Goal: Information Seeking & Learning: Learn about a topic

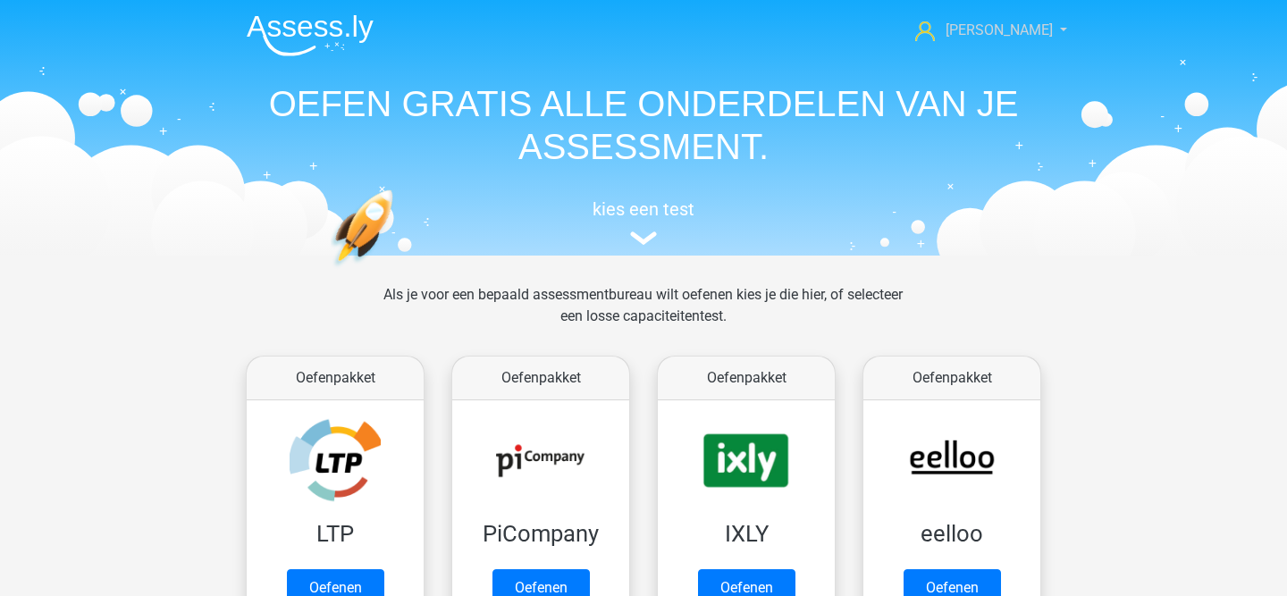
click at [1011, 27] on span "[PERSON_NAME]" at bounding box center [998, 29] width 107 height 17
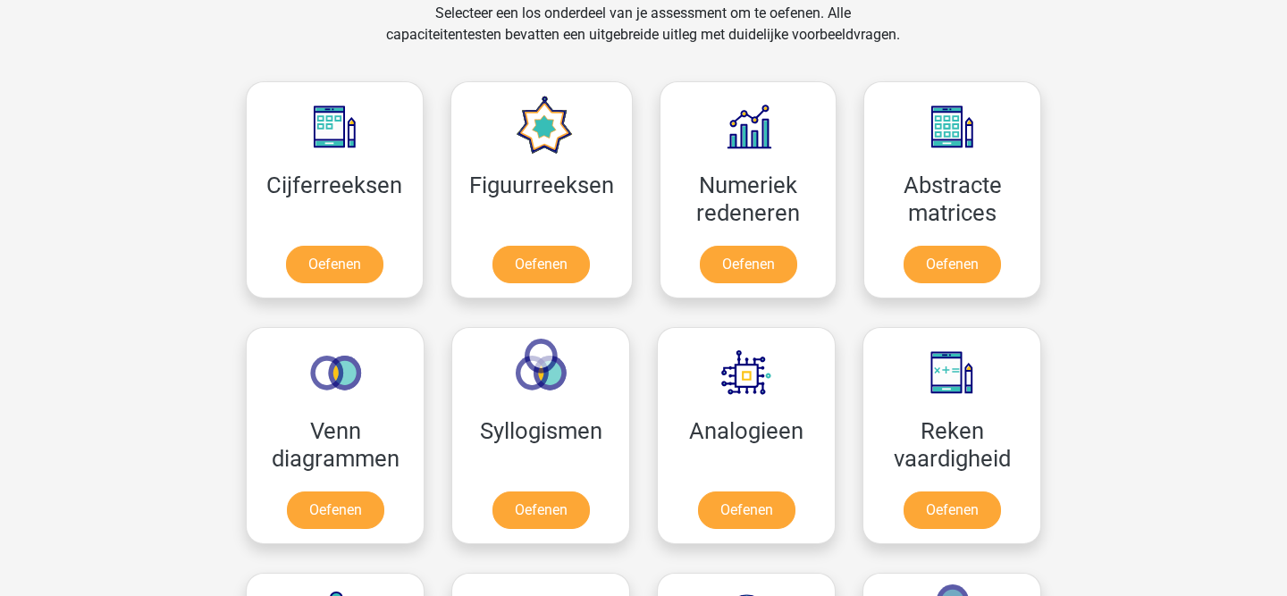
scroll to position [754, 0]
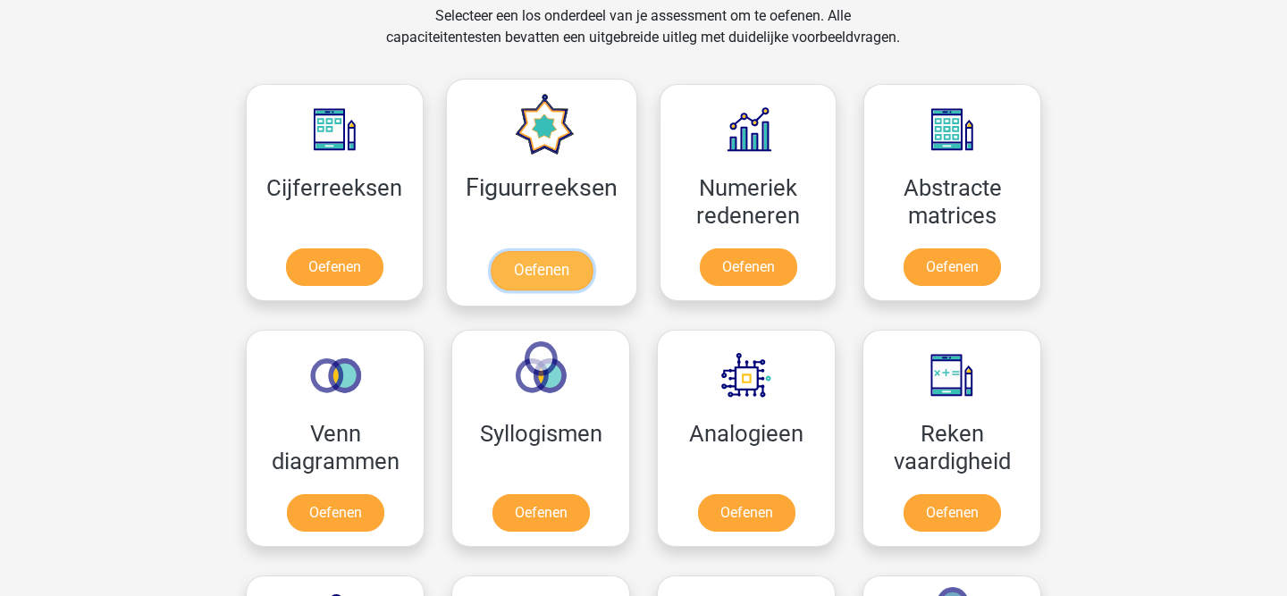
click at [545, 269] on link "Oefenen" at bounding box center [541, 270] width 102 height 39
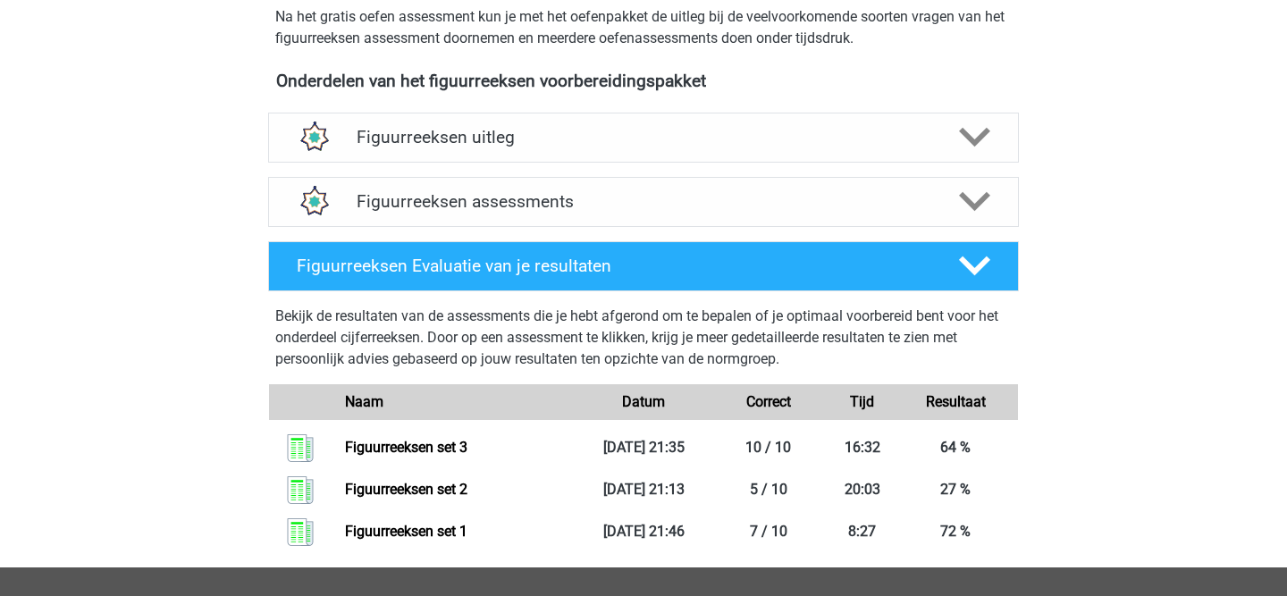
scroll to position [623, 0]
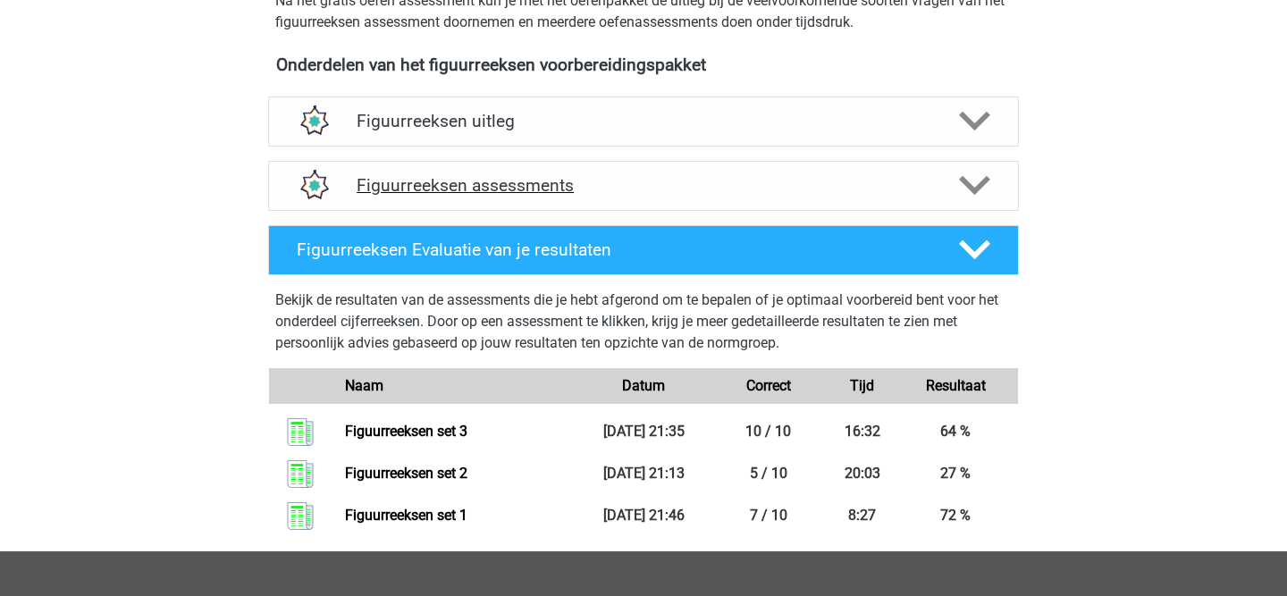
click at [708, 194] on h4 "Figuurreeksen assessments" at bounding box center [643, 185] width 574 height 21
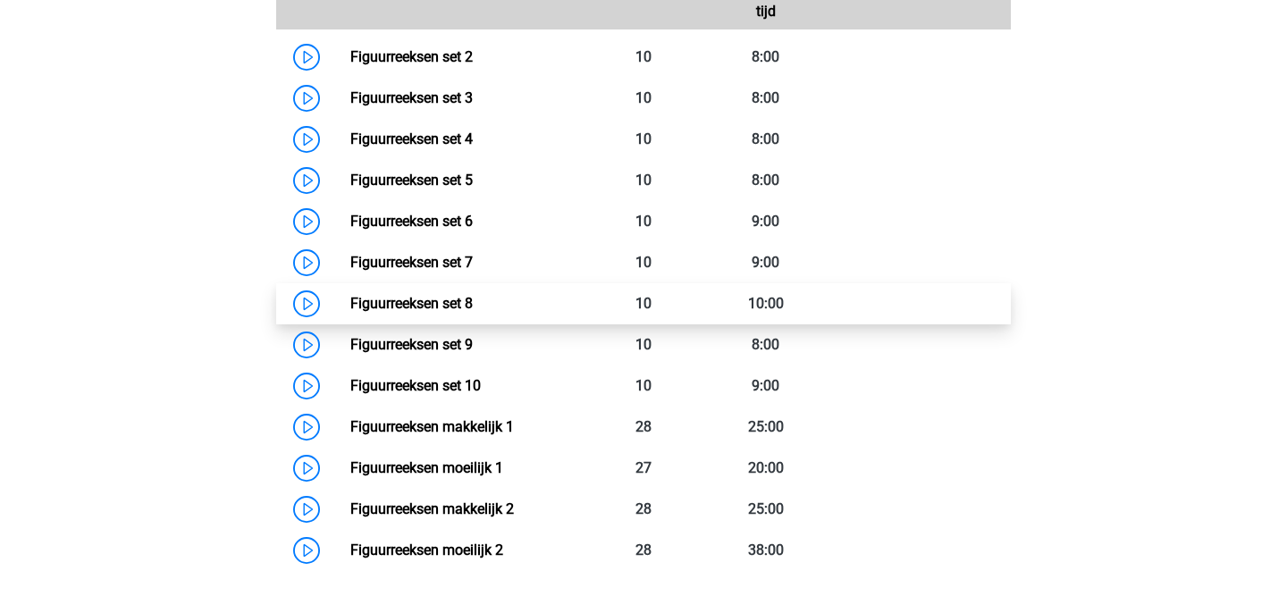
scroll to position [949, 0]
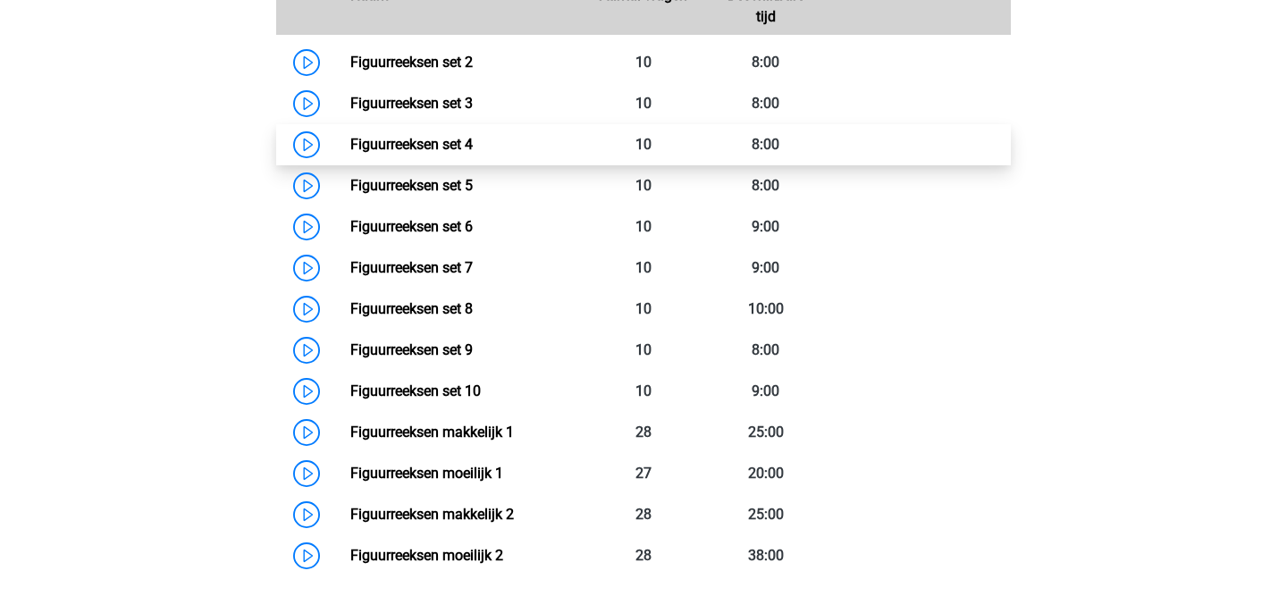
click at [432, 151] on link "Figuurreeksen set 4" at bounding box center [411, 144] width 122 height 17
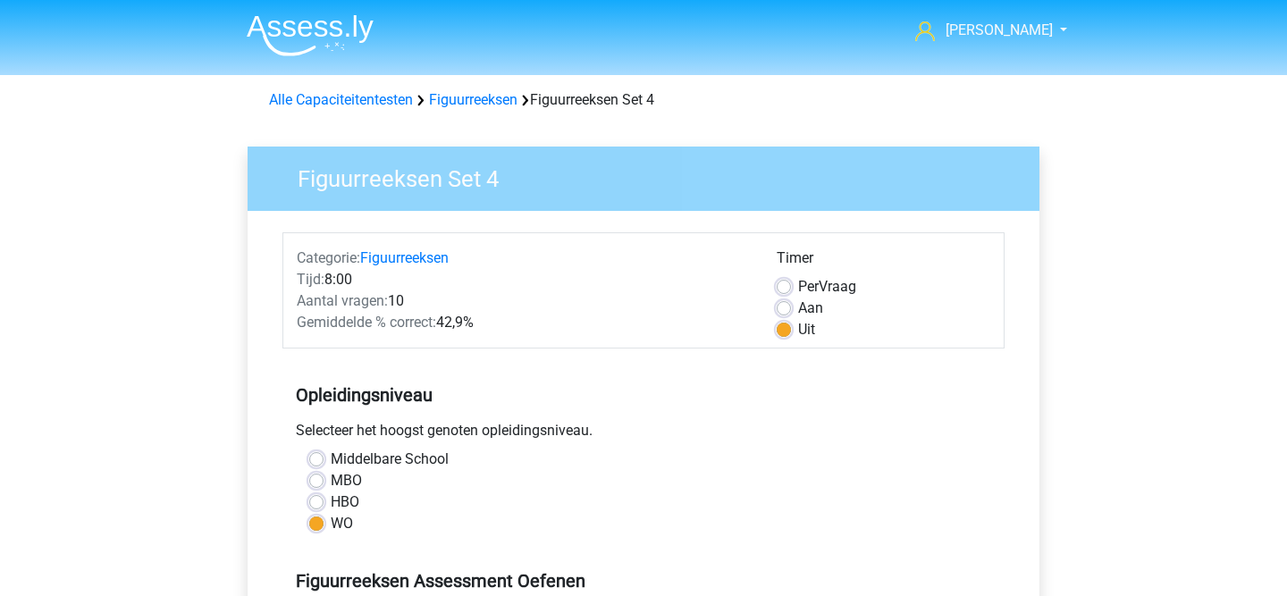
click at [798, 309] on label "Aan" at bounding box center [810, 308] width 25 height 21
click at [784, 309] on input "Aan" at bounding box center [783, 307] width 14 height 18
radio input "true"
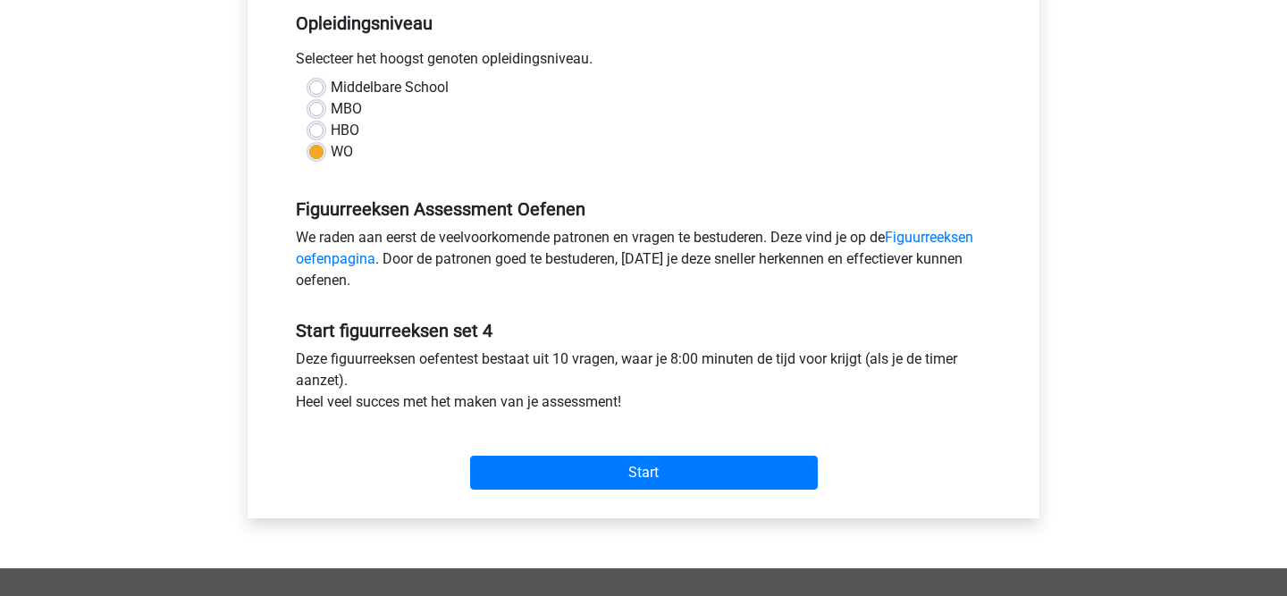
scroll to position [374, 0]
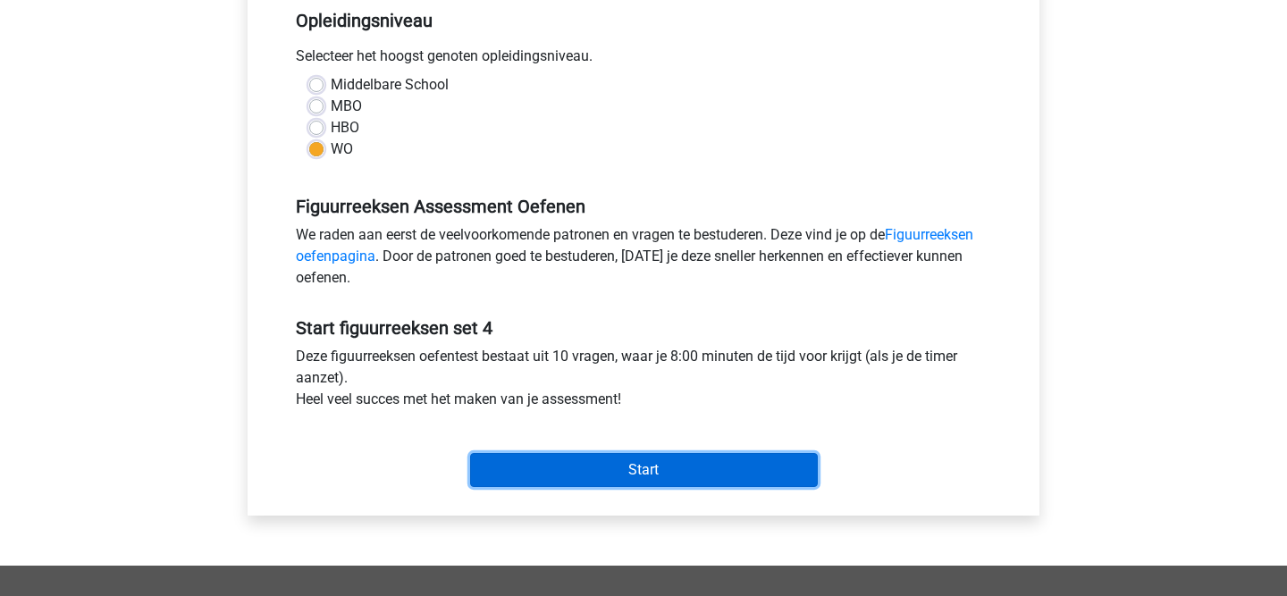
click at [767, 469] on input "Start" at bounding box center [644, 470] width 348 height 34
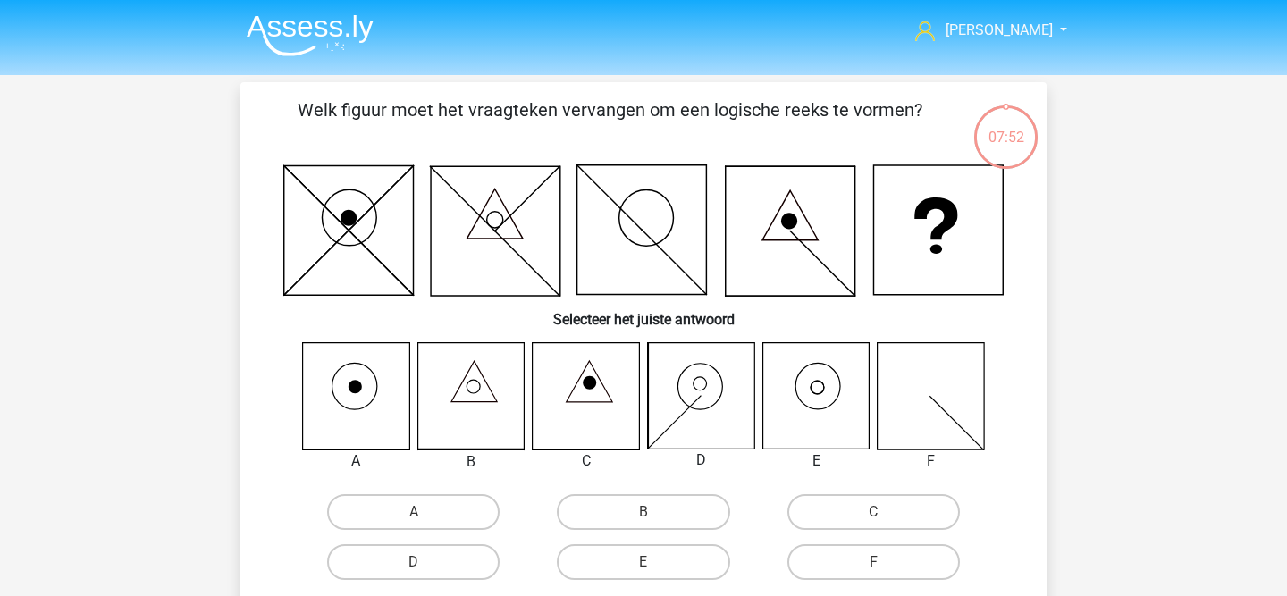
scroll to position [11, 0]
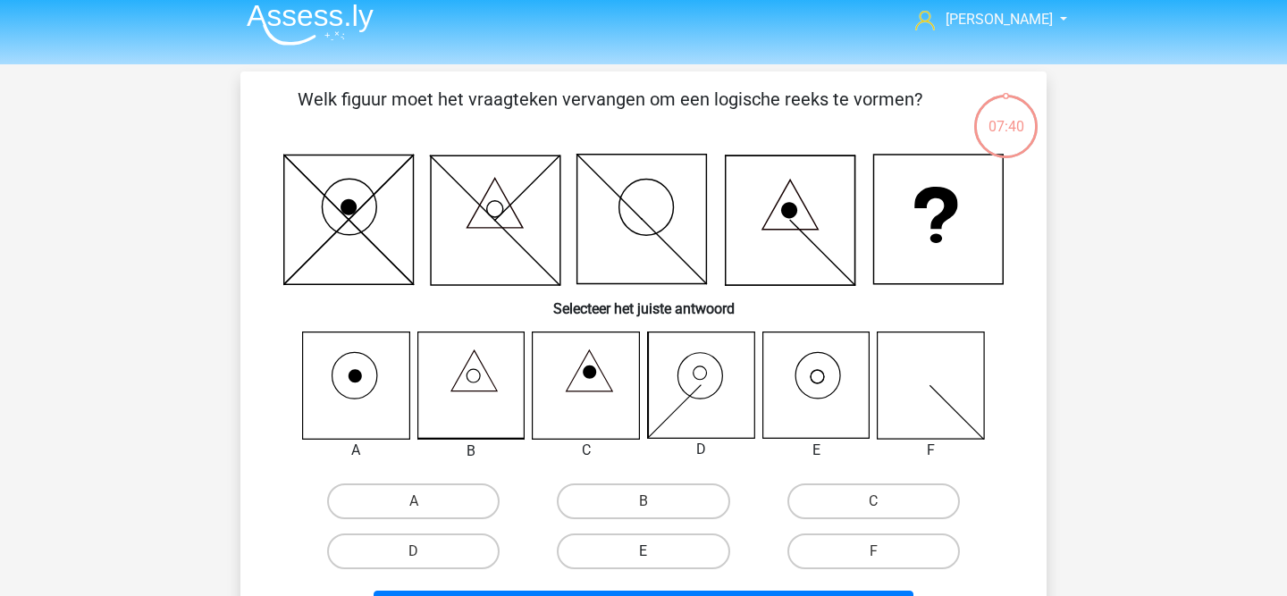
click at [658, 548] on label "E" at bounding box center [643, 551] width 172 height 36
click at [655, 551] on input "E" at bounding box center [649, 557] width 12 height 12
radio input "true"
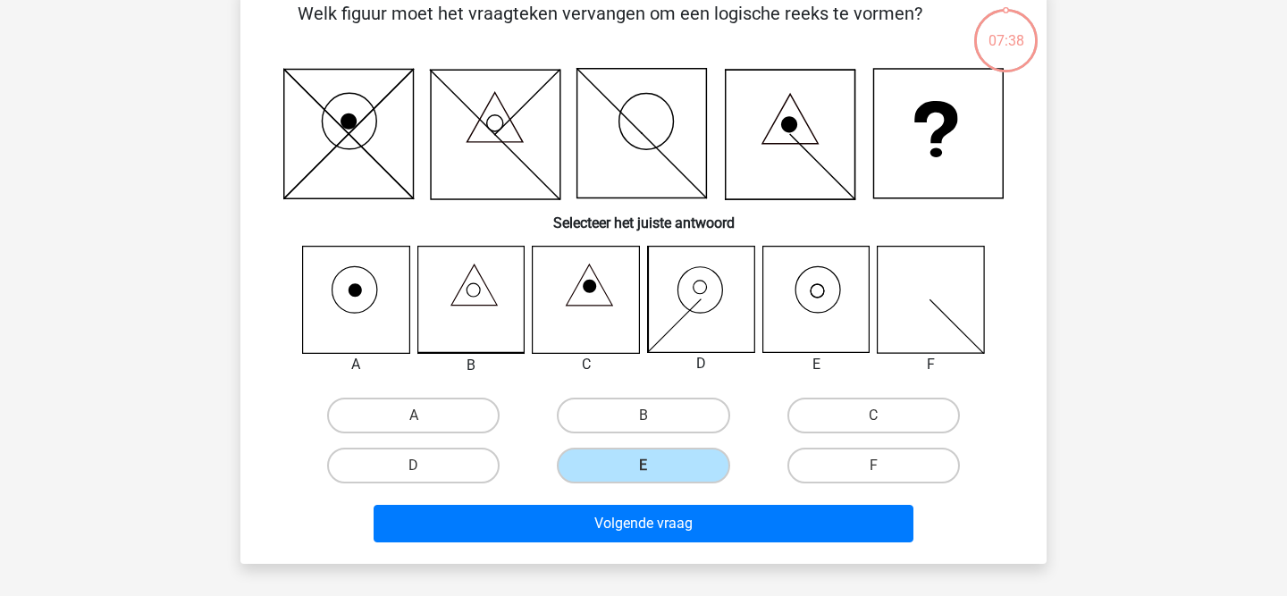
scroll to position [98, 0]
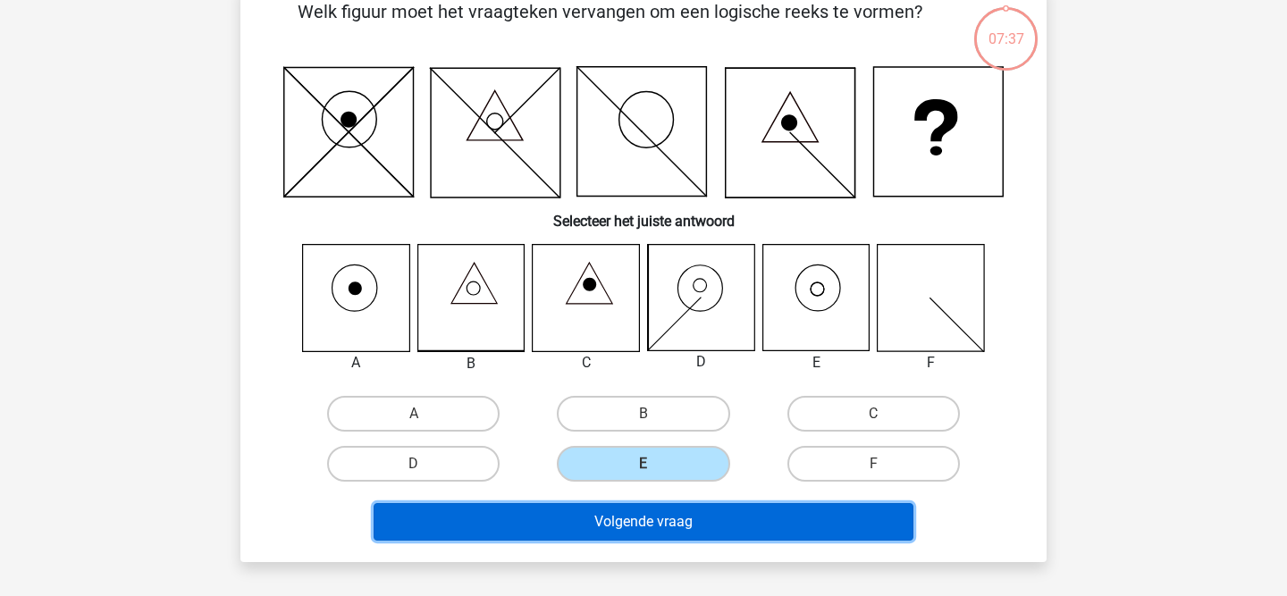
click at [806, 510] on button "Volgende vraag" at bounding box center [643, 522] width 541 height 38
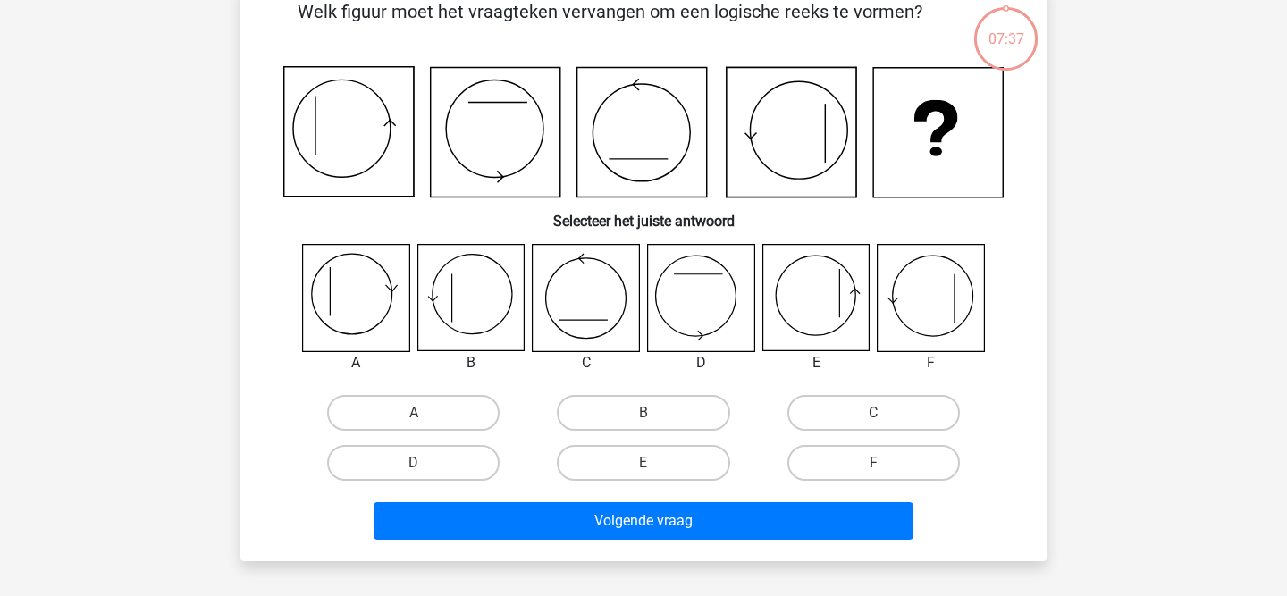
scroll to position [82, 0]
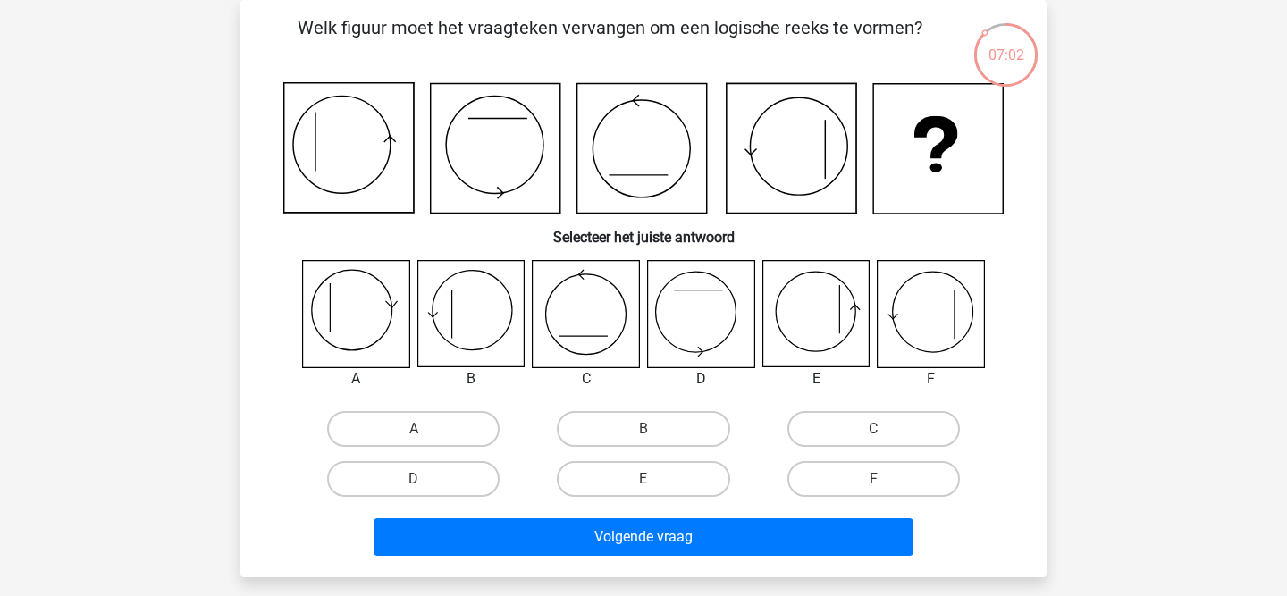
click at [947, 330] on icon at bounding box center [930, 314] width 106 height 106
click at [878, 476] on label "F" at bounding box center [873, 479] width 172 height 36
click at [878, 479] on input "F" at bounding box center [879, 485] width 12 height 12
radio input "true"
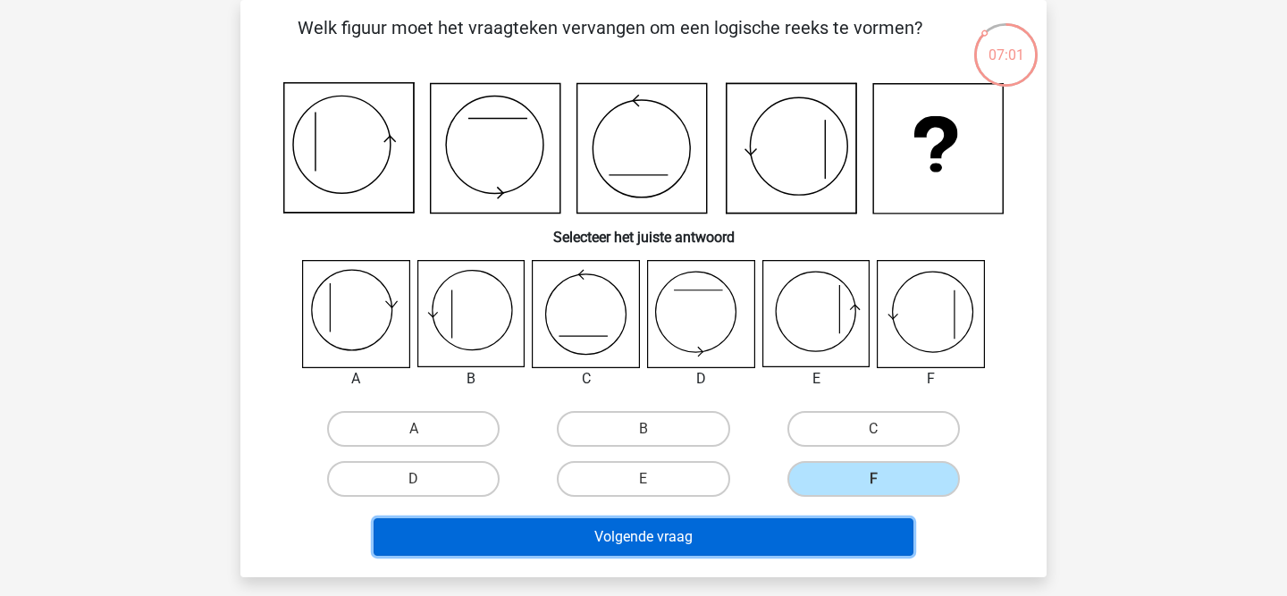
click at [781, 554] on button "Volgende vraag" at bounding box center [643, 537] width 541 height 38
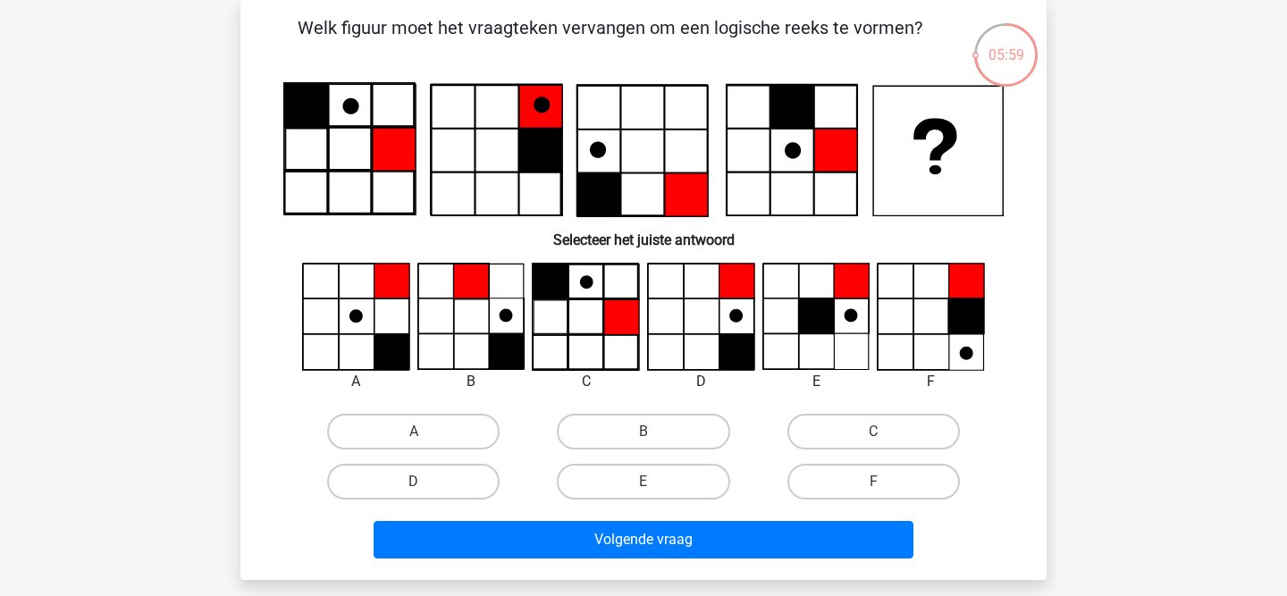
click at [420, 482] on input "D" at bounding box center [420, 488] width 12 height 12
radio input "true"
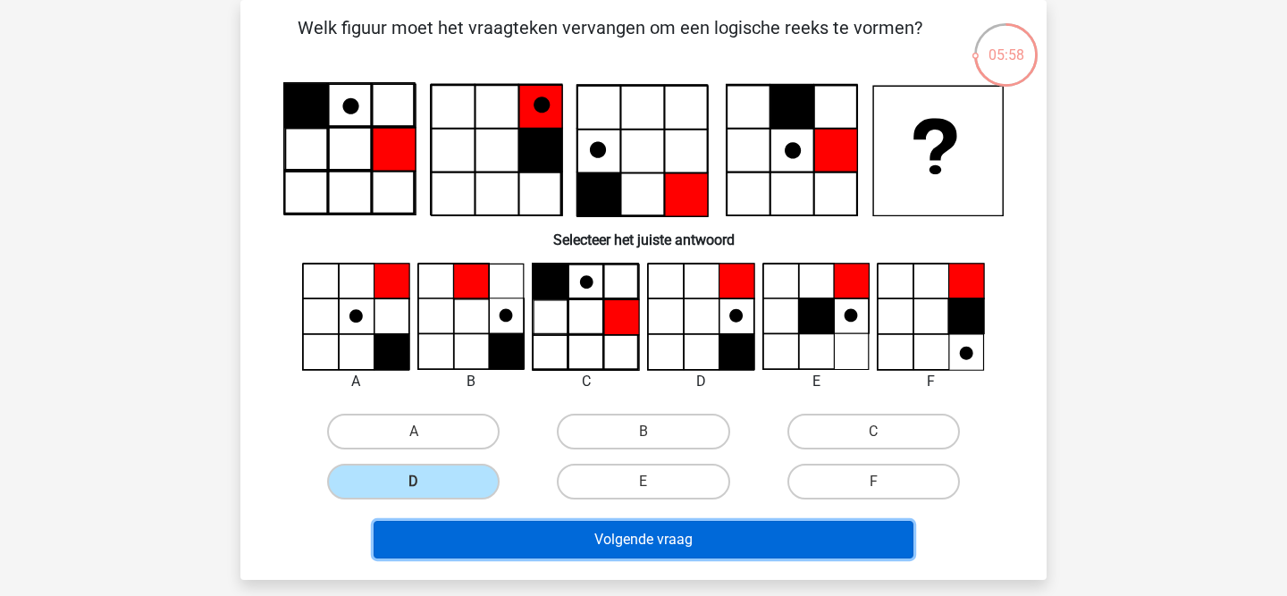
click at [565, 530] on button "Volgende vraag" at bounding box center [643, 540] width 541 height 38
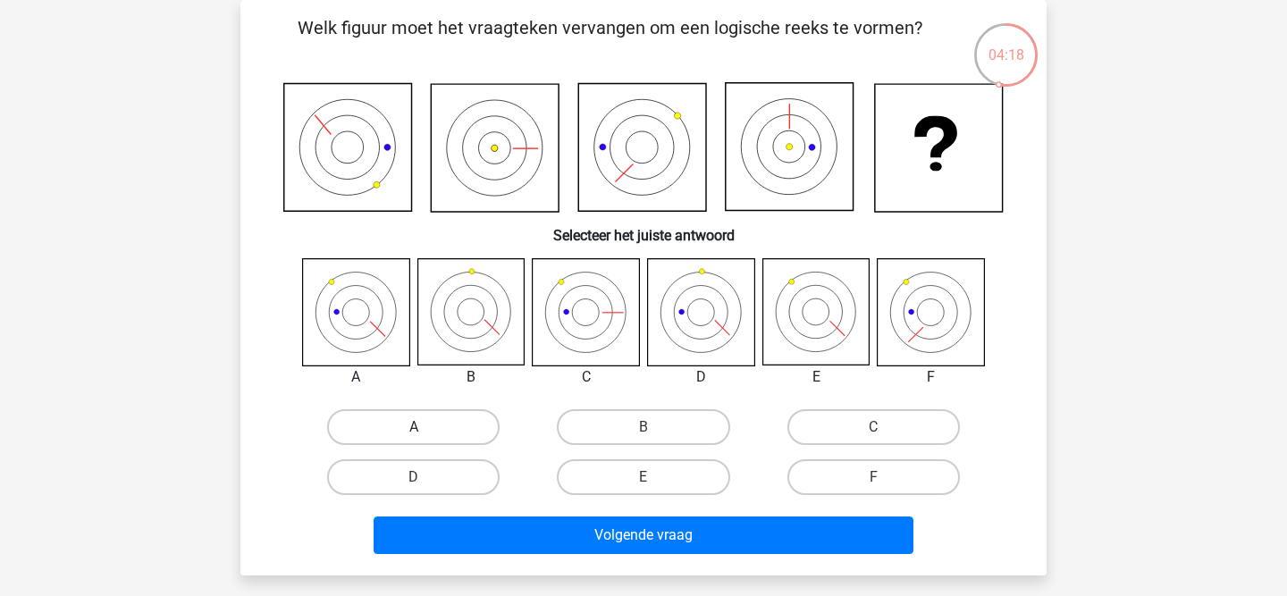
click at [389, 434] on label "A" at bounding box center [413, 427] width 172 height 36
click at [414, 434] on input "A" at bounding box center [420, 433] width 12 height 12
radio input "true"
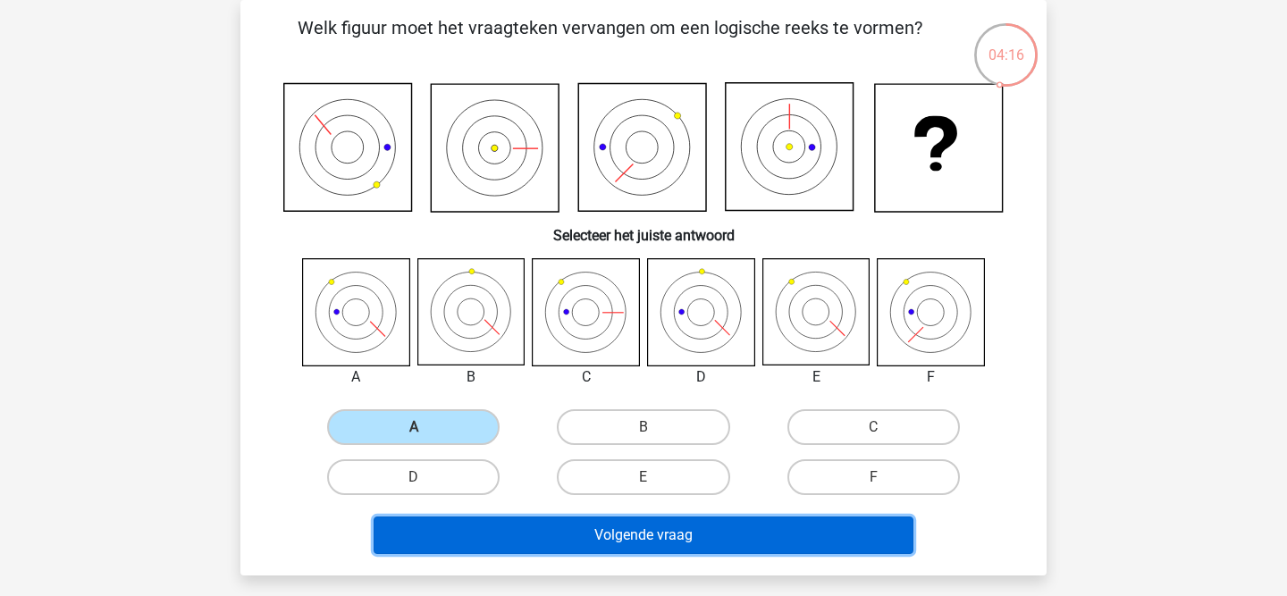
click at [552, 549] on button "Volgende vraag" at bounding box center [643, 535] width 541 height 38
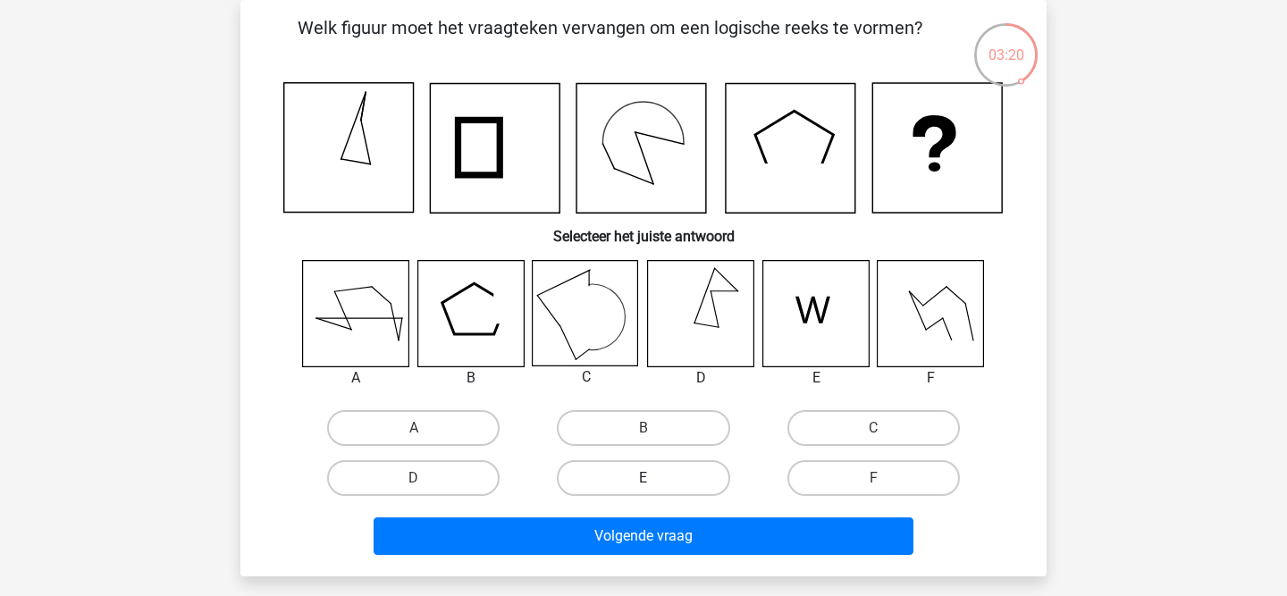
click at [641, 467] on label "E" at bounding box center [643, 478] width 172 height 36
click at [643, 478] on input "E" at bounding box center [649, 484] width 12 height 12
radio input "true"
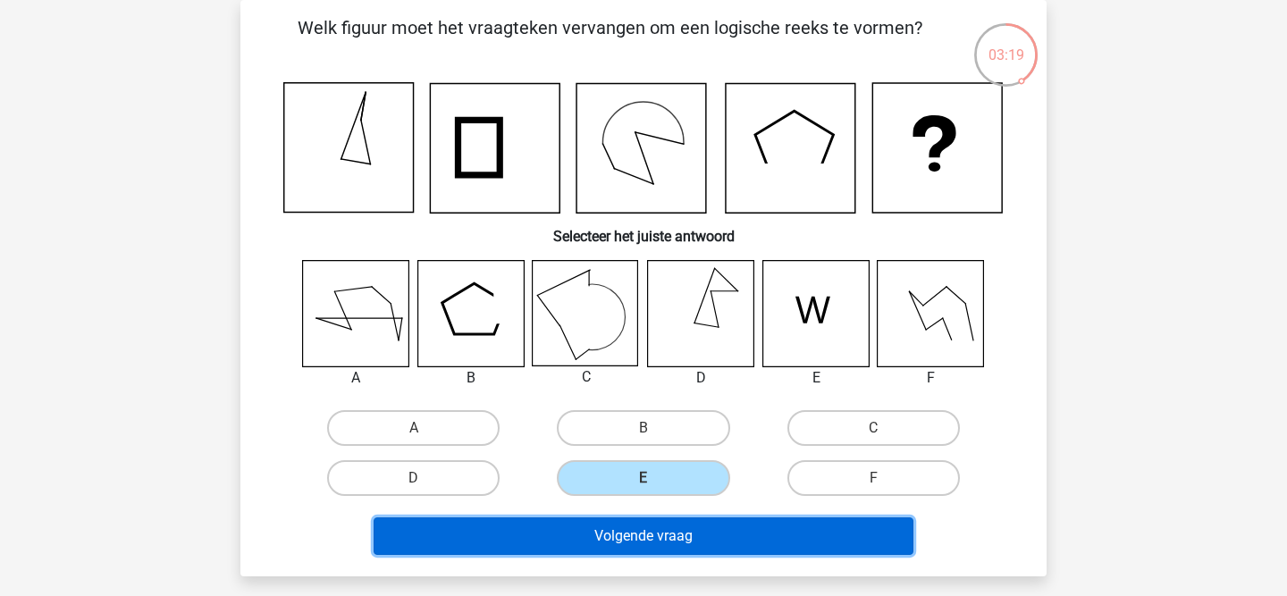
click at [608, 548] on button "Volgende vraag" at bounding box center [643, 536] width 541 height 38
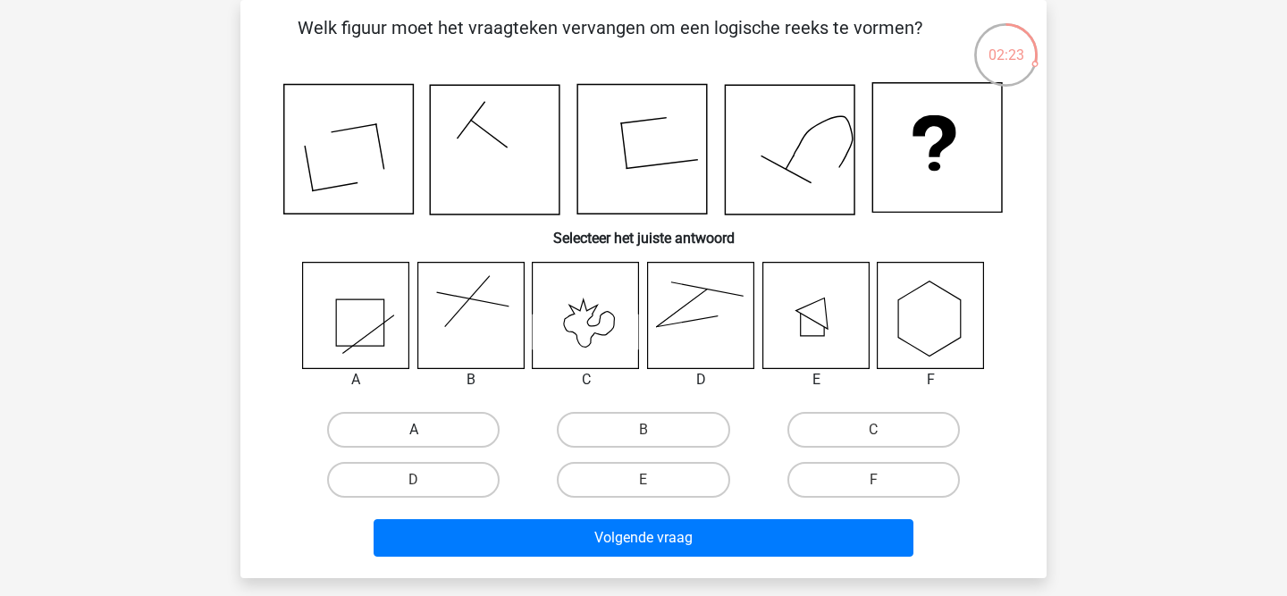
click at [409, 430] on label "A" at bounding box center [413, 430] width 172 height 36
click at [414, 430] on input "A" at bounding box center [420, 436] width 12 height 12
radio input "true"
click at [451, 488] on label "D" at bounding box center [413, 480] width 172 height 36
click at [425, 488] on input "D" at bounding box center [420, 486] width 12 height 12
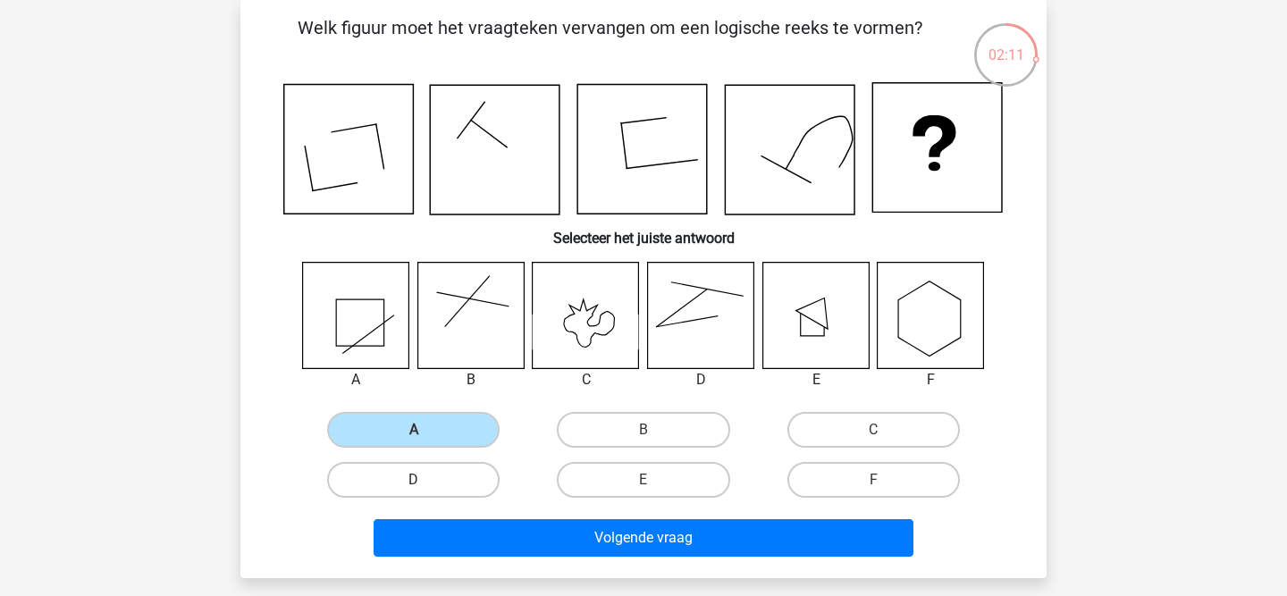
radio input "true"
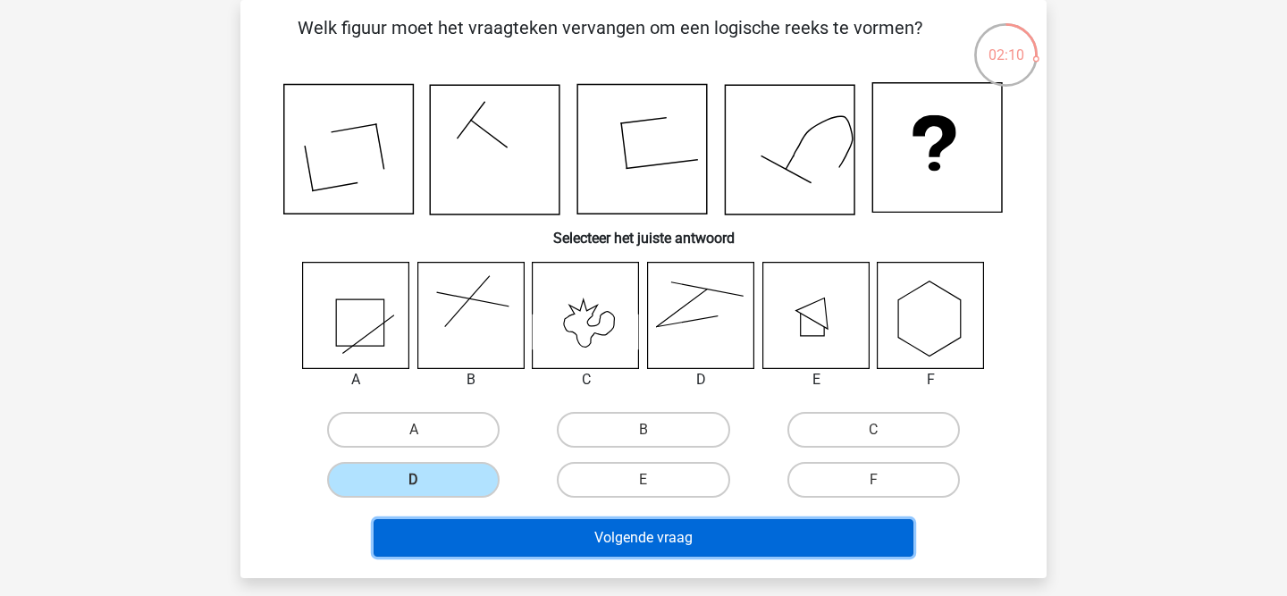
click at [456, 531] on button "Volgende vraag" at bounding box center [643, 538] width 541 height 38
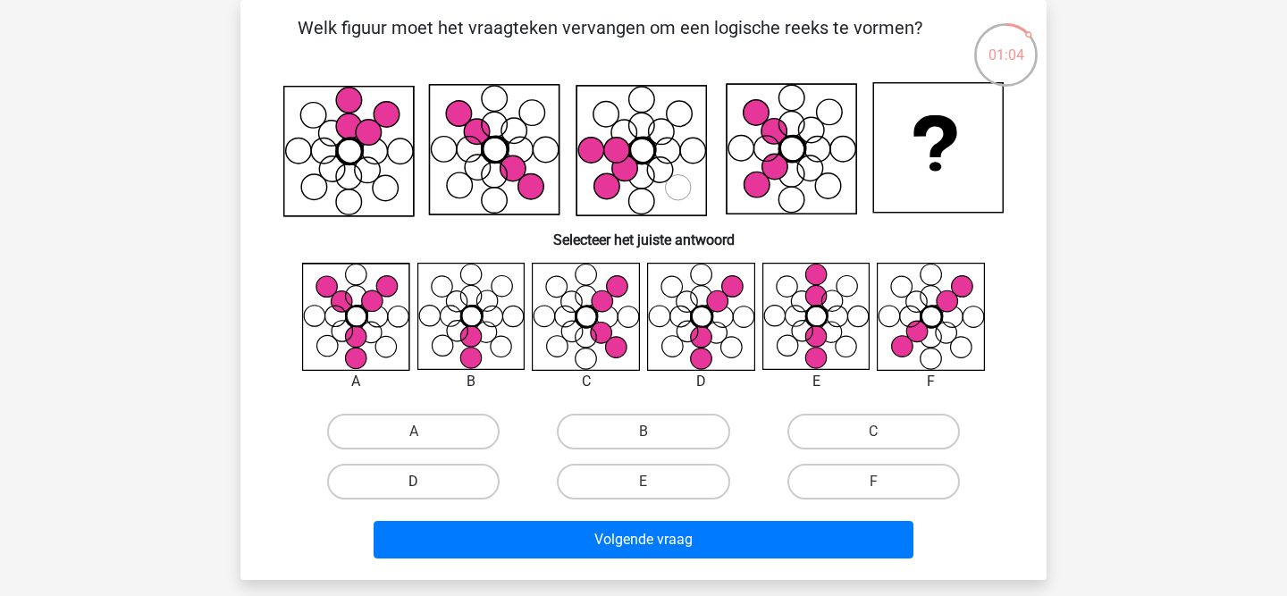
click at [465, 482] on label "D" at bounding box center [413, 482] width 172 height 36
click at [425, 482] on input "D" at bounding box center [420, 488] width 12 height 12
radio input "true"
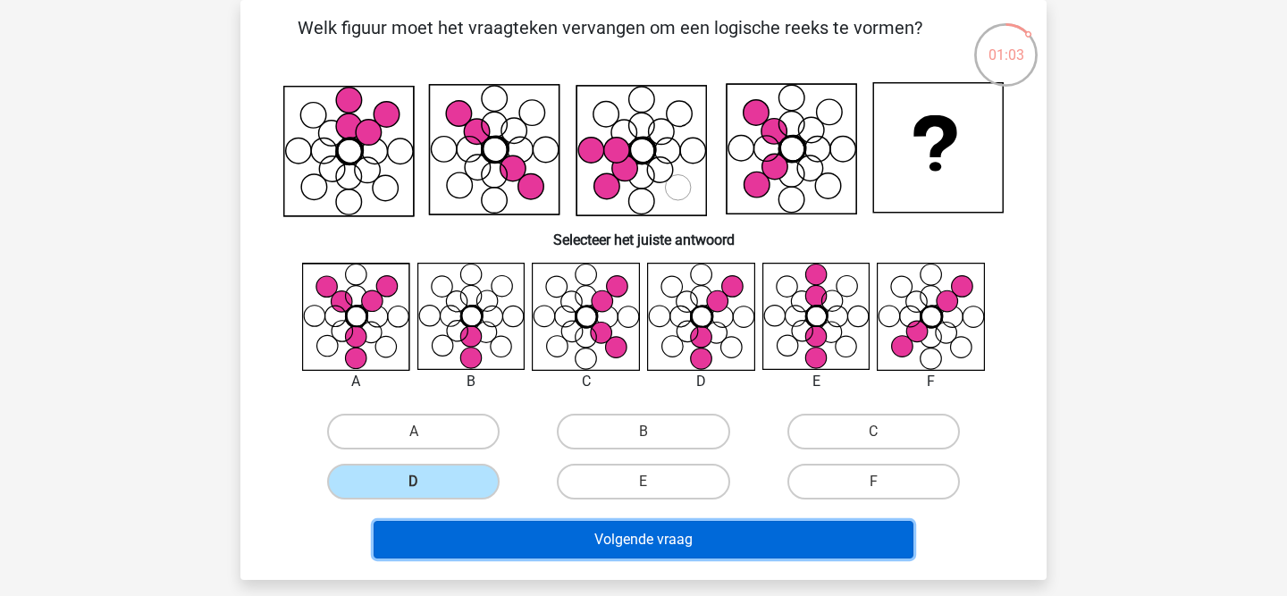
click at [516, 552] on button "Volgende vraag" at bounding box center [643, 540] width 541 height 38
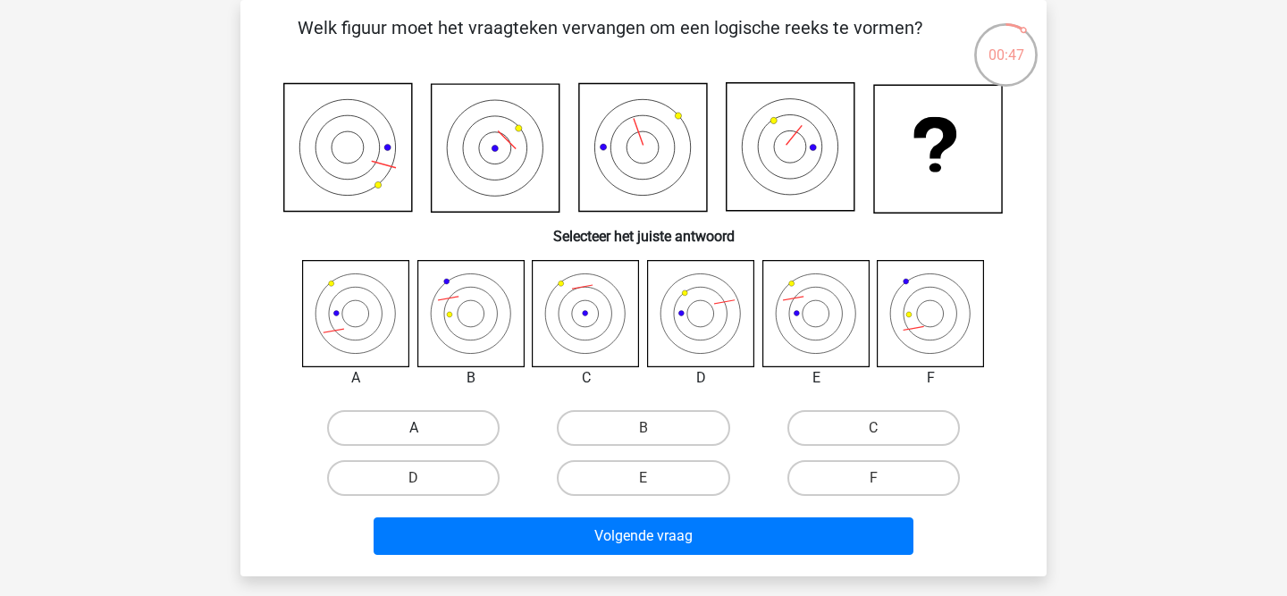
click at [394, 432] on label "A" at bounding box center [413, 428] width 172 height 36
click at [414, 432] on input "A" at bounding box center [420, 434] width 12 height 12
radio input "true"
click at [595, 479] on label "E" at bounding box center [643, 478] width 172 height 36
click at [643, 479] on input "E" at bounding box center [649, 484] width 12 height 12
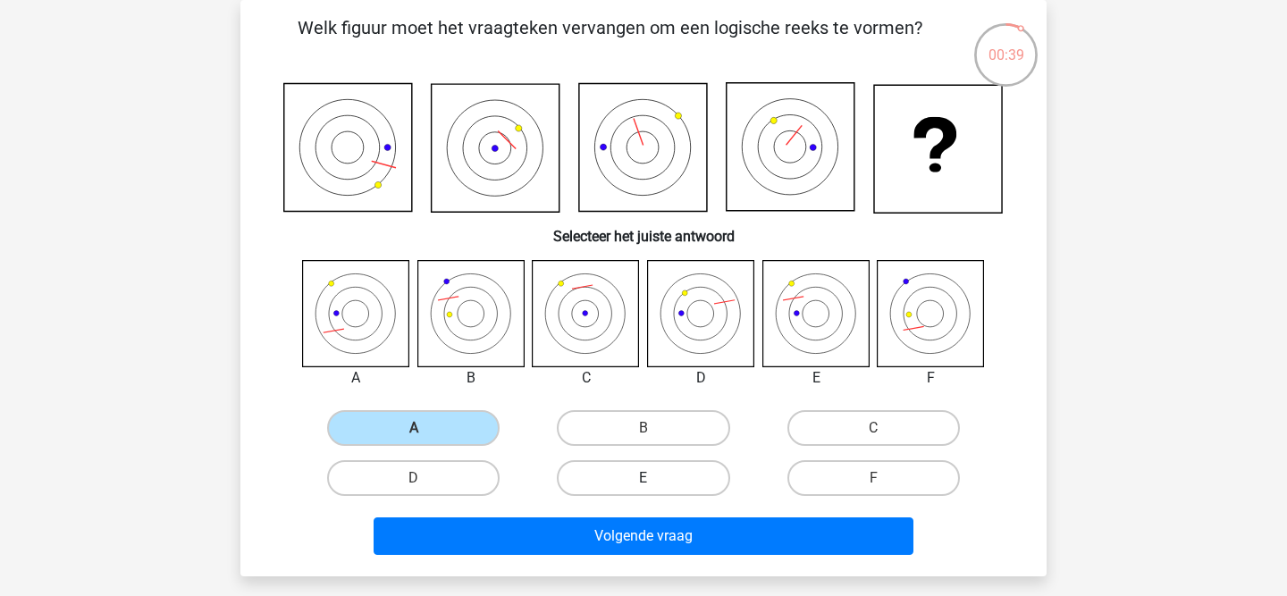
radio input "true"
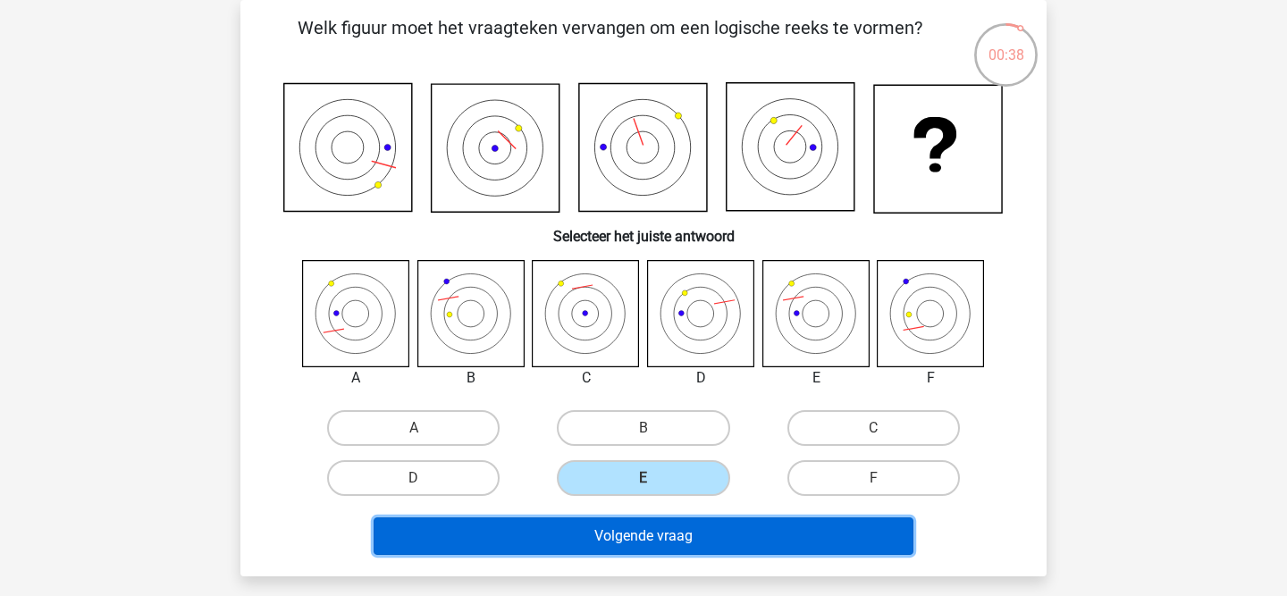
click at [571, 549] on button "Volgende vraag" at bounding box center [643, 536] width 541 height 38
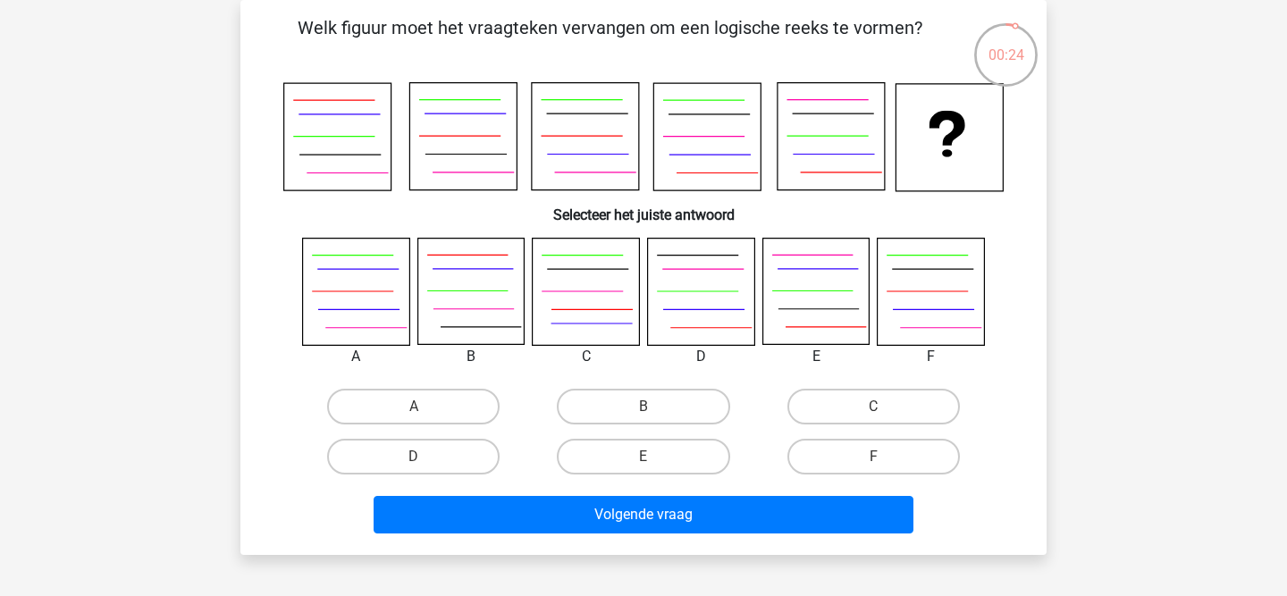
click at [577, 293] on icon at bounding box center [585, 292] width 106 height 106
click at [592, 402] on label "B" at bounding box center [643, 407] width 172 height 36
click at [643, 407] on input "B" at bounding box center [649, 413] width 12 height 12
radio input "true"
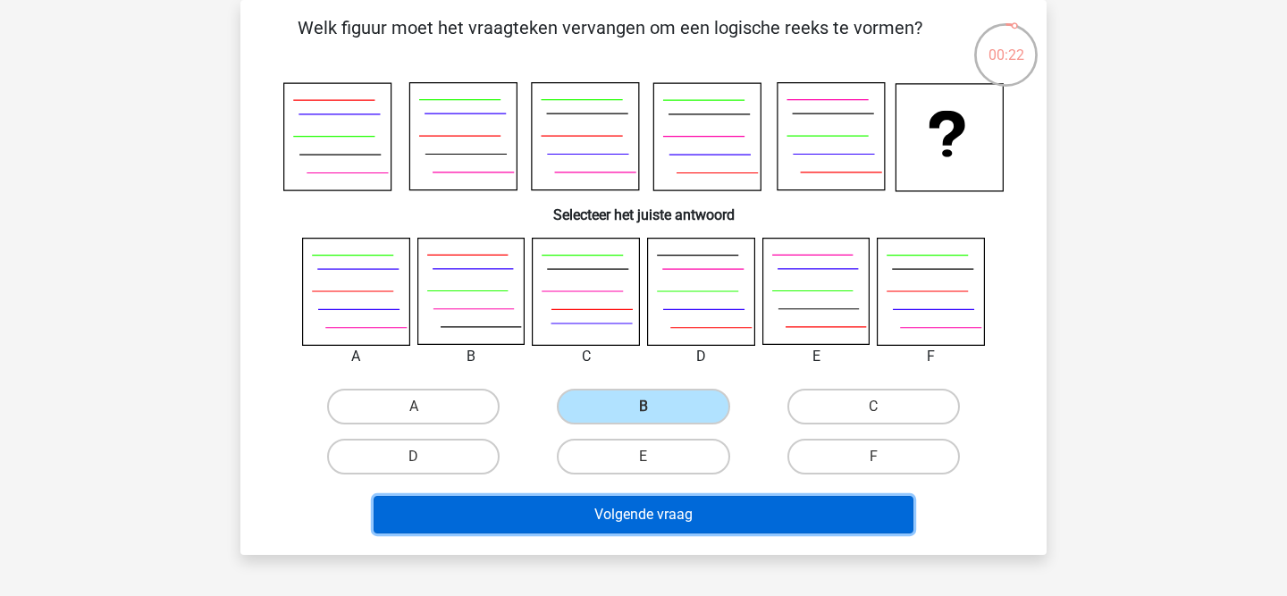
click at [548, 506] on button "Volgende vraag" at bounding box center [643, 515] width 541 height 38
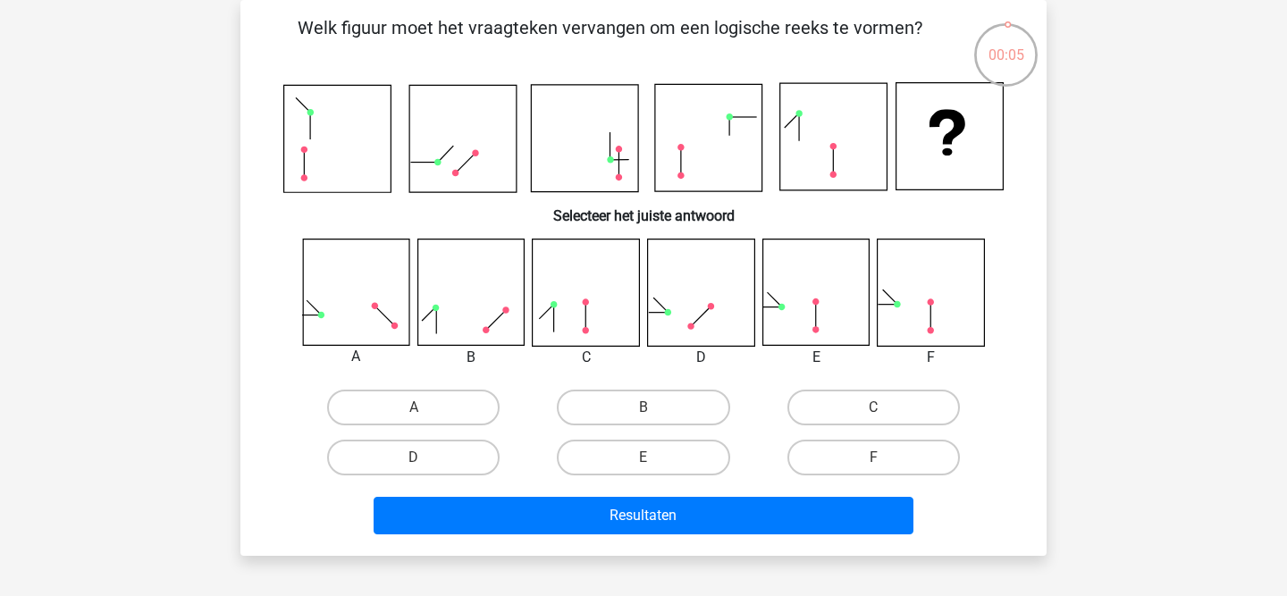
click at [653, 410] on input "B" at bounding box center [649, 413] width 12 height 12
radio input "true"
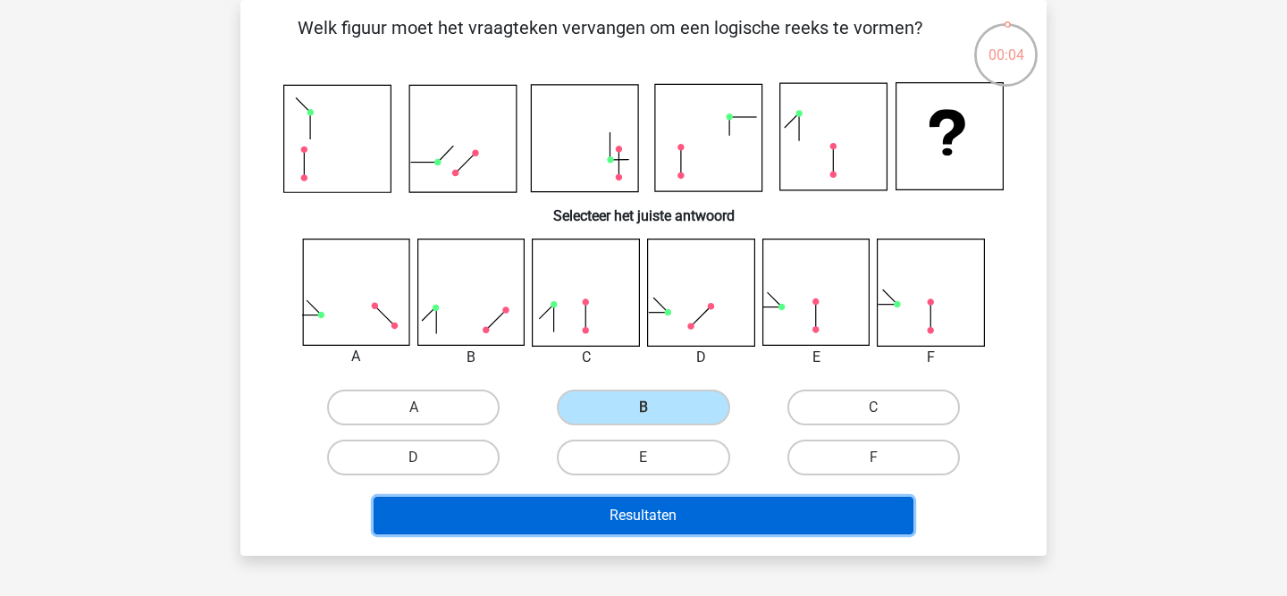
click at [612, 515] on button "Resultaten" at bounding box center [643, 516] width 541 height 38
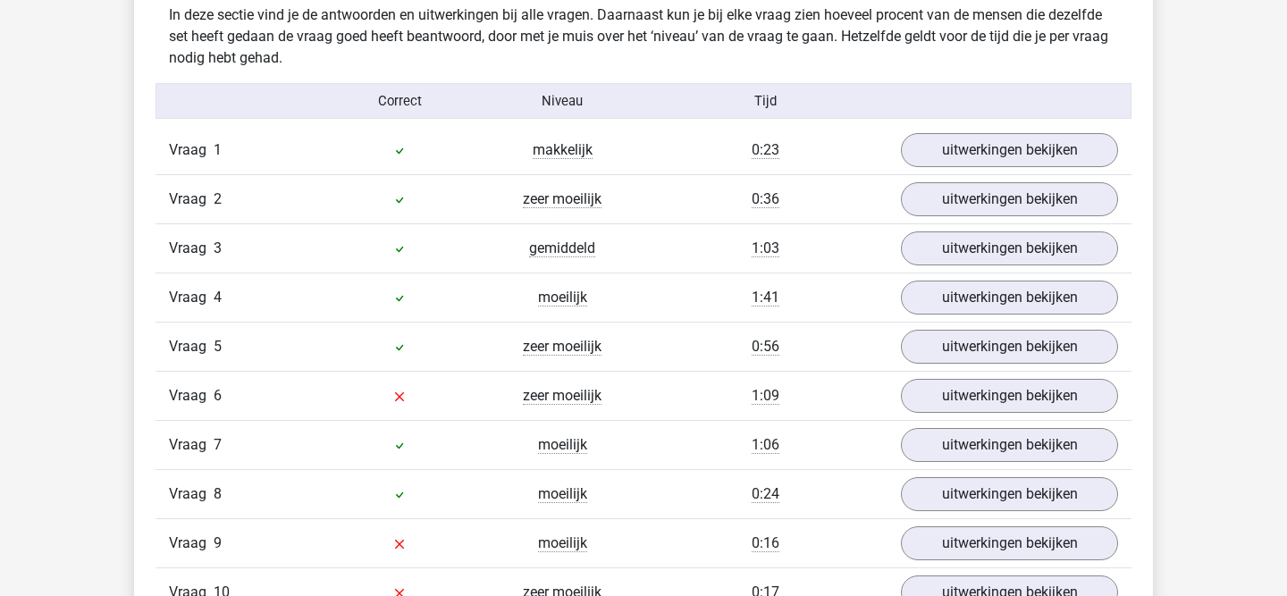
scroll to position [1103, 0]
click at [927, 408] on link "uitwerkingen bekijken" at bounding box center [1008, 396] width 249 height 39
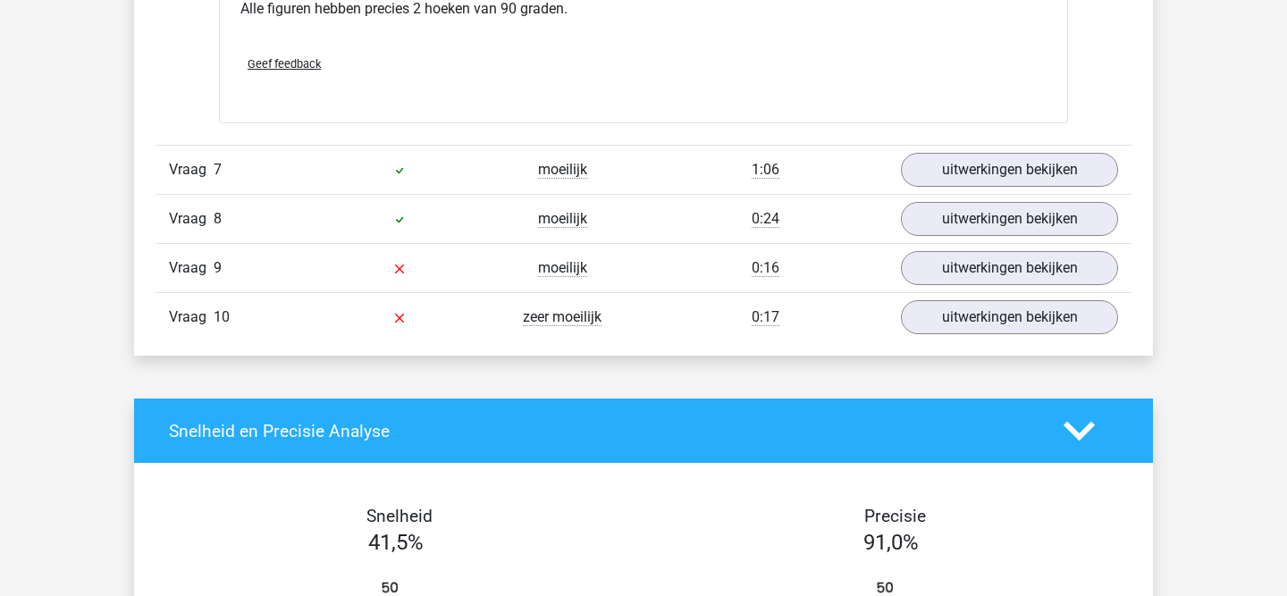
scroll to position [2413, 0]
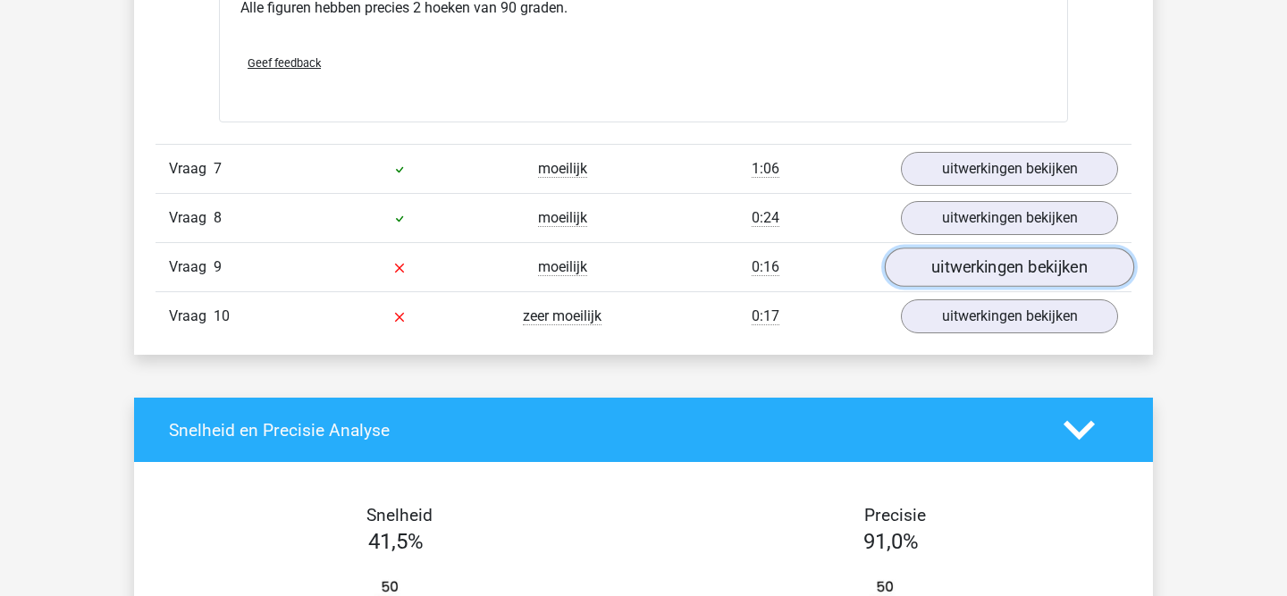
click at [1010, 274] on link "uitwerkingen bekijken" at bounding box center [1008, 266] width 249 height 39
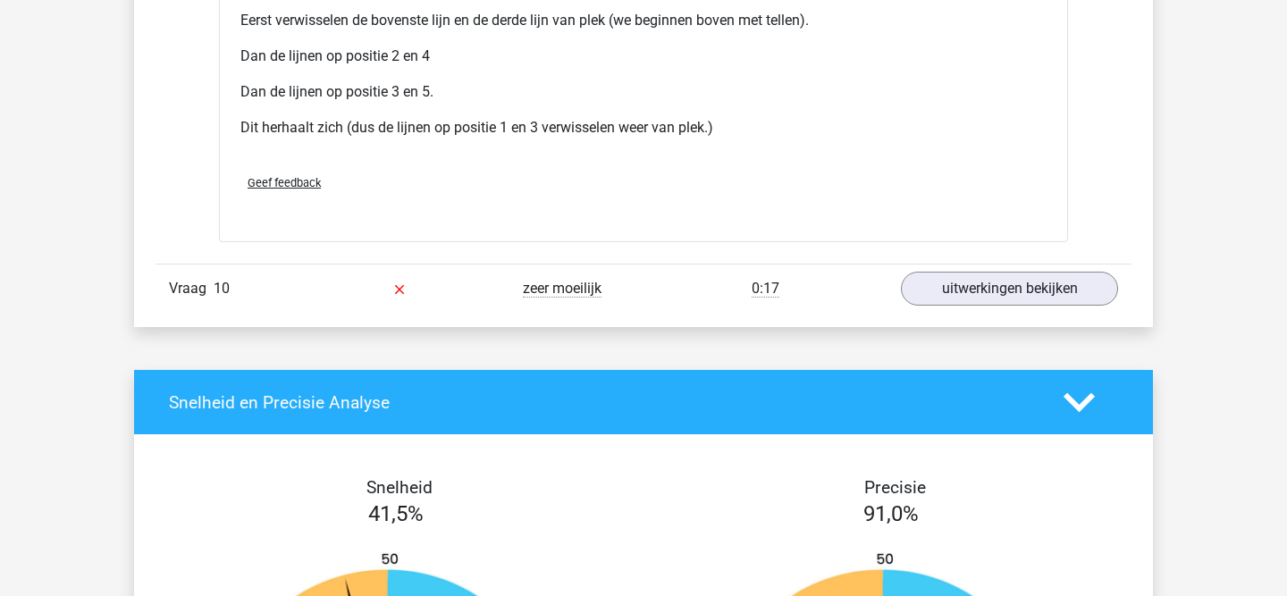
scroll to position [3557, 0]
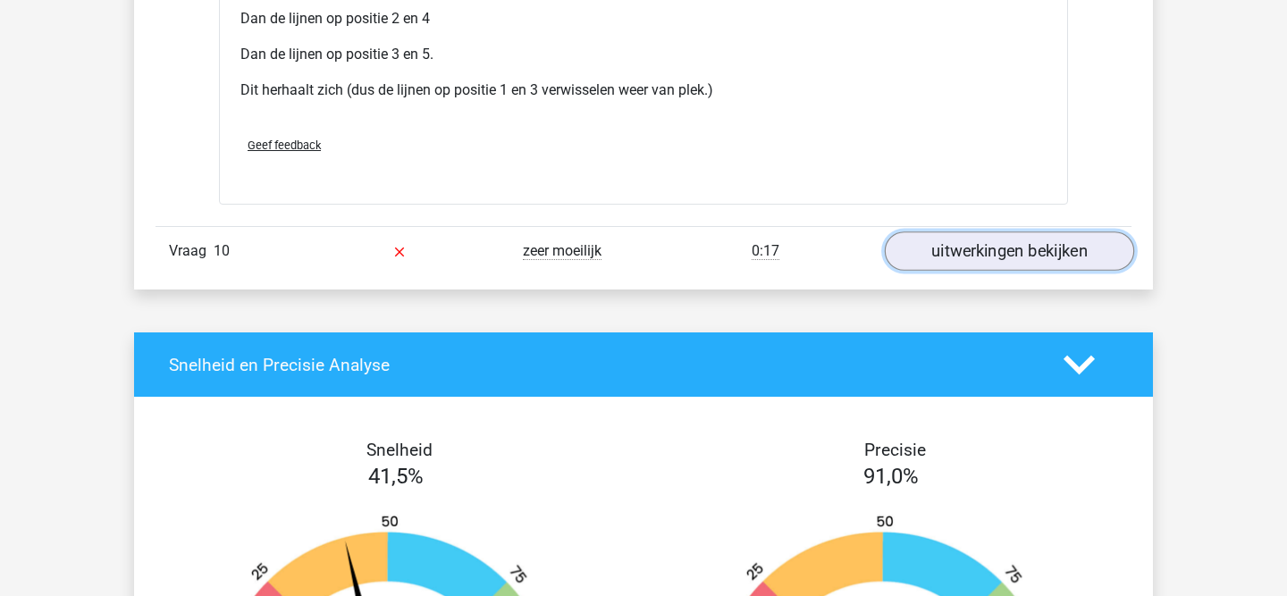
click at [968, 268] on link "uitwerkingen bekijken" at bounding box center [1008, 251] width 249 height 39
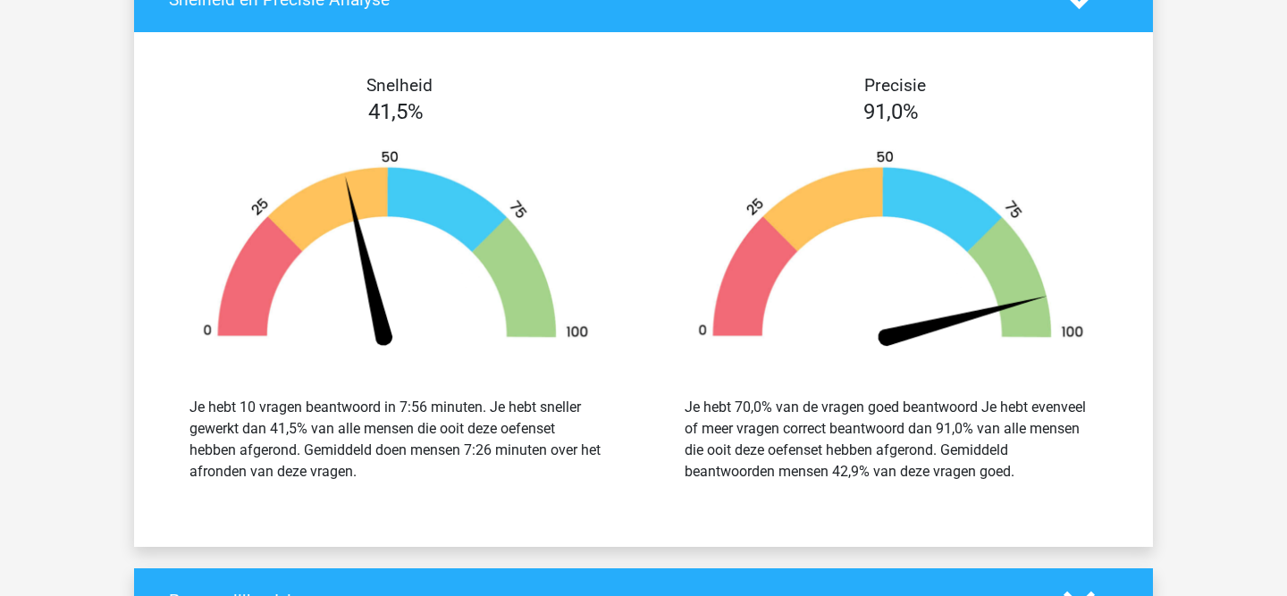
scroll to position [5062, 0]
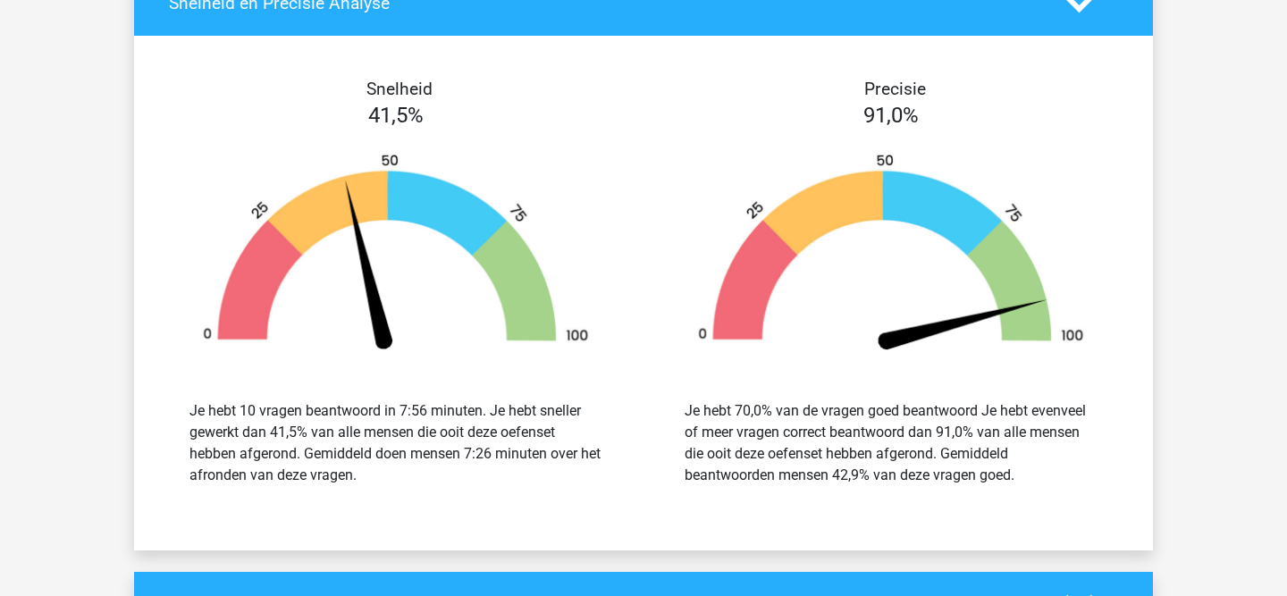
click at [935, 432] on div "Je hebt 70,0% van de vragen goed beantwoord Je hebt evenveel of meer vragen cor…" at bounding box center [890, 443] width 413 height 86
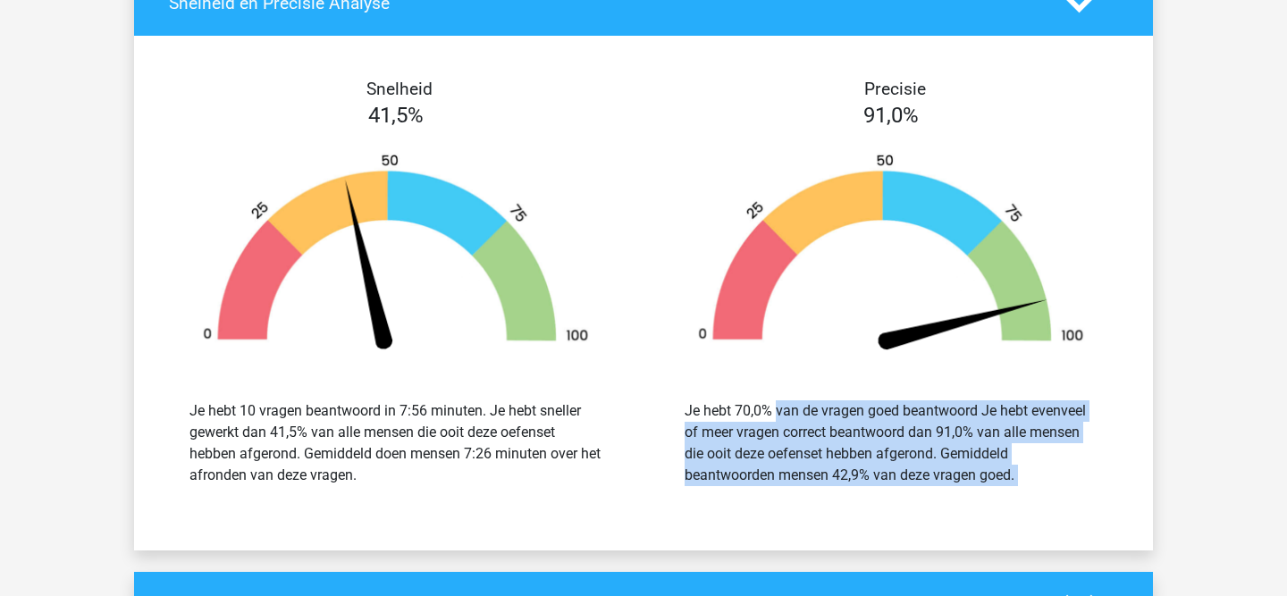
click at [935, 432] on div "Je hebt 70,0% van de vragen goed beantwoord Je hebt evenveel of meer vragen cor…" at bounding box center [890, 443] width 413 height 86
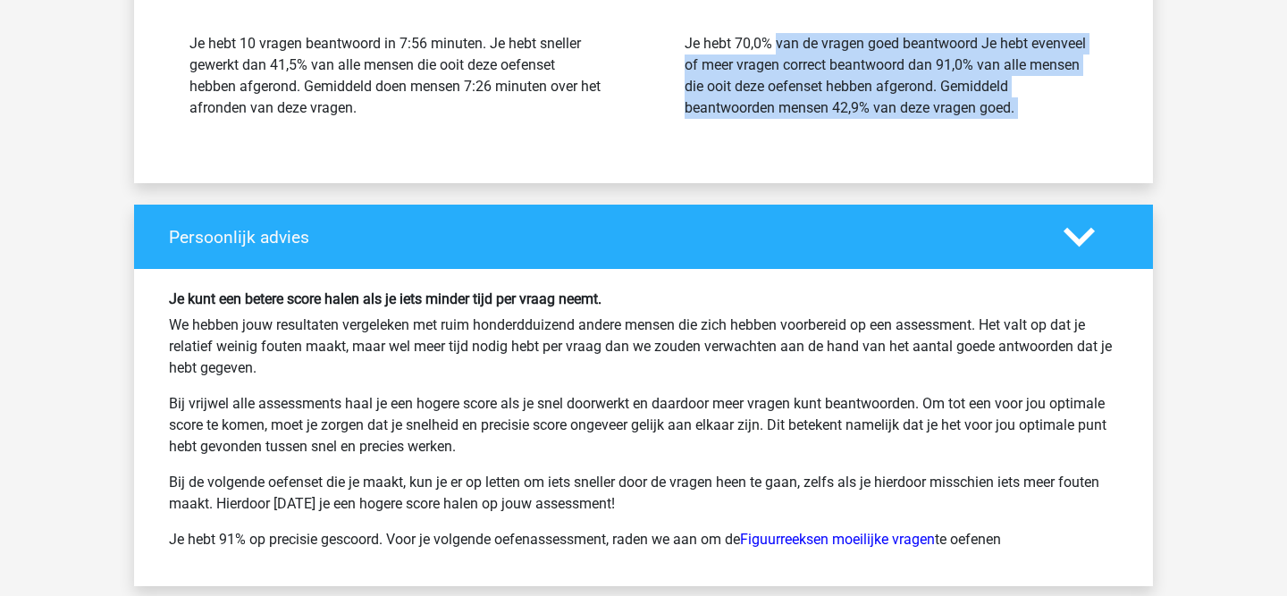
scroll to position [5432, 0]
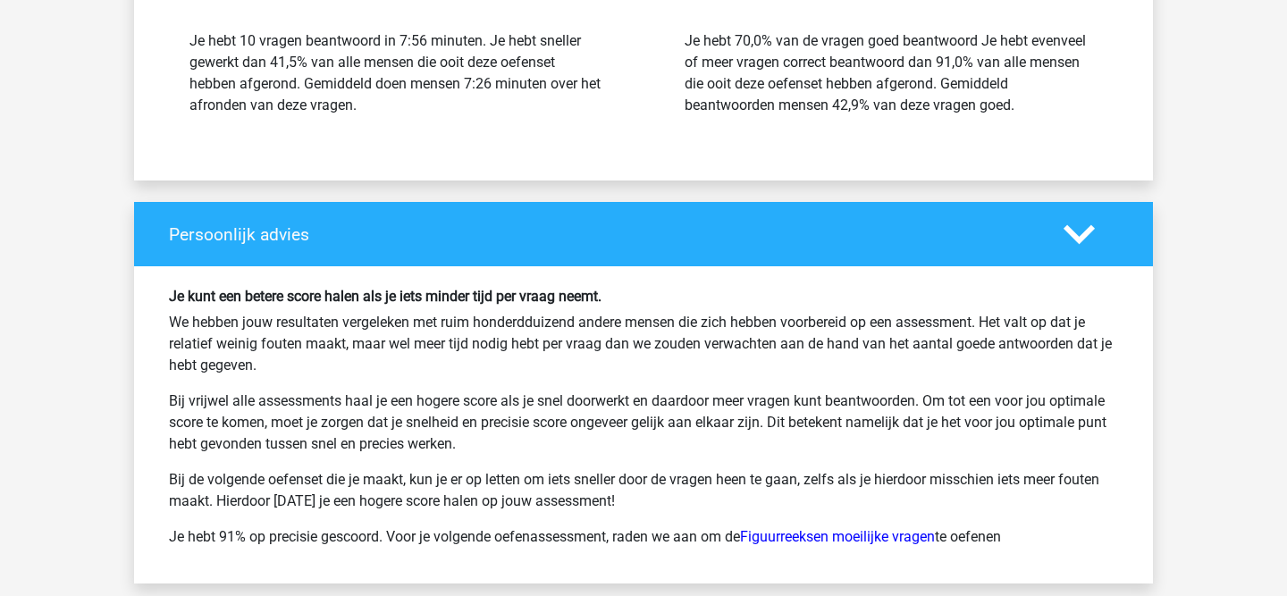
click at [1086, 250] on div "Persoonlijk advies" at bounding box center [643, 234] width 1019 height 64
click at [1083, 237] on polygon at bounding box center [1078, 234] width 31 height 20
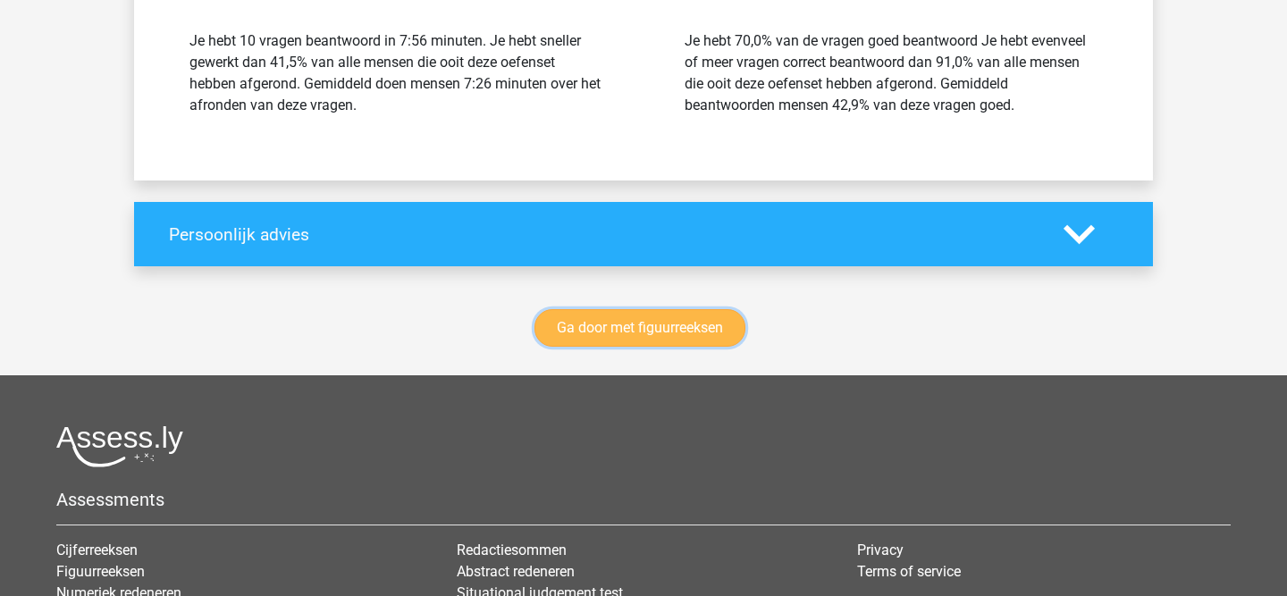
click at [715, 318] on link "Ga door met figuurreeksen" at bounding box center [639, 328] width 211 height 38
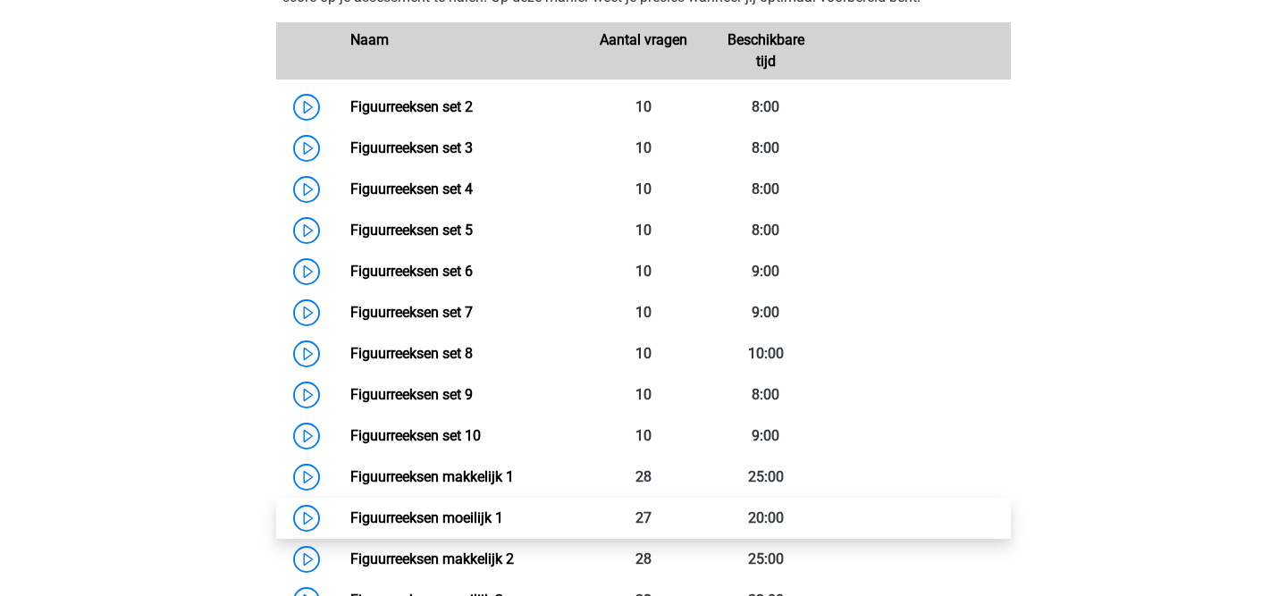
scroll to position [893, 0]
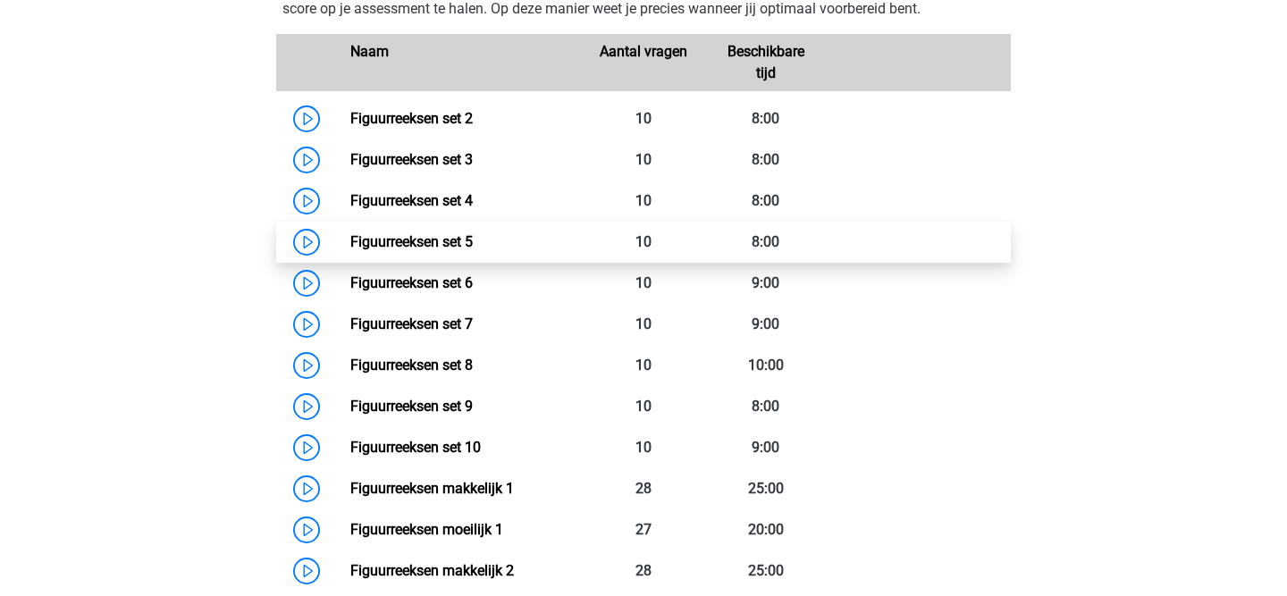
click at [428, 250] on link "Figuurreeksen set 5" at bounding box center [411, 241] width 122 height 17
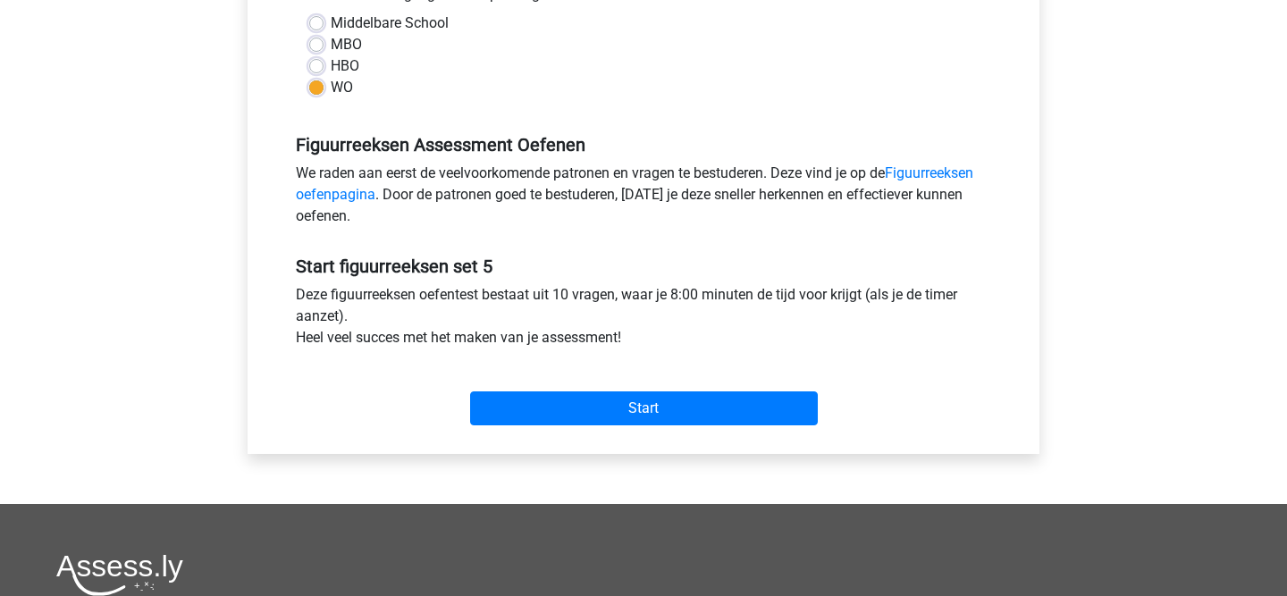
scroll to position [440, 0]
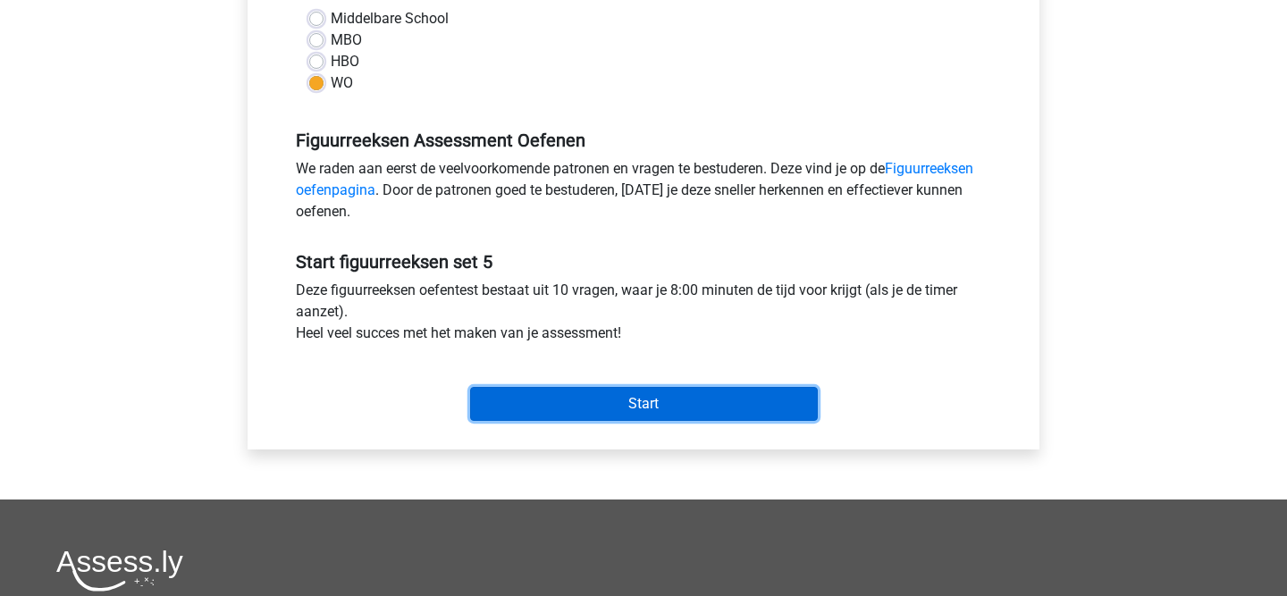
click at [694, 407] on input "Start" at bounding box center [644, 404] width 348 height 34
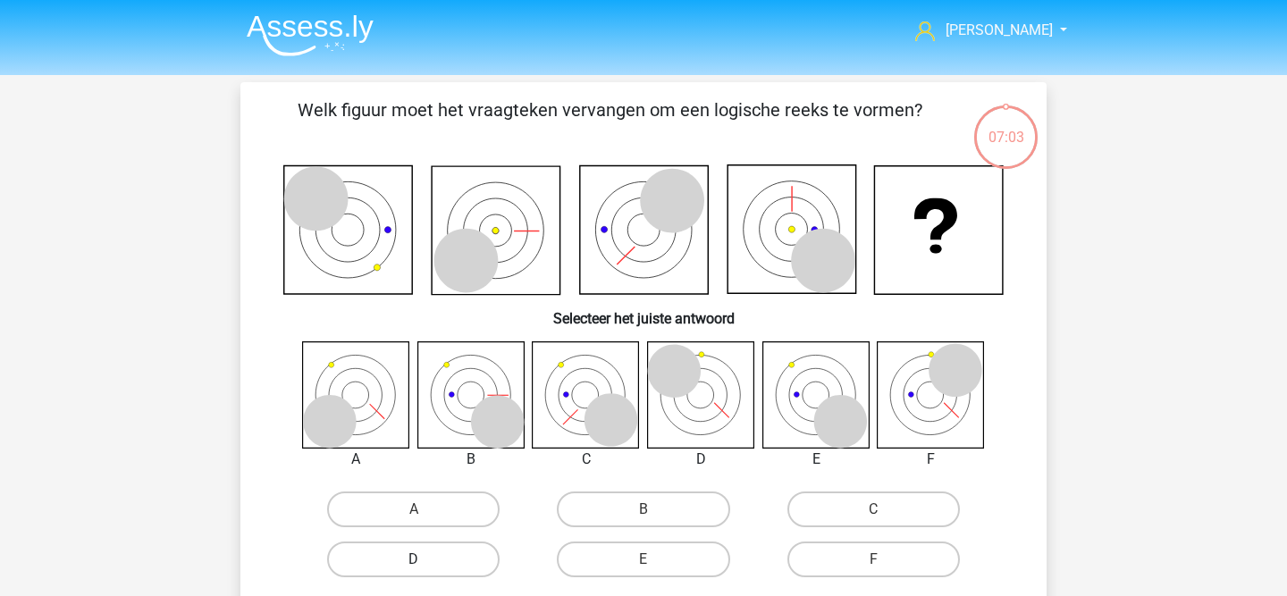
click at [450, 555] on label "D" at bounding box center [413, 559] width 172 height 36
click at [425, 559] on input "D" at bounding box center [420, 565] width 12 height 12
radio input "true"
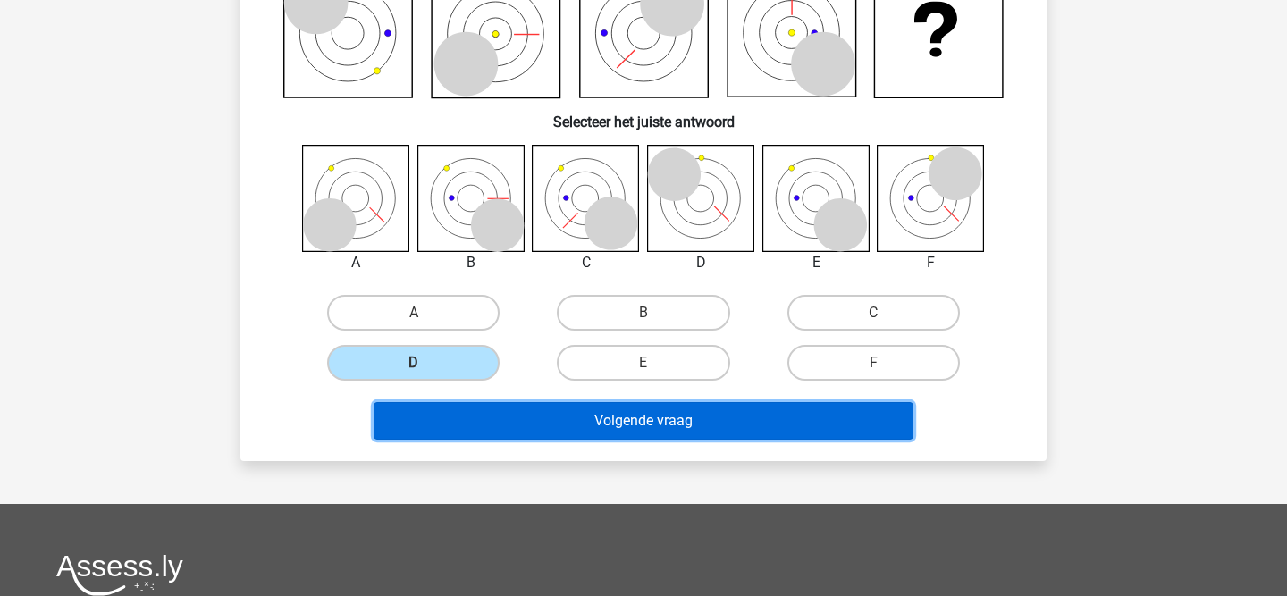
click at [734, 403] on button "Volgende vraag" at bounding box center [643, 421] width 541 height 38
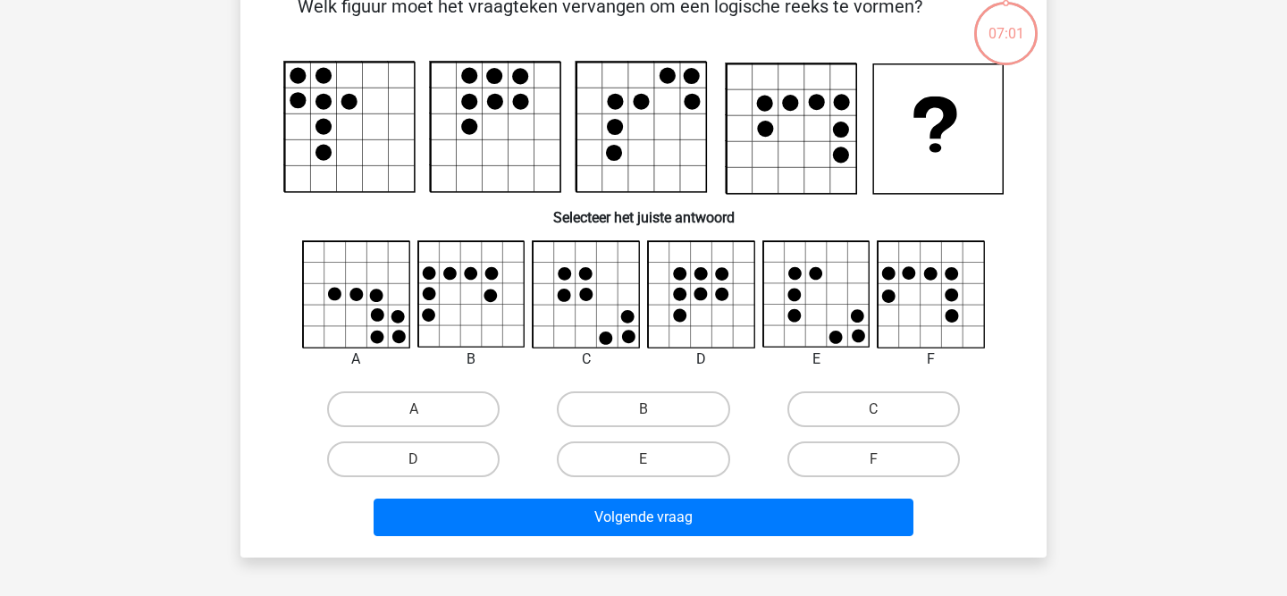
scroll to position [82, 0]
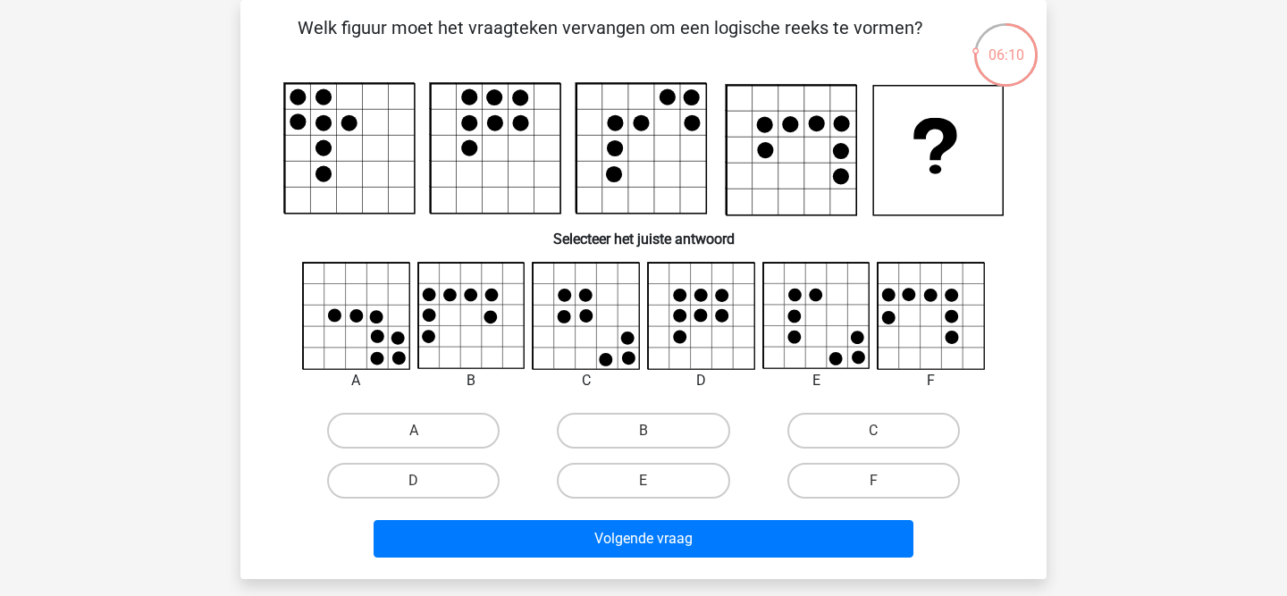
click at [835, 340] on icon at bounding box center [816, 317] width 106 height 106
click at [614, 487] on label "E" at bounding box center [643, 481] width 172 height 36
click at [643, 487] on input "E" at bounding box center [649, 487] width 12 height 12
radio input "true"
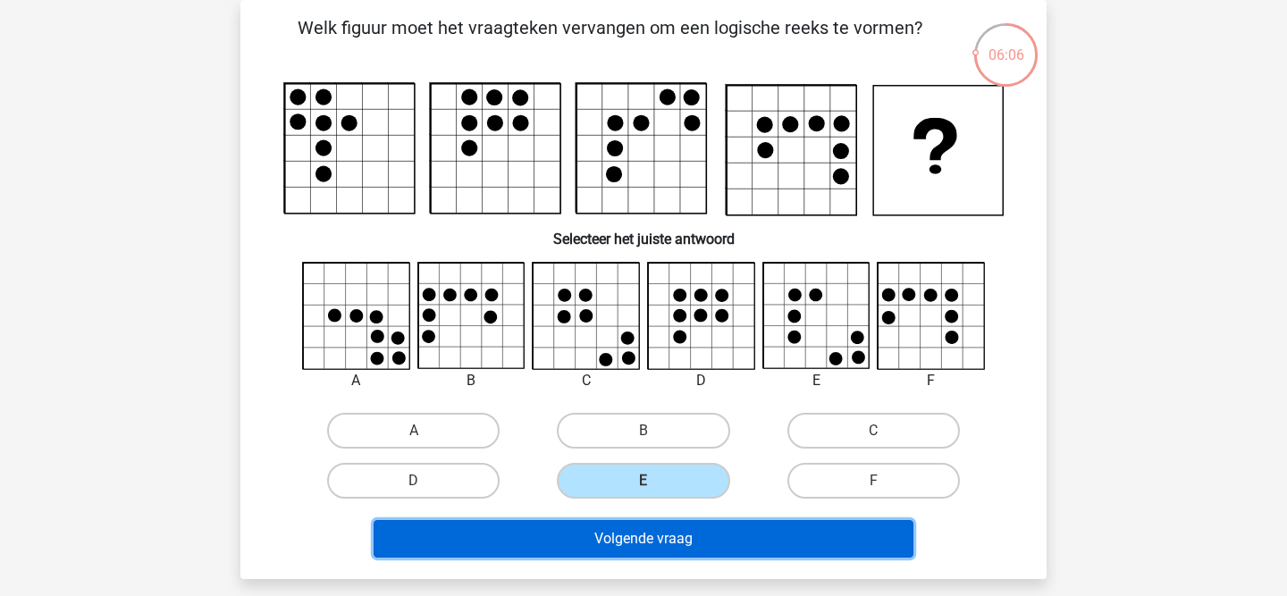
click at [576, 547] on button "Volgende vraag" at bounding box center [643, 539] width 541 height 38
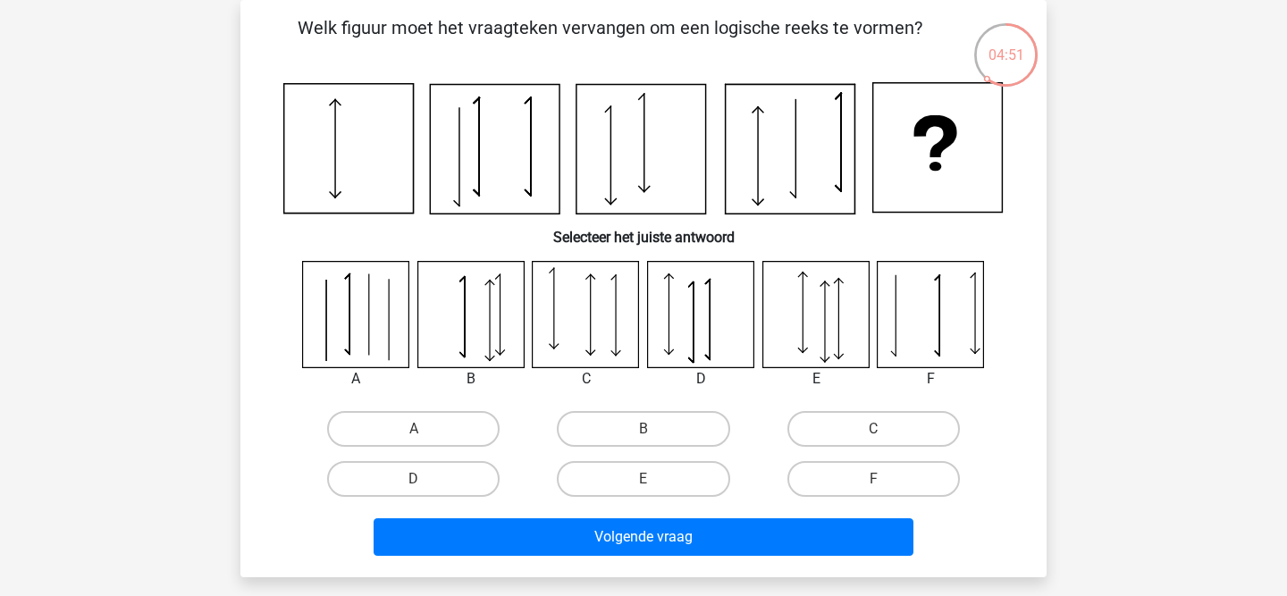
click at [606, 373] on div "C" at bounding box center [585, 378] width 135 height 21
click at [665, 412] on label "B" at bounding box center [643, 429] width 172 height 36
click at [655, 429] on input "B" at bounding box center [649, 435] width 12 height 12
radio input "true"
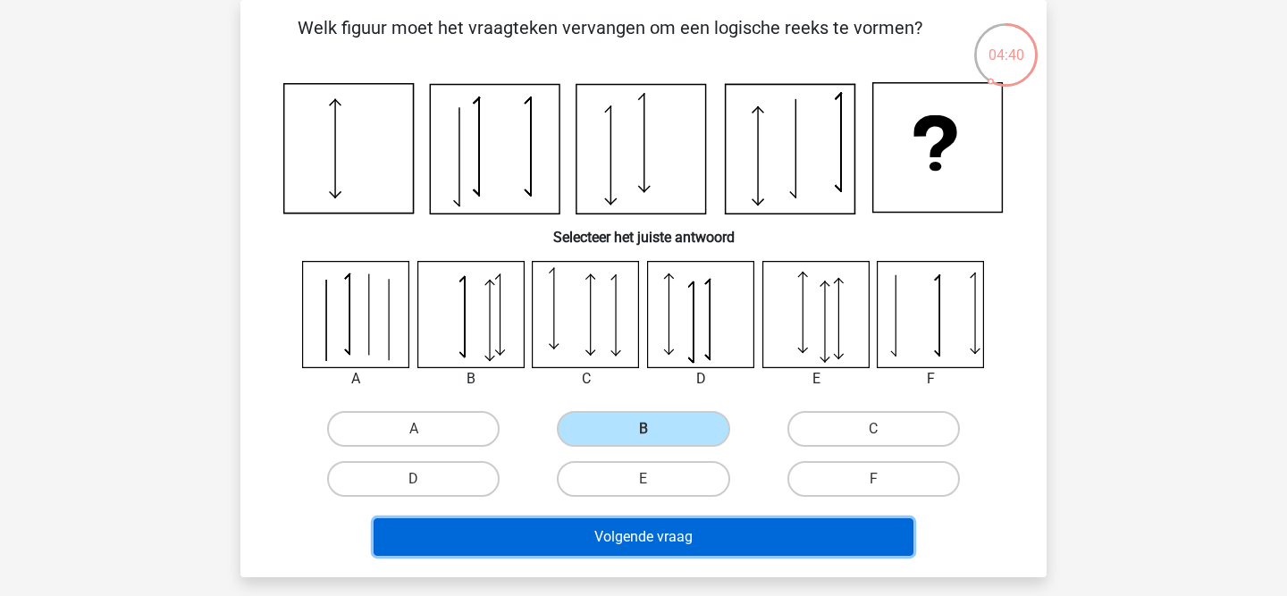
click at [628, 535] on button "Volgende vraag" at bounding box center [643, 537] width 541 height 38
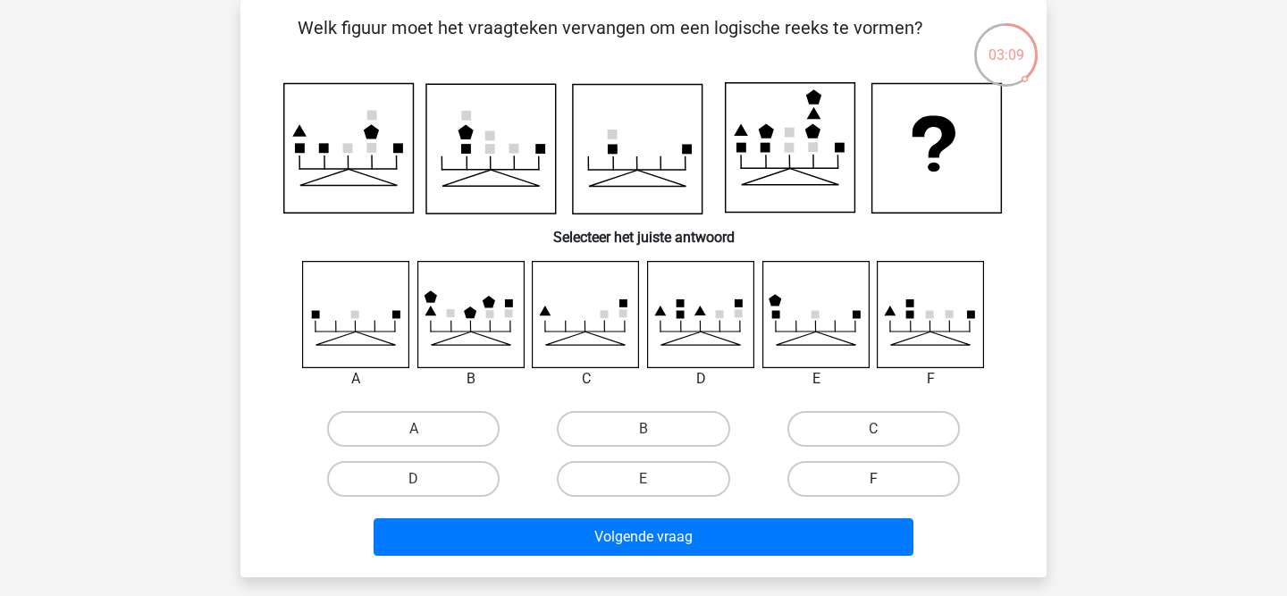
click at [866, 462] on label "F" at bounding box center [873, 479] width 172 height 36
click at [873, 479] on input "F" at bounding box center [879, 485] width 12 height 12
radio input "true"
click at [864, 473] on label "F" at bounding box center [873, 479] width 172 height 36
click at [873, 479] on input "F" at bounding box center [879, 485] width 12 height 12
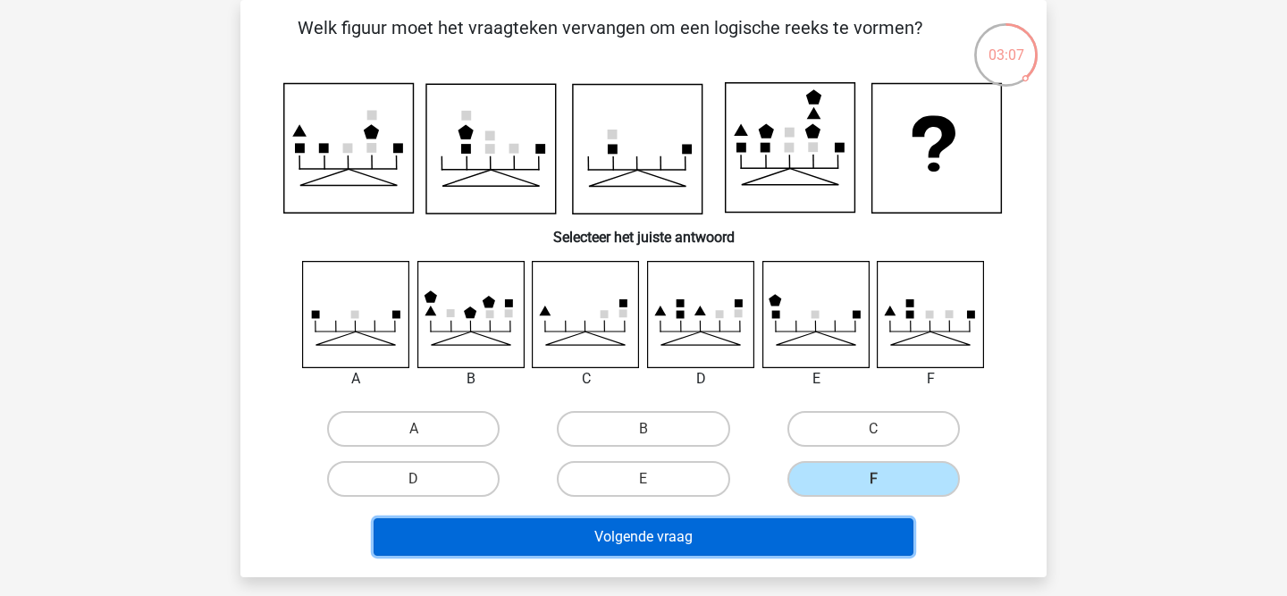
click at [781, 556] on button "Volgende vraag" at bounding box center [643, 537] width 541 height 38
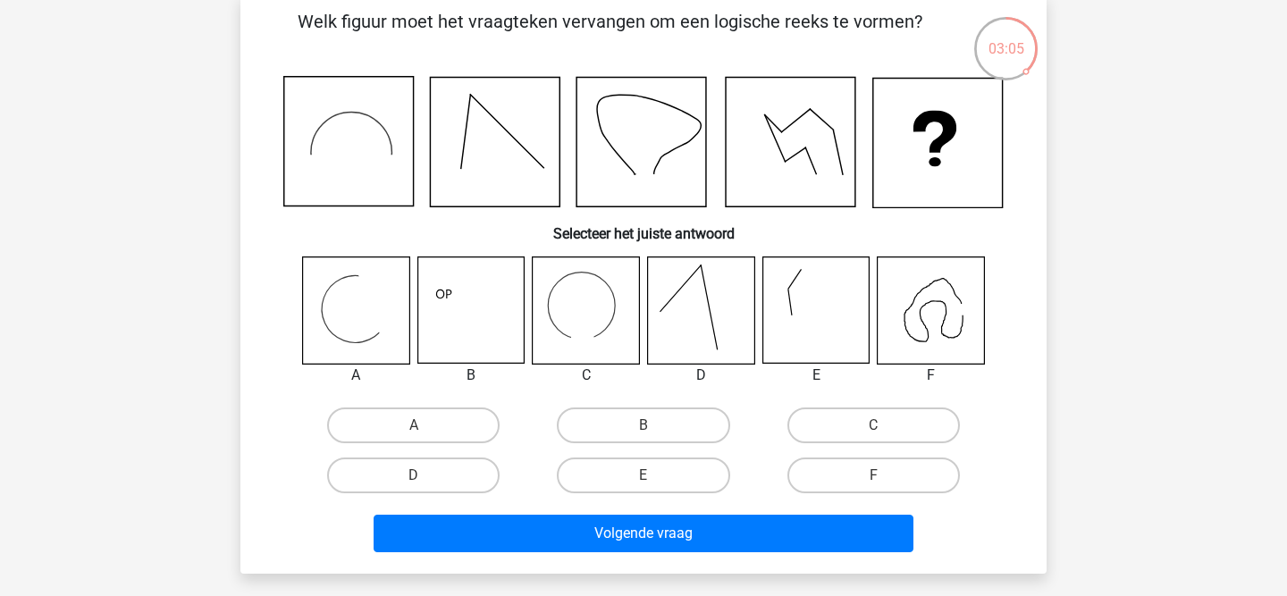
scroll to position [88, 0]
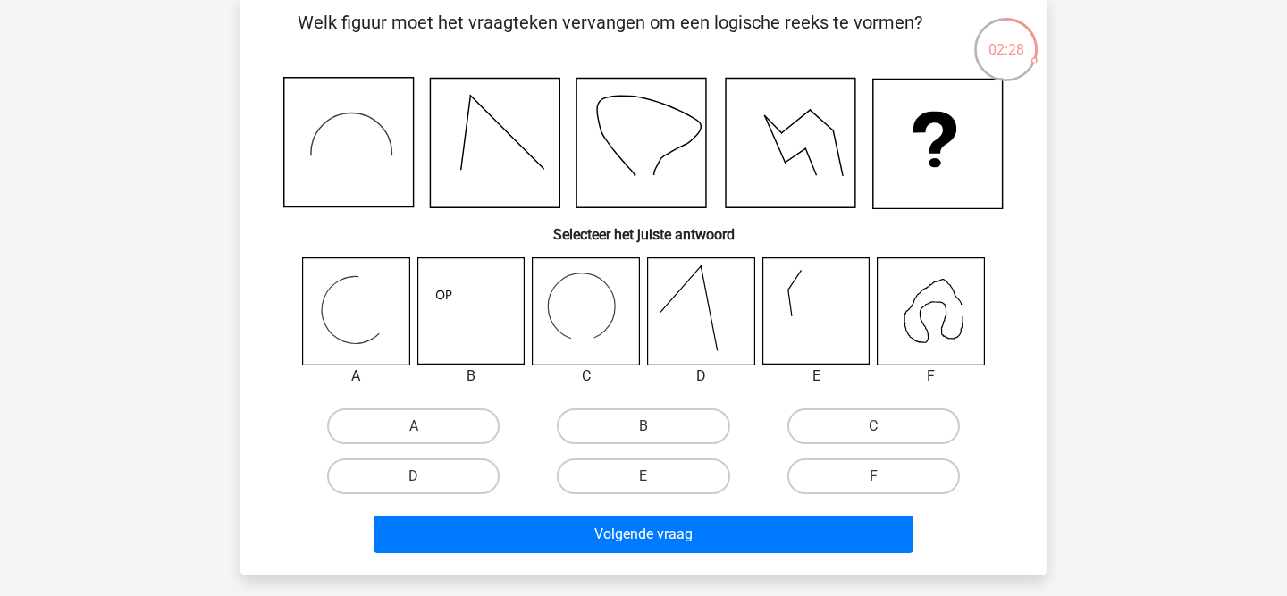
click at [323, 328] on icon at bounding box center [356, 311] width 106 height 106
click at [395, 420] on label "A" at bounding box center [413, 426] width 172 height 36
click at [414, 426] on input "A" at bounding box center [420, 432] width 12 height 12
radio input "true"
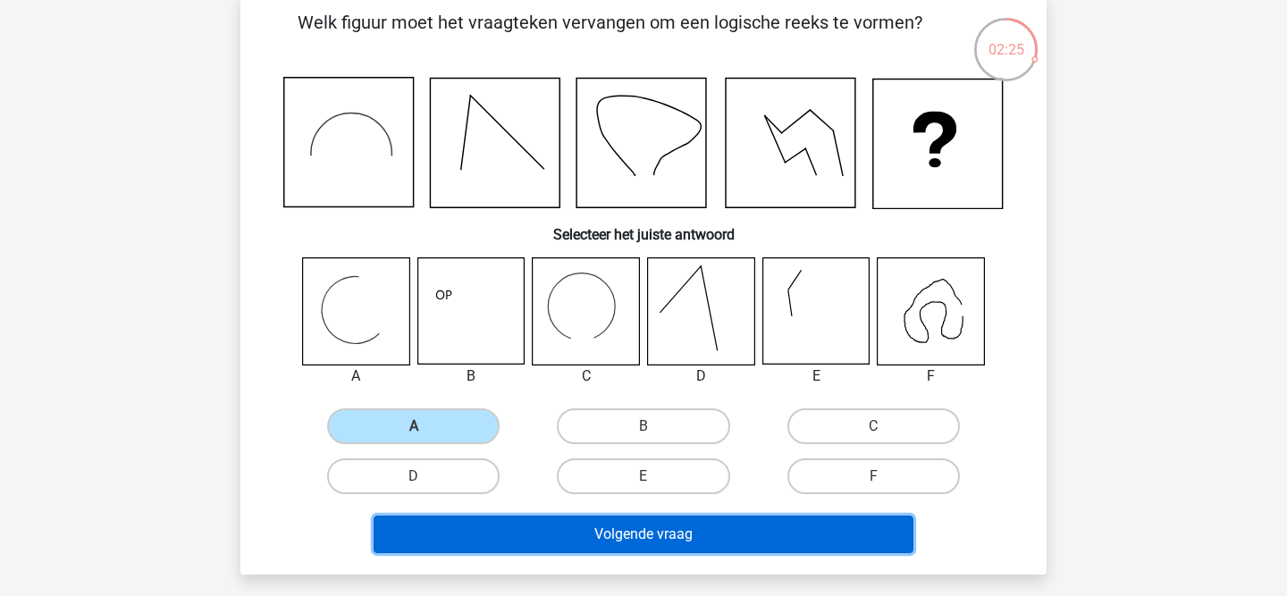
click at [456, 517] on button "Volgende vraag" at bounding box center [643, 535] width 541 height 38
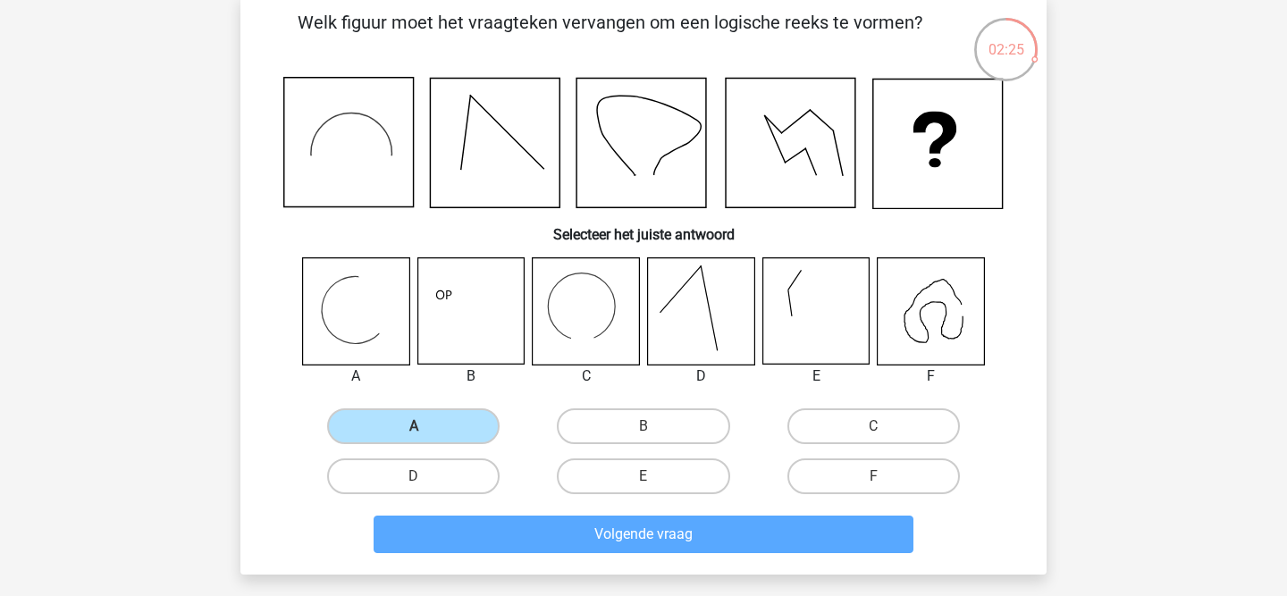
scroll to position [82, 0]
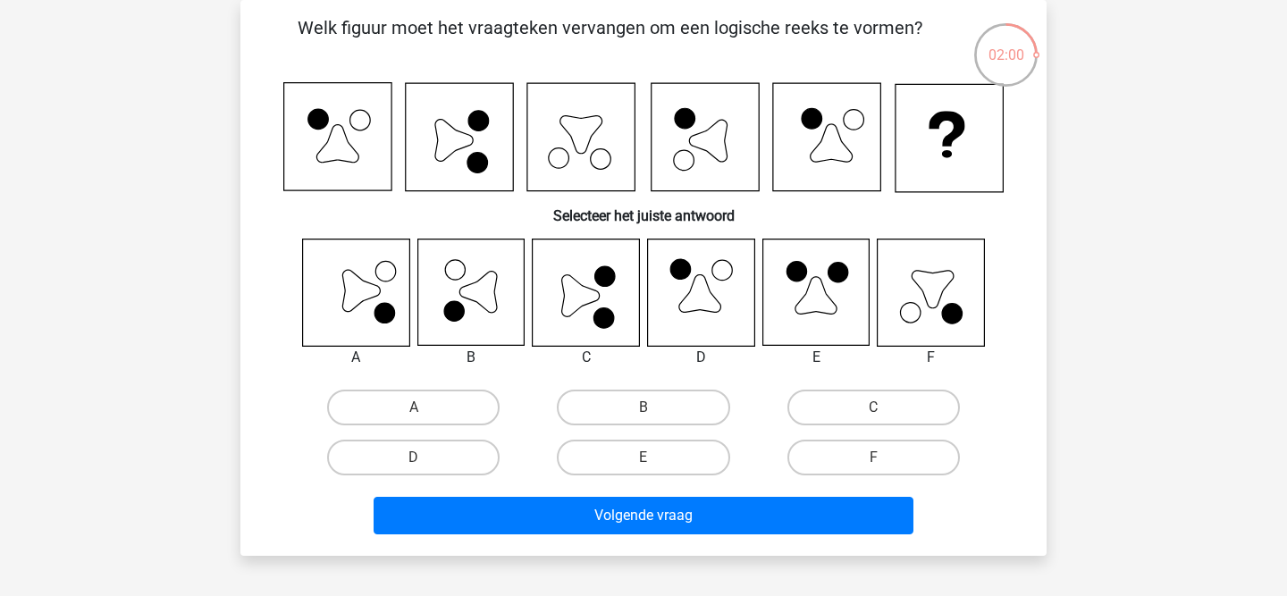
click at [870, 388] on div "C" at bounding box center [874, 407] width 230 height 50
click at [866, 398] on label "C" at bounding box center [873, 408] width 172 height 36
click at [873, 407] on input "C" at bounding box center [879, 413] width 12 height 12
radio input "true"
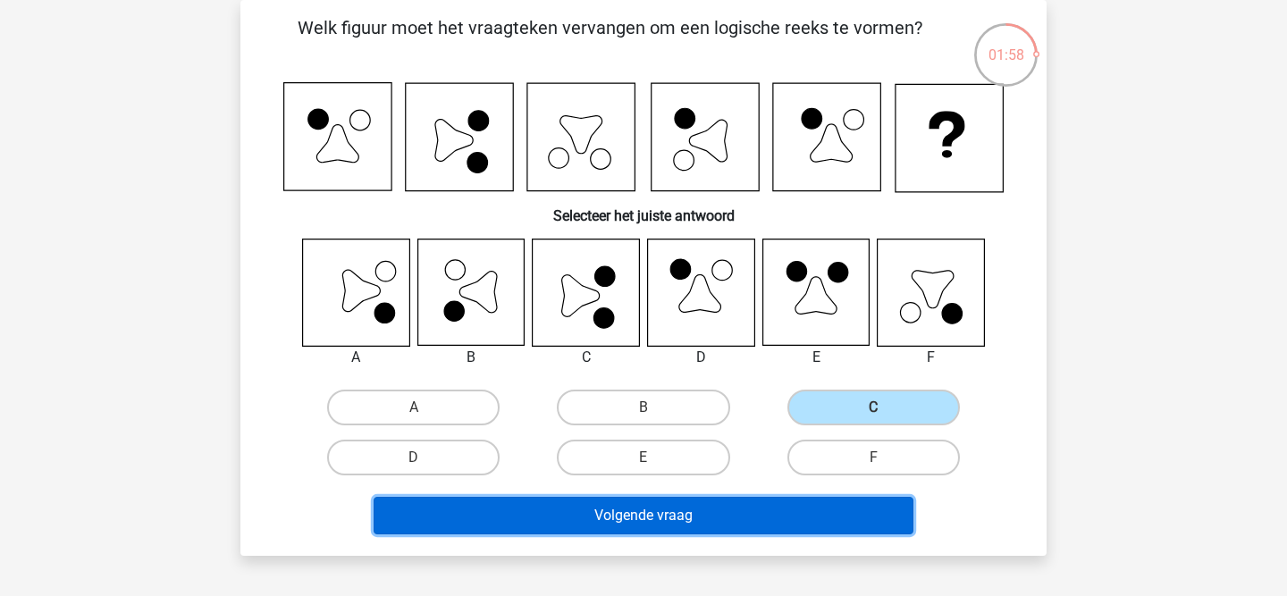
click at [680, 524] on button "Volgende vraag" at bounding box center [643, 516] width 541 height 38
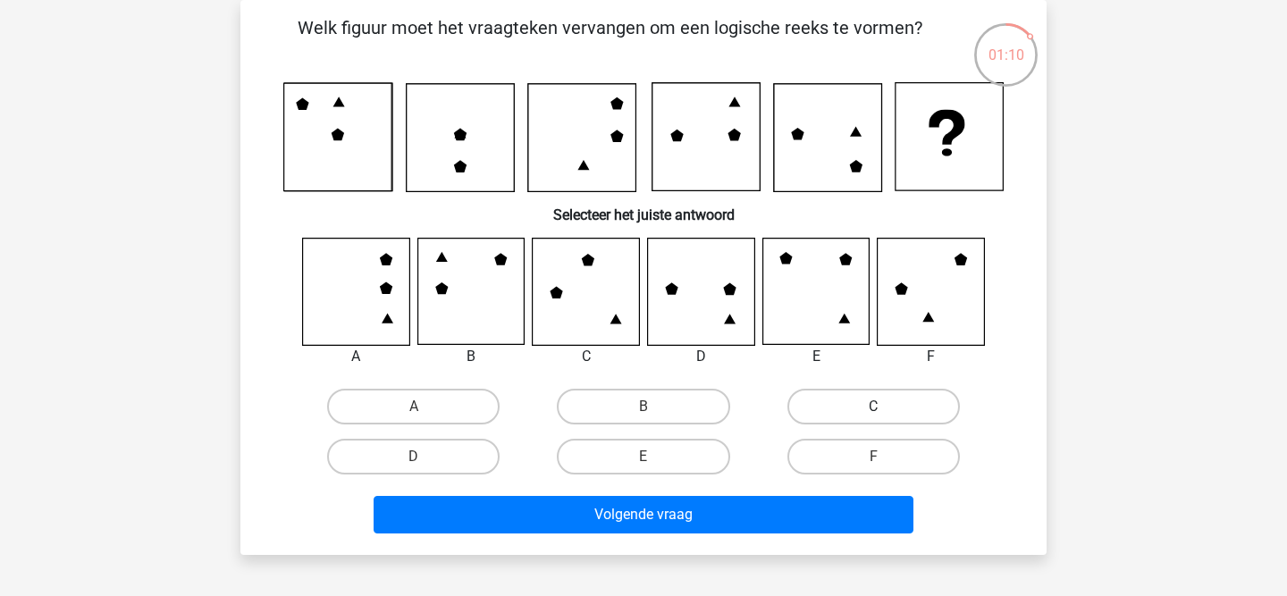
click at [841, 407] on label "C" at bounding box center [873, 407] width 172 height 36
click at [873, 407] on input "C" at bounding box center [879, 413] width 12 height 12
radio input "true"
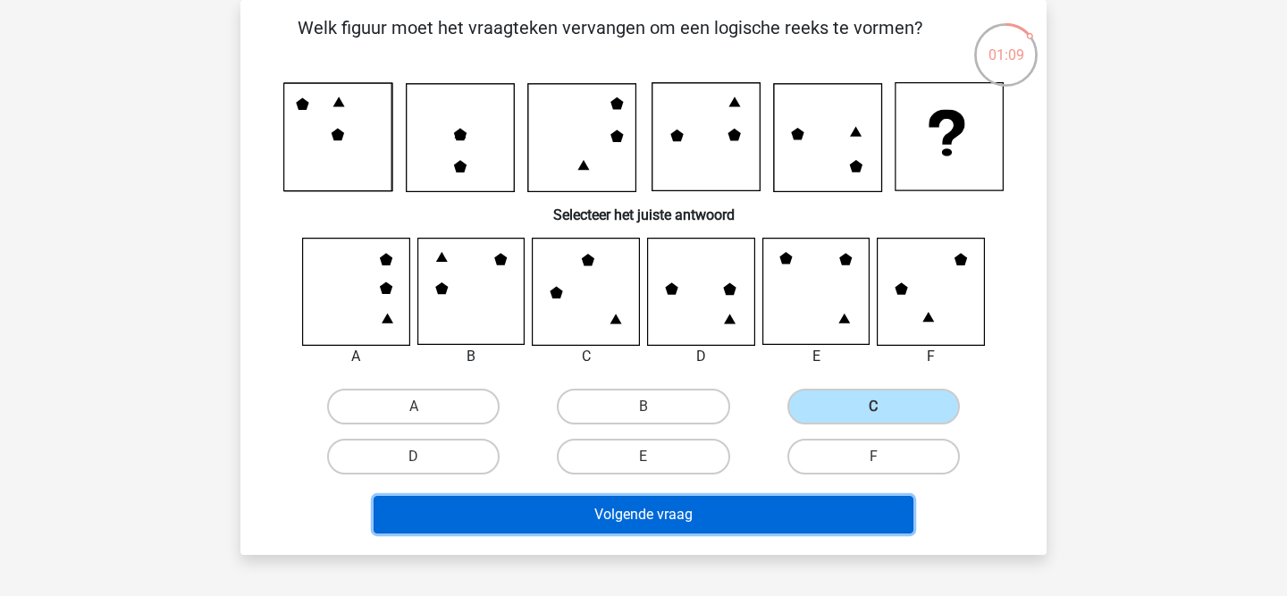
click at [751, 517] on button "Volgende vraag" at bounding box center [643, 515] width 541 height 38
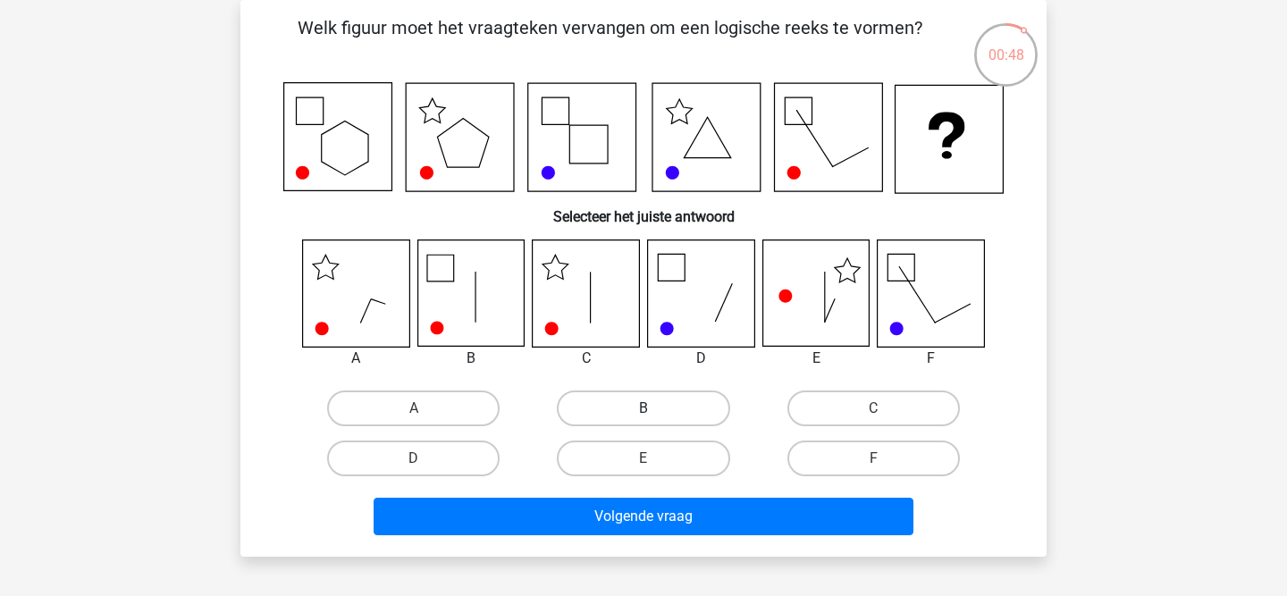
click at [610, 407] on label "B" at bounding box center [643, 408] width 172 height 36
click at [643, 408] on input "B" at bounding box center [649, 414] width 12 height 12
radio input "true"
click at [844, 407] on label "C" at bounding box center [873, 408] width 172 height 36
click at [873, 408] on input "C" at bounding box center [879, 414] width 12 height 12
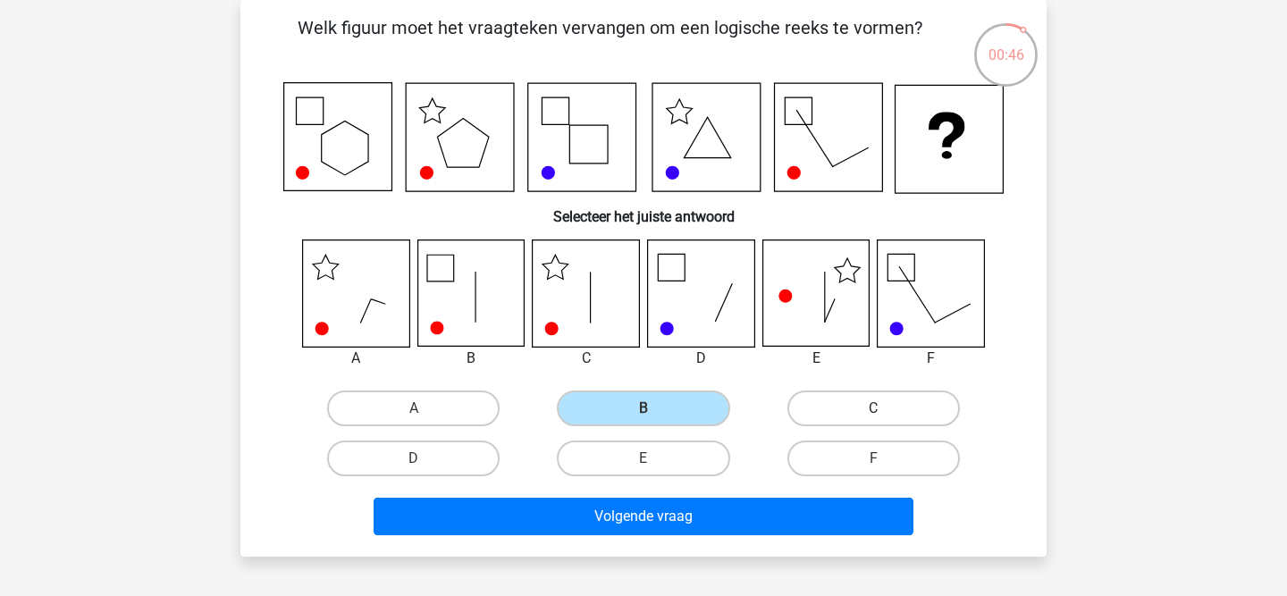
radio input "true"
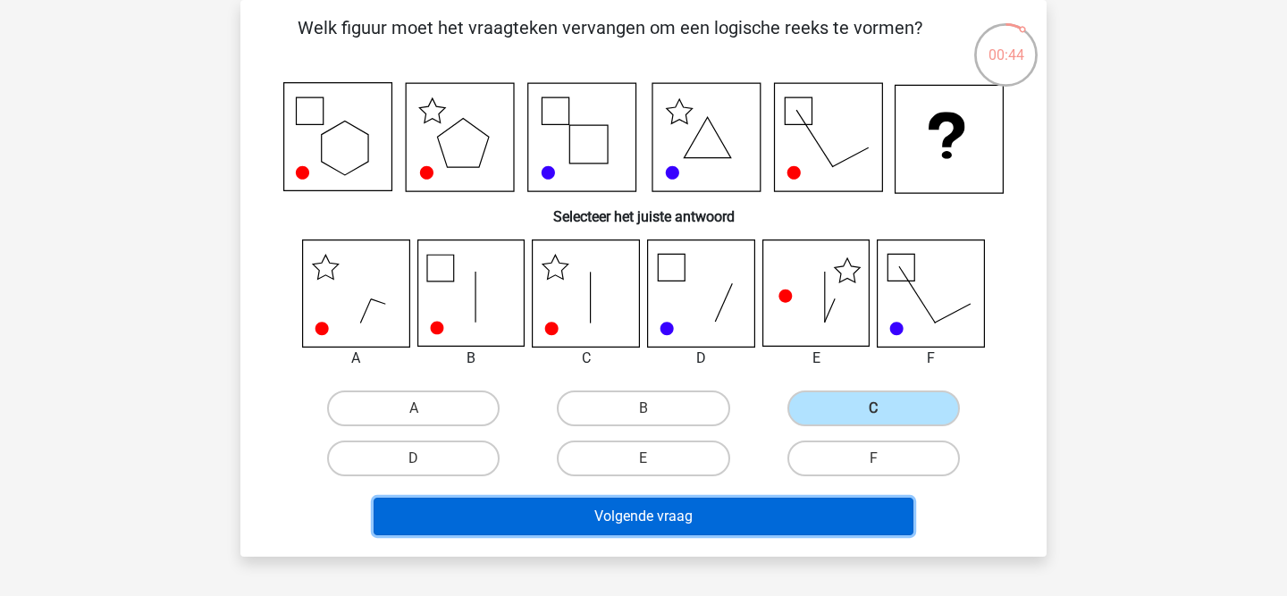
click at [578, 525] on button "Volgende vraag" at bounding box center [643, 517] width 541 height 38
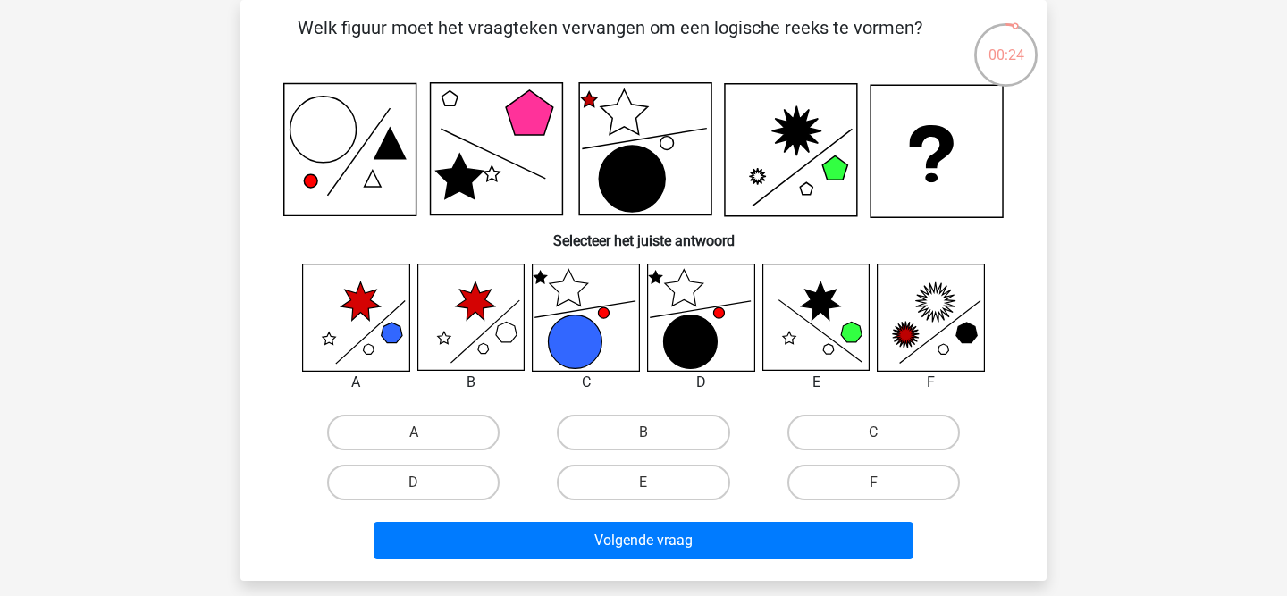
click at [942, 338] on icon at bounding box center [930, 317] width 106 height 106
click at [862, 488] on label "F" at bounding box center [873, 483] width 172 height 36
click at [873, 488] on input "F" at bounding box center [879, 488] width 12 height 12
radio input "true"
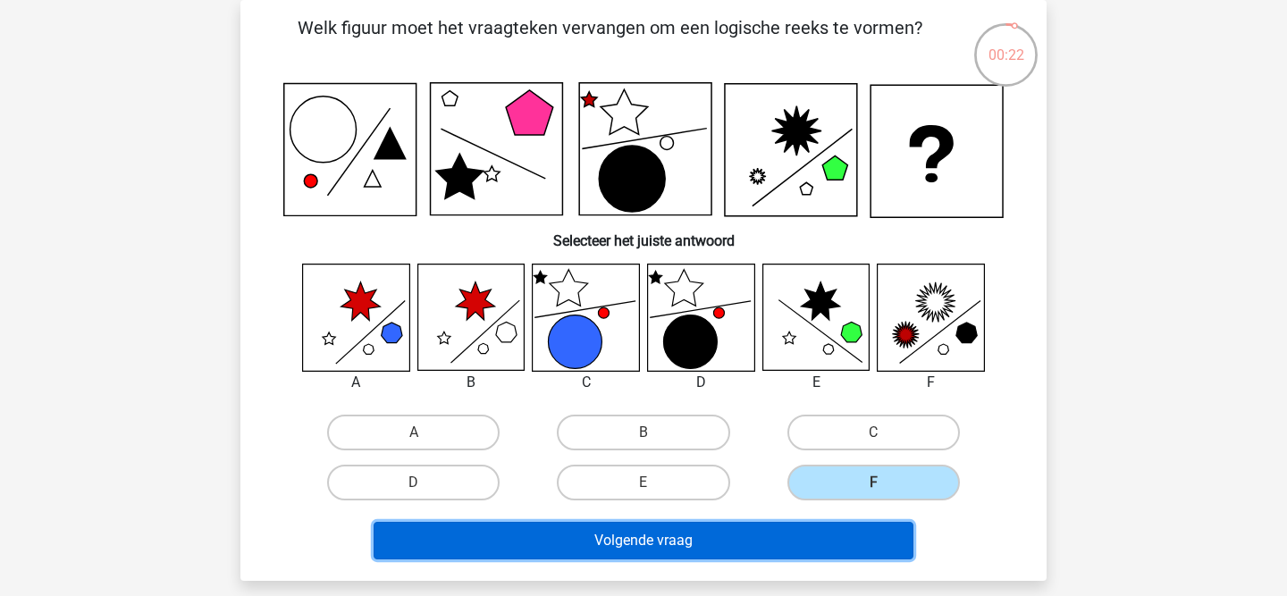
click at [814, 537] on button "Volgende vraag" at bounding box center [643, 541] width 541 height 38
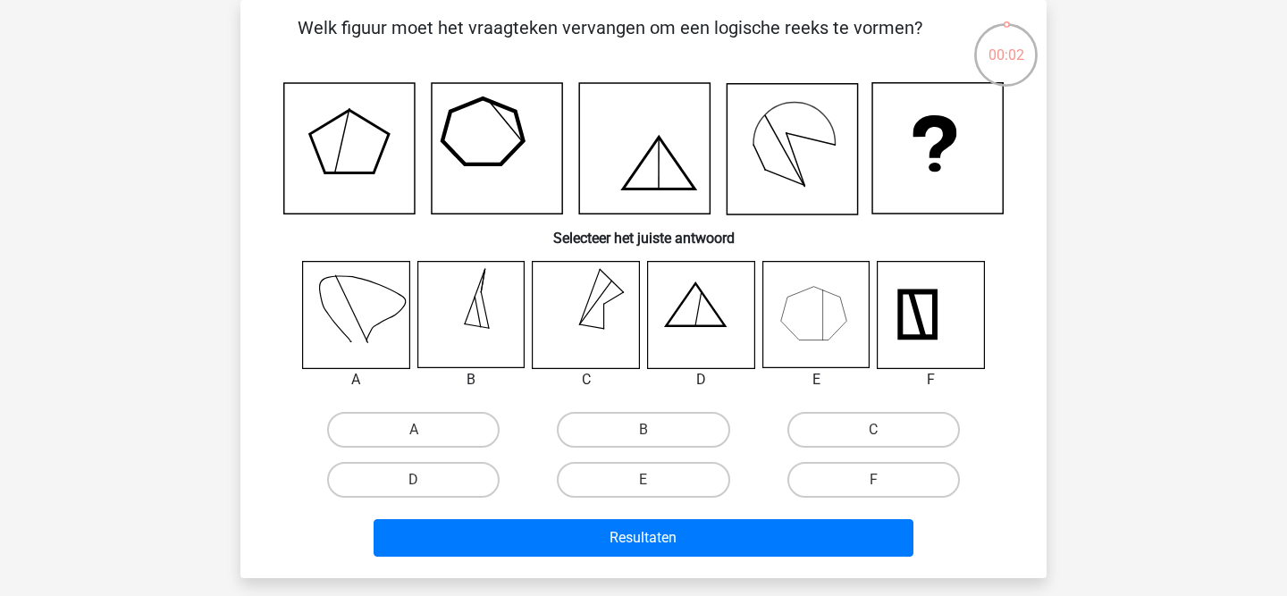
click at [476, 316] on icon at bounding box center [470, 315] width 106 height 106
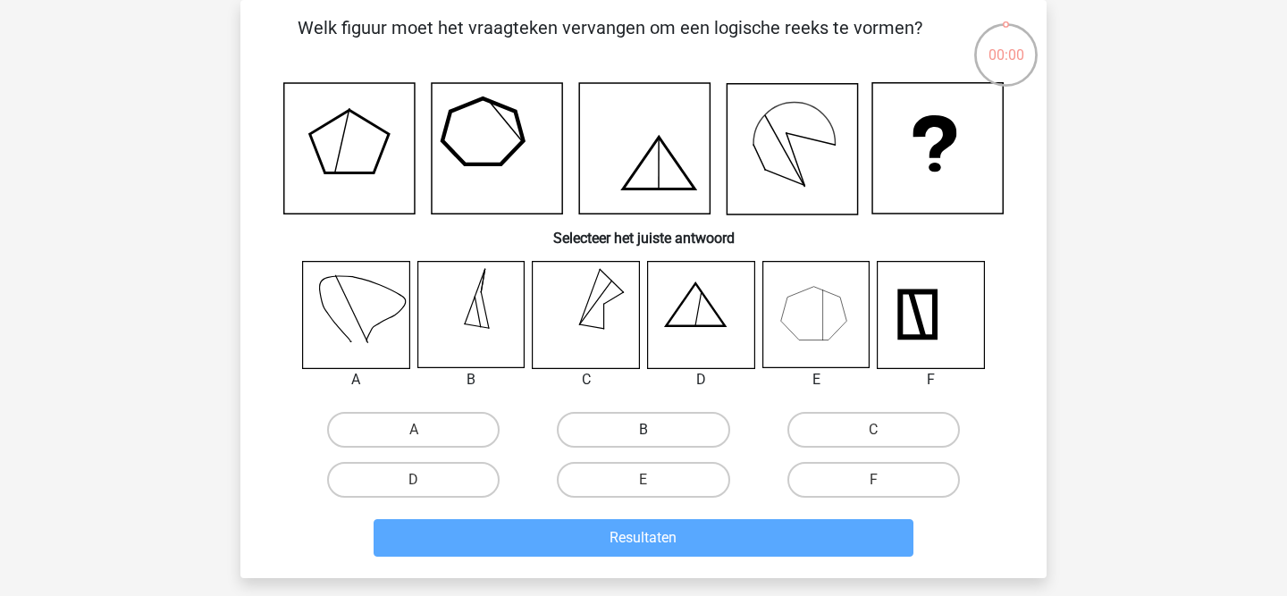
click at [599, 430] on label "B" at bounding box center [643, 430] width 172 height 36
click at [643, 430] on input "B" at bounding box center [649, 436] width 12 height 12
radio input "true"
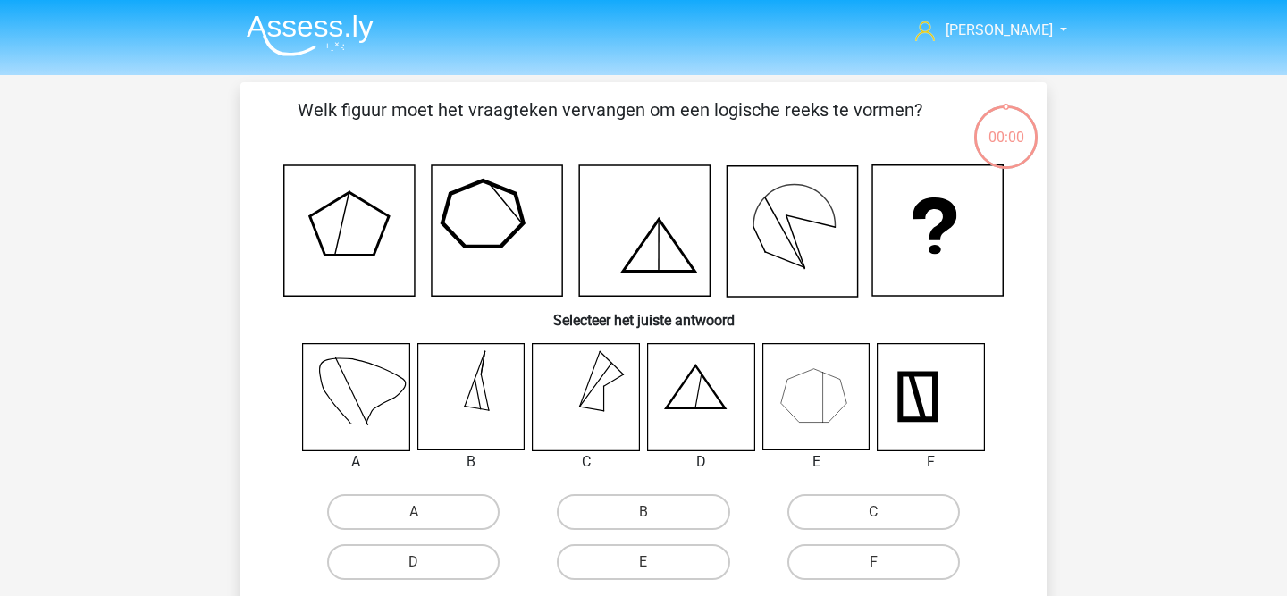
scroll to position [82, 0]
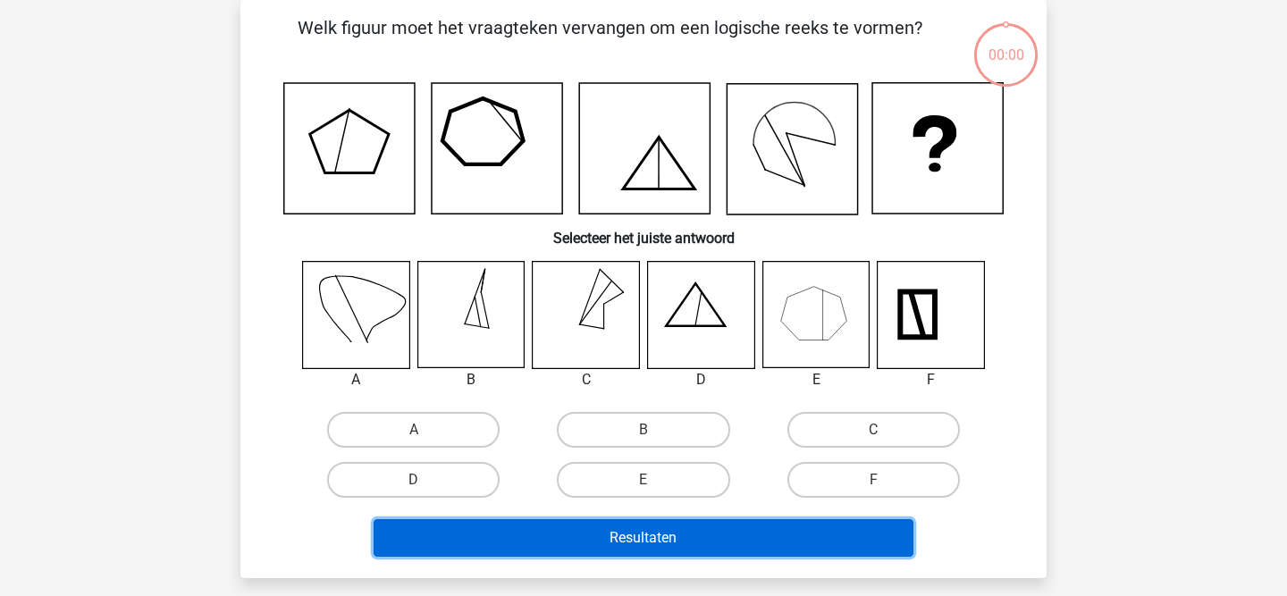
click at [576, 529] on button "Resultaten" at bounding box center [643, 538] width 541 height 38
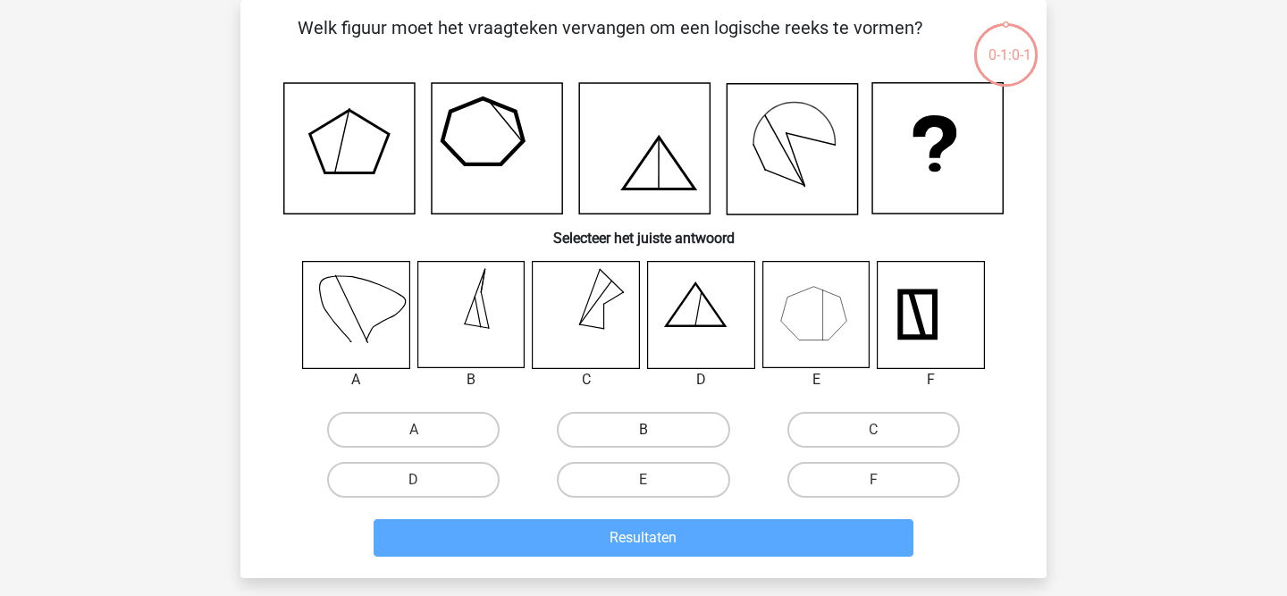
click at [620, 423] on label "B" at bounding box center [643, 430] width 172 height 36
click at [643, 430] on input "B" at bounding box center [649, 436] width 12 height 12
radio input "true"
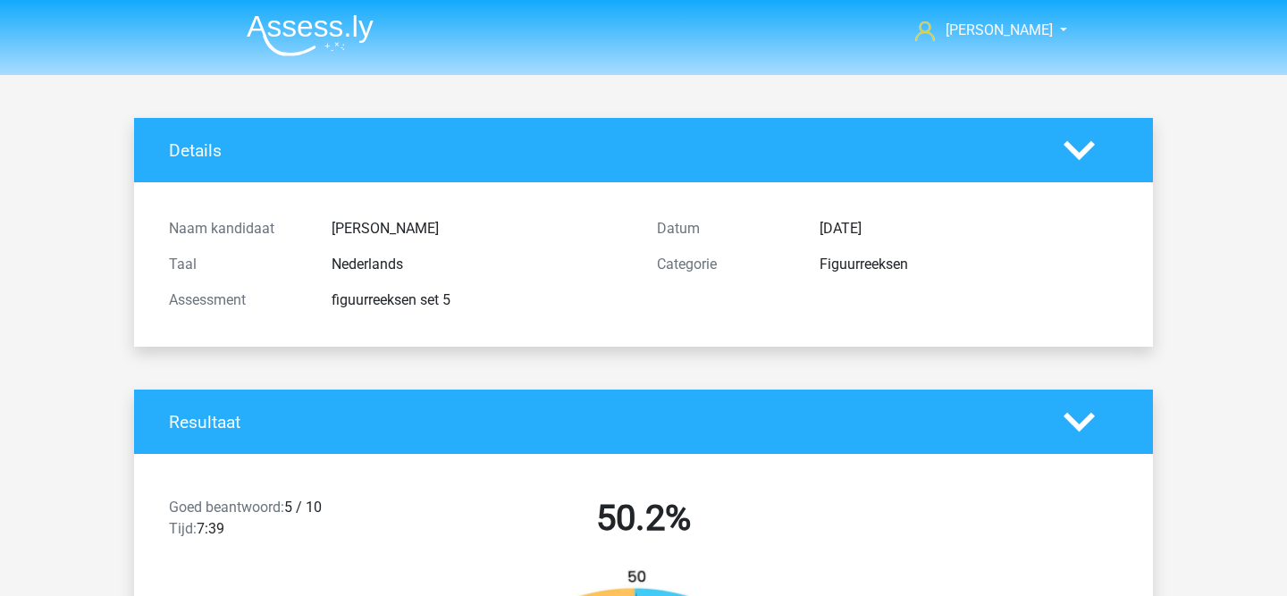
click at [601, 526] on h2 "50.2%" at bounding box center [643, 518] width 461 height 43
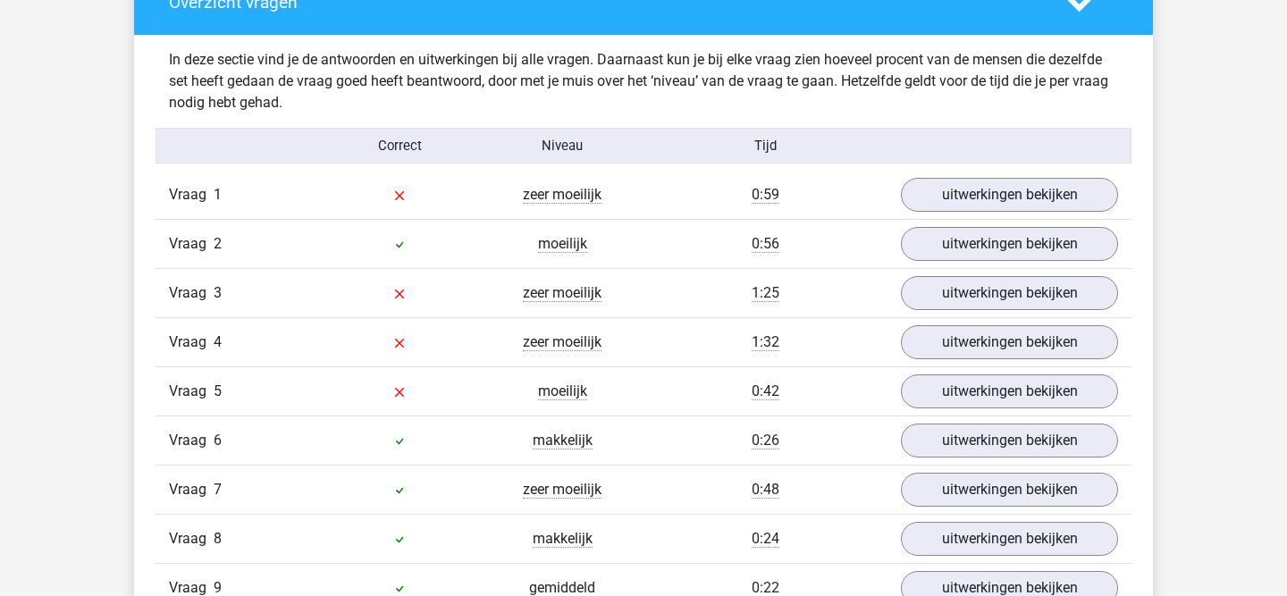
scroll to position [1061, 0]
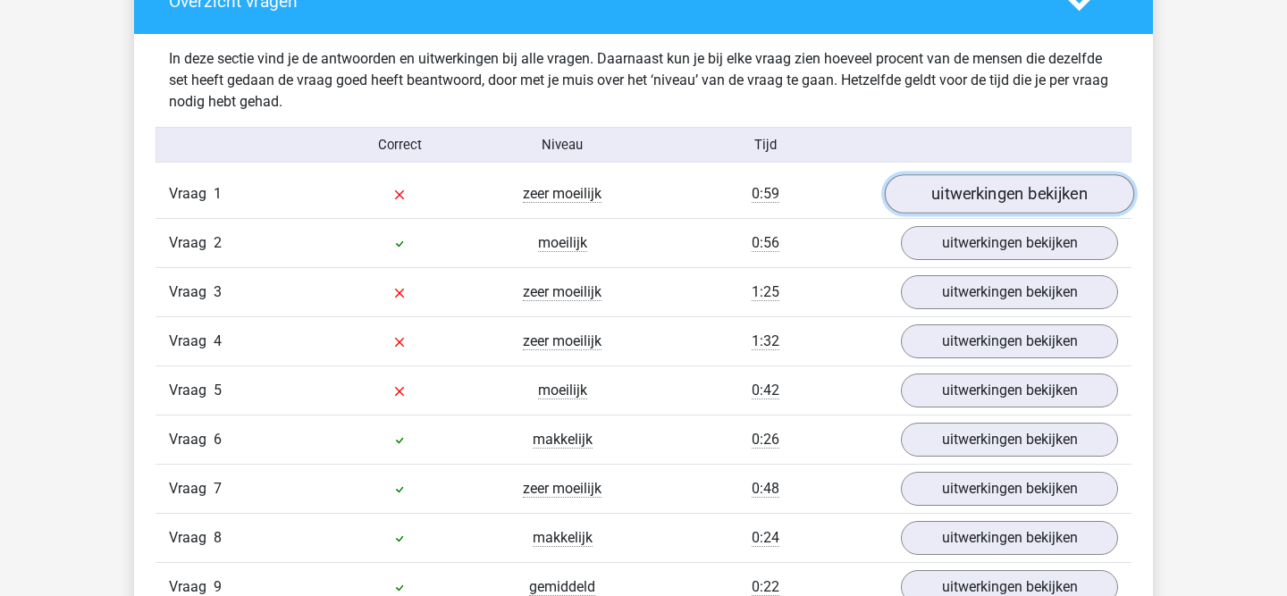
click at [1002, 199] on link "uitwerkingen bekijken" at bounding box center [1008, 193] width 249 height 39
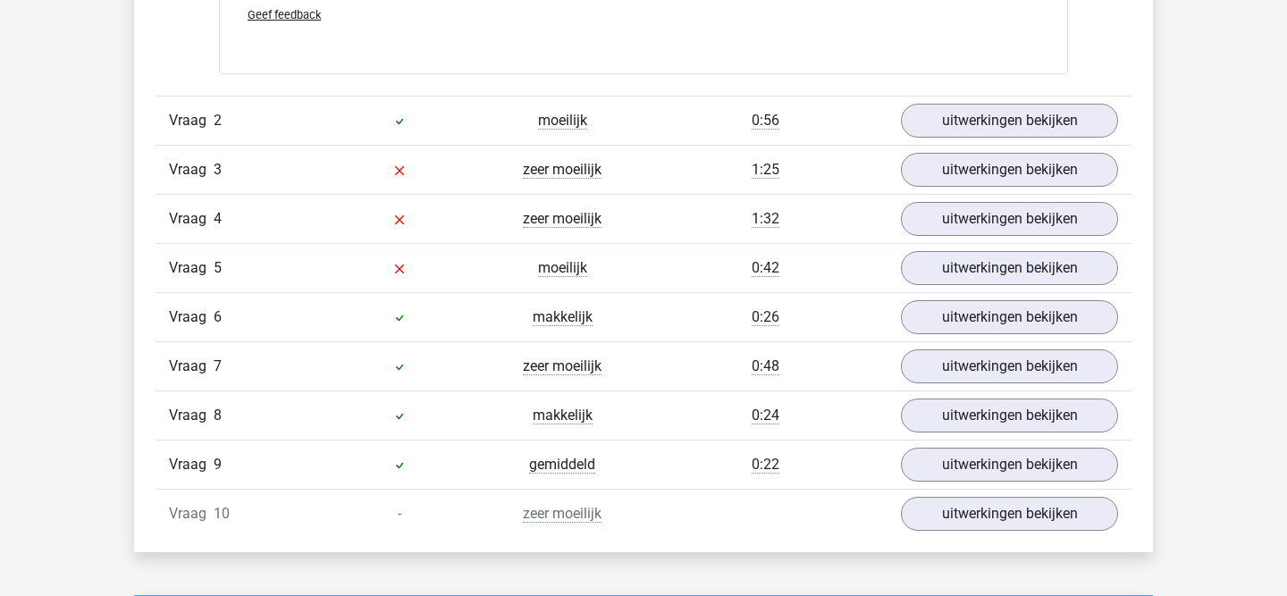
scroll to position [2409, 0]
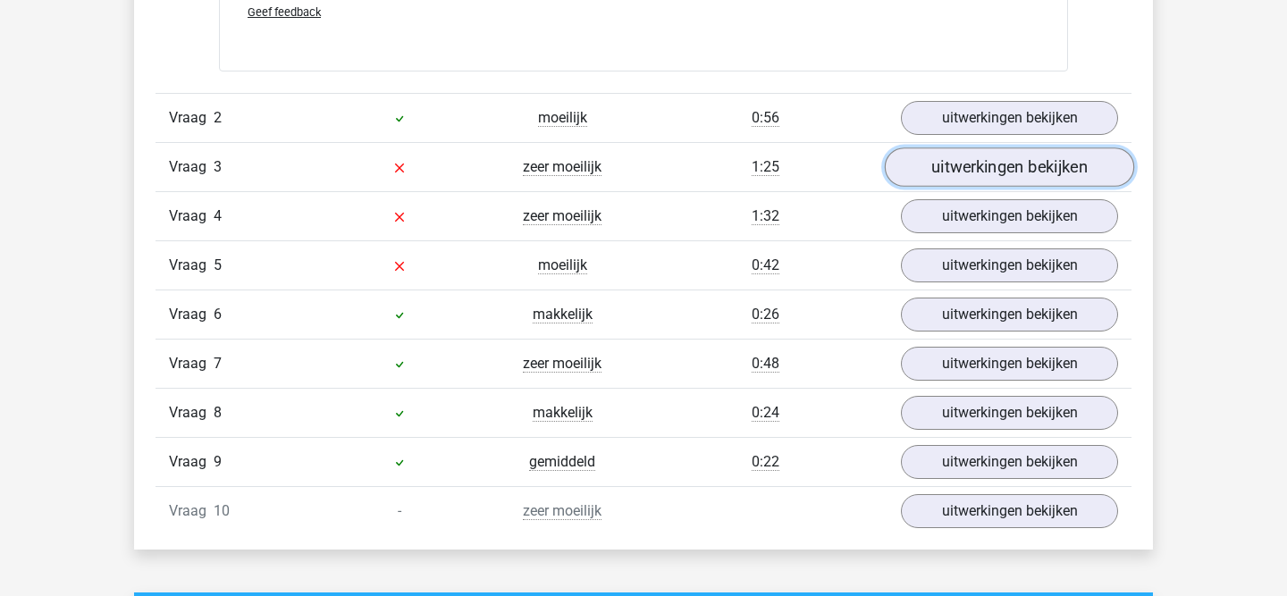
click at [975, 168] on link "uitwerkingen bekijken" at bounding box center [1008, 166] width 249 height 39
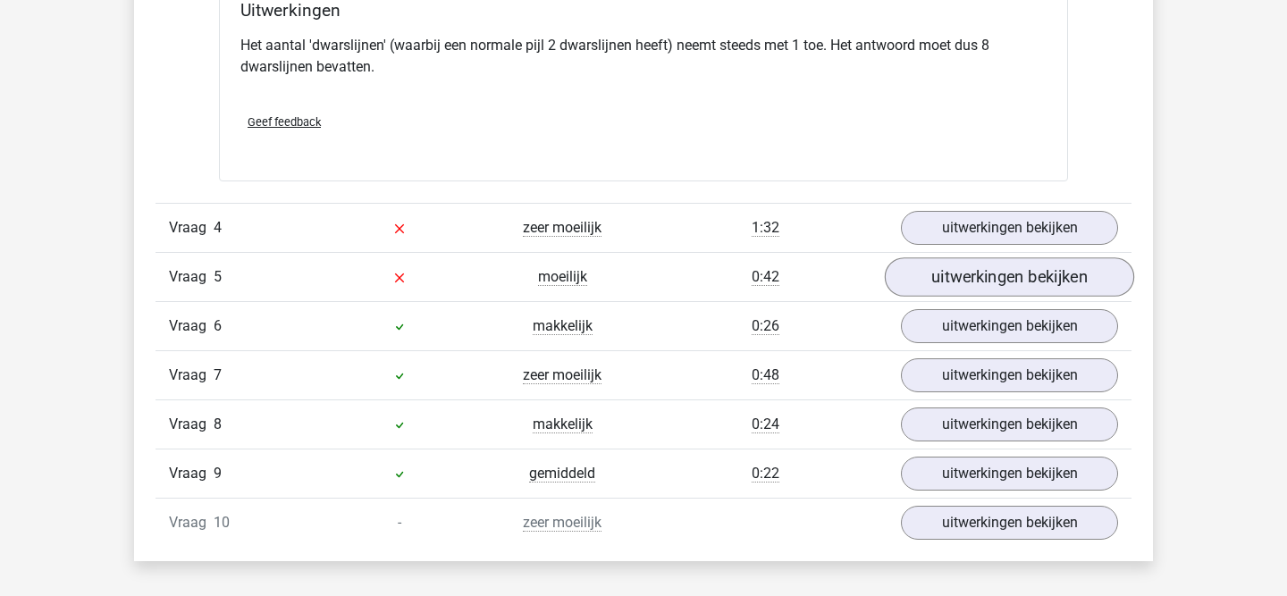
scroll to position [3416, 0]
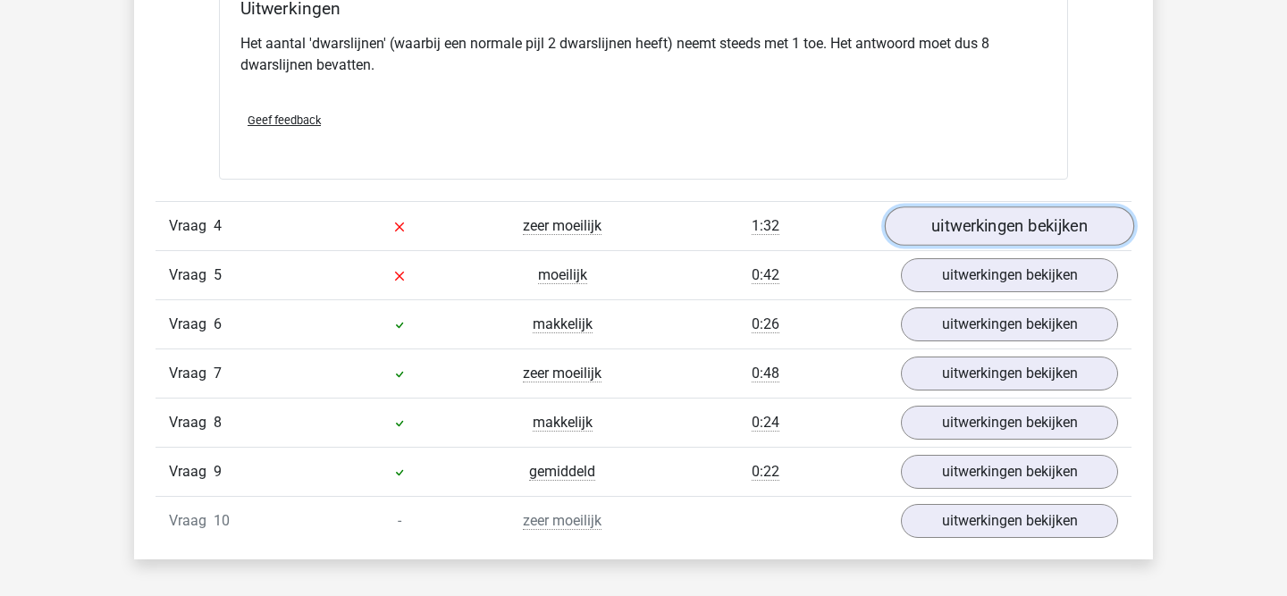
click at [997, 229] on link "uitwerkingen bekijken" at bounding box center [1008, 225] width 249 height 39
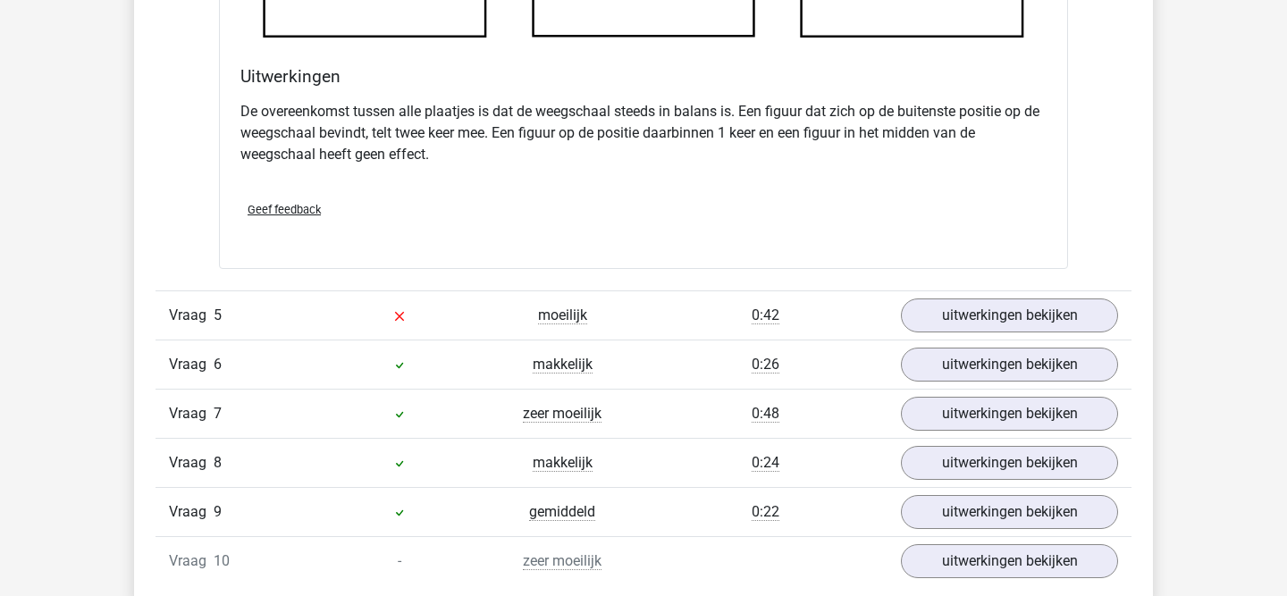
scroll to position [4422, 0]
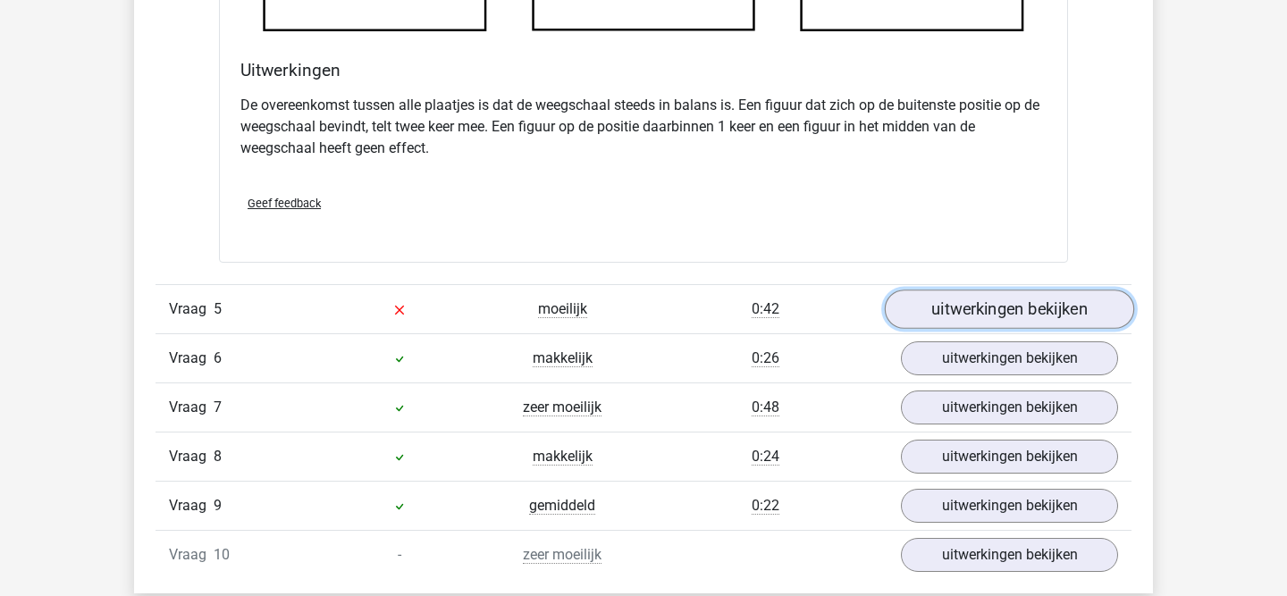
click at [965, 310] on link "uitwerkingen bekijken" at bounding box center [1008, 309] width 249 height 39
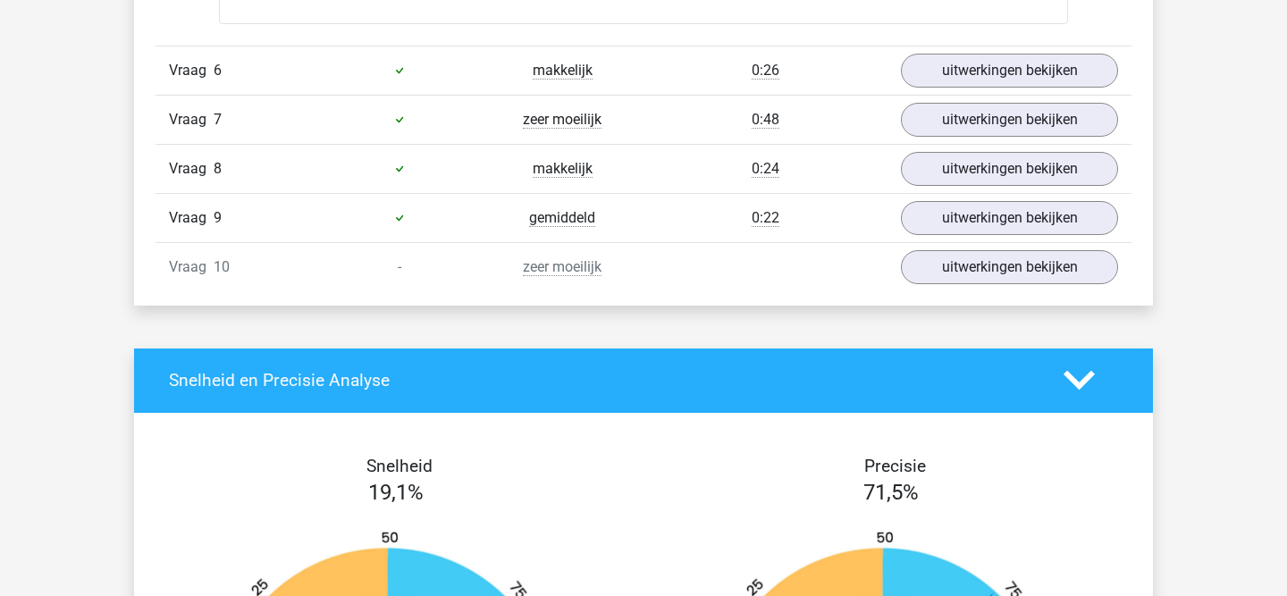
scroll to position [5712, 0]
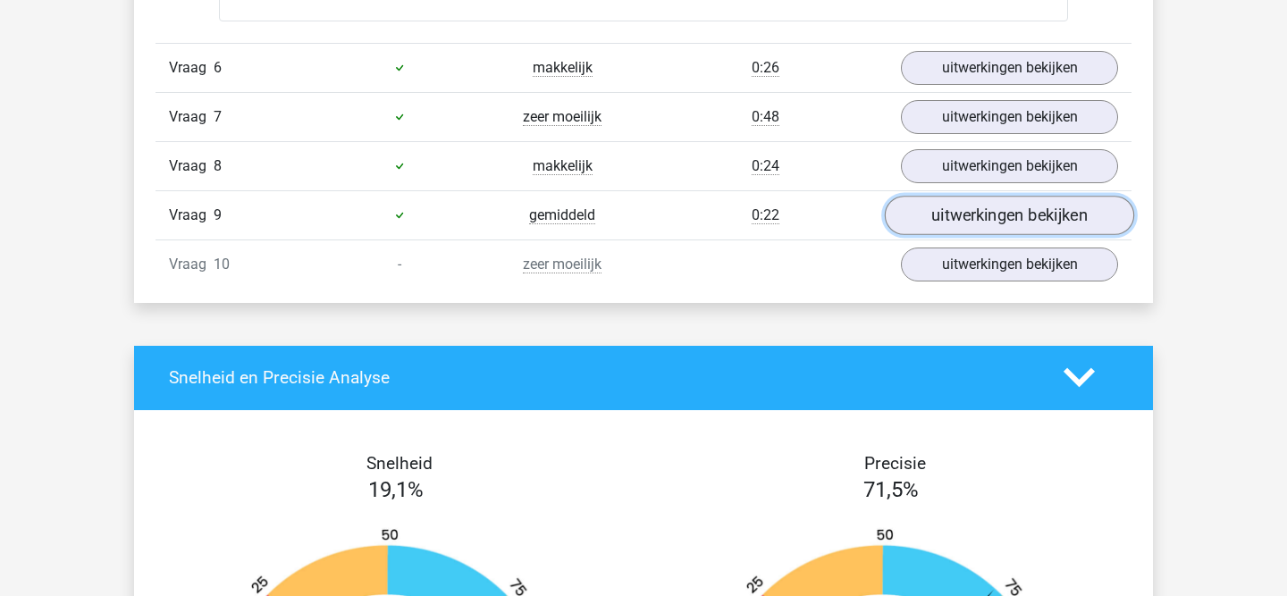
click at [975, 235] on link "uitwerkingen bekijken" at bounding box center [1008, 215] width 249 height 39
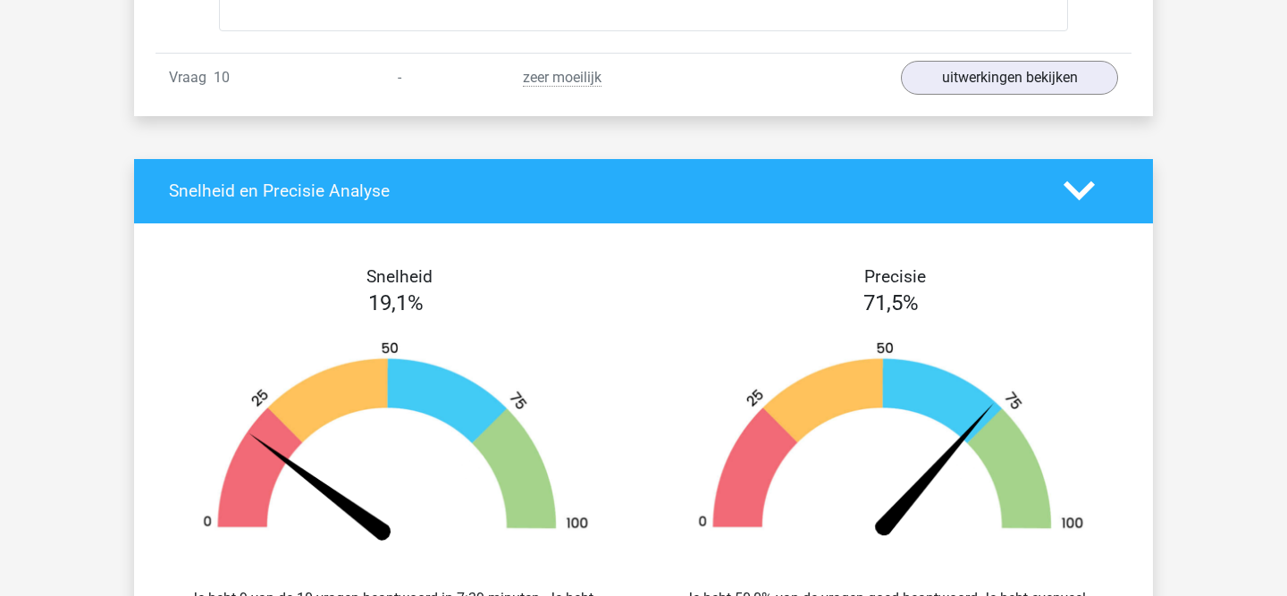
scroll to position [7026, 0]
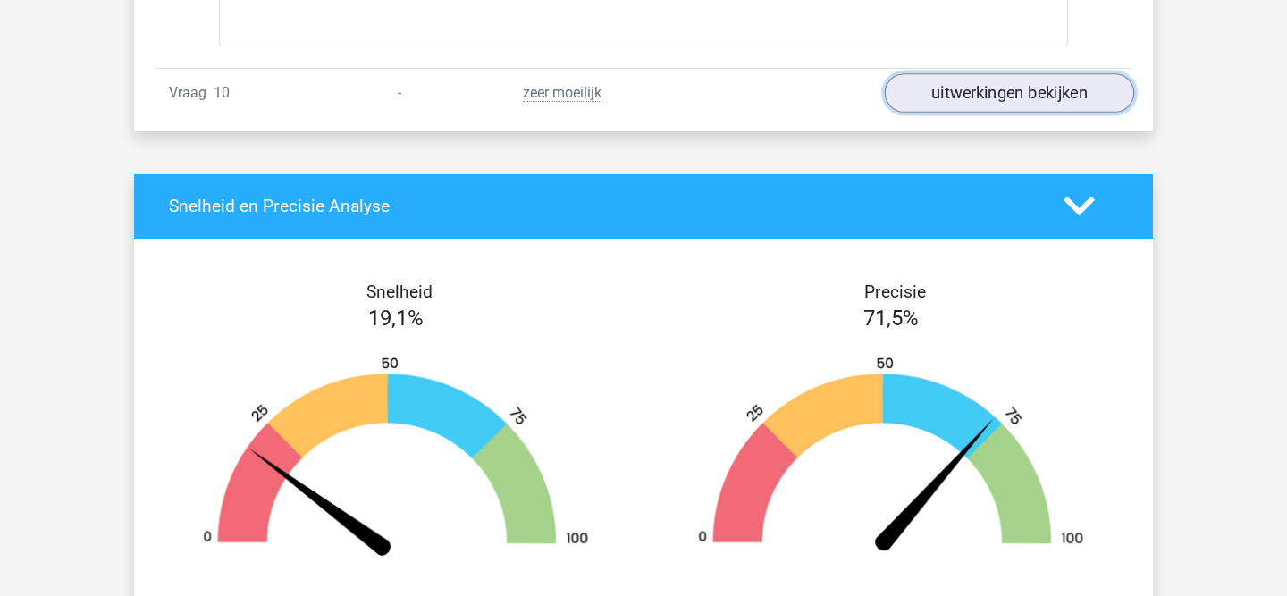
click at [979, 113] on link "uitwerkingen bekijken" at bounding box center [1008, 92] width 249 height 39
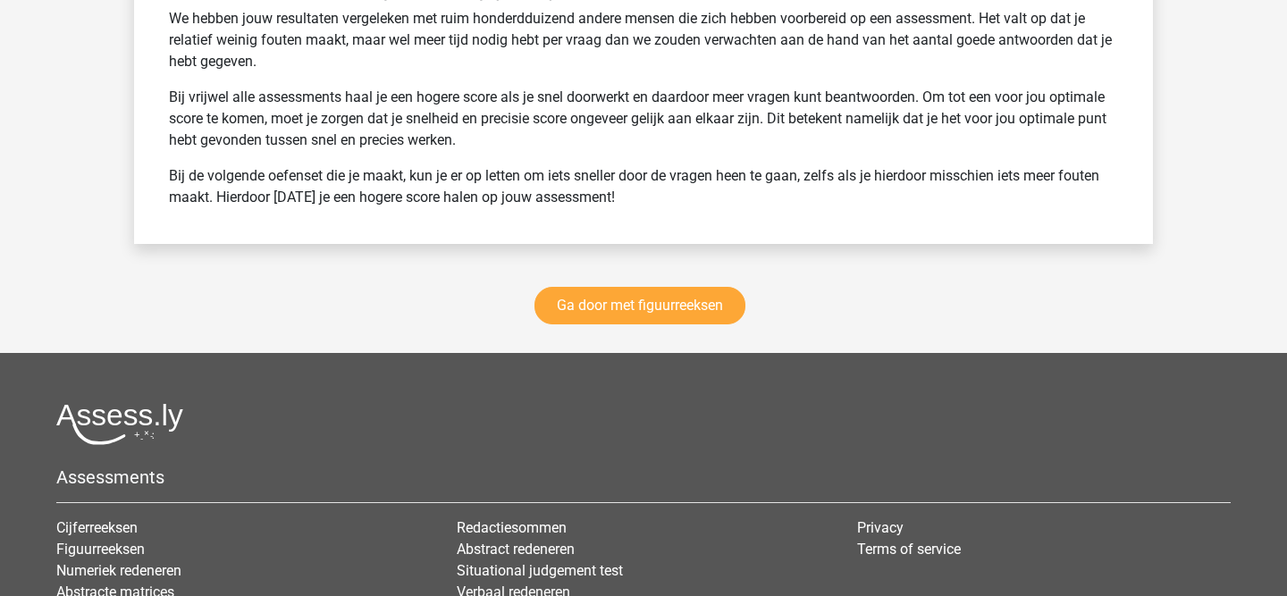
scroll to position [8902, 0]
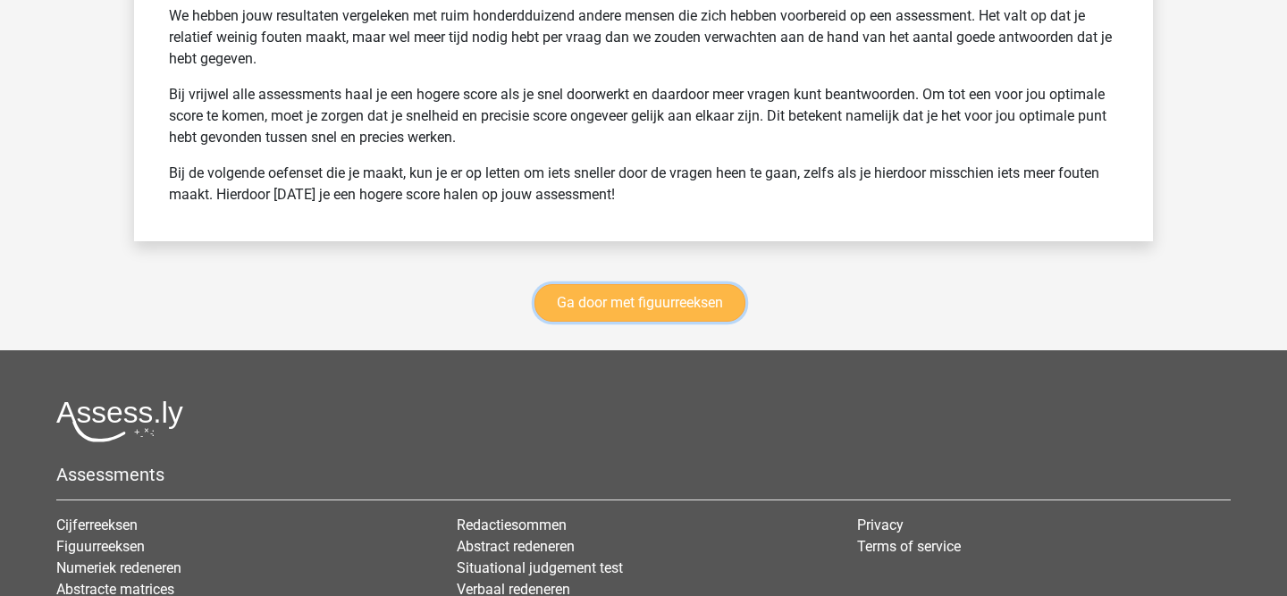
click at [690, 322] on link "Ga door met figuurreeksen" at bounding box center [639, 303] width 211 height 38
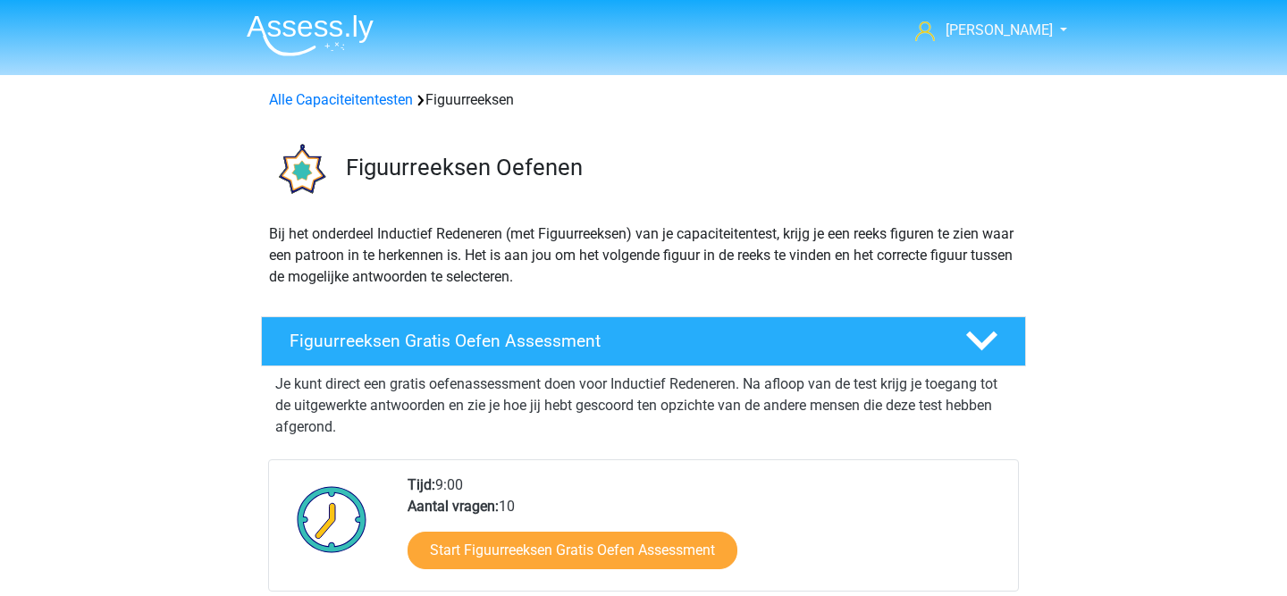
scroll to position [775, 0]
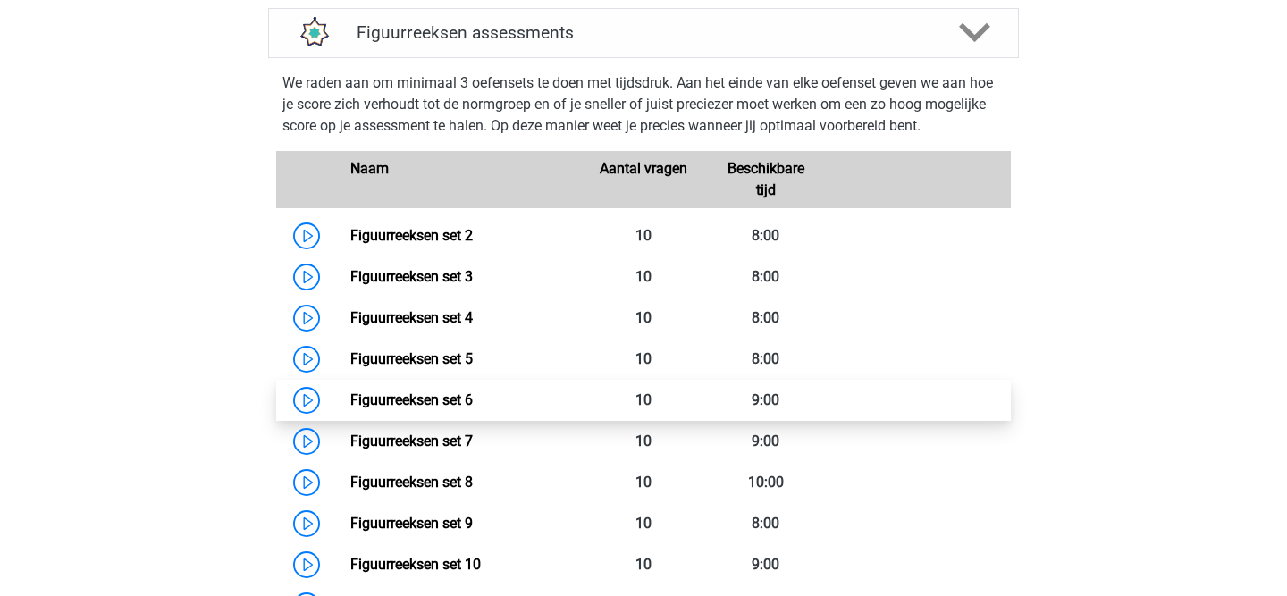
click at [445, 399] on link "Figuurreeksen set 6" at bounding box center [411, 399] width 122 height 17
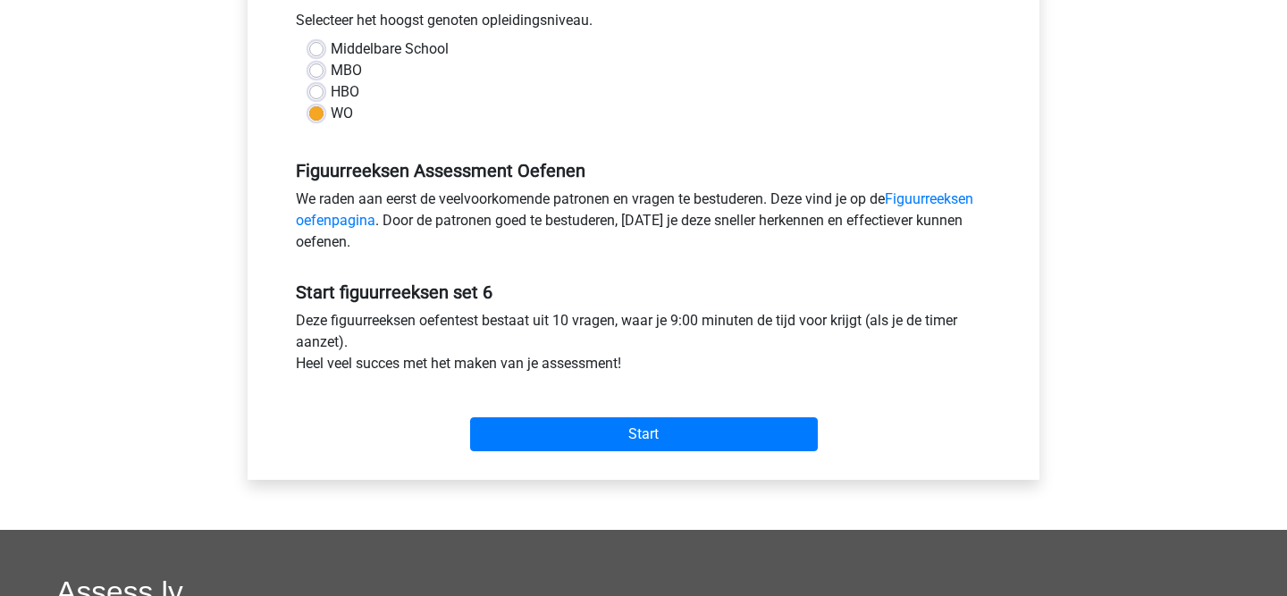
scroll to position [415, 0]
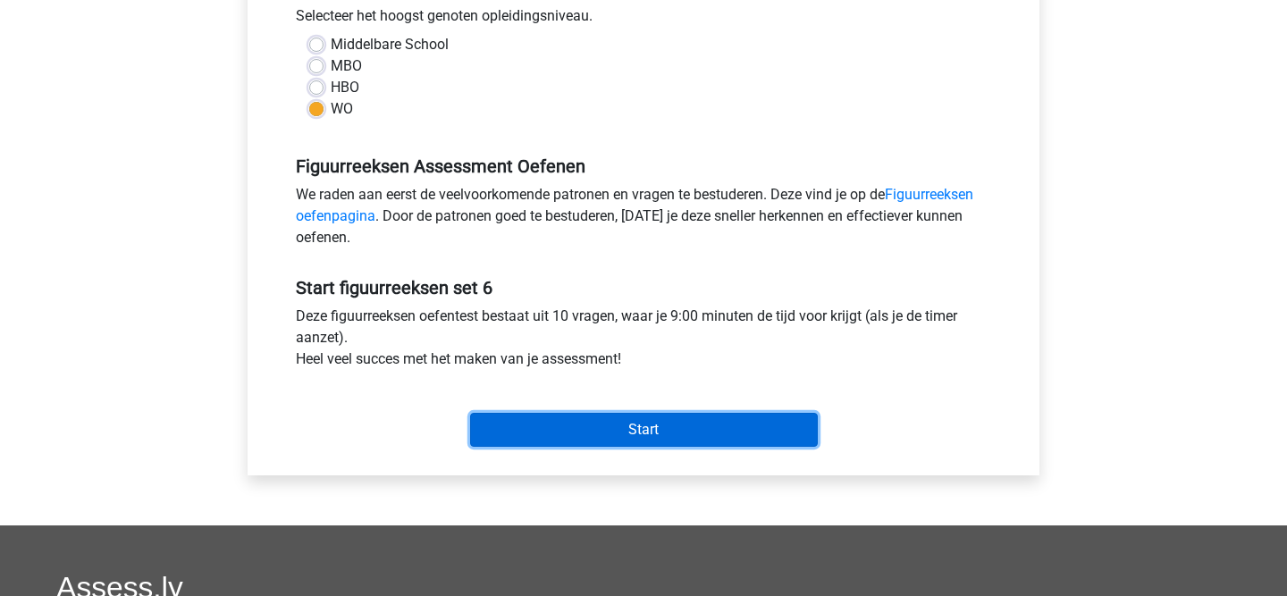
click at [625, 428] on input "Start" at bounding box center [644, 430] width 348 height 34
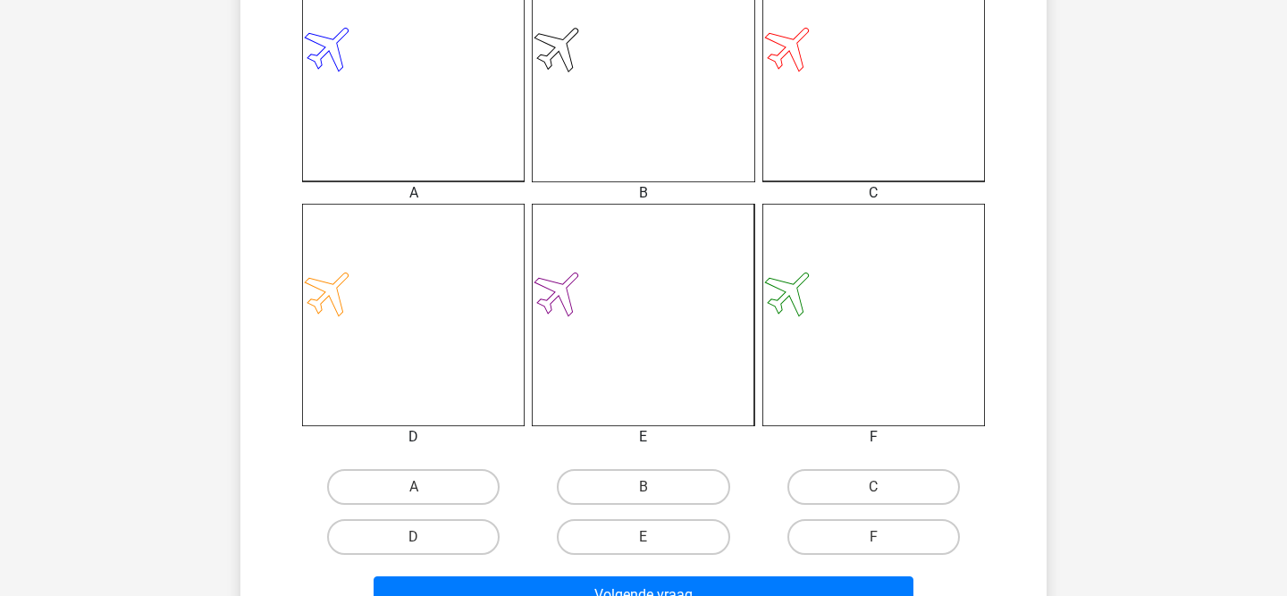
scroll to position [549, 0]
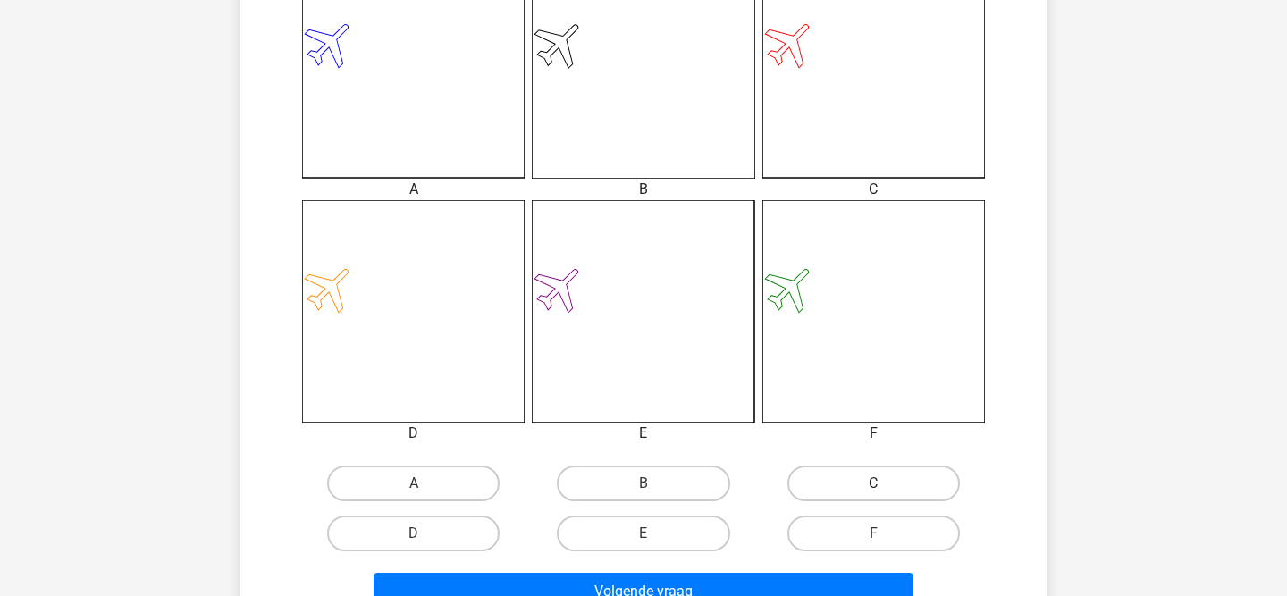
click at [848, 474] on label "C" at bounding box center [873, 483] width 172 height 36
click at [873, 483] on input "C" at bounding box center [879, 489] width 12 height 12
radio input "true"
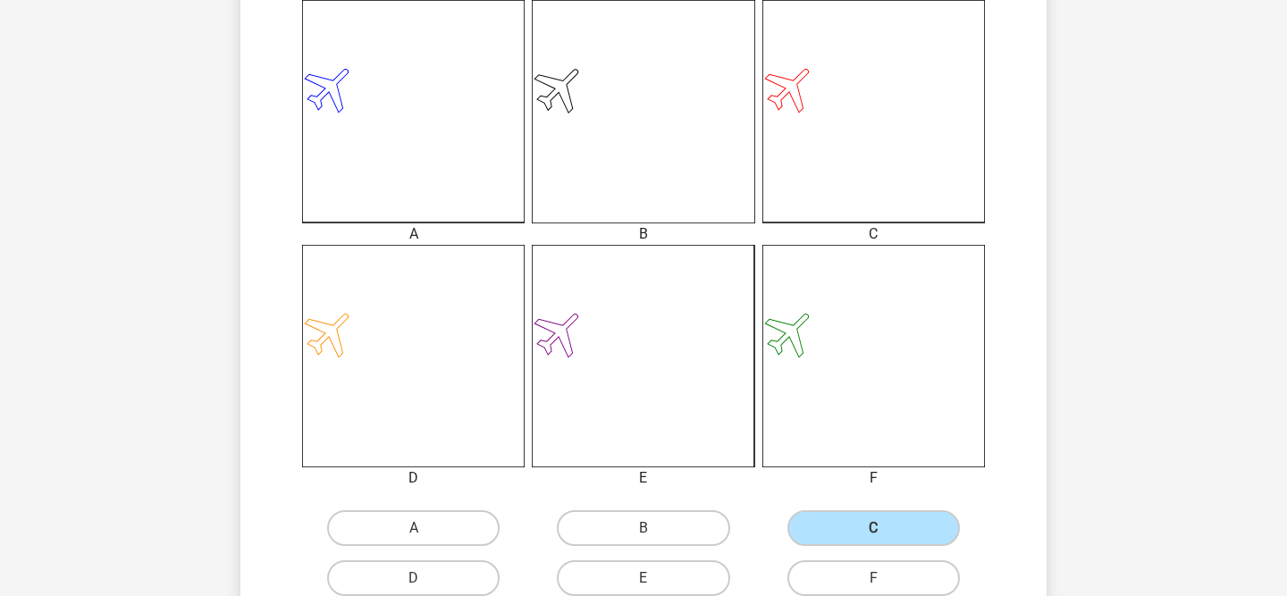
scroll to position [548, 0]
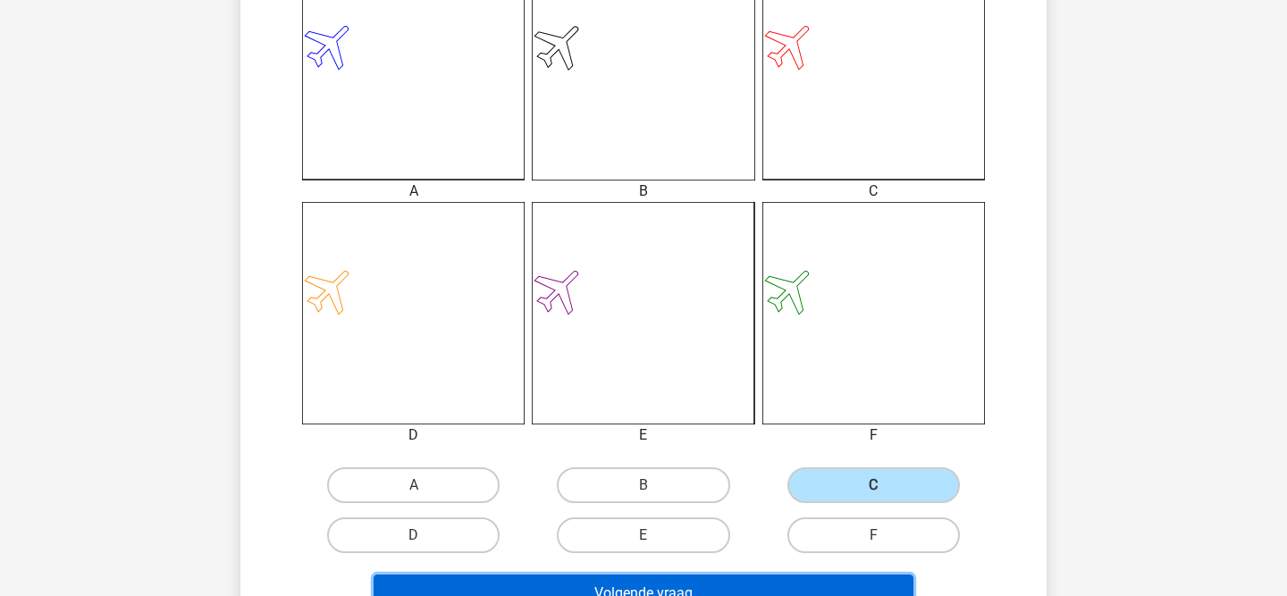
click at [762, 580] on button "Volgende vraag" at bounding box center [643, 593] width 541 height 38
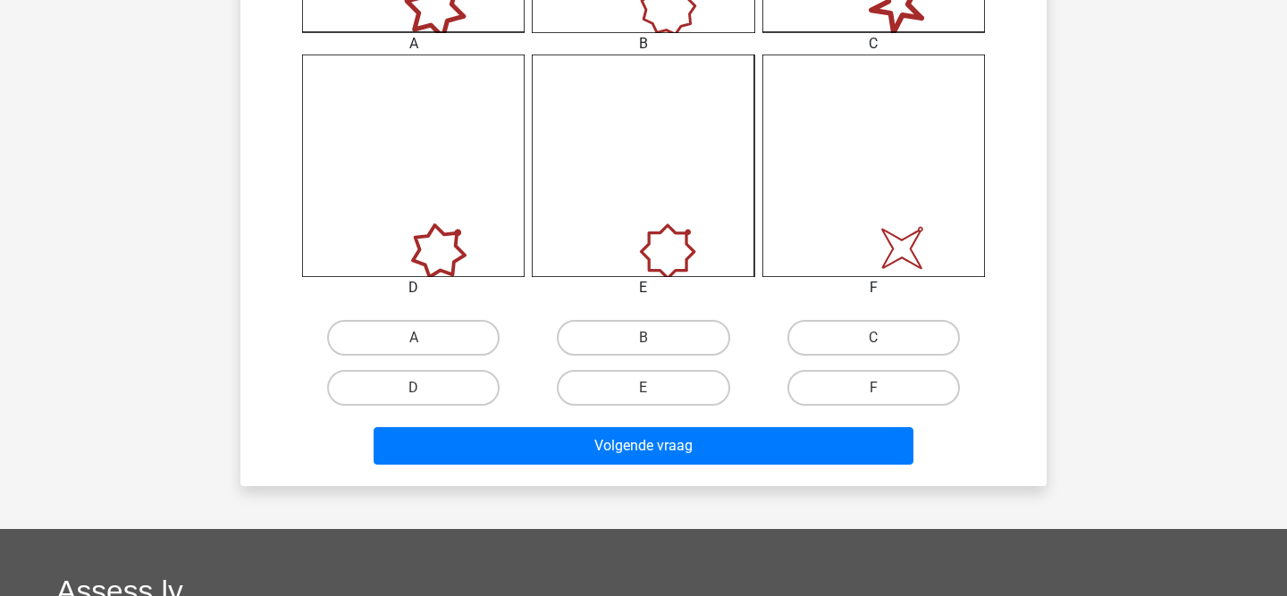
scroll to position [714, 0]
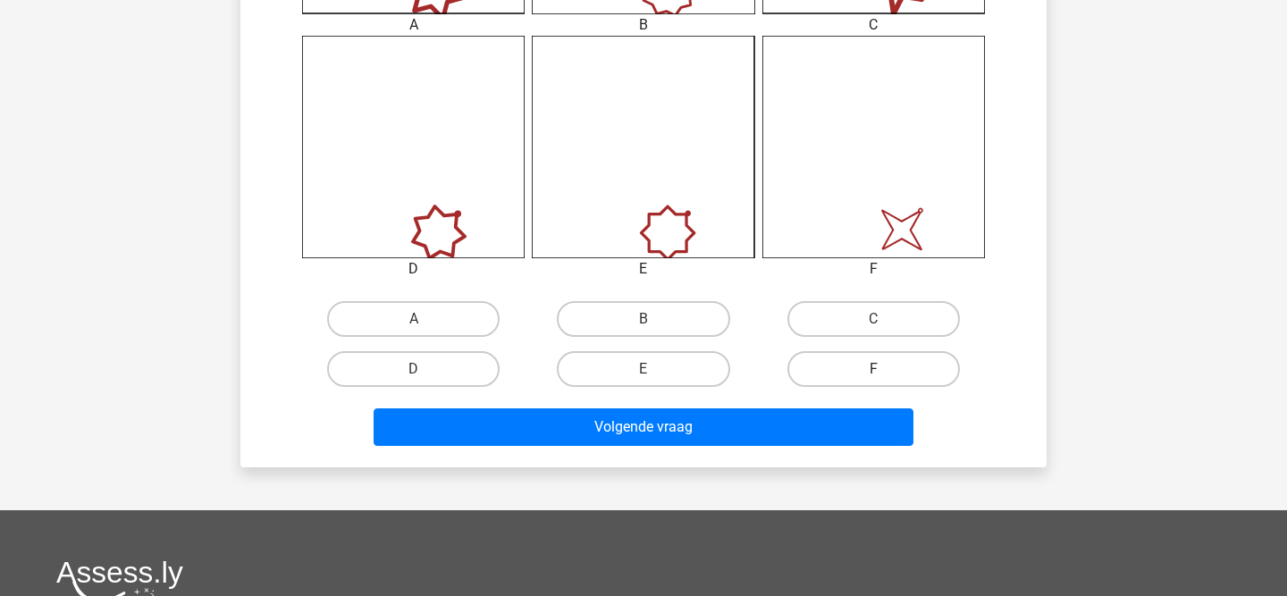
click at [862, 359] on label "F" at bounding box center [873, 369] width 172 height 36
click at [873, 369] on input "F" at bounding box center [879, 375] width 12 height 12
radio input "true"
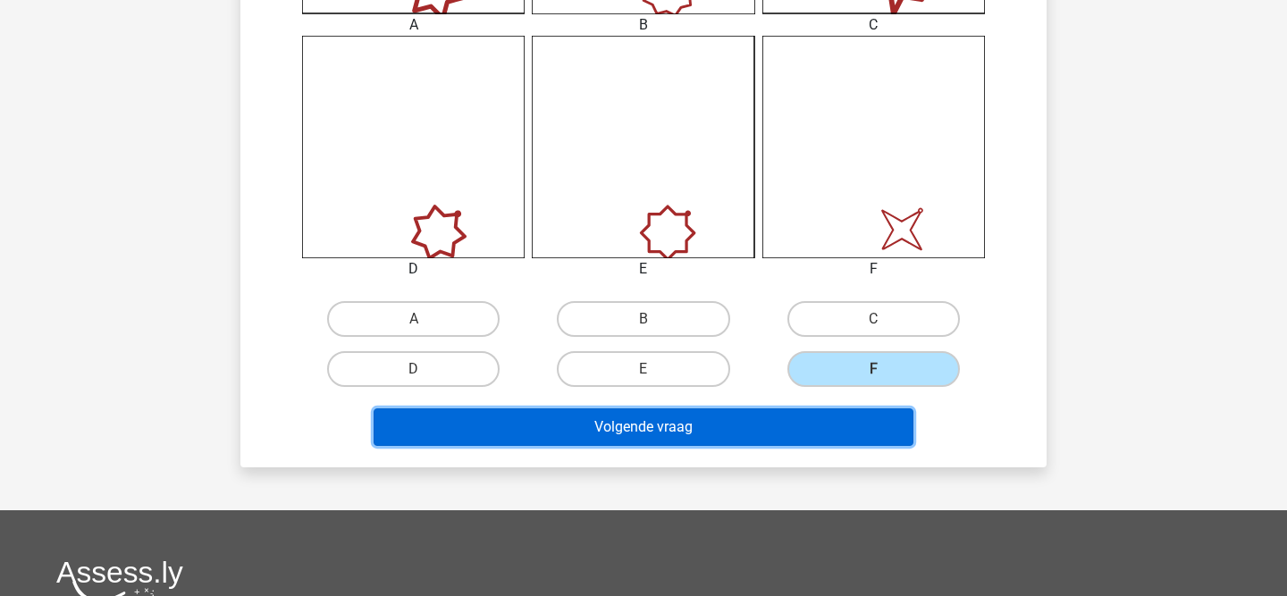
click at [779, 414] on button "Volgende vraag" at bounding box center [643, 427] width 541 height 38
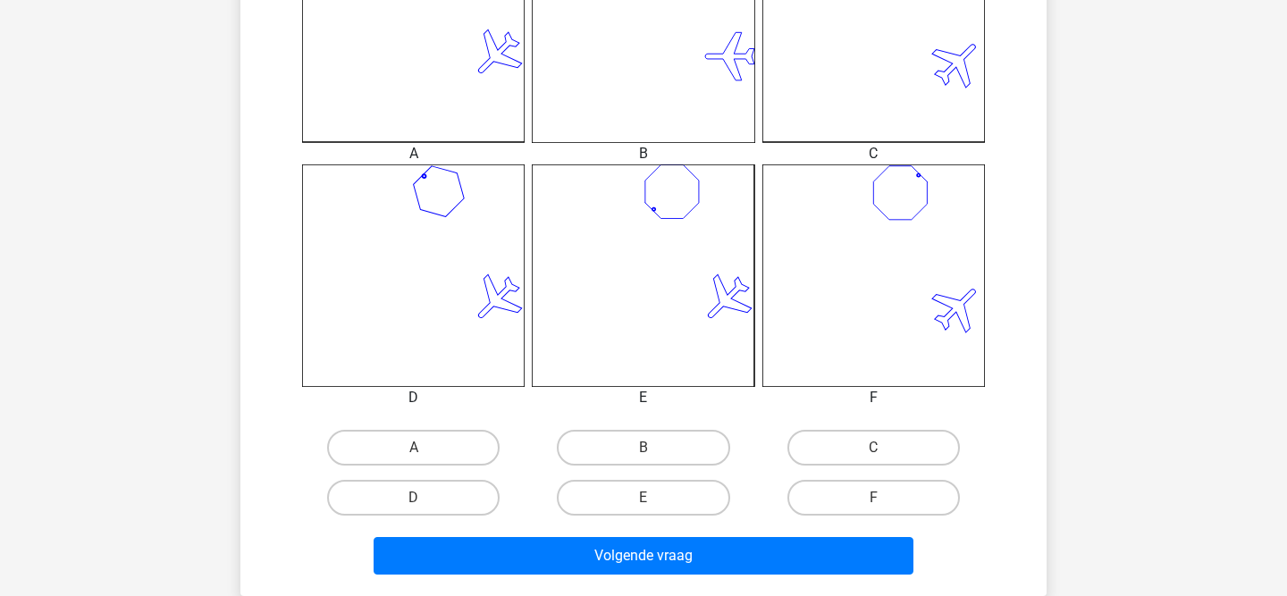
scroll to position [591, 0]
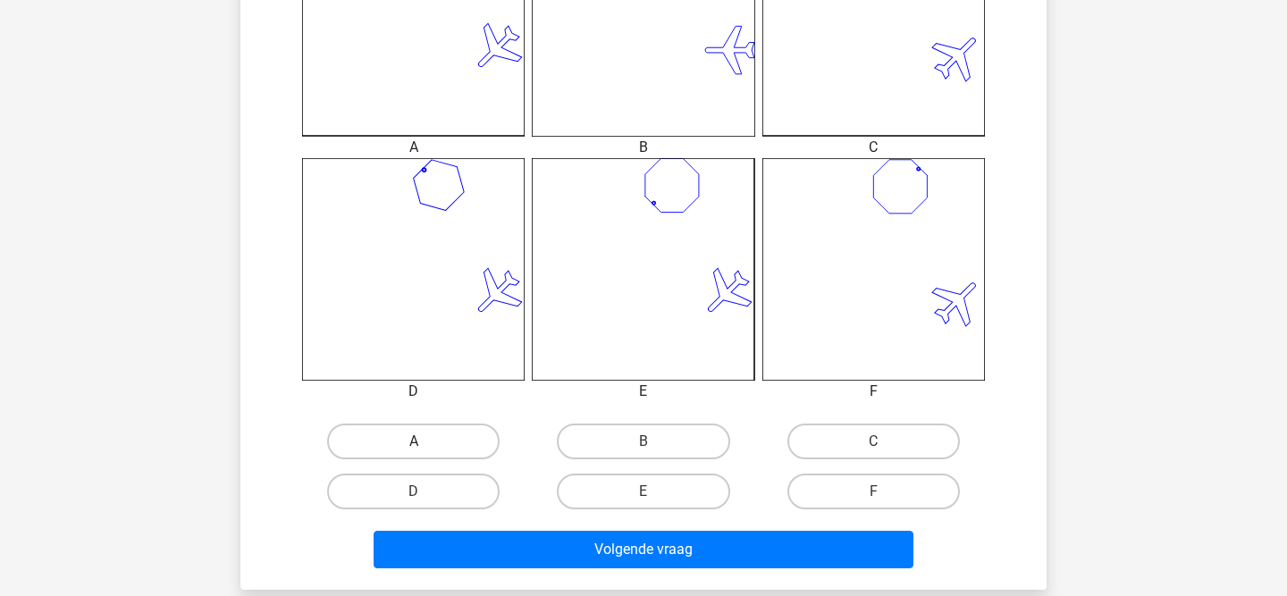
click at [464, 441] on label "A" at bounding box center [413, 441] width 172 height 36
click at [425, 441] on input "A" at bounding box center [420, 447] width 12 height 12
radio input "true"
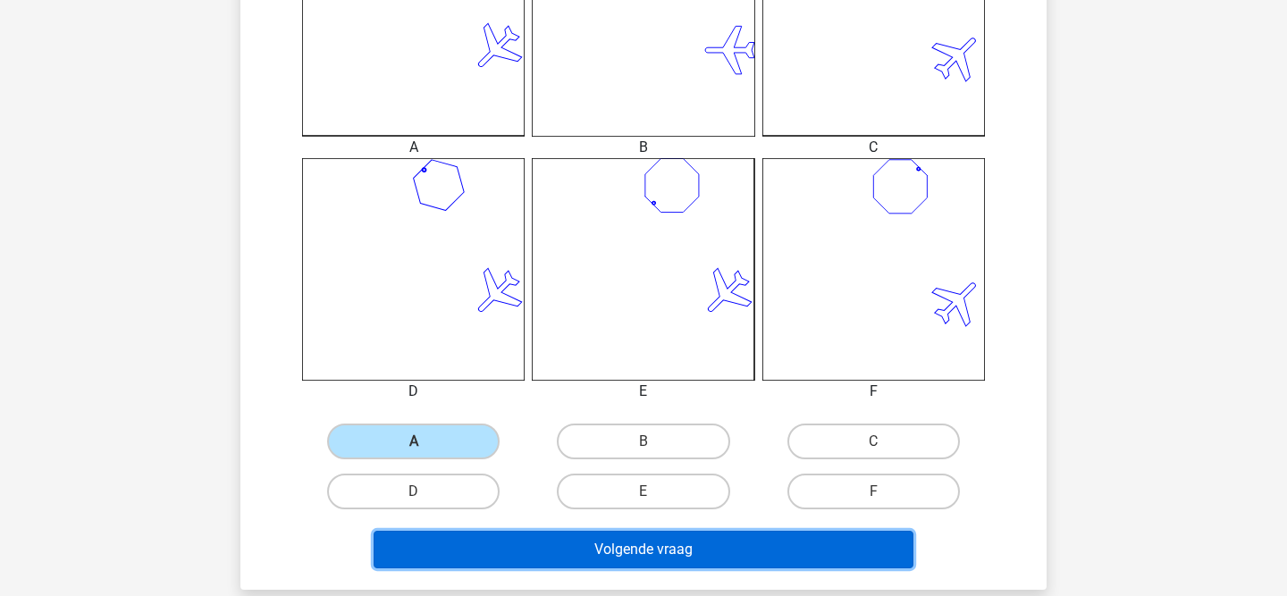
click at [479, 549] on button "Volgende vraag" at bounding box center [643, 550] width 541 height 38
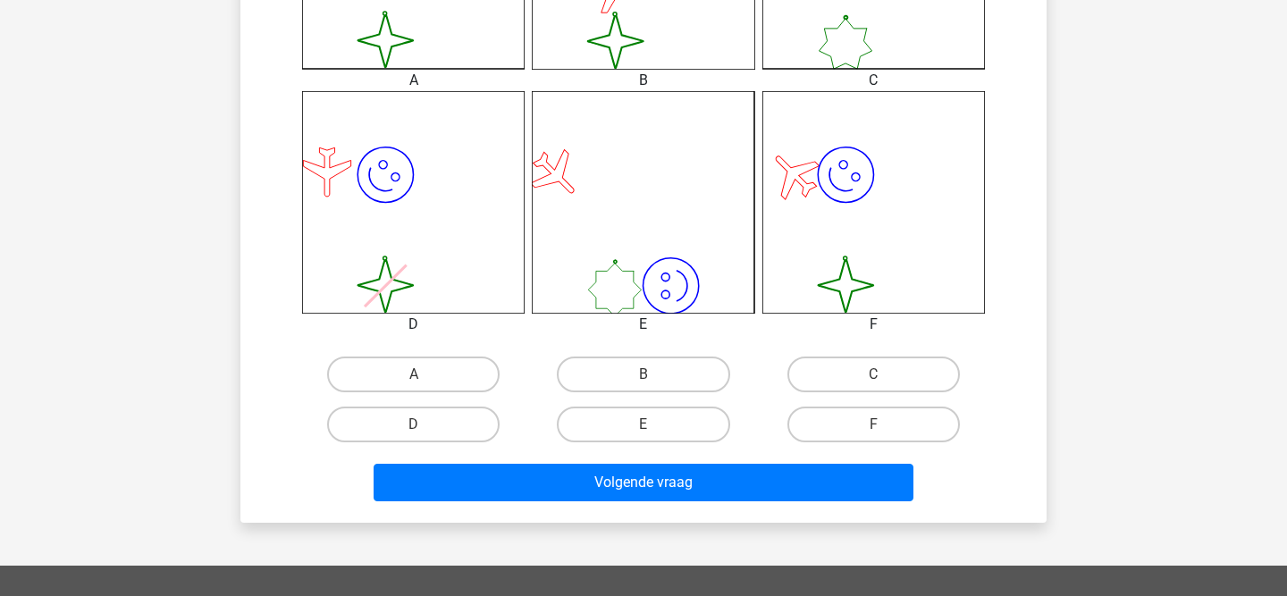
scroll to position [659, 0]
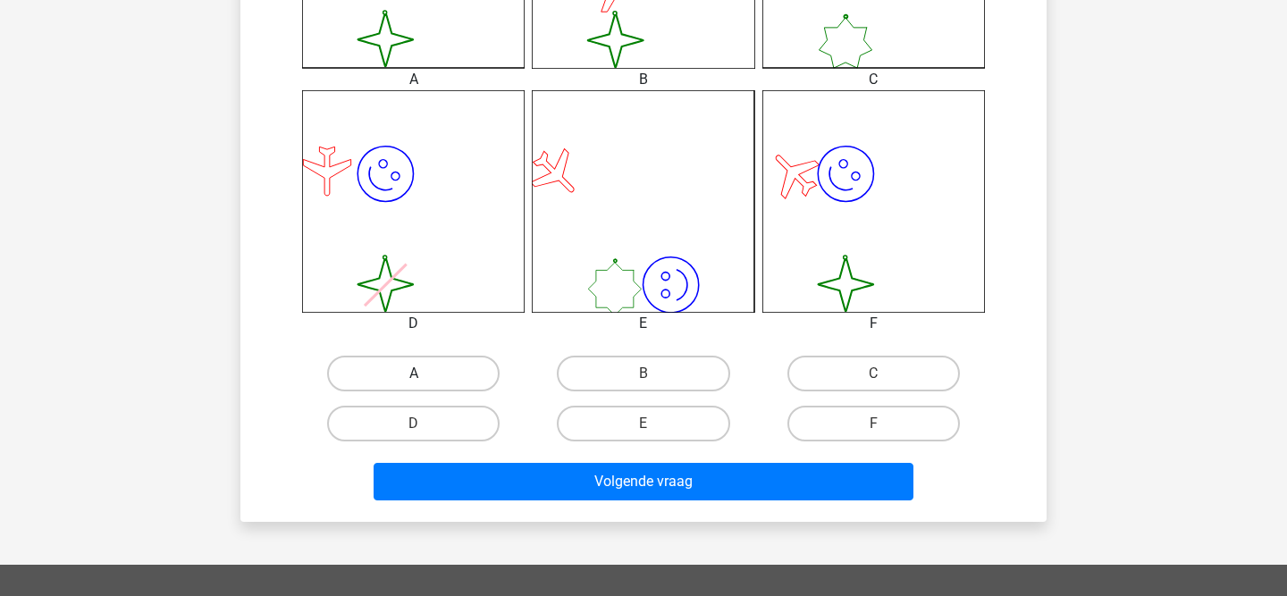
click at [456, 363] on label "A" at bounding box center [413, 374] width 172 height 36
click at [425, 373] on input "A" at bounding box center [420, 379] width 12 height 12
radio input "true"
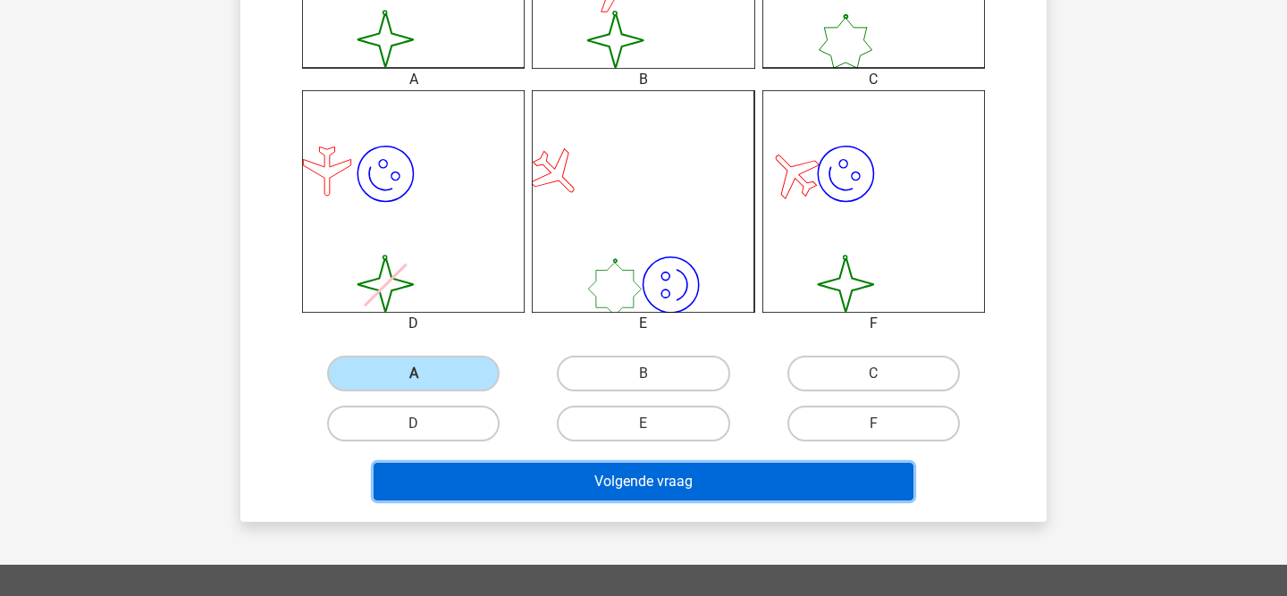
click at [457, 482] on button "Volgende vraag" at bounding box center [643, 482] width 541 height 38
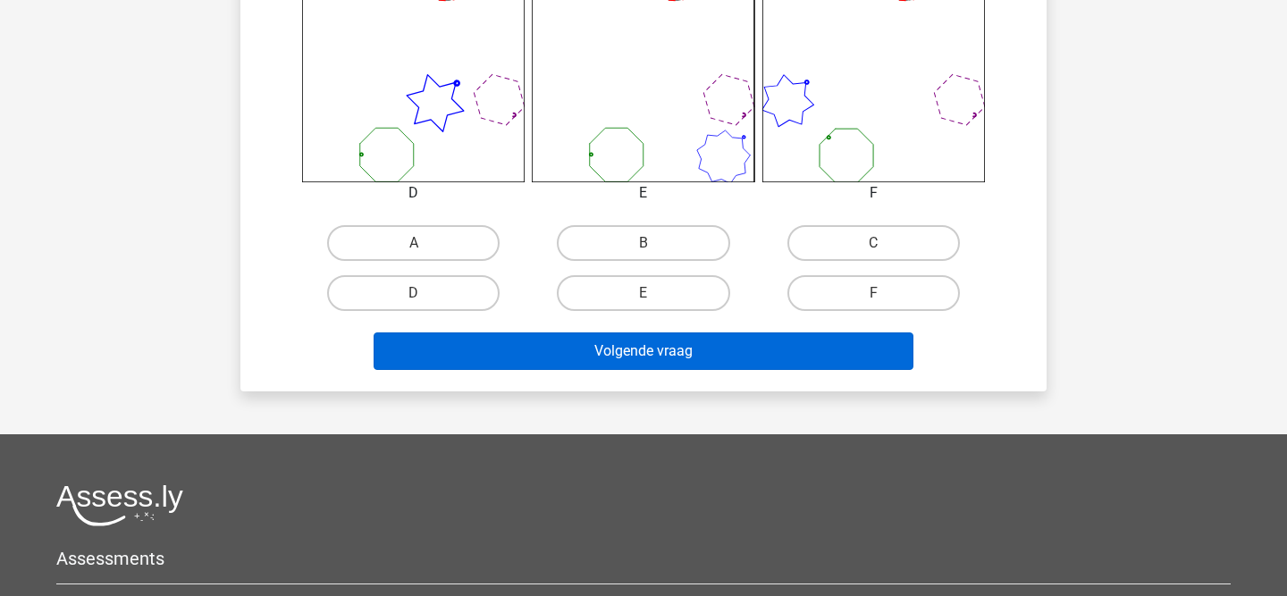
scroll to position [792, 0]
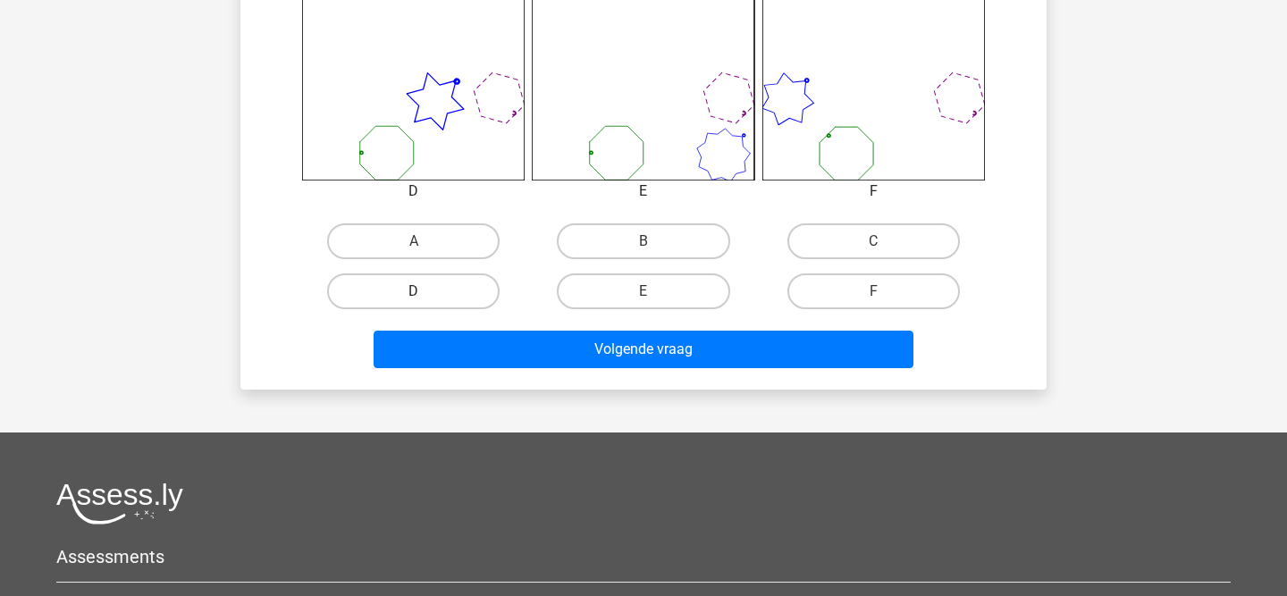
click at [449, 289] on label "D" at bounding box center [413, 291] width 172 height 36
click at [425, 291] on input "D" at bounding box center [420, 297] width 12 height 12
radio input "true"
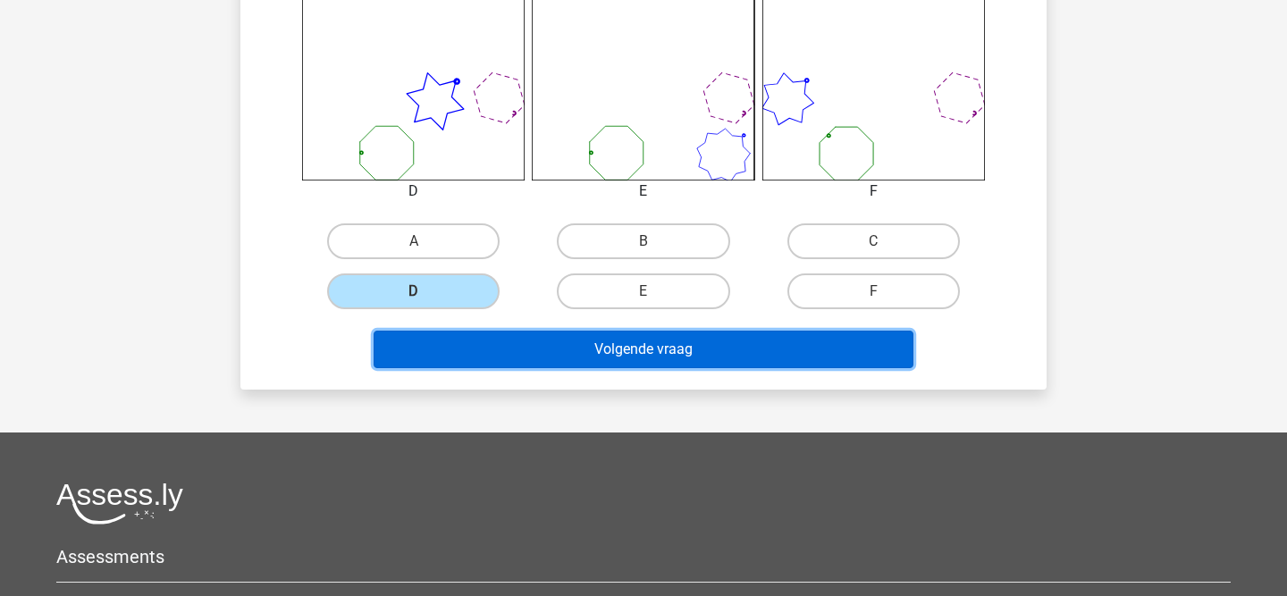
click at [461, 338] on button "Volgende vraag" at bounding box center [643, 350] width 541 height 38
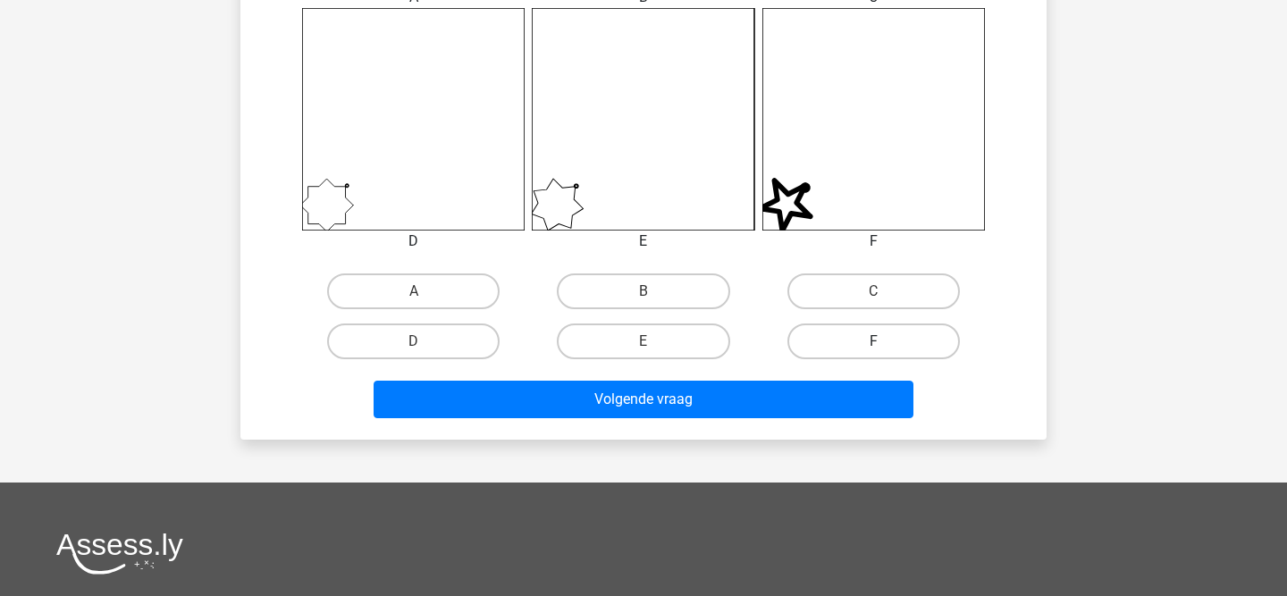
scroll to position [742, 0]
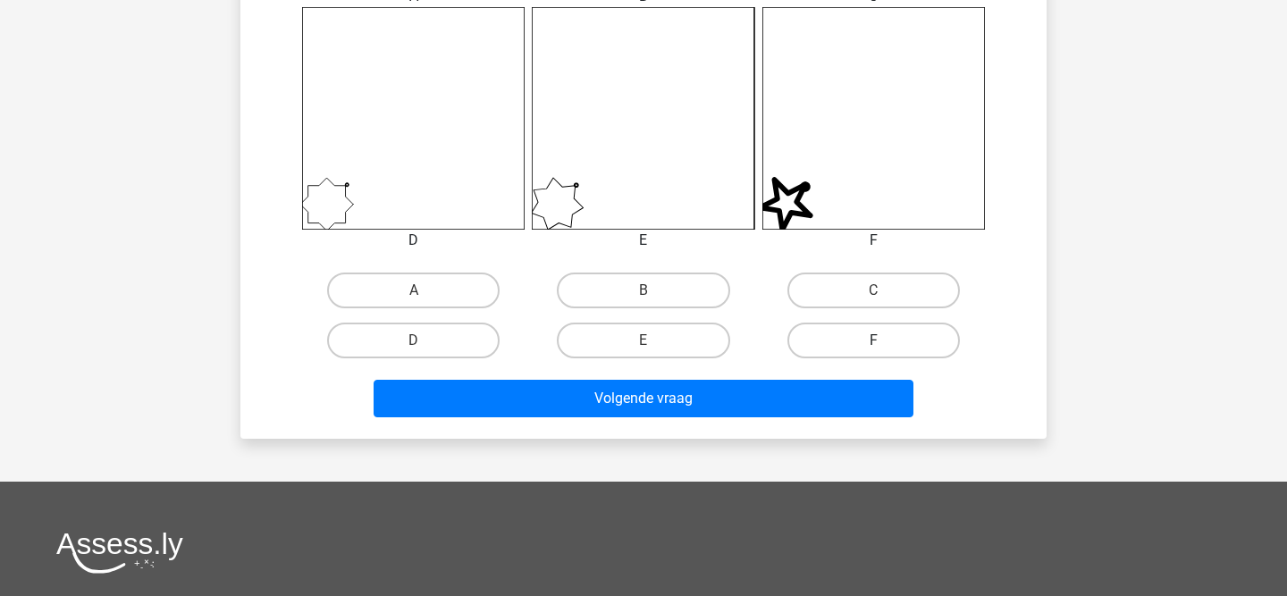
click at [841, 337] on label "F" at bounding box center [873, 341] width 172 height 36
click at [873, 340] on input "F" at bounding box center [879, 346] width 12 height 12
radio input "true"
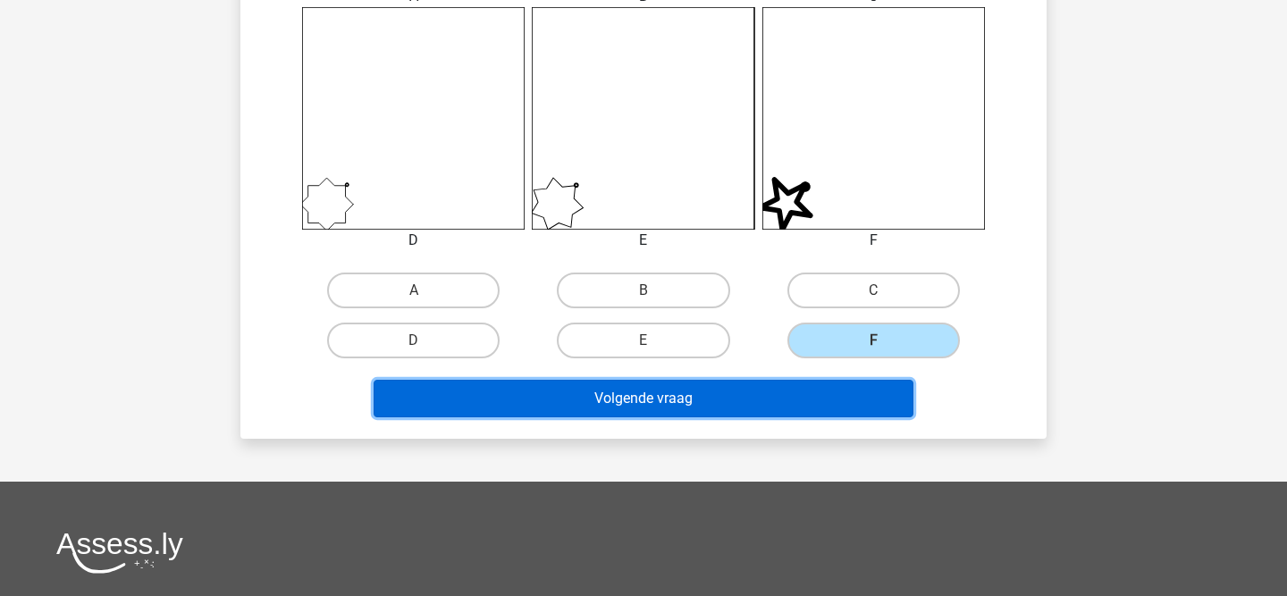
click at [790, 398] on button "Volgende vraag" at bounding box center [643, 399] width 541 height 38
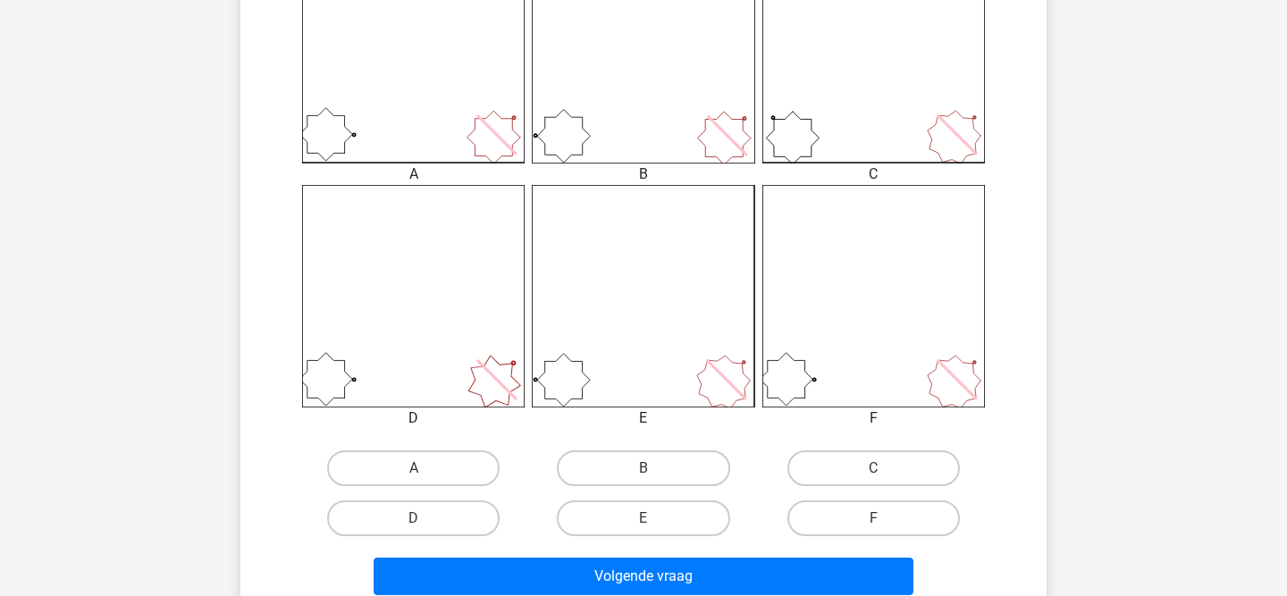
scroll to position [559, 0]
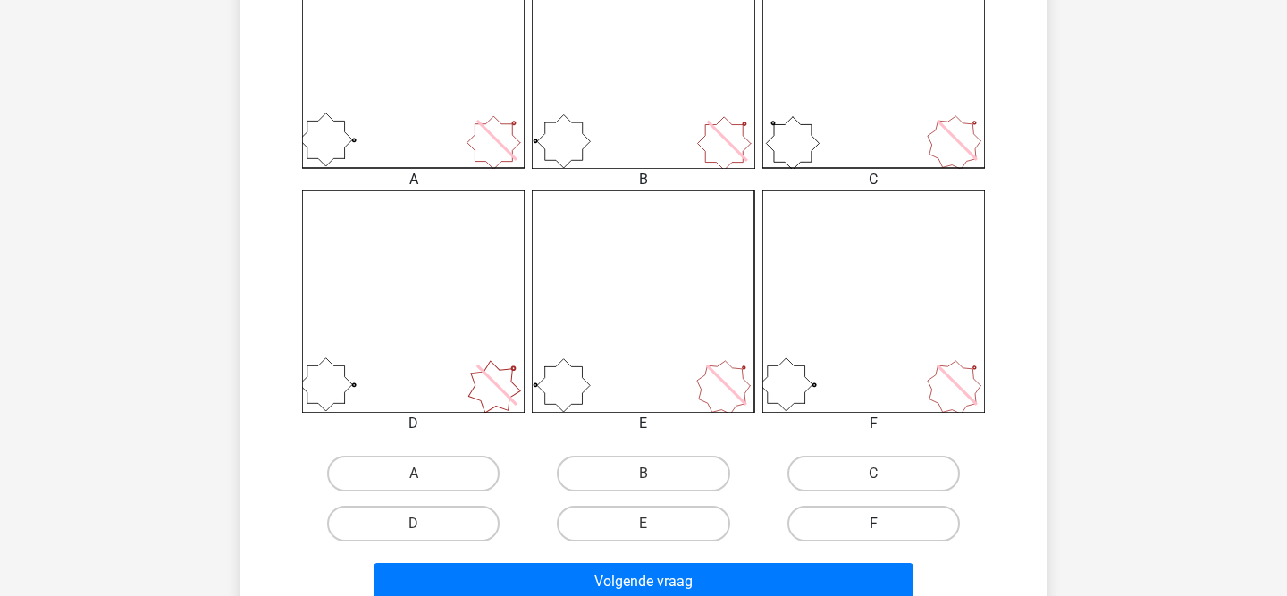
click at [825, 528] on label "F" at bounding box center [873, 524] width 172 height 36
click at [873, 528] on input "F" at bounding box center [879, 530] width 12 height 12
radio input "true"
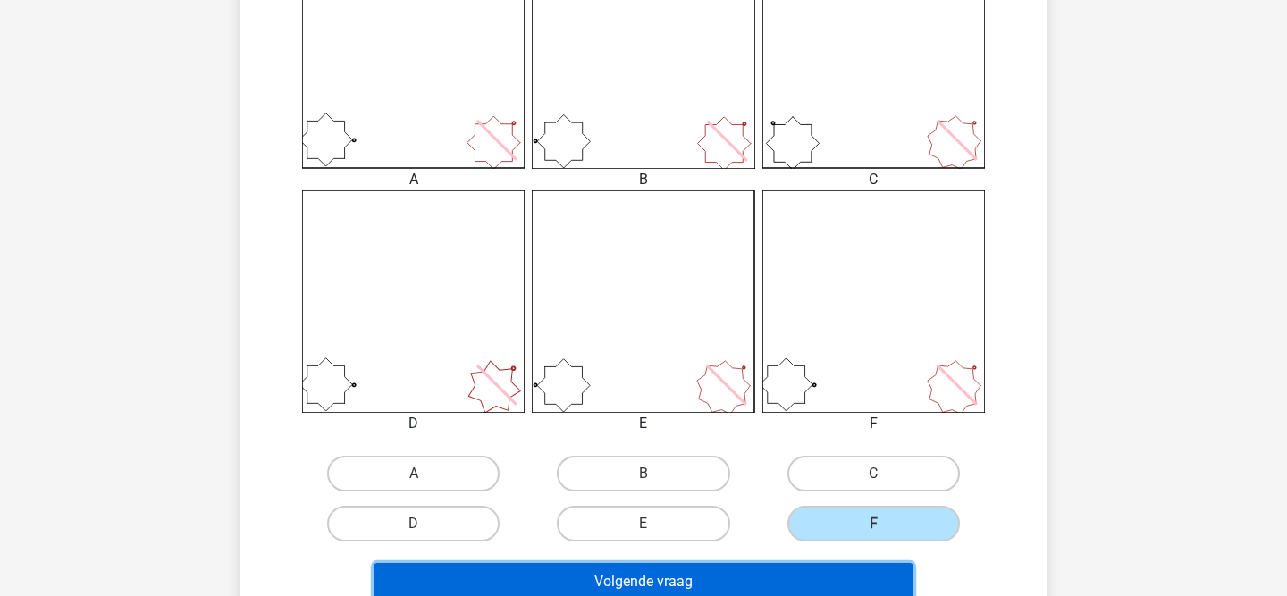
click at [738, 574] on button "Volgende vraag" at bounding box center [643, 582] width 541 height 38
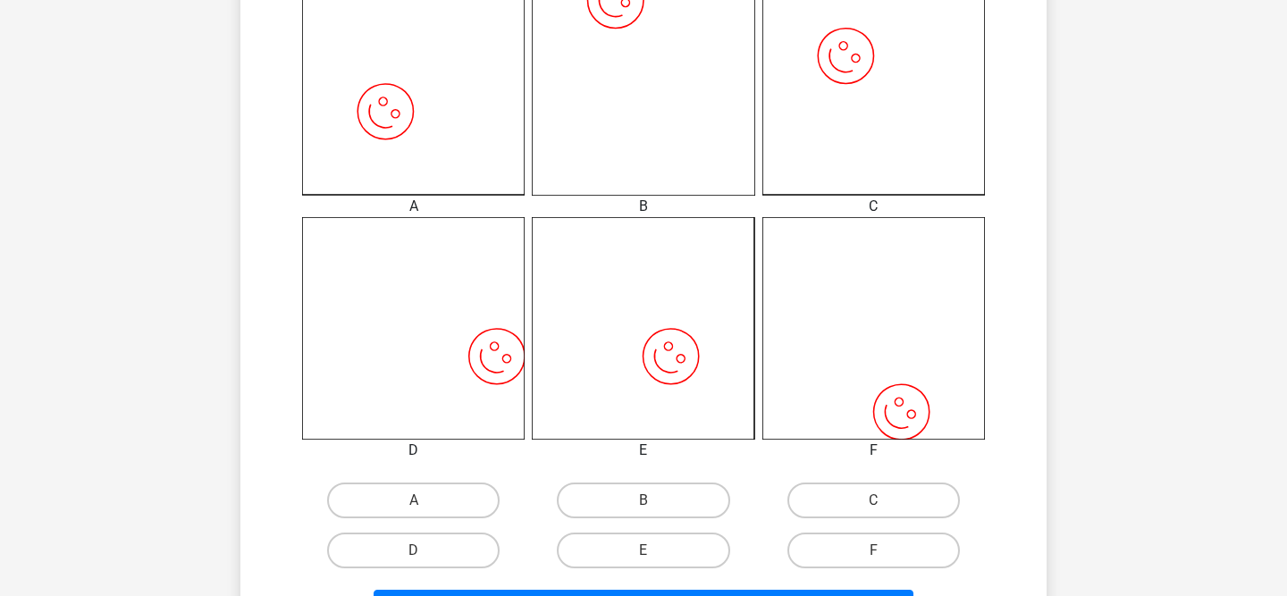
scroll to position [540, 0]
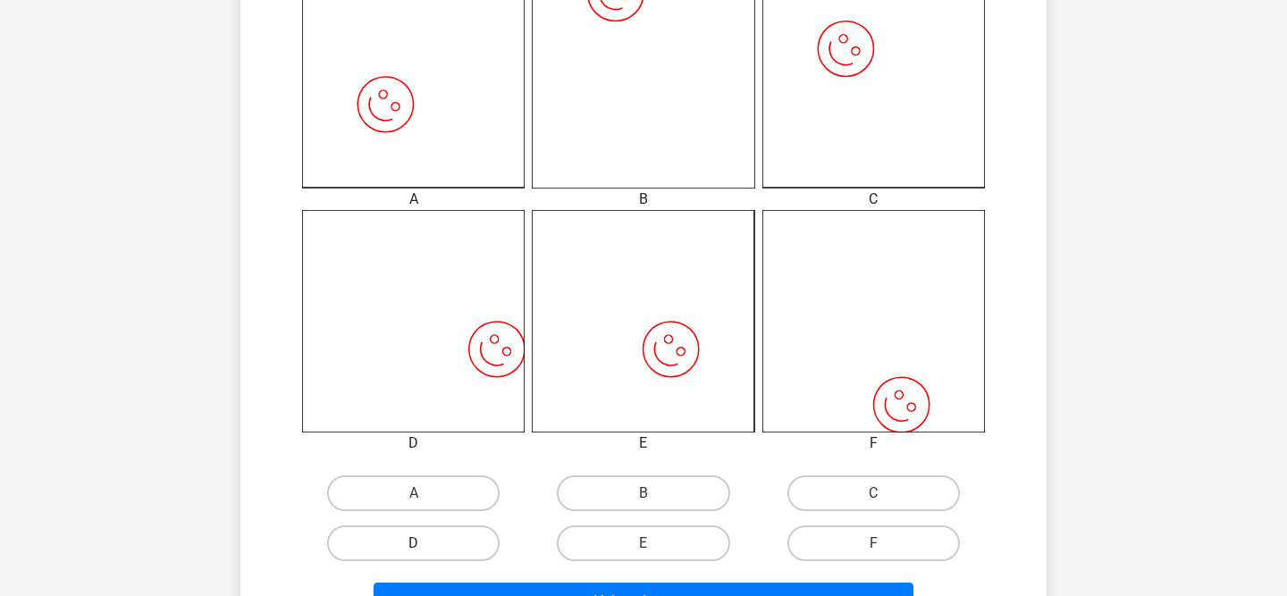
click at [461, 552] on label "D" at bounding box center [413, 543] width 172 height 36
click at [425, 552] on input "D" at bounding box center [420, 549] width 12 height 12
radio input "true"
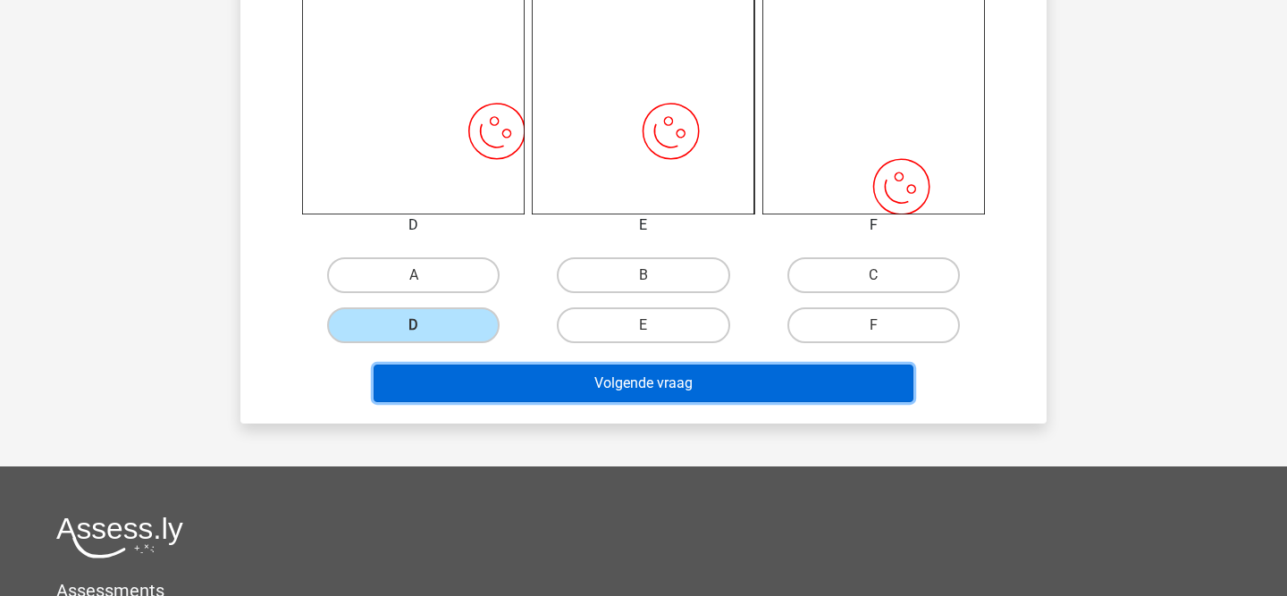
click at [561, 387] on button "Volgende vraag" at bounding box center [643, 384] width 541 height 38
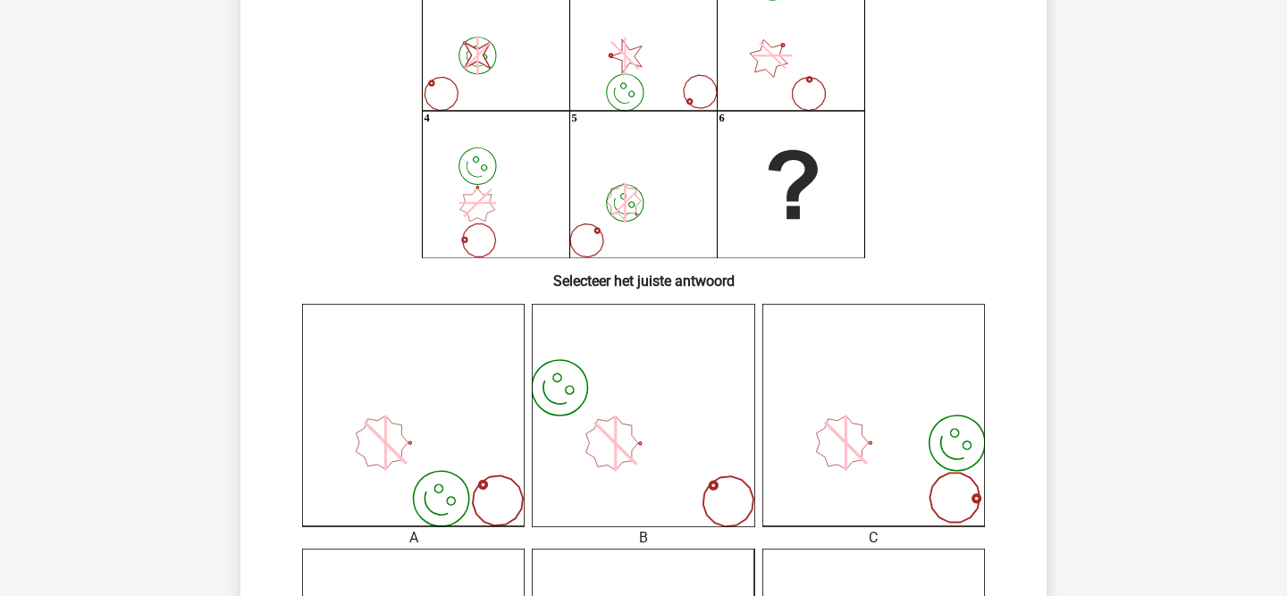
scroll to position [200, 0]
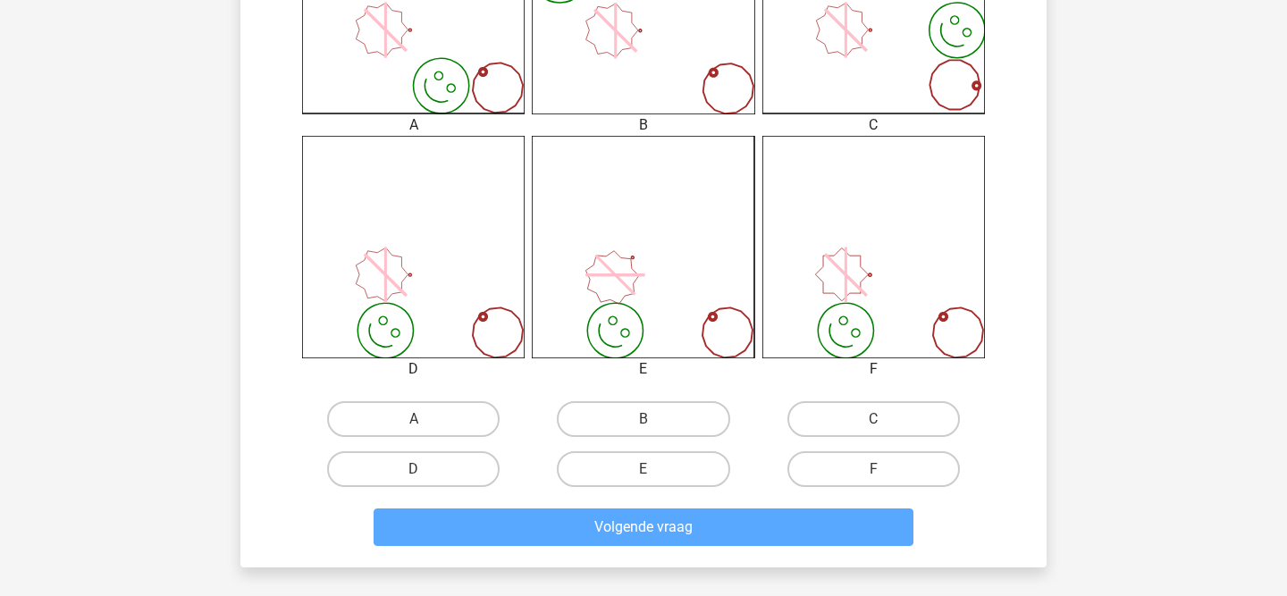
scroll to position [606, 0]
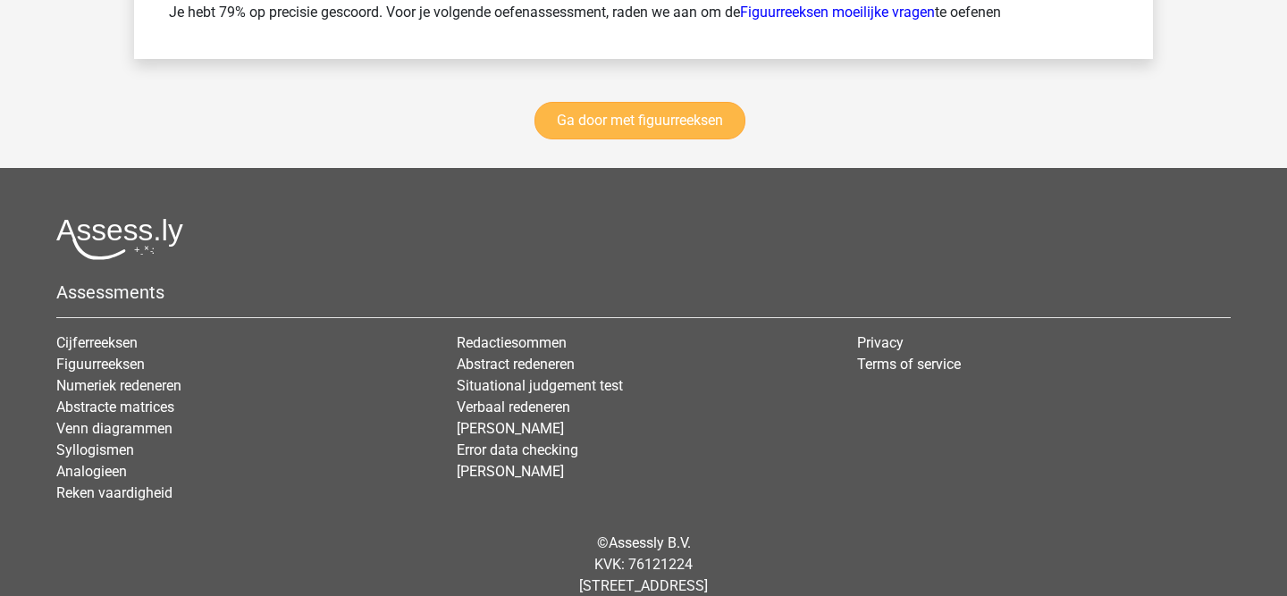
scroll to position [2704, 0]
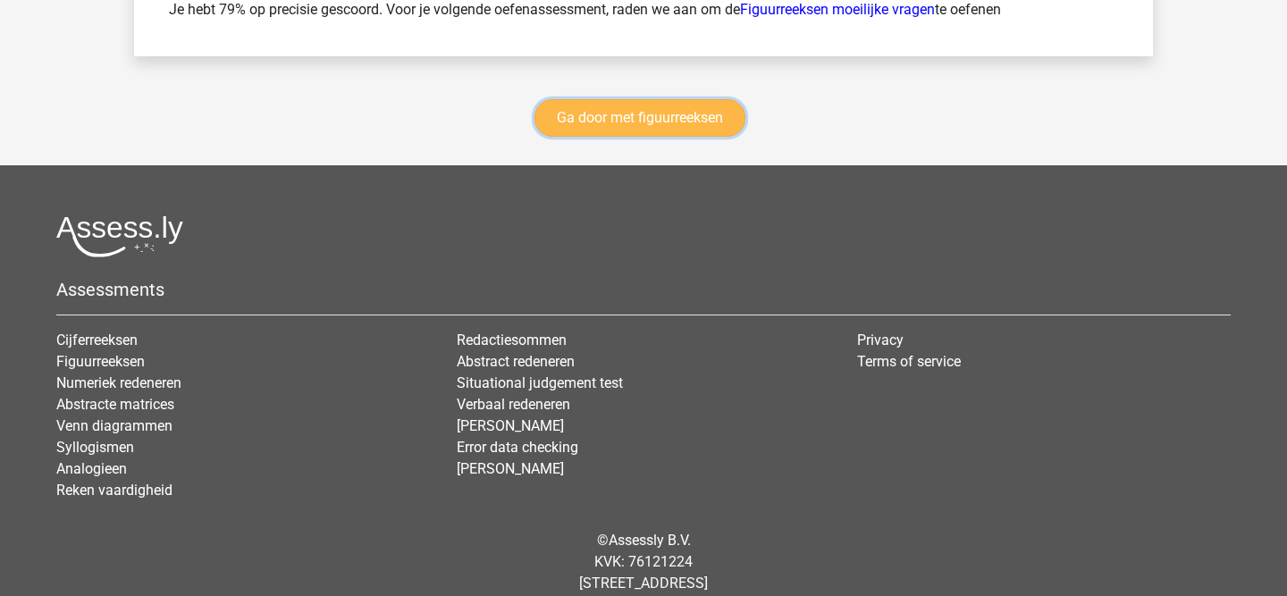
click at [607, 115] on link "Ga door met figuurreeksen" at bounding box center [639, 118] width 211 height 38
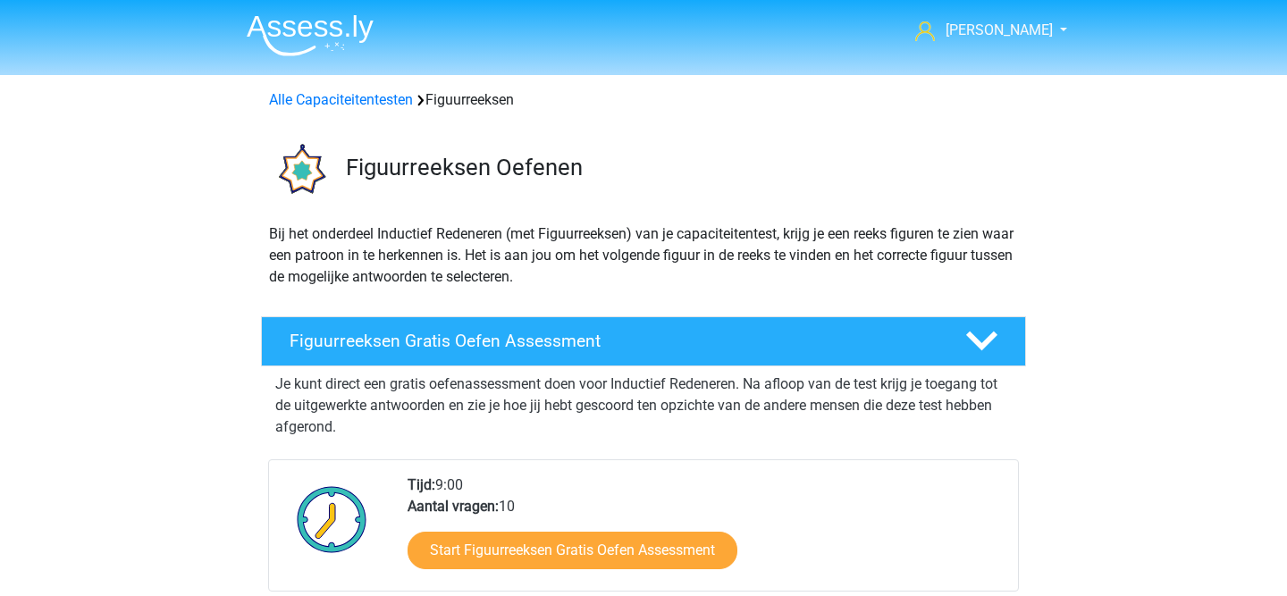
click at [347, 33] on img at bounding box center [310, 35] width 127 height 42
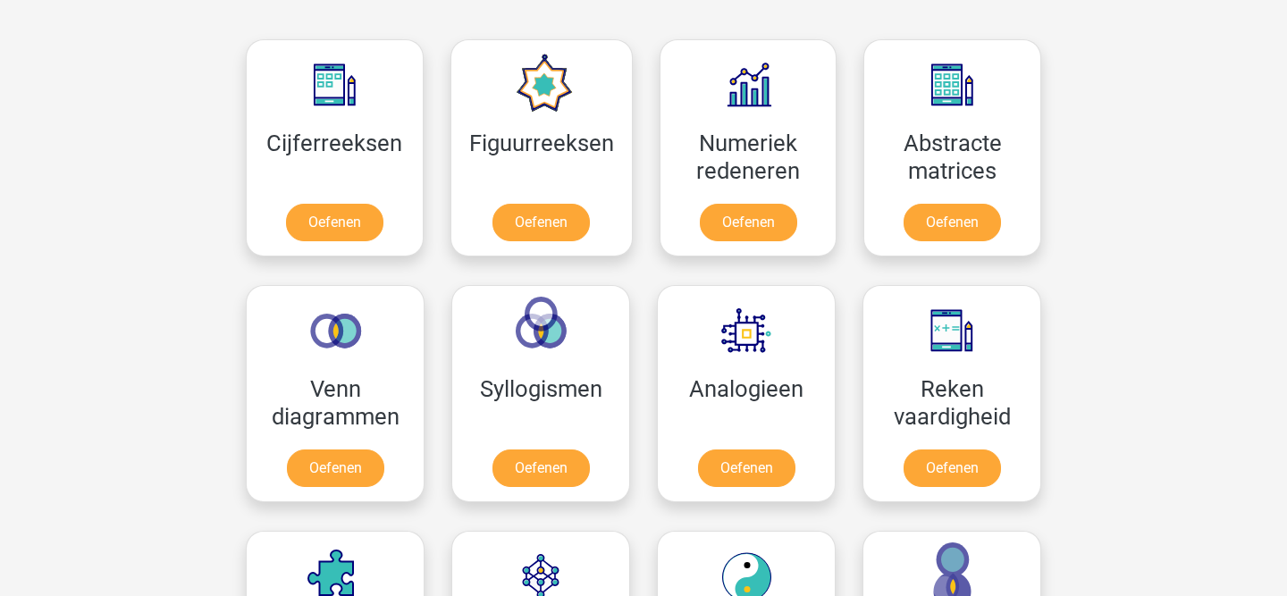
scroll to position [773, 0]
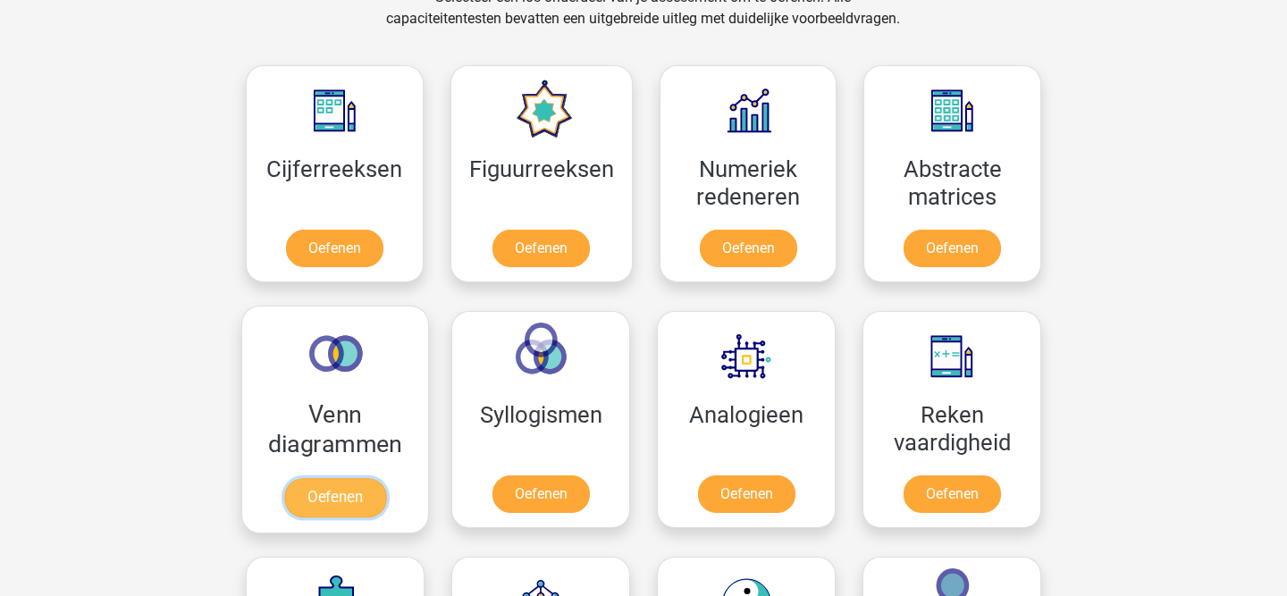
click at [331, 500] on link "Oefenen" at bounding box center [335, 497] width 102 height 39
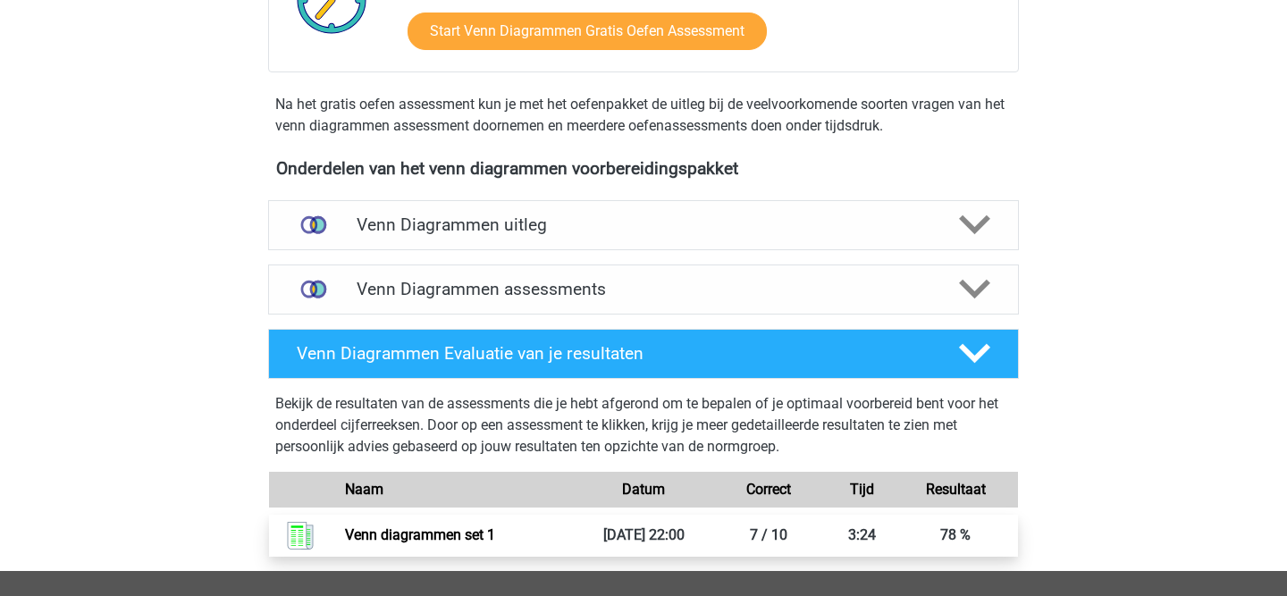
scroll to position [481, 0]
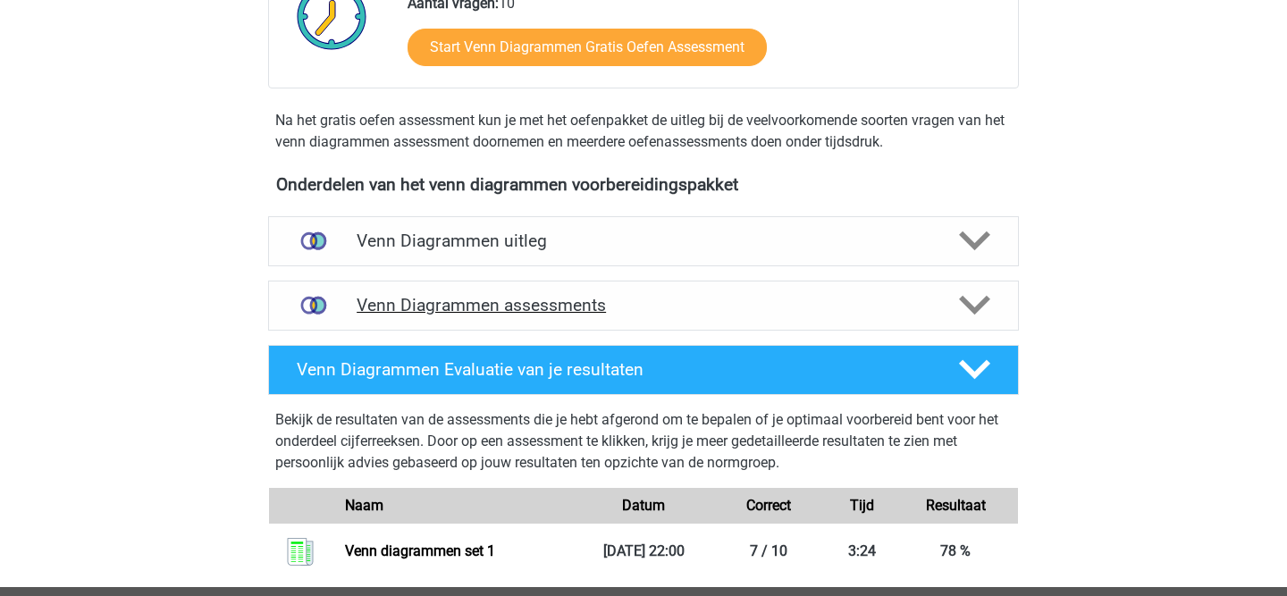
click at [657, 311] on h4 "Venn Diagrammen assessments" at bounding box center [643, 305] width 574 height 21
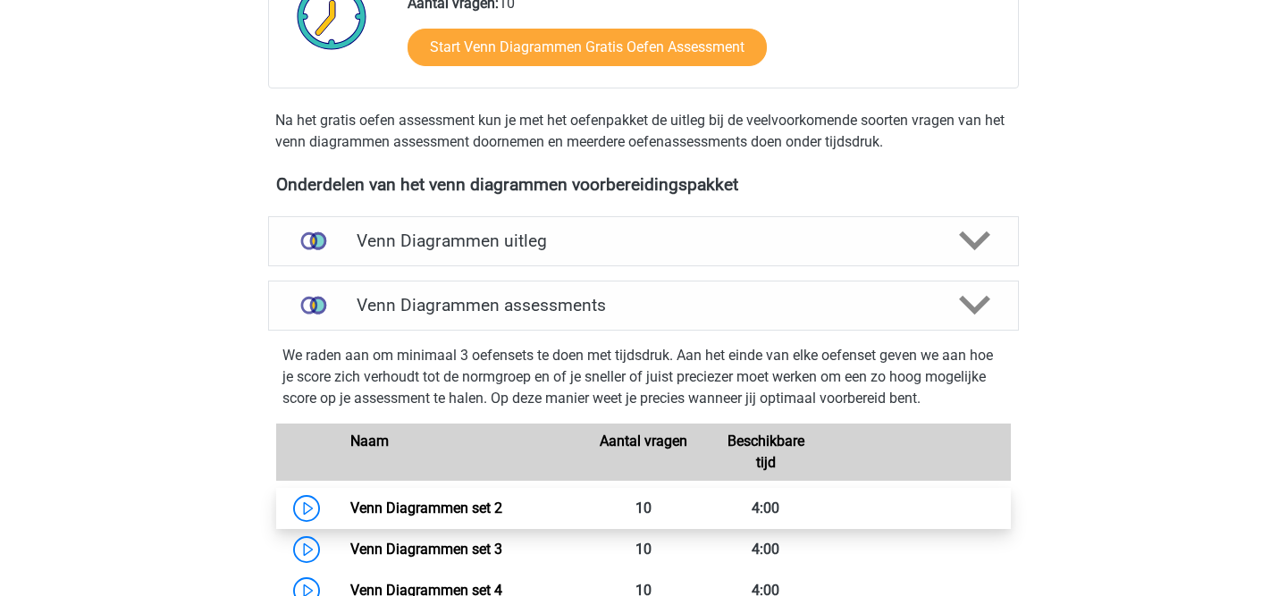
click at [473, 509] on link "Venn Diagrammen set 2" at bounding box center [426, 507] width 152 height 17
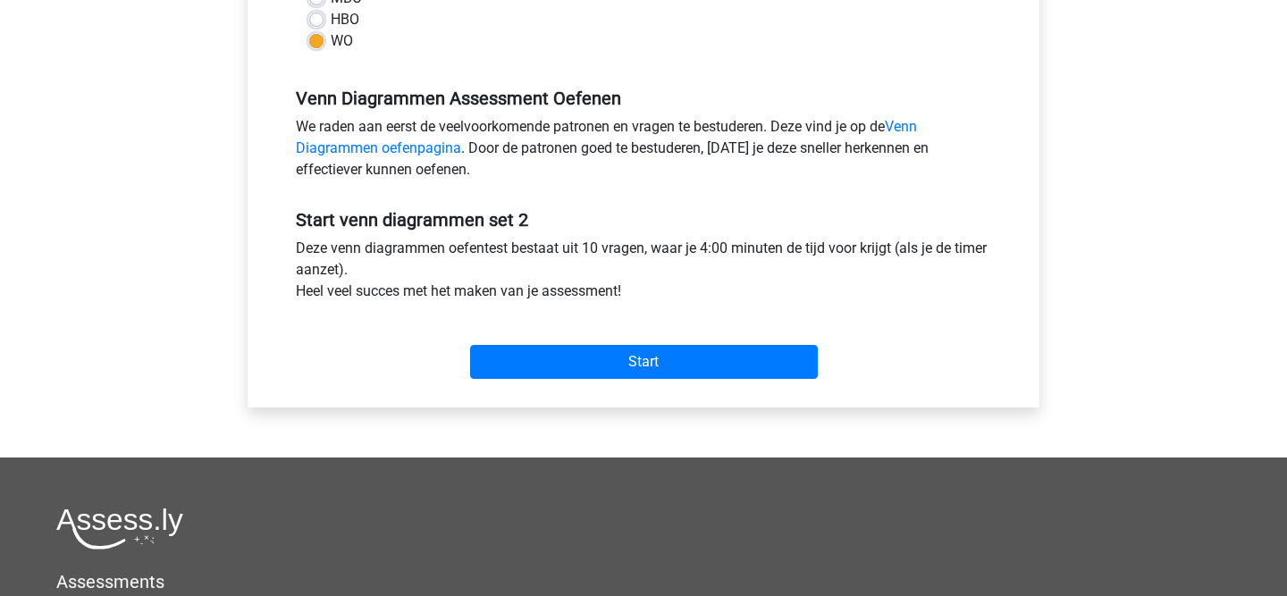
scroll to position [487, 0]
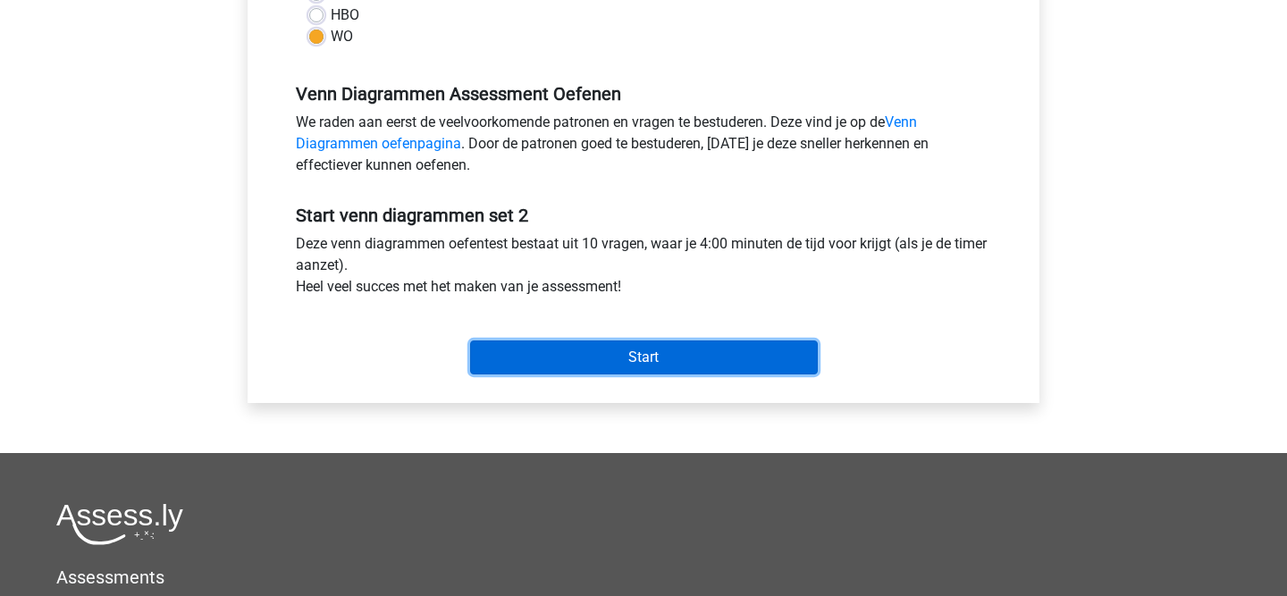
click at [599, 351] on input "Start" at bounding box center [644, 357] width 348 height 34
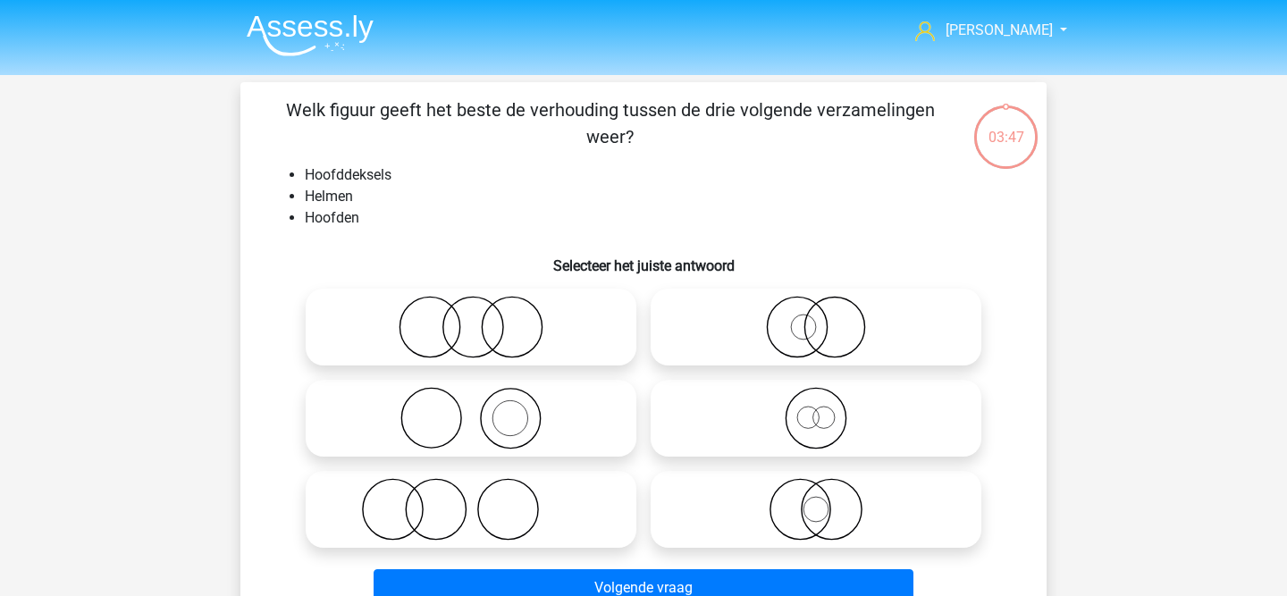
click at [516, 426] on icon at bounding box center [471, 418] width 316 height 63
click at [482, 409] on input "radio" at bounding box center [477, 404] width 12 height 12
radio input "true"
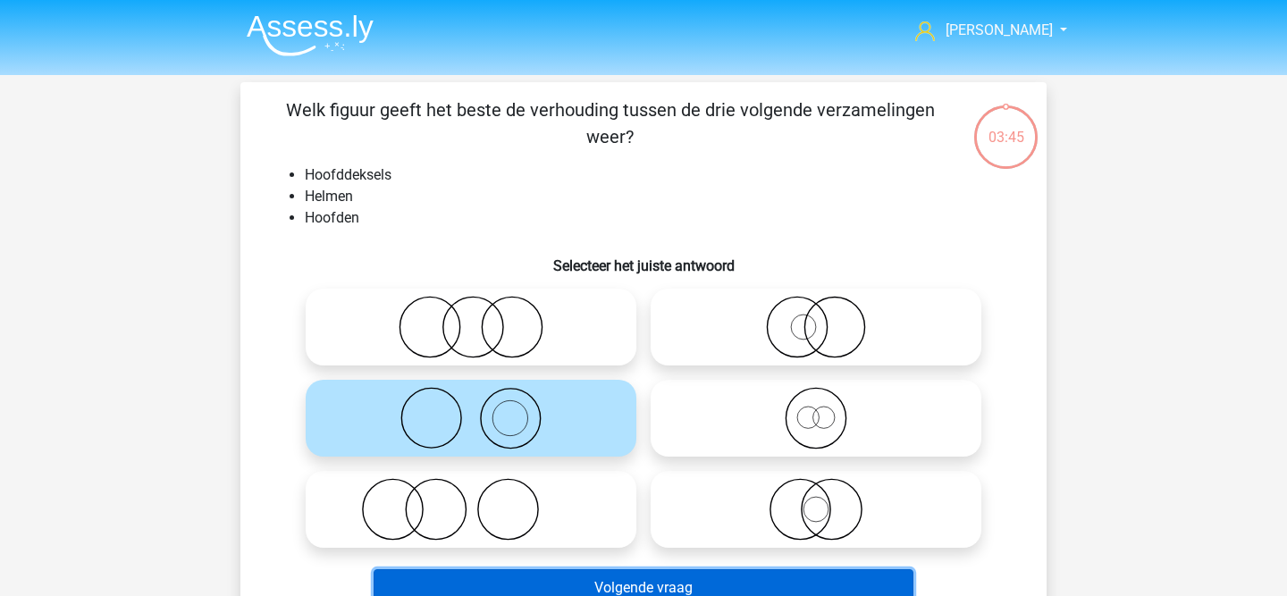
click at [564, 582] on button "Volgende vraag" at bounding box center [643, 588] width 541 height 38
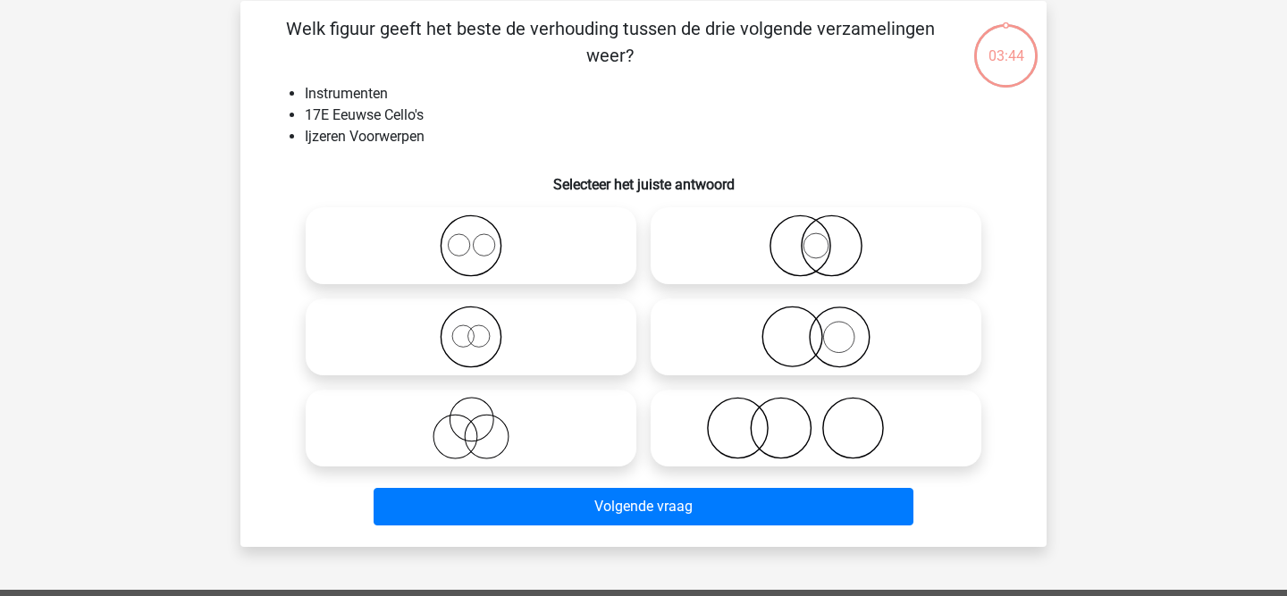
scroll to position [82, 0]
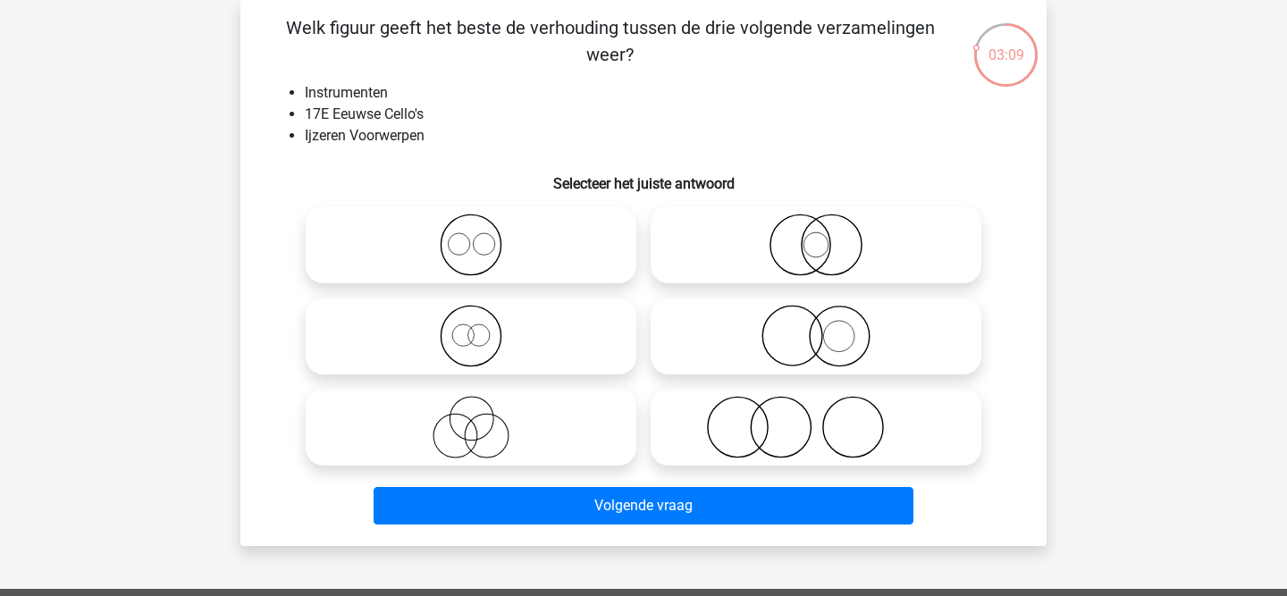
click at [823, 362] on circle at bounding box center [839, 336] width 60 height 60
click at [823, 327] on input "radio" at bounding box center [822, 321] width 12 height 12
radio input "true"
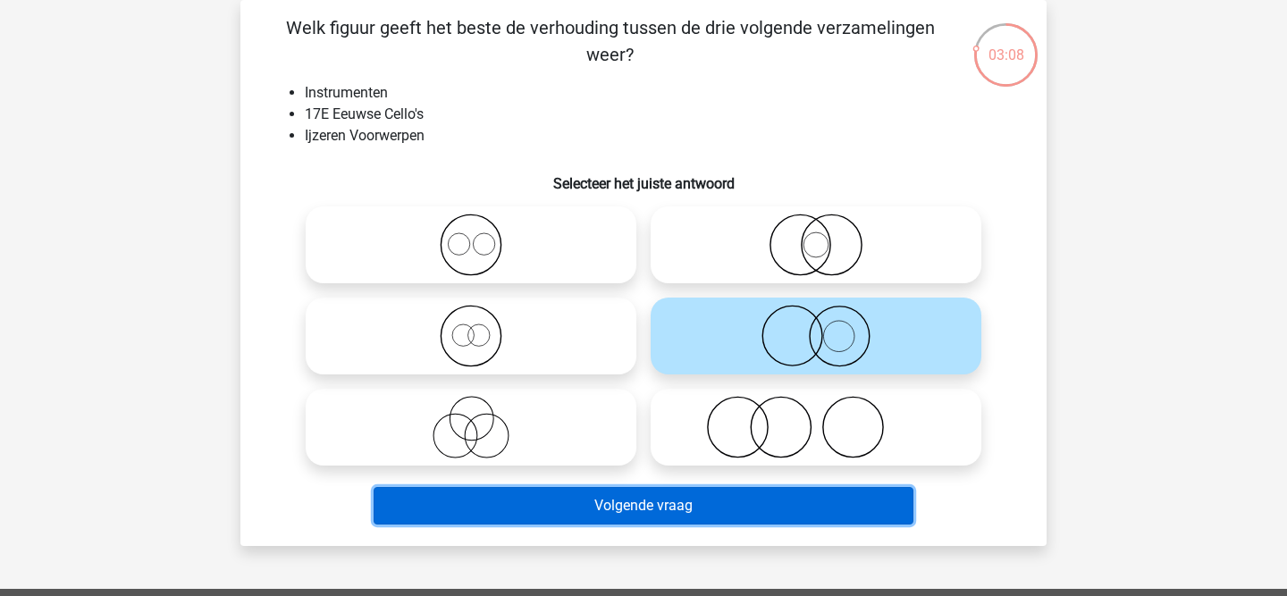
click at [743, 522] on button "Volgende vraag" at bounding box center [643, 506] width 541 height 38
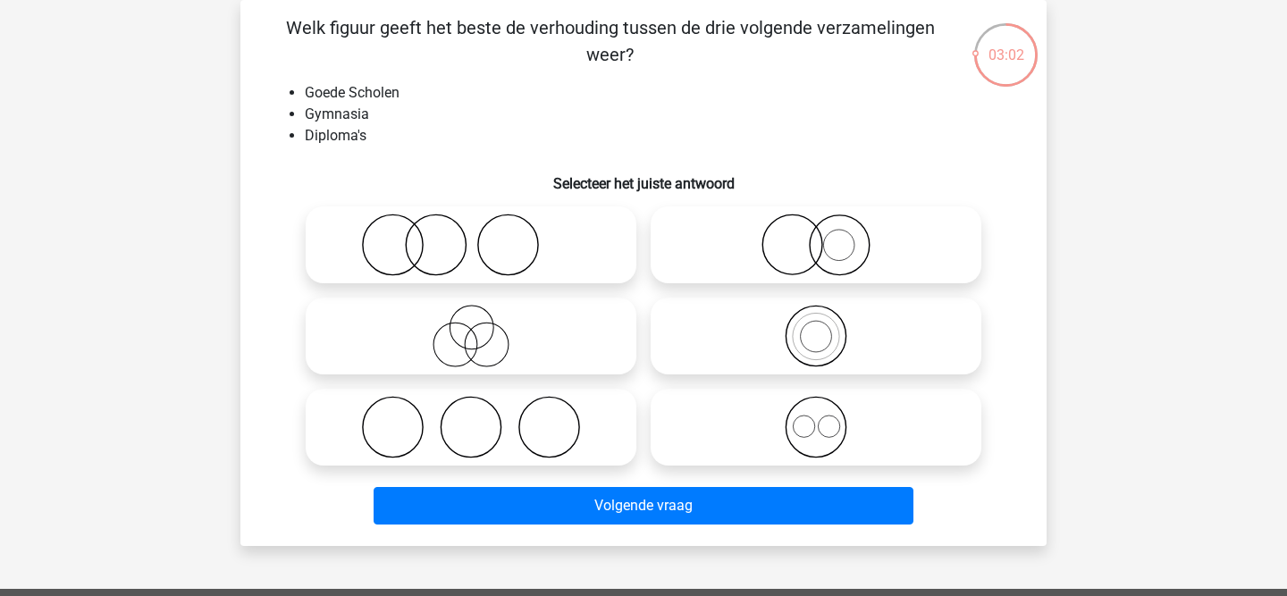
click at [454, 256] on icon at bounding box center [471, 245] width 316 height 63
click at [471, 236] on input "radio" at bounding box center [477, 230] width 12 height 12
radio input "true"
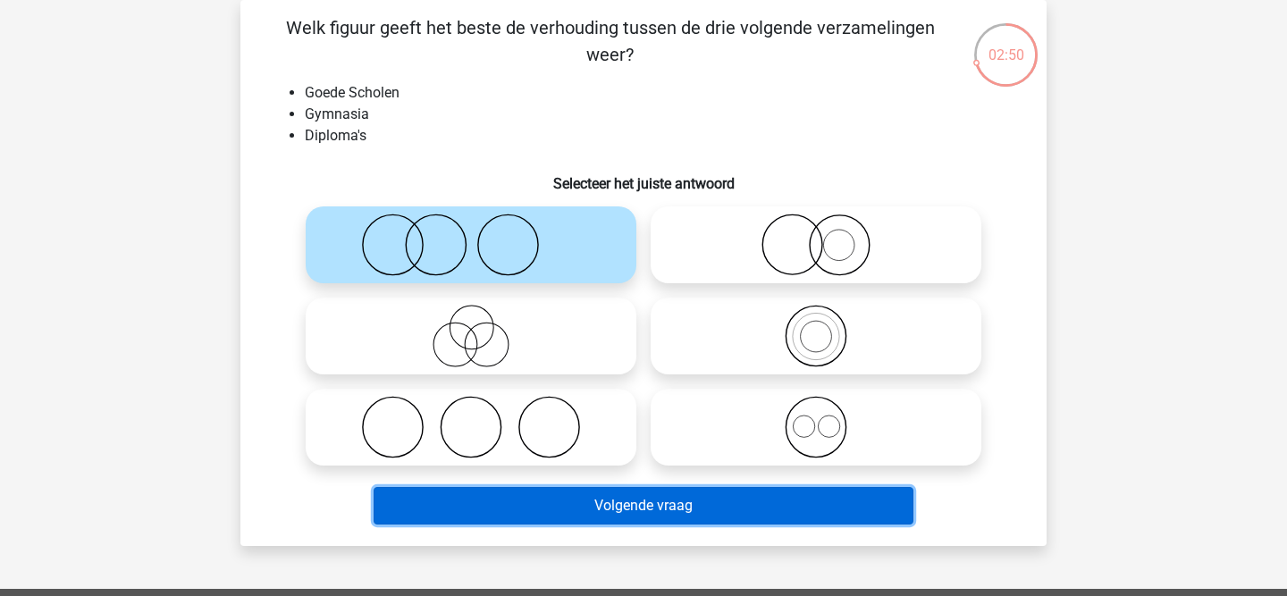
click at [628, 507] on button "Volgende vraag" at bounding box center [643, 506] width 541 height 38
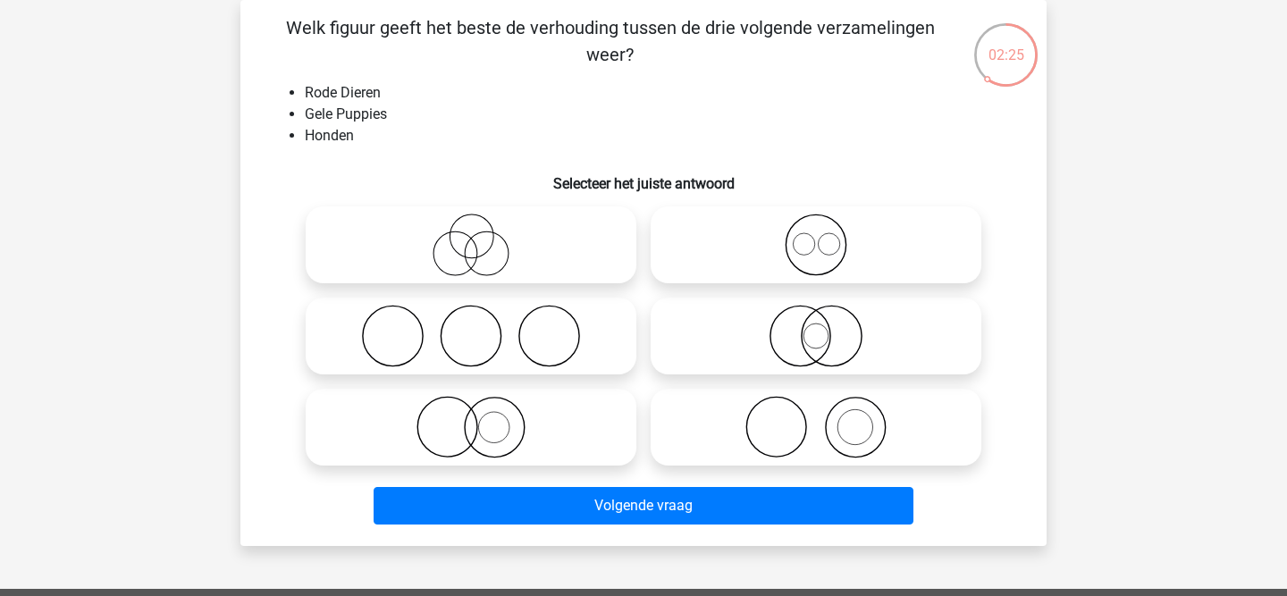
click at [482, 421] on icon at bounding box center [471, 427] width 316 height 63
click at [482, 418] on input "radio" at bounding box center [477, 413] width 12 height 12
radio input "true"
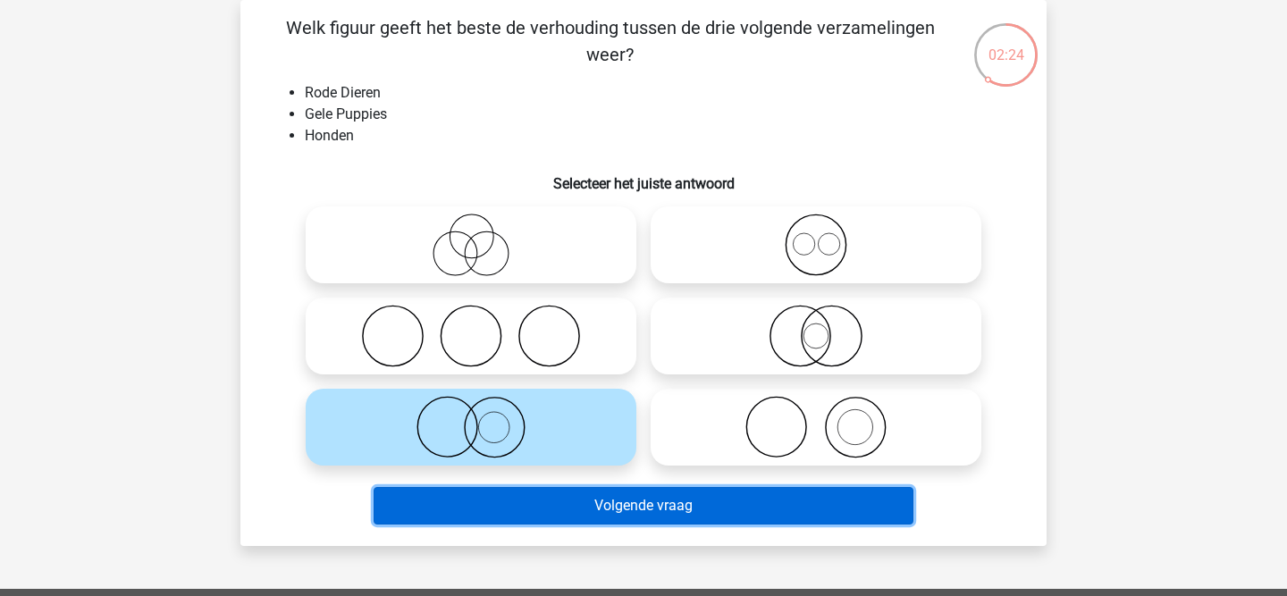
click at [525, 512] on button "Volgende vraag" at bounding box center [643, 506] width 541 height 38
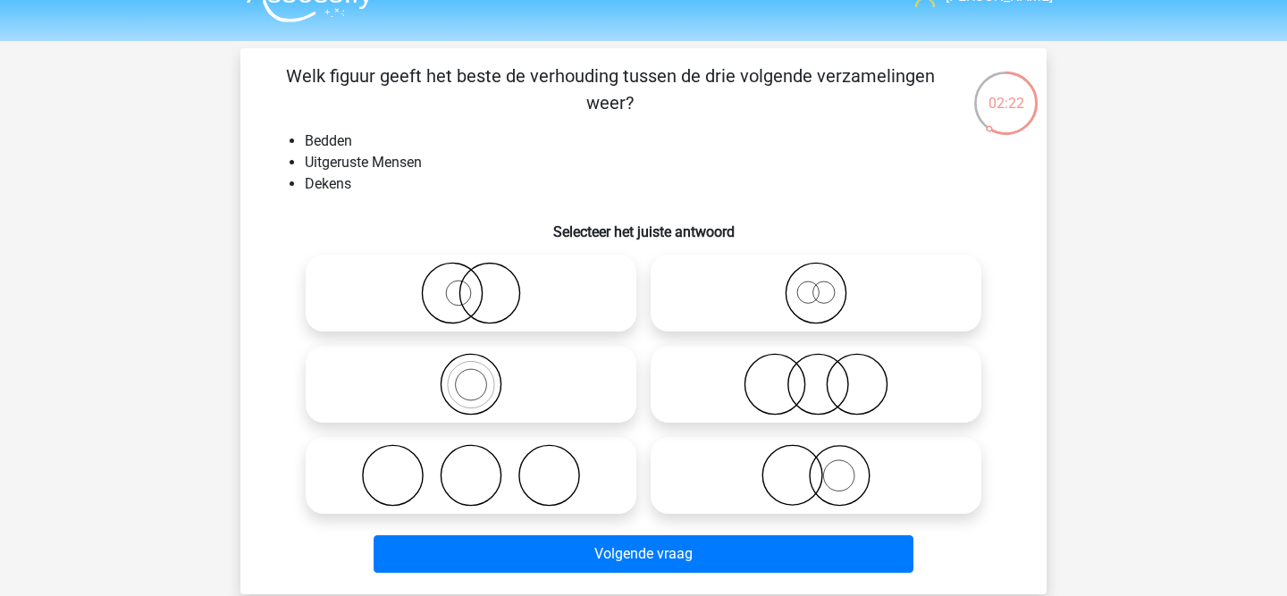
scroll to position [31, 0]
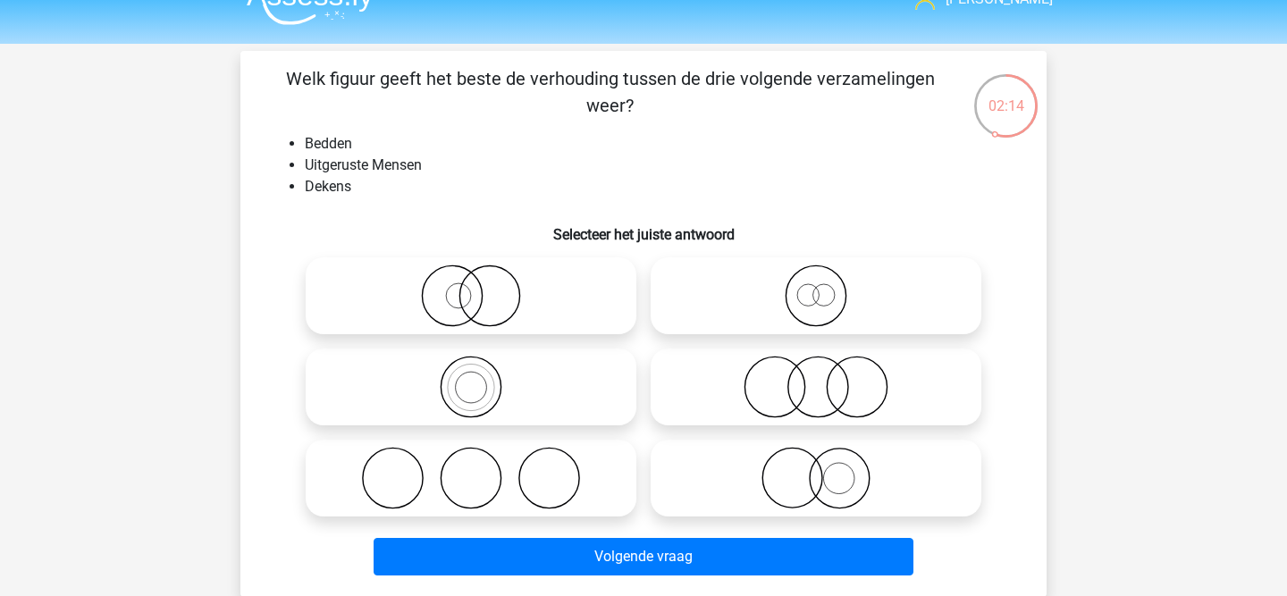
click at [455, 470] on icon at bounding box center [471, 478] width 316 height 63
click at [471, 469] on input "radio" at bounding box center [477, 463] width 12 height 12
radio input "true"
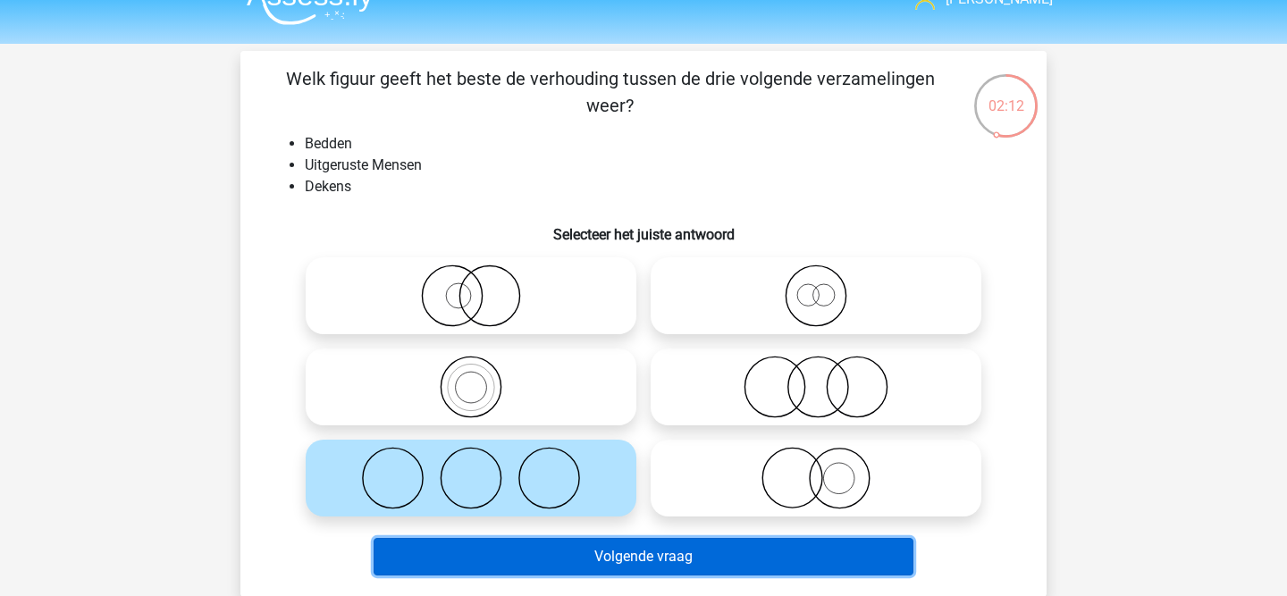
click at [618, 563] on button "Volgende vraag" at bounding box center [643, 557] width 541 height 38
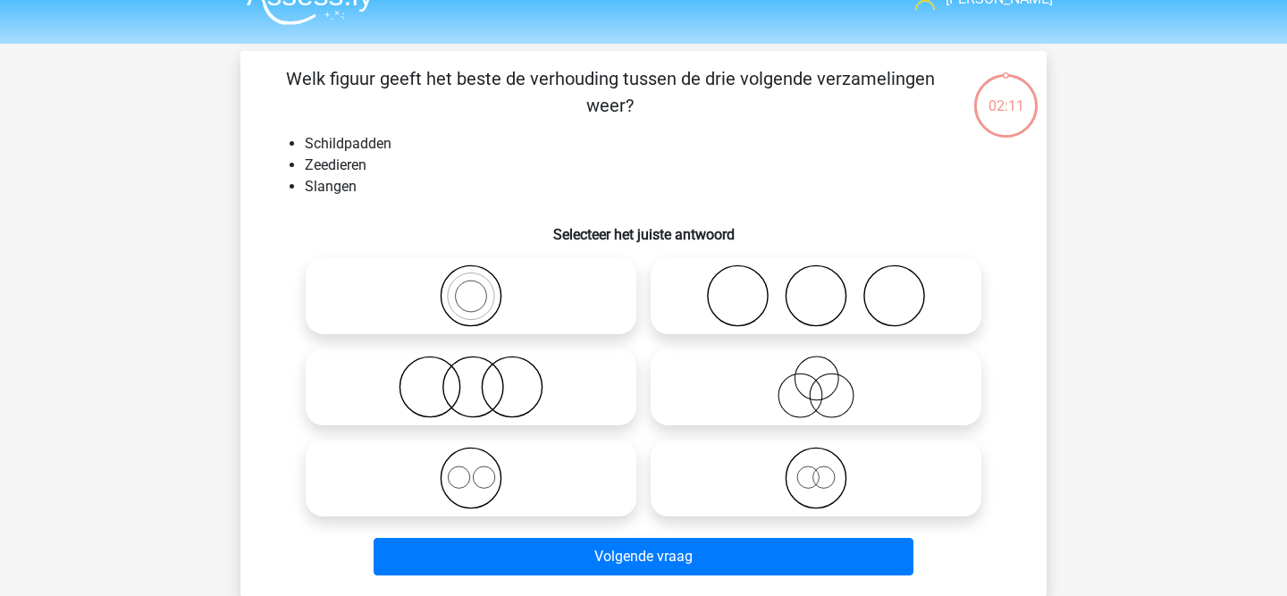
scroll to position [82, 0]
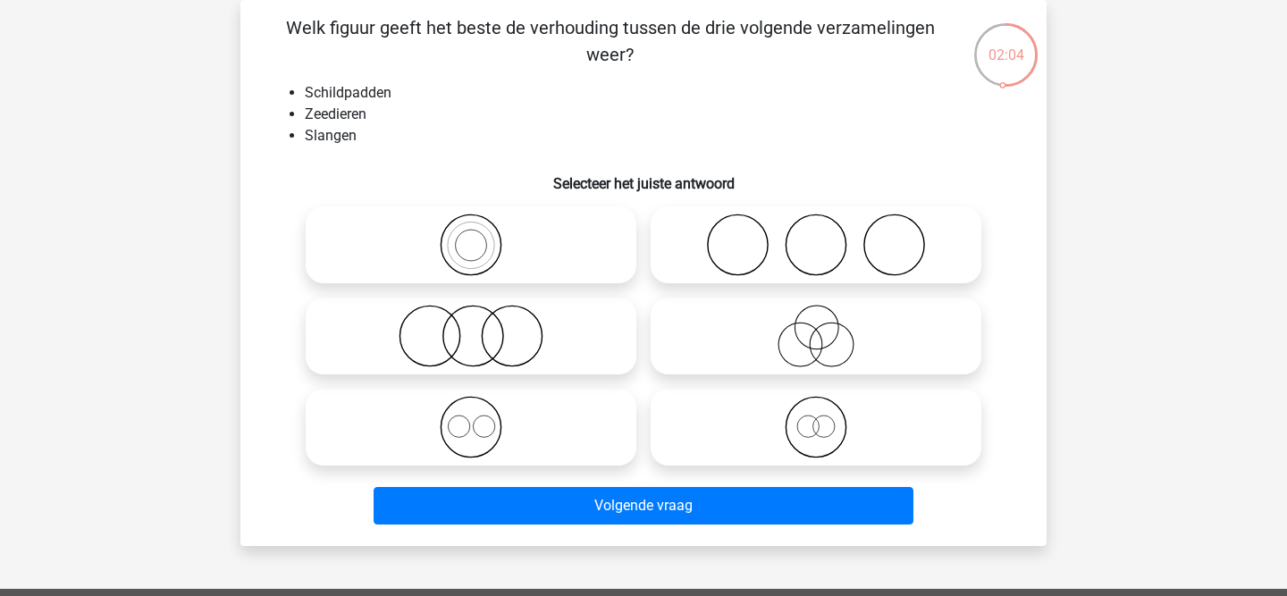
click at [770, 334] on icon at bounding box center [816, 336] width 316 height 63
click at [816, 327] on input "radio" at bounding box center [822, 321] width 12 height 12
radio input "true"
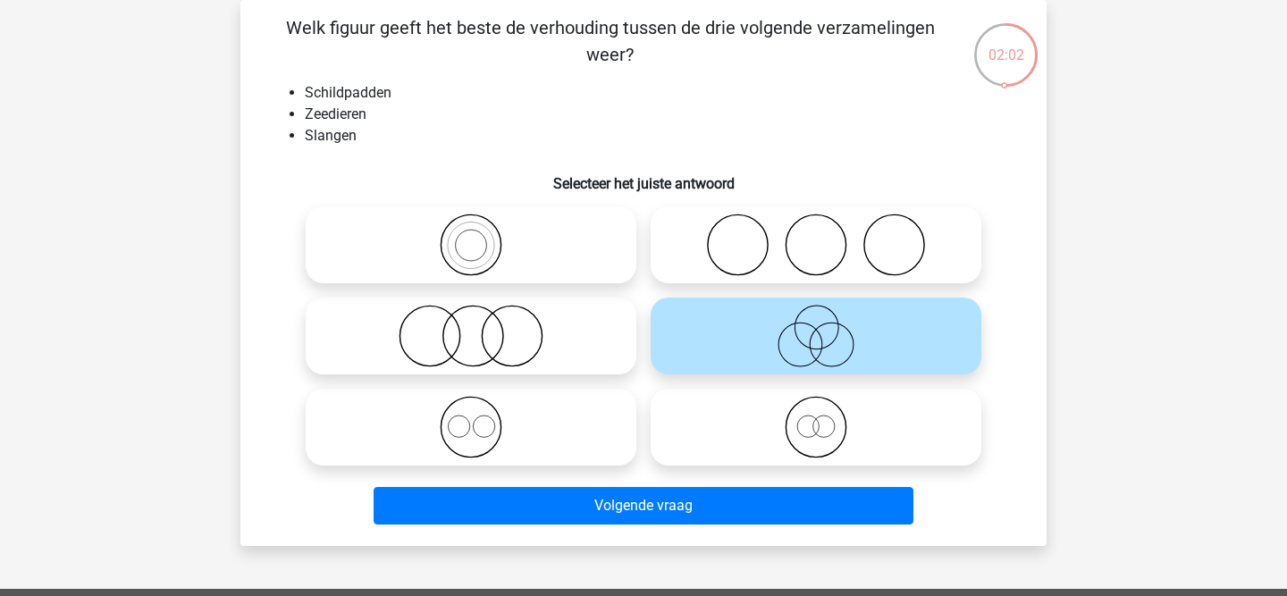
click at [489, 329] on icon at bounding box center [471, 336] width 316 height 63
click at [482, 327] on input "radio" at bounding box center [477, 321] width 12 height 12
radio input "true"
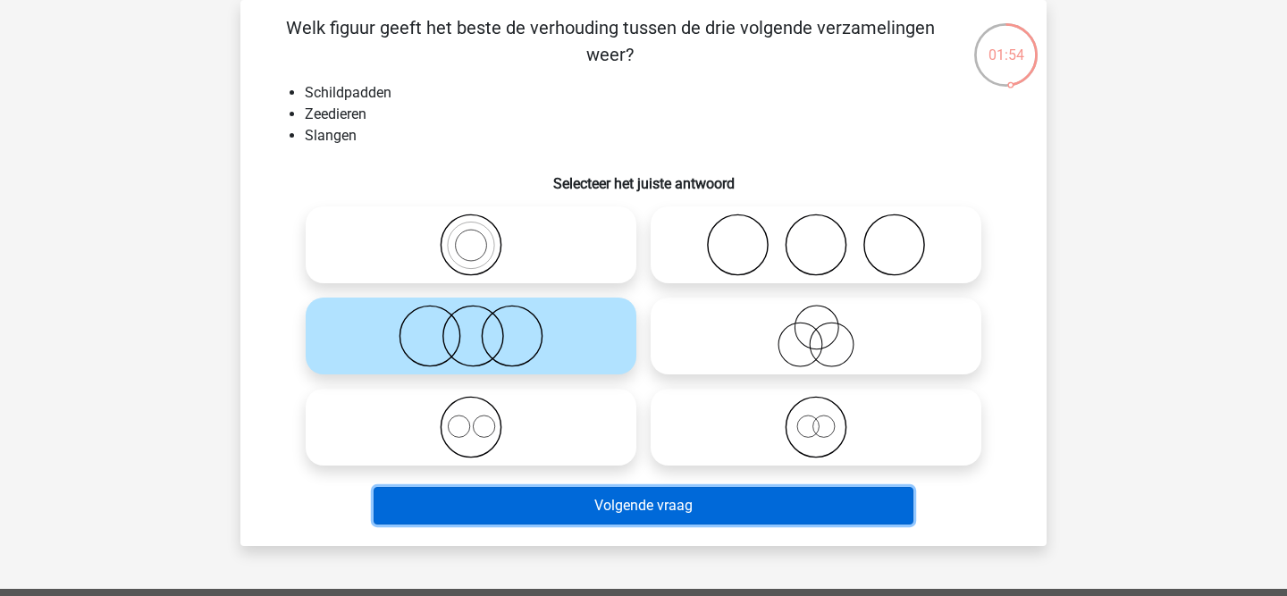
click at [592, 511] on button "Volgende vraag" at bounding box center [643, 506] width 541 height 38
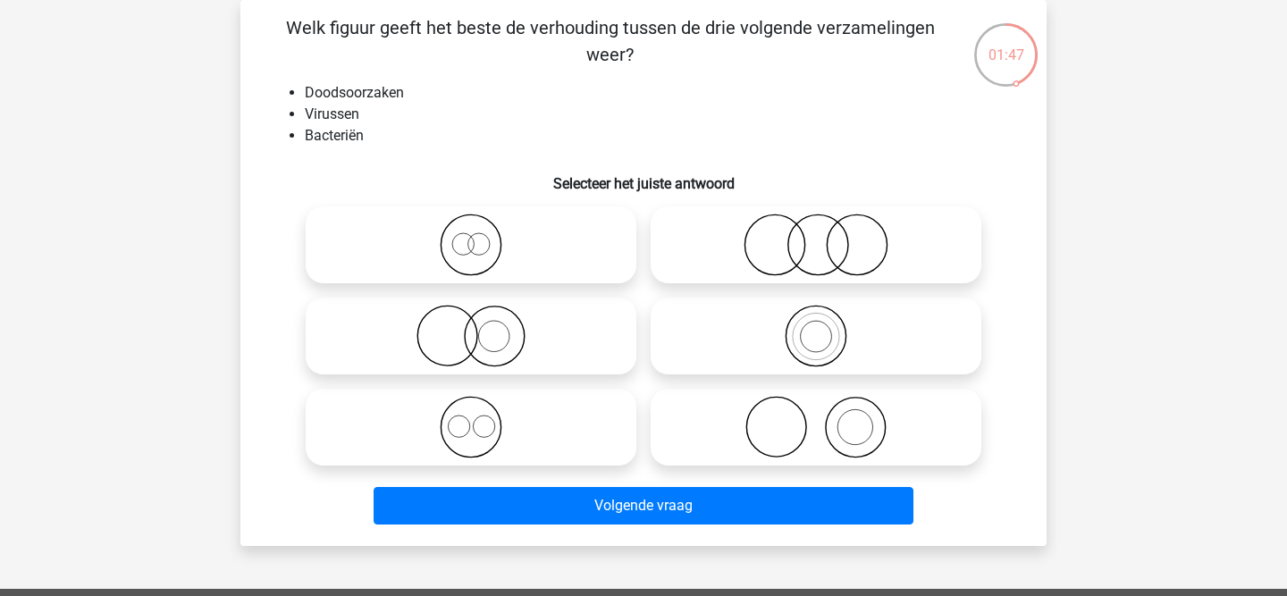
click at [470, 434] on icon at bounding box center [471, 427] width 316 height 63
click at [471, 418] on input "radio" at bounding box center [477, 413] width 12 height 12
radio input "true"
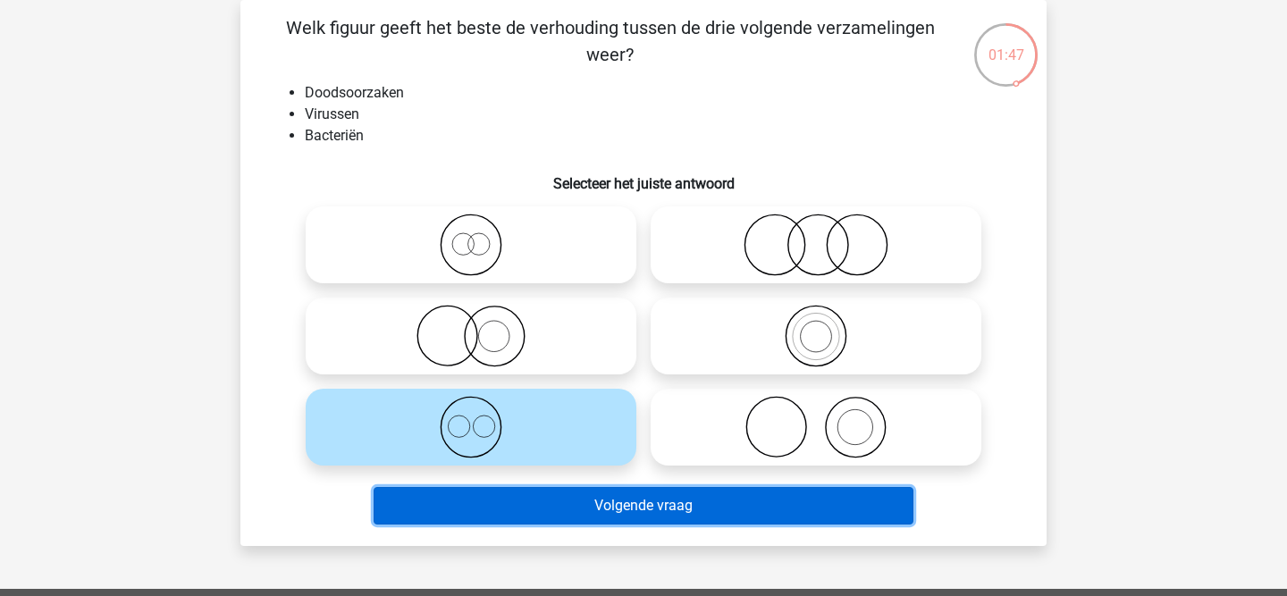
click at [490, 508] on button "Volgende vraag" at bounding box center [643, 506] width 541 height 38
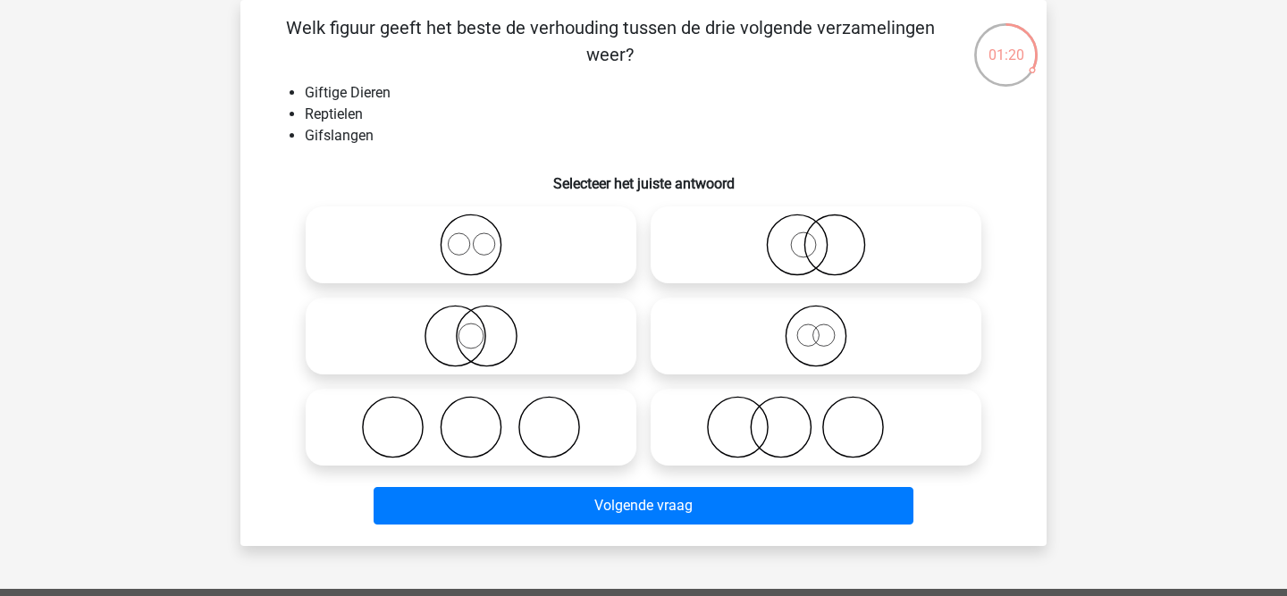
click at [839, 336] on icon at bounding box center [816, 336] width 316 height 63
click at [827, 327] on input "radio" at bounding box center [822, 321] width 12 height 12
radio input "true"
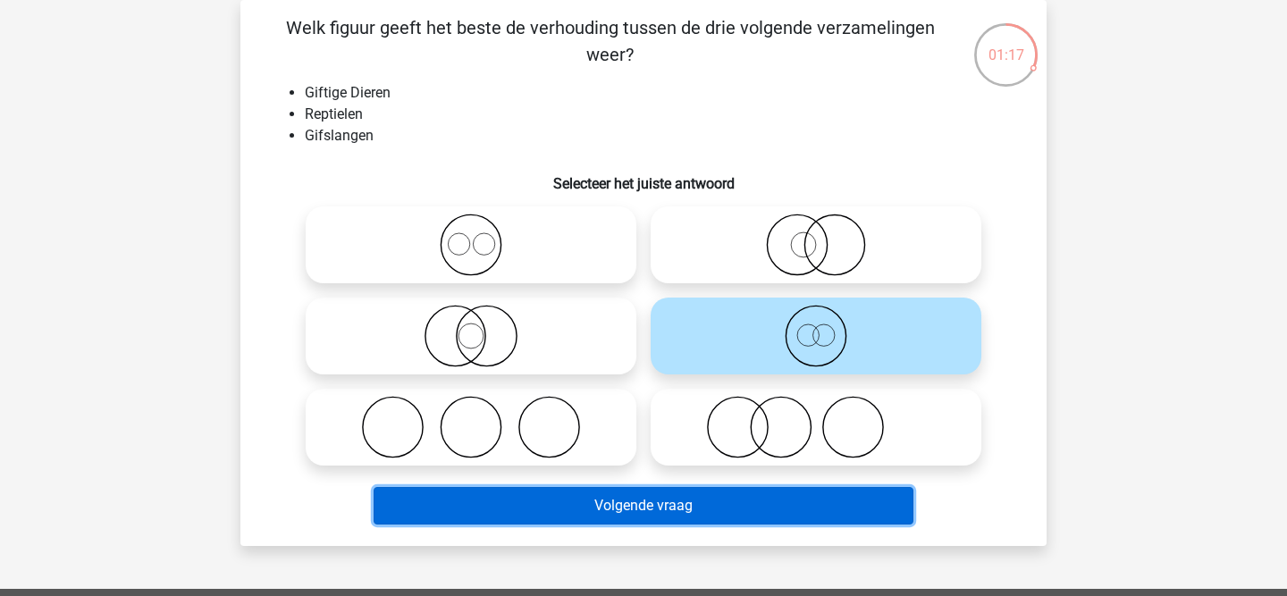
click at [704, 495] on button "Volgende vraag" at bounding box center [643, 506] width 541 height 38
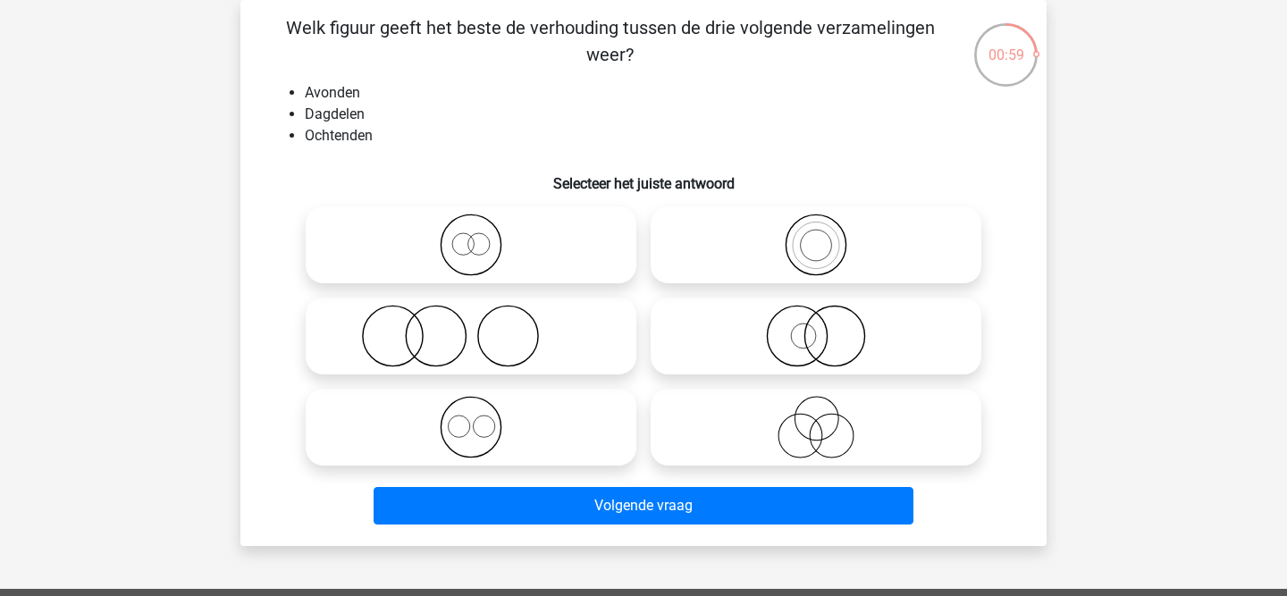
click at [426, 329] on icon at bounding box center [471, 336] width 316 height 63
click at [471, 327] on input "radio" at bounding box center [477, 321] width 12 height 12
radio input "true"
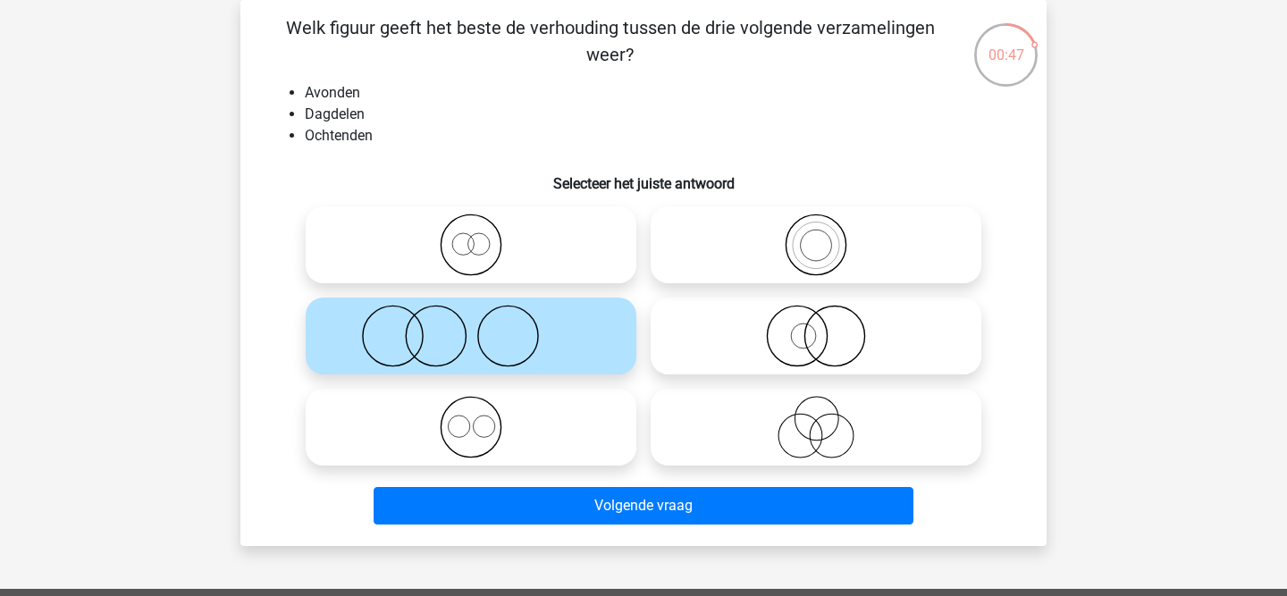
click at [466, 440] on icon at bounding box center [471, 427] width 316 height 63
click at [471, 418] on input "radio" at bounding box center [477, 413] width 12 height 12
radio input "true"
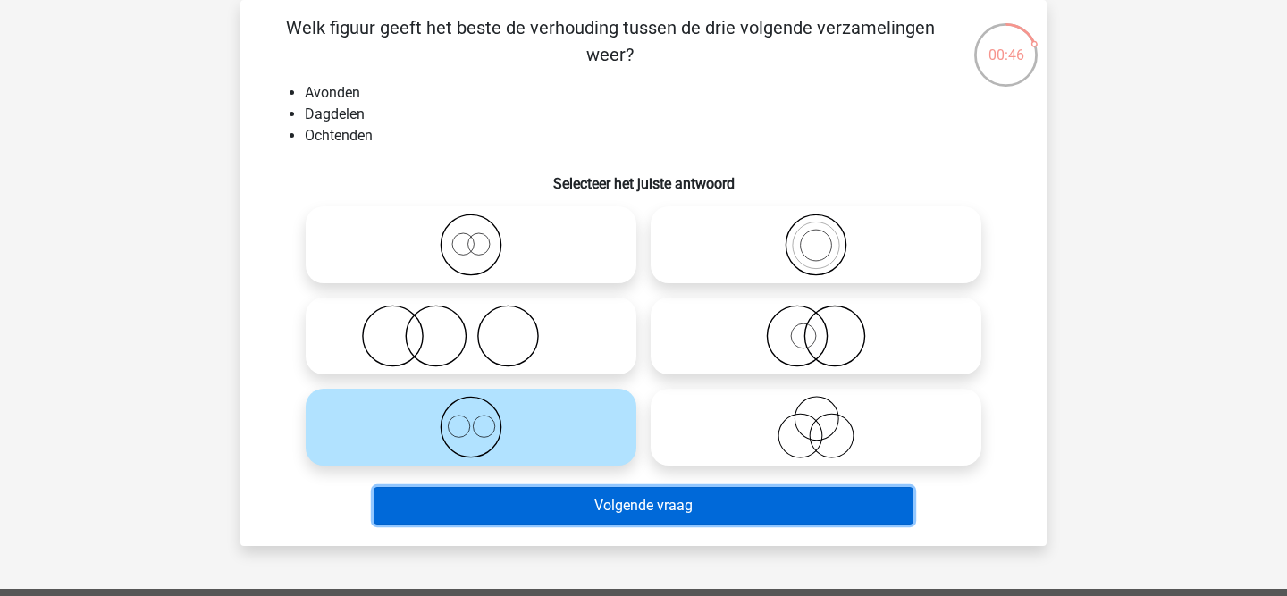
click at [480, 489] on button "Volgende vraag" at bounding box center [643, 506] width 541 height 38
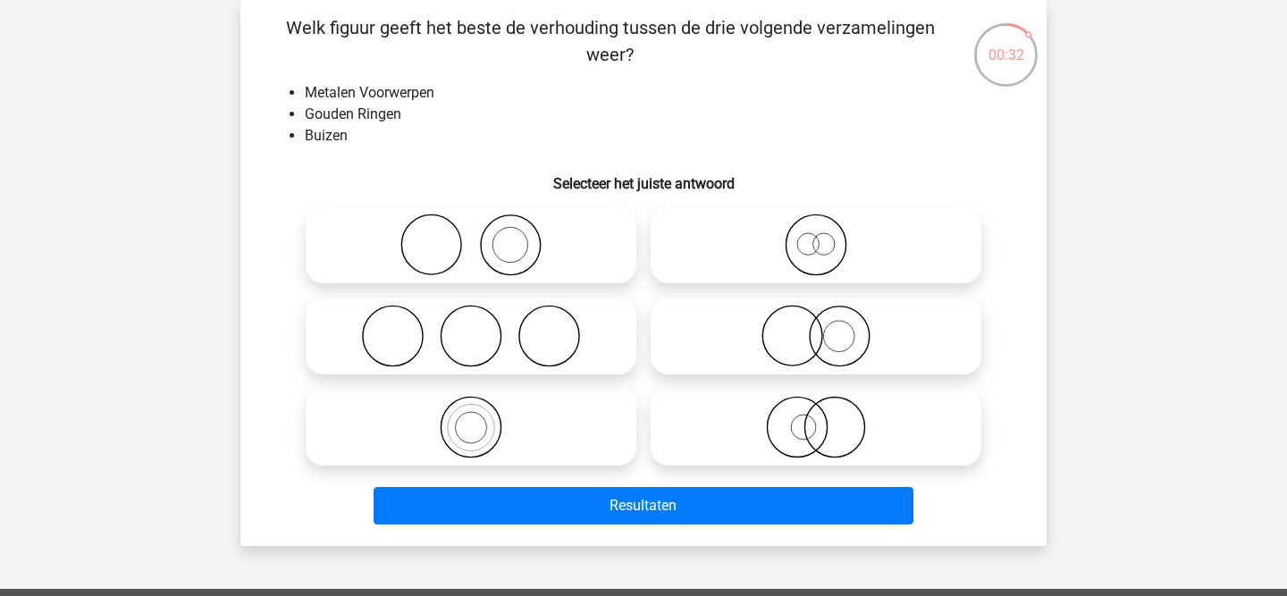
click at [808, 256] on icon at bounding box center [816, 245] width 316 height 63
click at [816, 236] on input "radio" at bounding box center [822, 230] width 12 height 12
radio input "true"
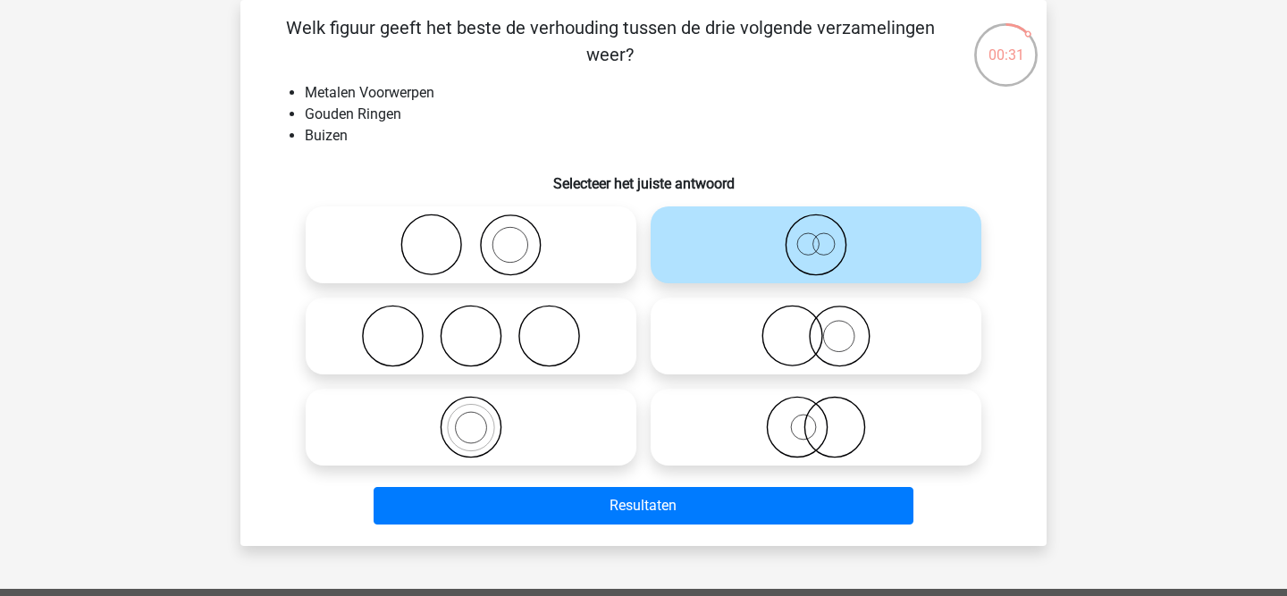
click at [633, 486] on div "Resultaten" at bounding box center [643, 502] width 749 height 59
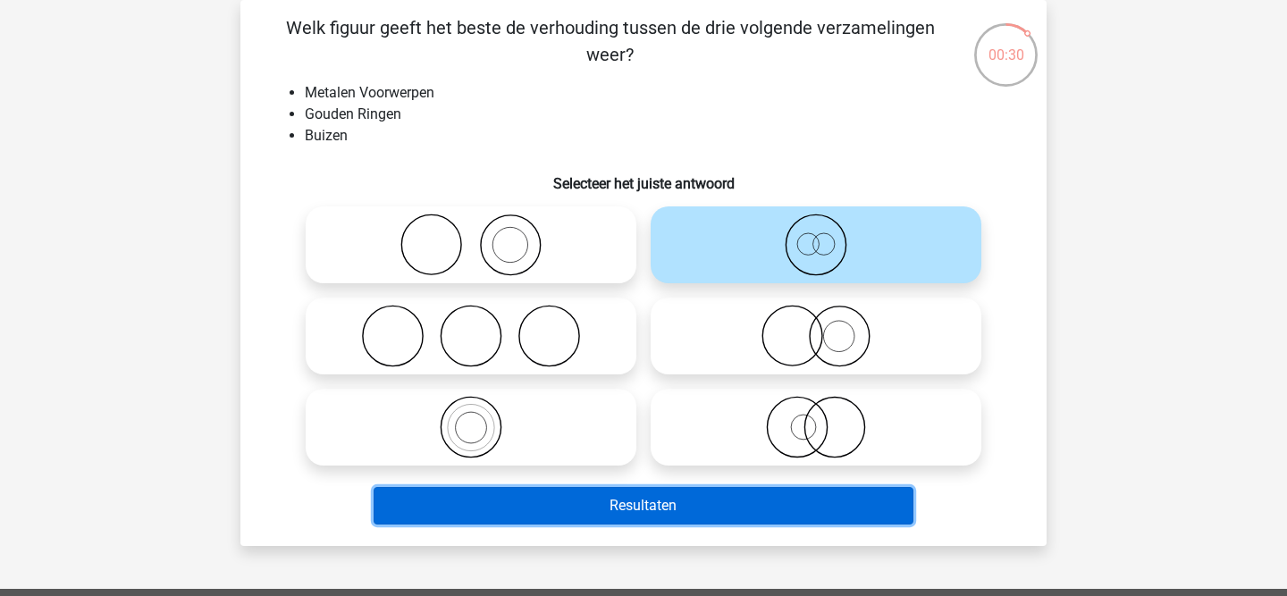
click at [628, 494] on button "Resultaten" at bounding box center [643, 506] width 541 height 38
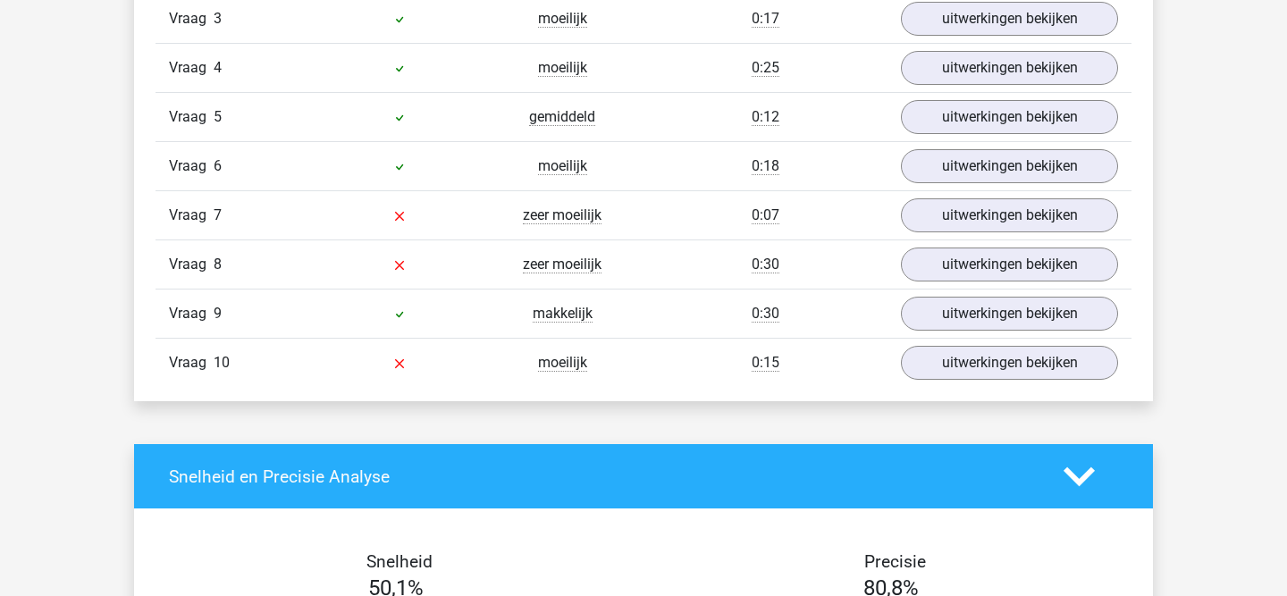
scroll to position [1292, 0]
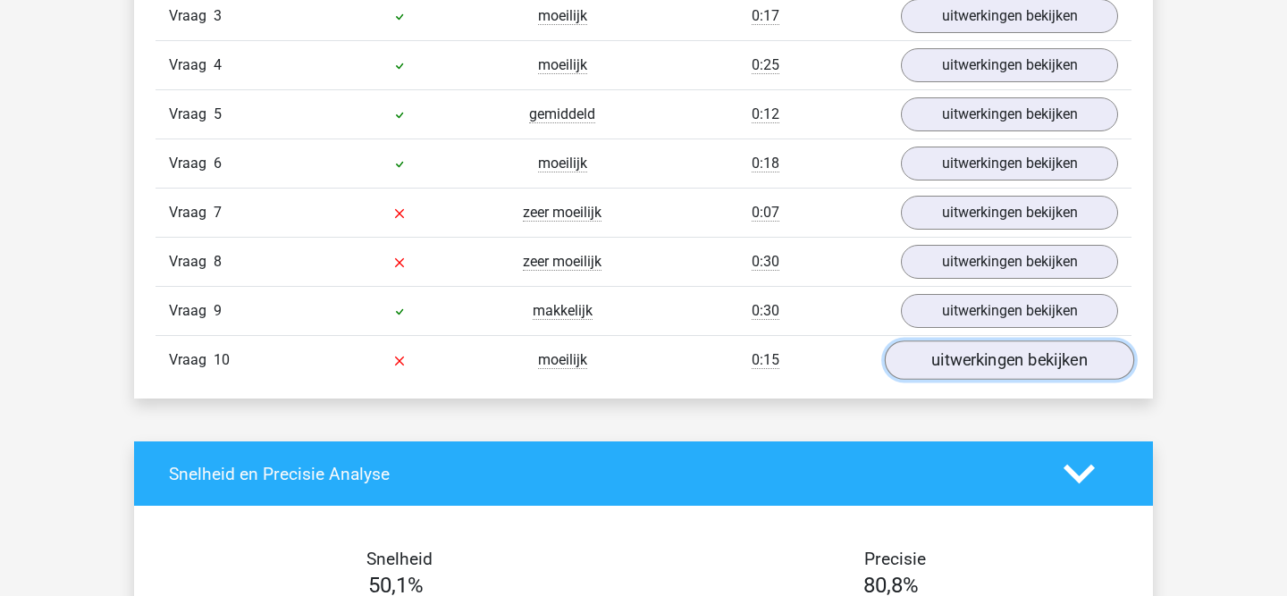
click at [976, 362] on link "uitwerkingen bekijken" at bounding box center [1008, 359] width 249 height 39
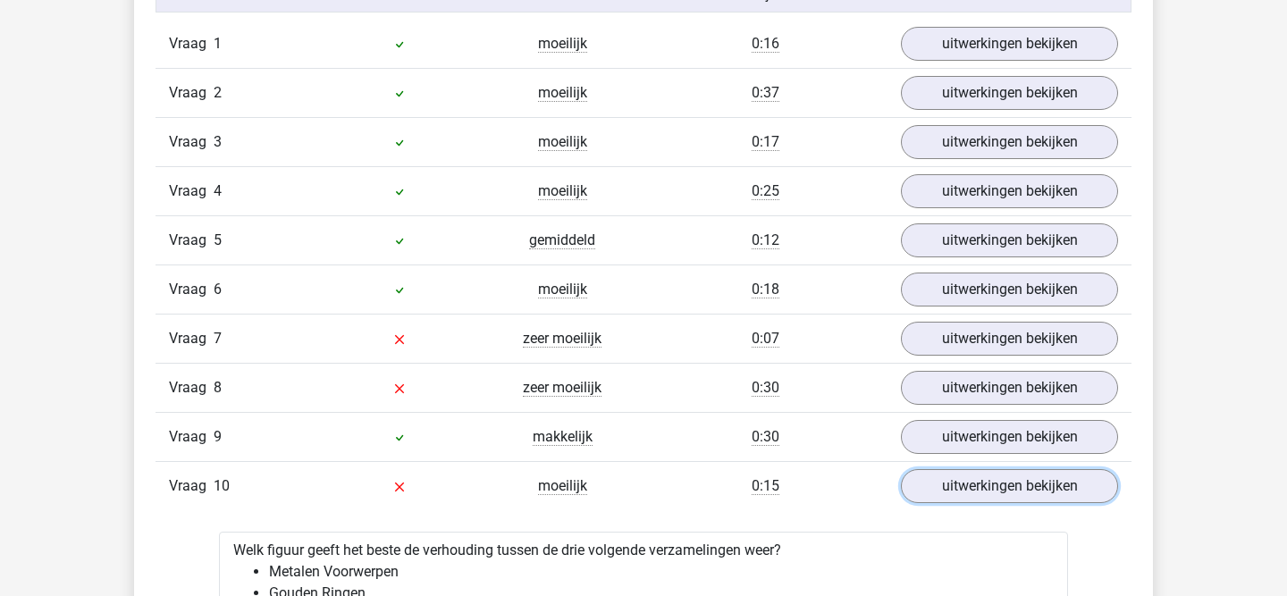
scroll to position [1161, 0]
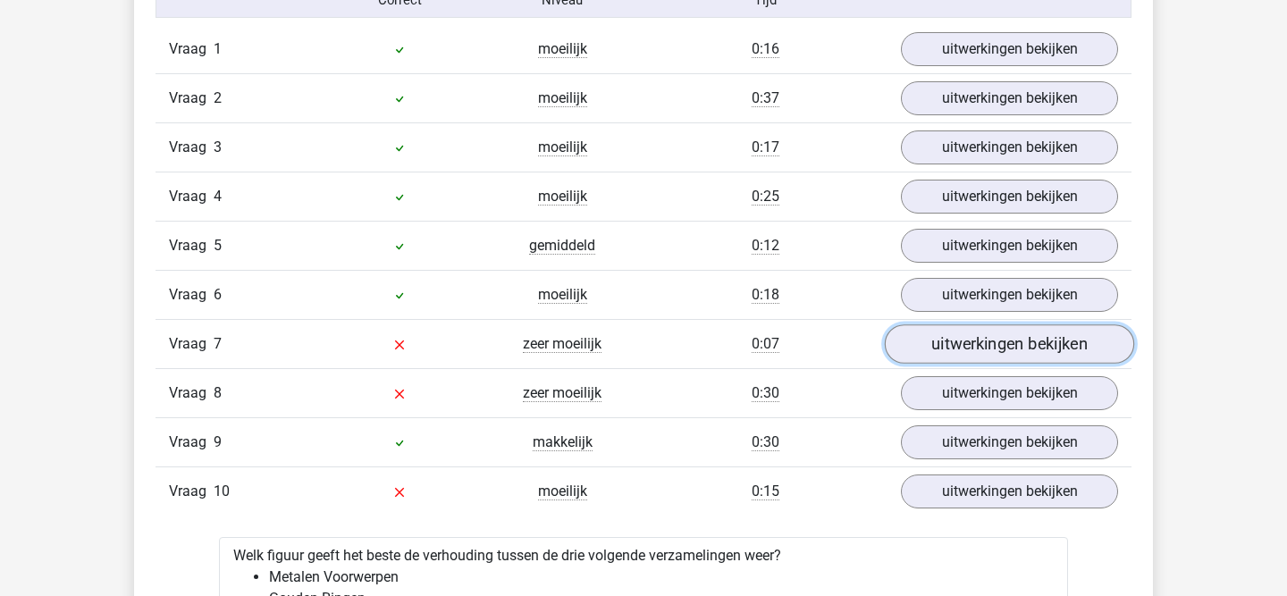
click at [965, 353] on link "uitwerkingen bekijken" at bounding box center [1008, 343] width 249 height 39
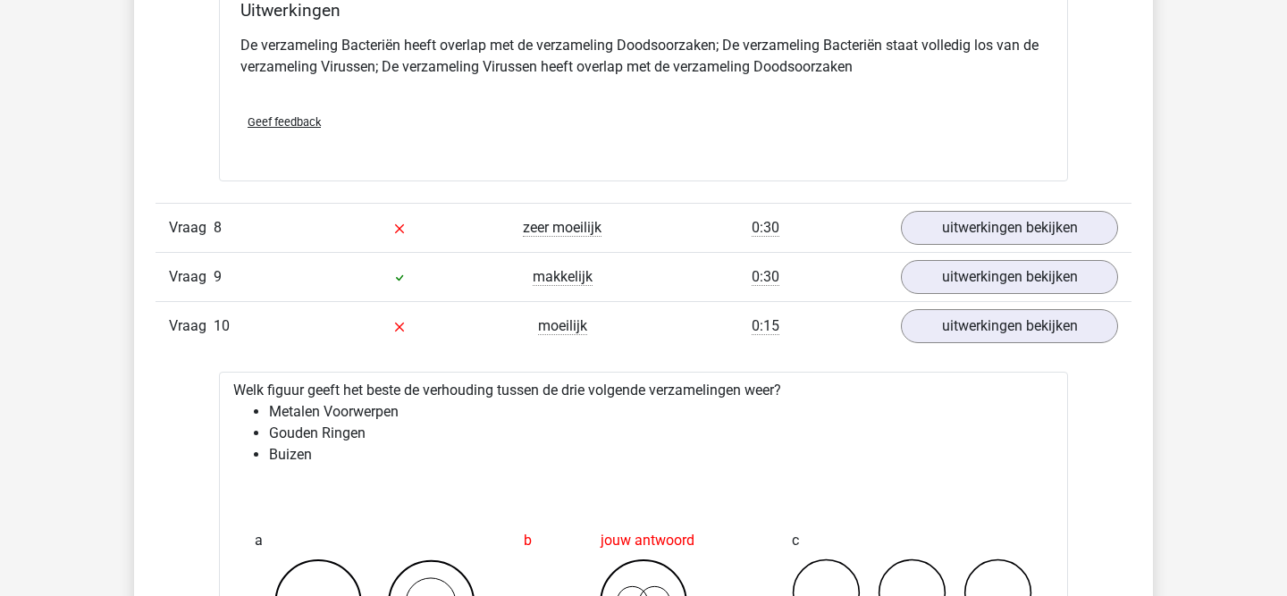
scroll to position [2006, 0]
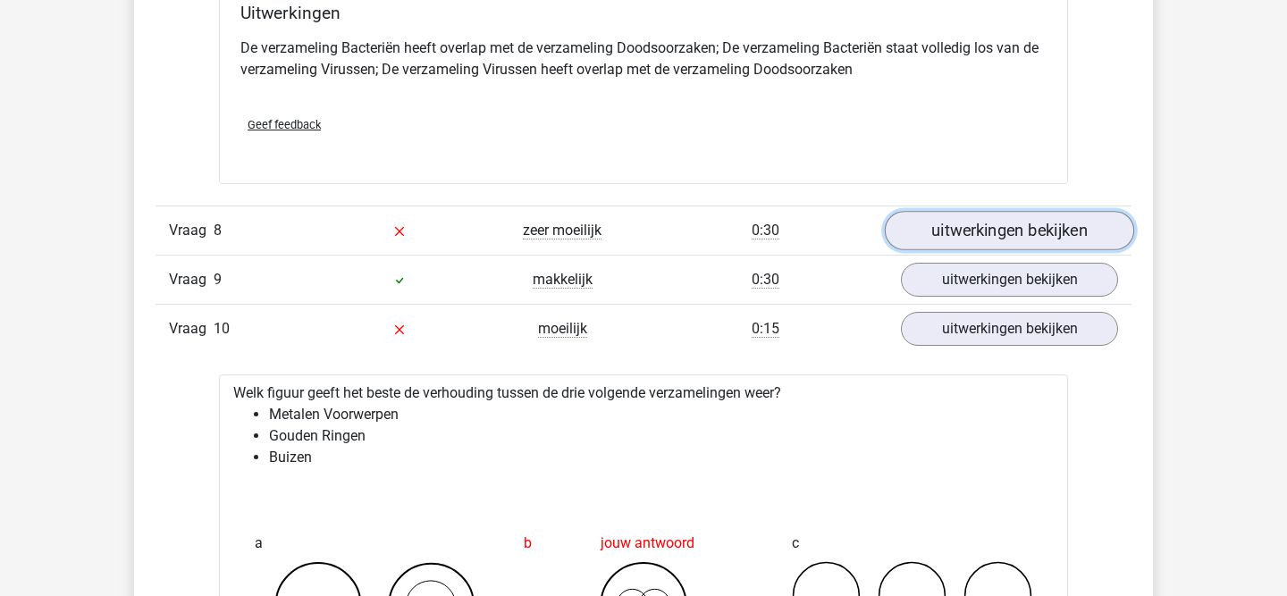
click at [943, 238] on link "uitwerkingen bekijken" at bounding box center [1008, 230] width 249 height 39
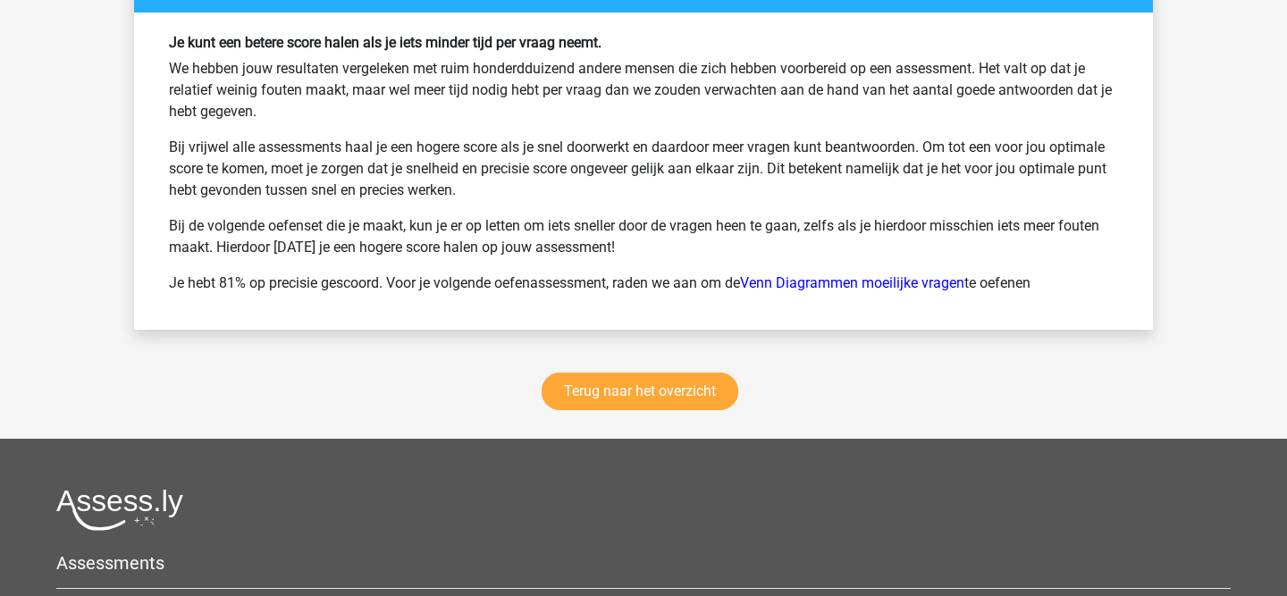
scroll to position [4429, 0]
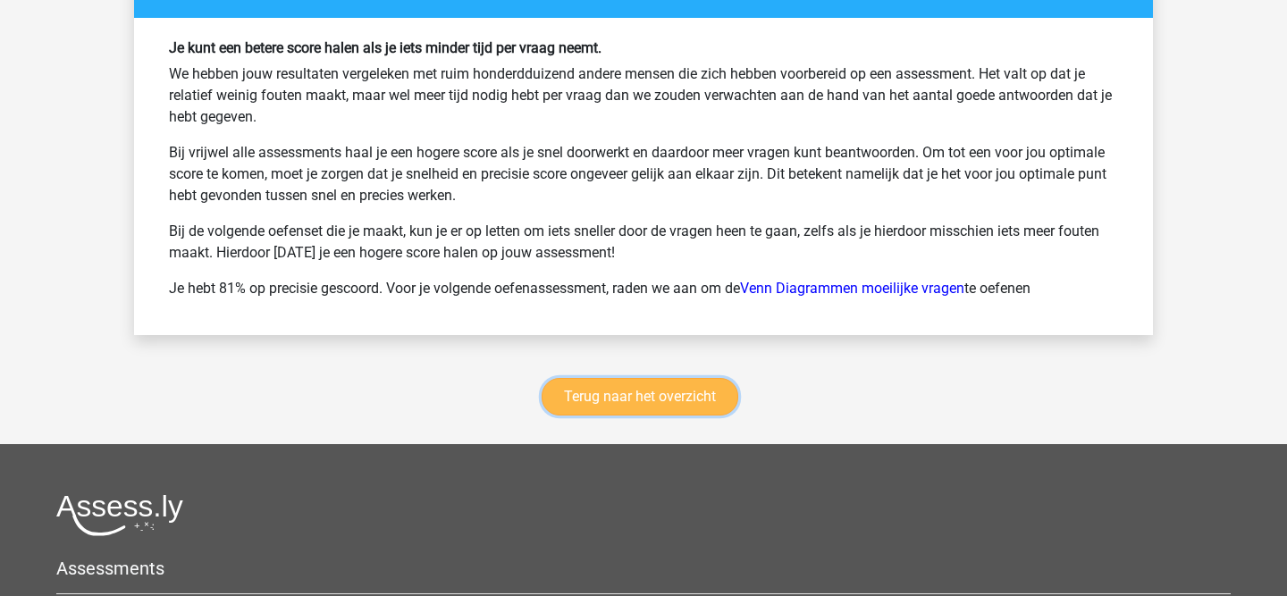
click at [630, 391] on link "Terug naar het overzicht" at bounding box center [639, 397] width 197 height 38
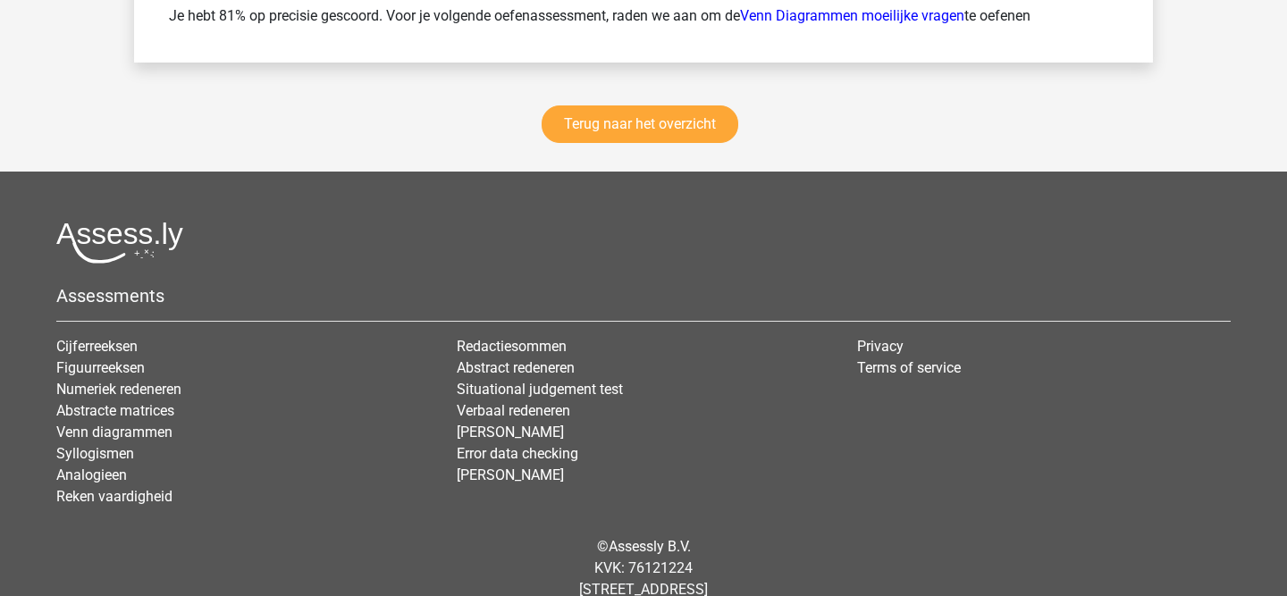
scroll to position [2700, 0]
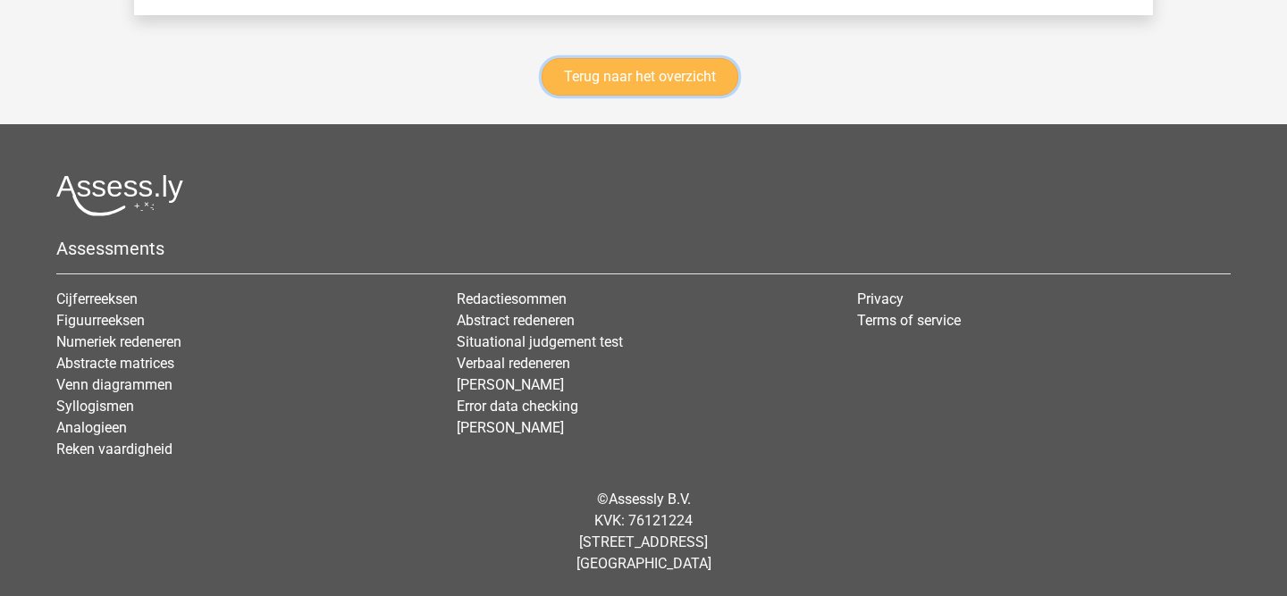
click at [607, 75] on link "Terug naar het overzicht" at bounding box center [639, 77] width 197 height 38
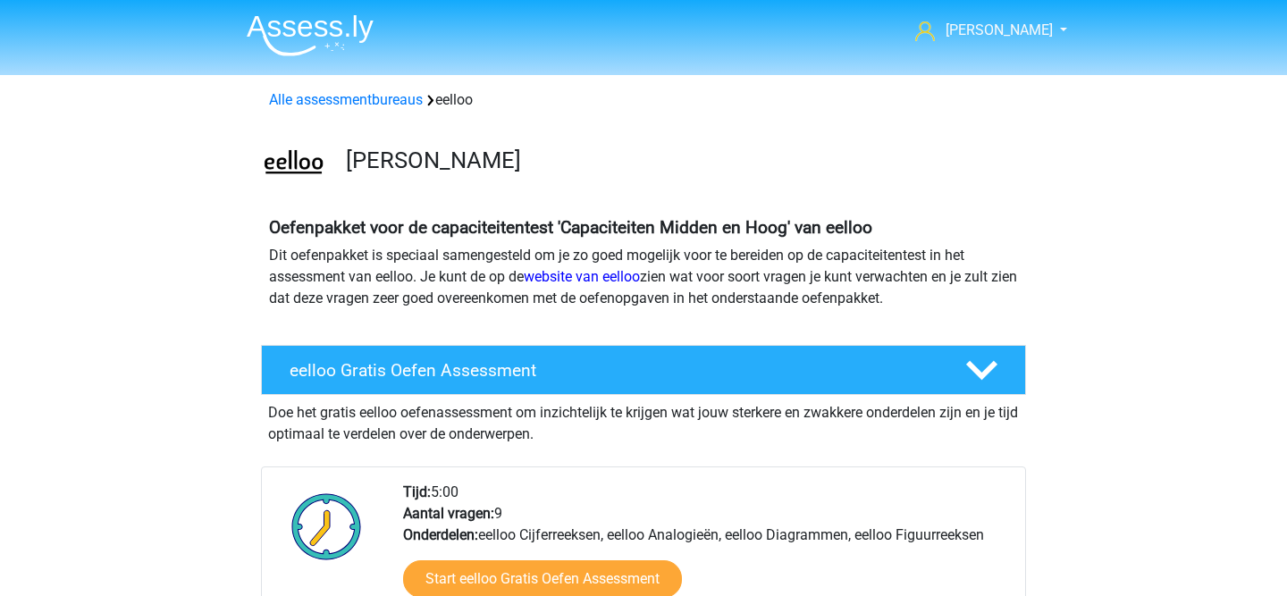
click at [314, 21] on img at bounding box center [310, 35] width 127 height 42
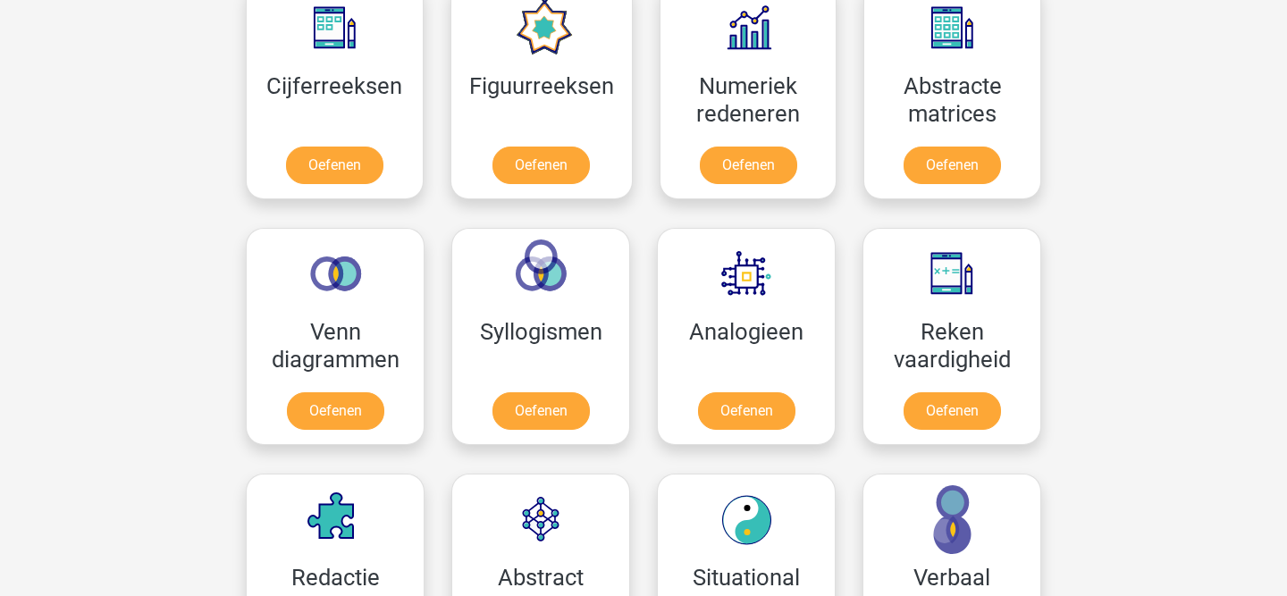
scroll to position [859, 0]
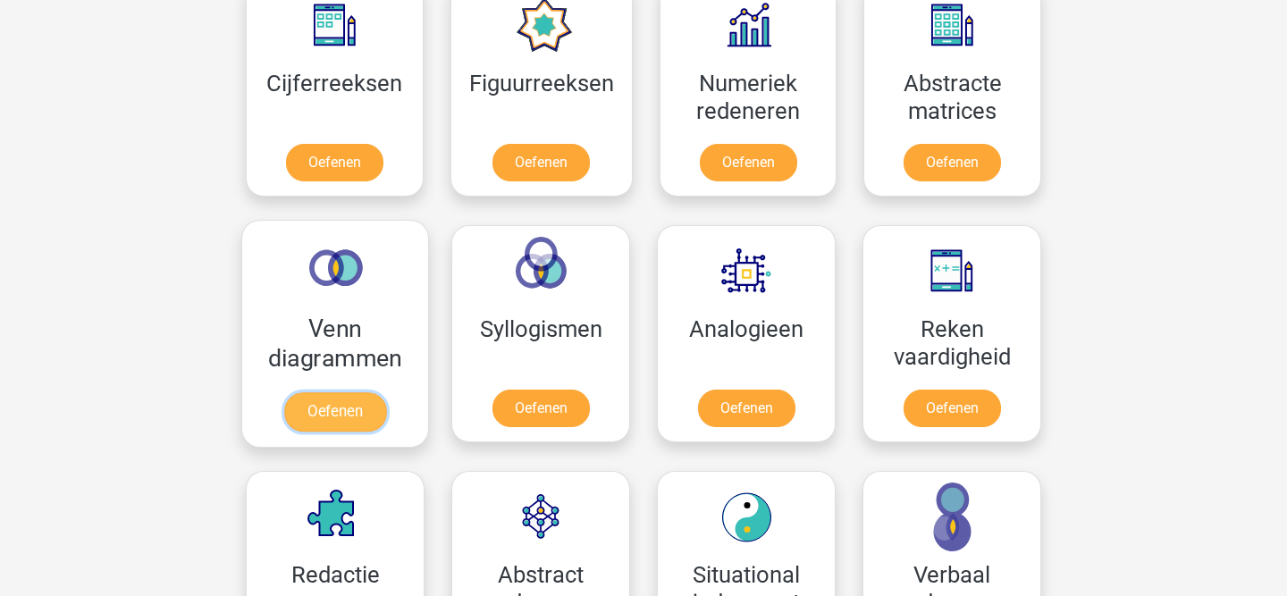
click at [343, 407] on link "Oefenen" at bounding box center [335, 411] width 102 height 39
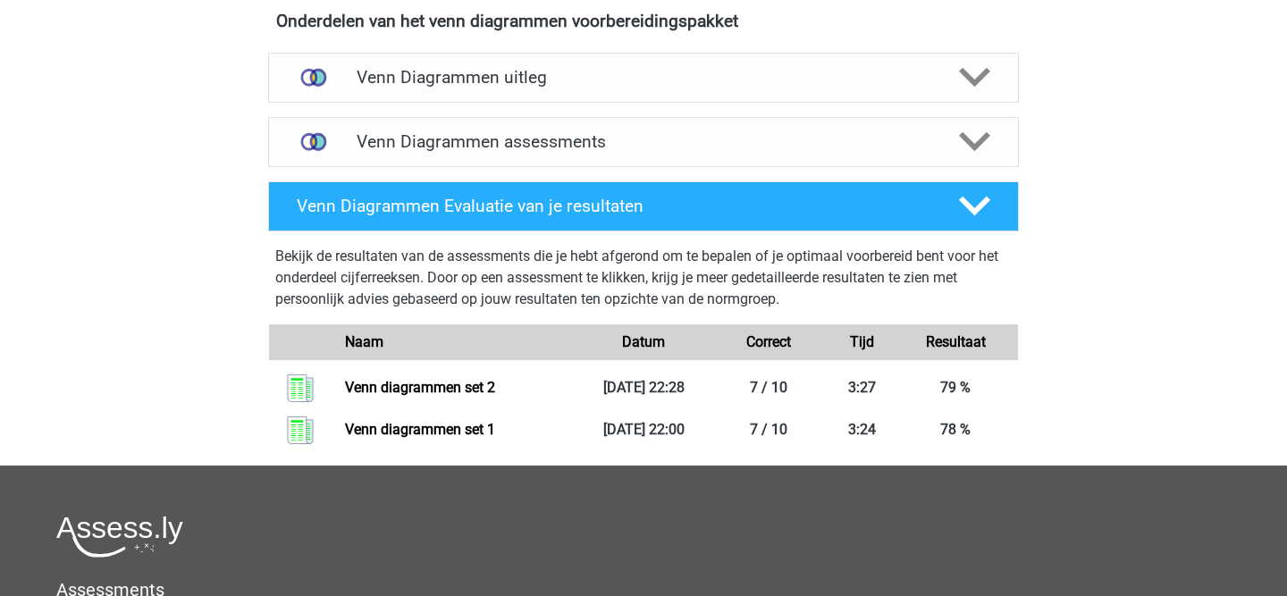
scroll to position [645, 0]
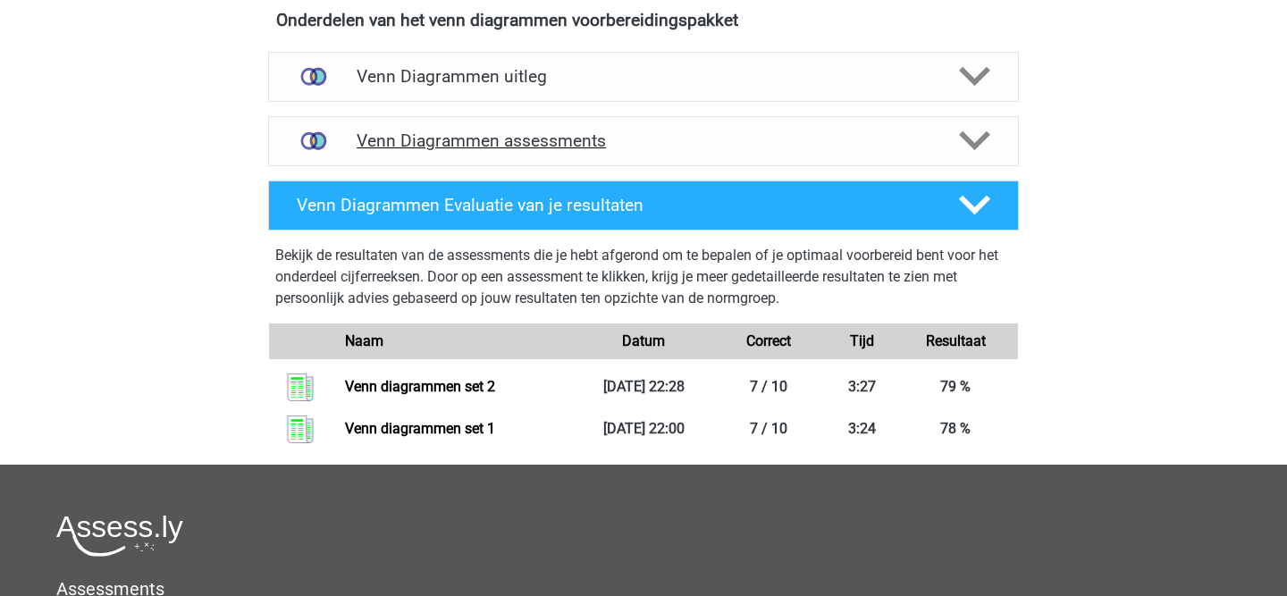
click at [587, 143] on h4 "Venn Diagrammen assessments" at bounding box center [643, 140] width 574 height 21
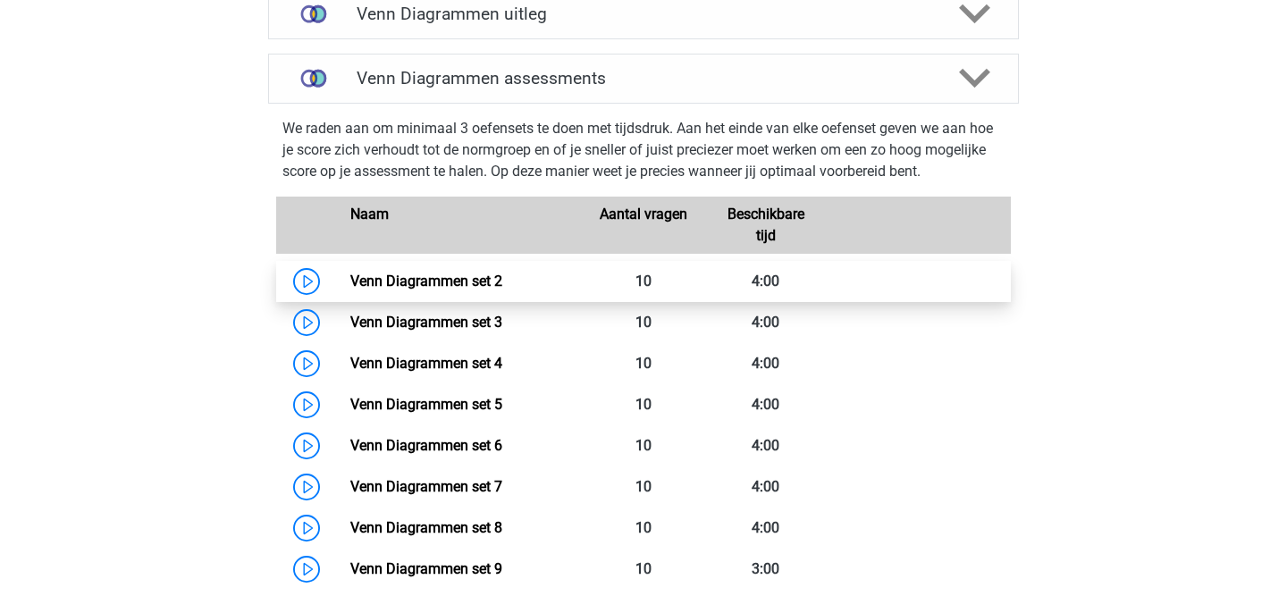
scroll to position [722, 0]
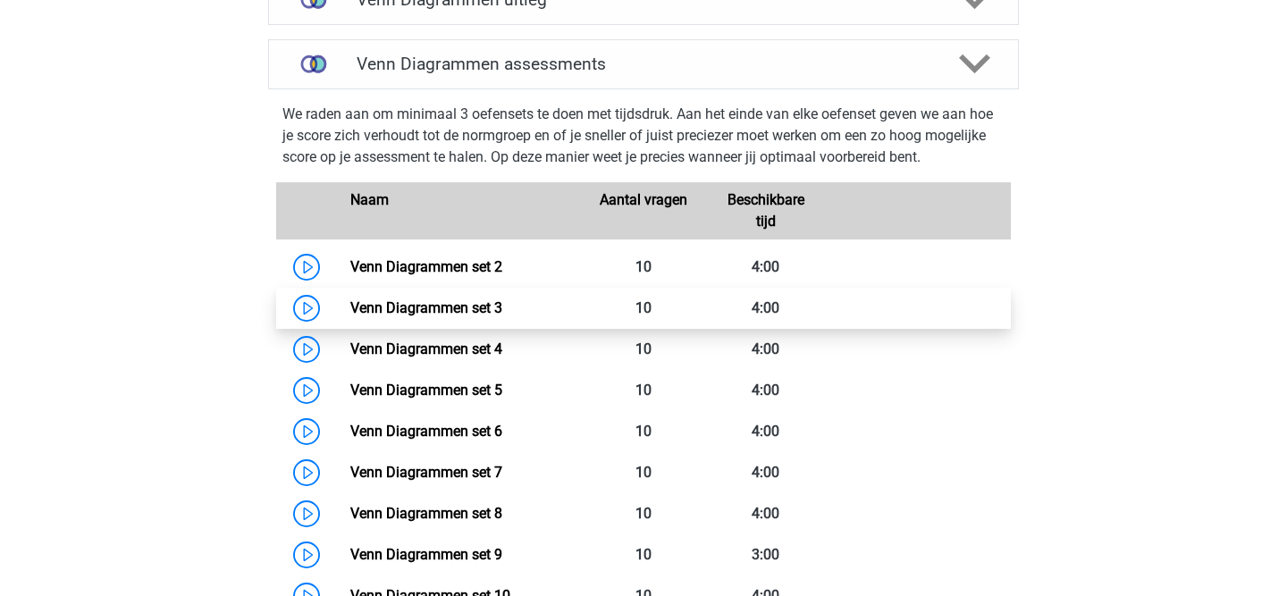
click at [487, 305] on link "Venn Diagrammen set 3" at bounding box center [426, 307] width 152 height 17
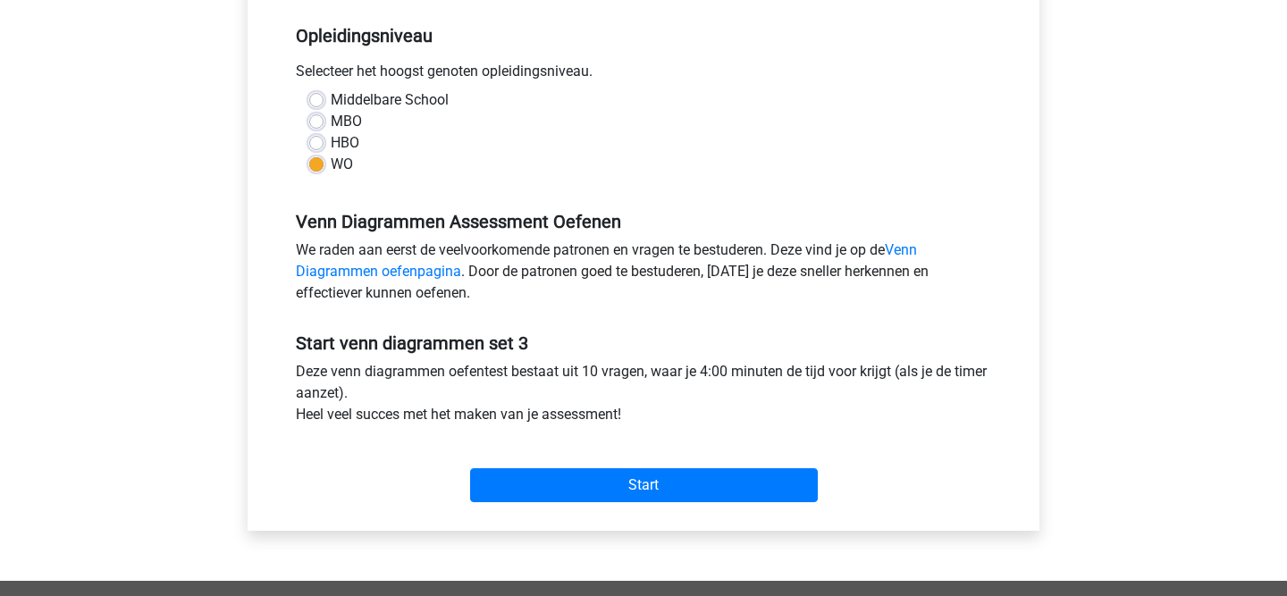
scroll to position [360, 0]
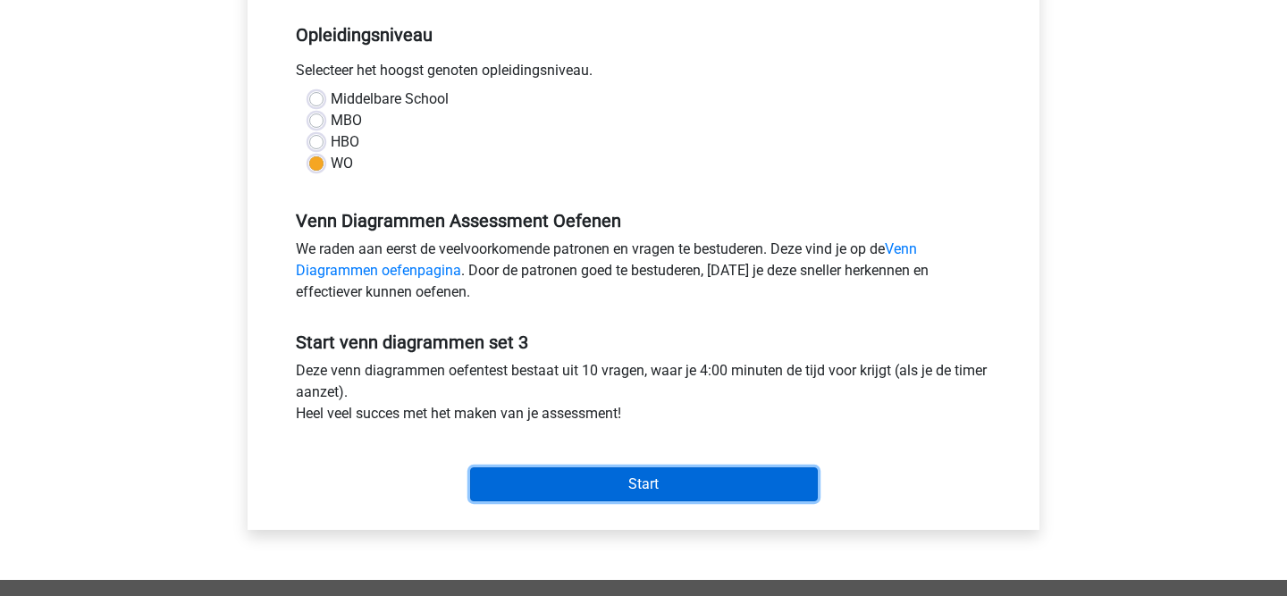
drag, startPoint x: 622, startPoint y: 484, endPoint x: 606, endPoint y: 437, distance: 50.0
click at [607, 437] on div "Start" at bounding box center [643, 470] width 722 height 77
click at [603, 489] on input "Start" at bounding box center [644, 484] width 348 height 34
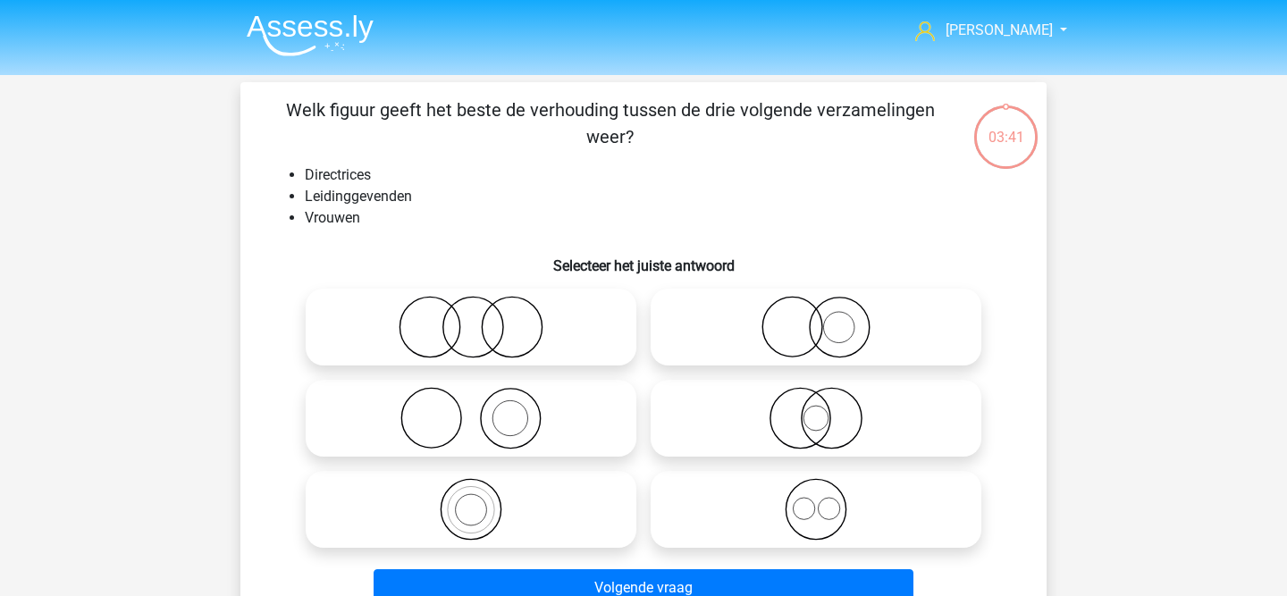
click at [469, 503] on icon at bounding box center [471, 509] width 316 height 63
click at [471, 500] on input "radio" at bounding box center [477, 495] width 12 height 12
radio input "true"
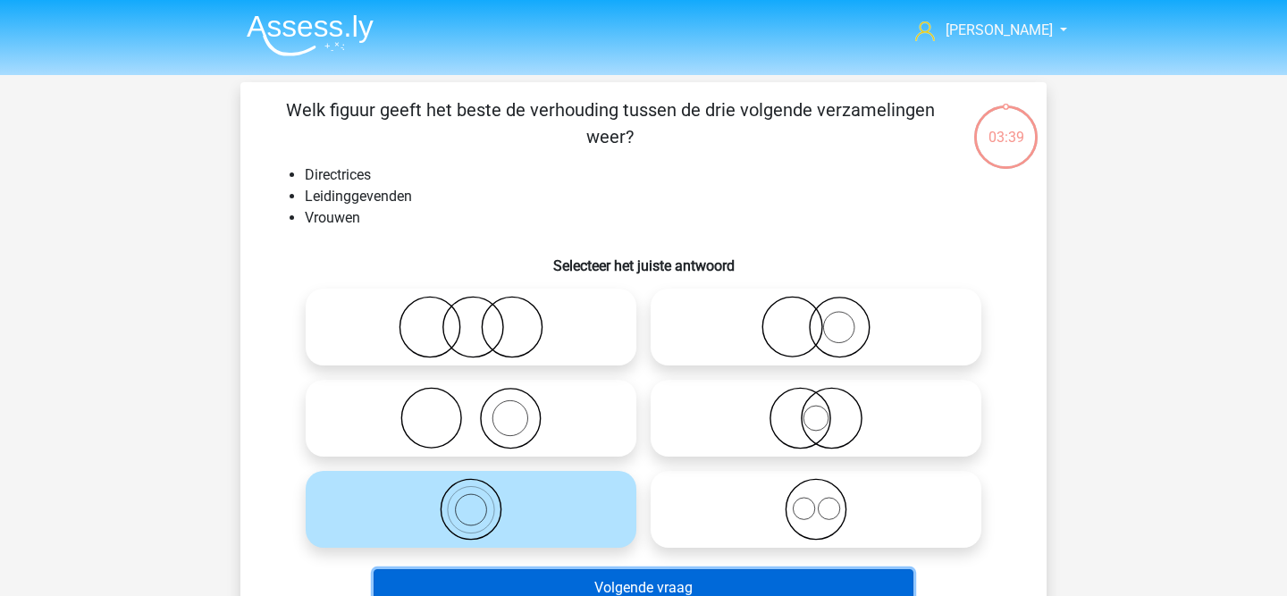
click at [569, 576] on button "Volgende vraag" at bounding box center [643, 588] width 541 height 38
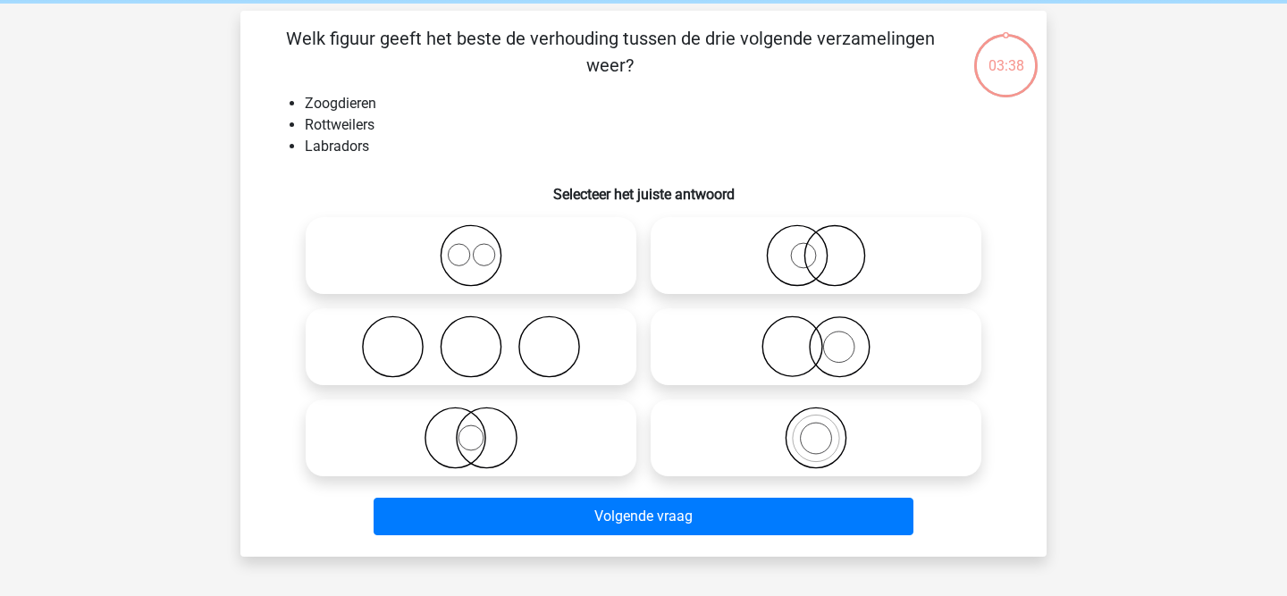
scroll to position [82, 0]
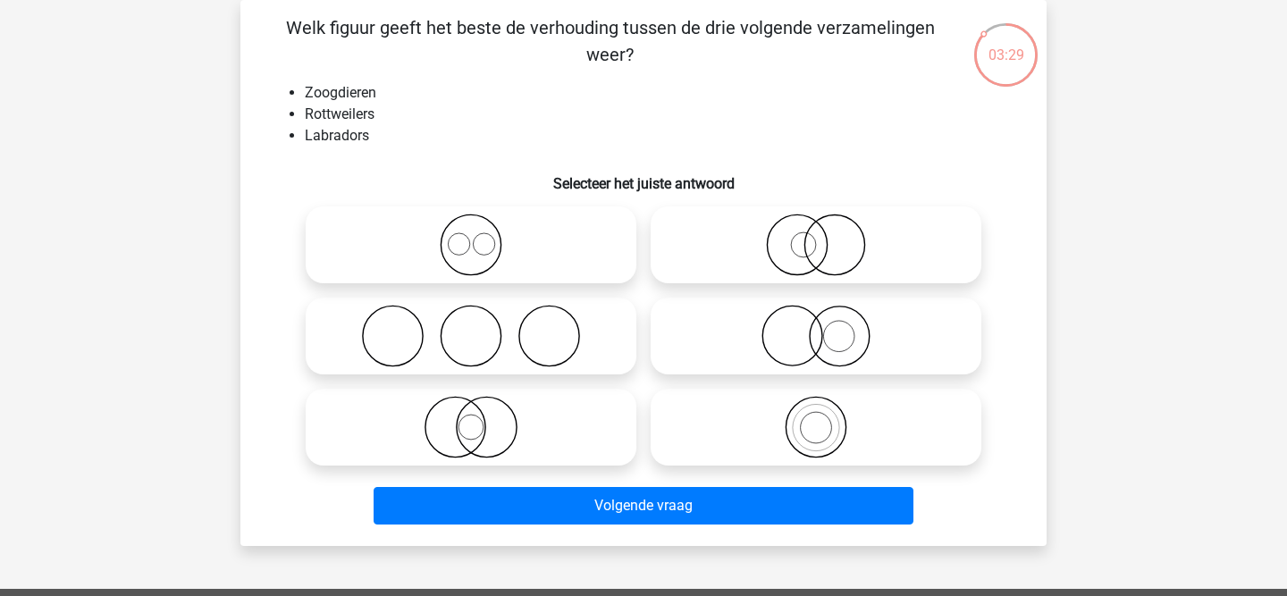
click at [490, 250] on icon at bounding box center [471, 245] width 316 height 63
click at [482, 236] on input "radio" at bounding box center [477, 230] width 12 height 12
radio input "true"
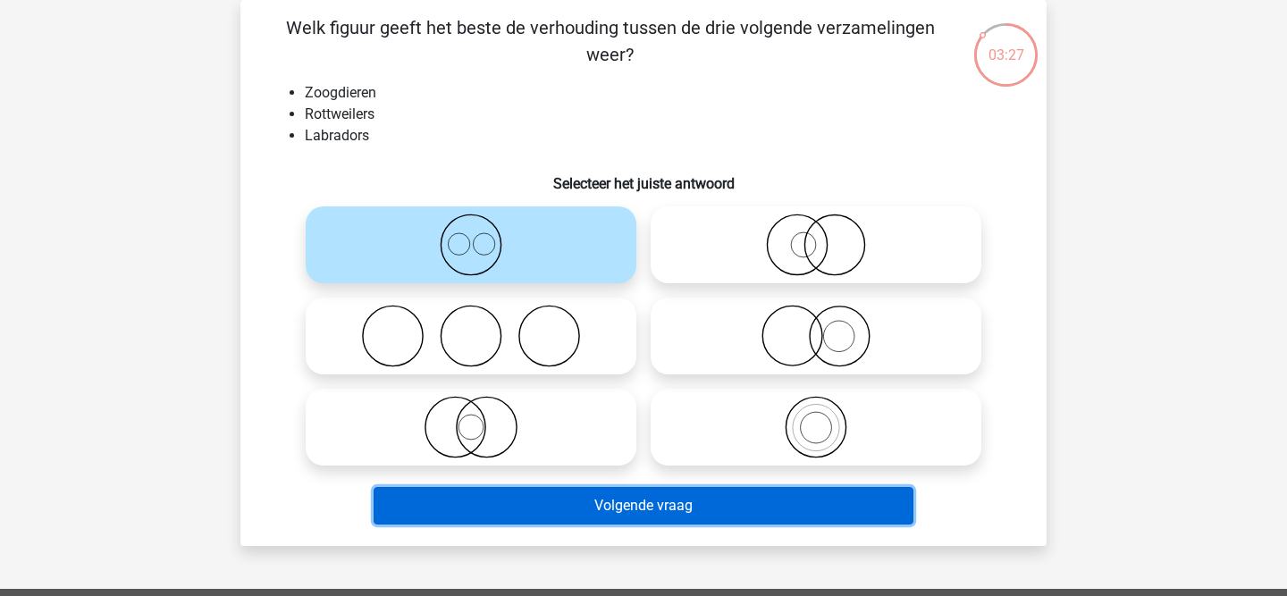
click at [518, 494] on button "Volgende vraag" at bounding box center [643, 506] width 541 height 38
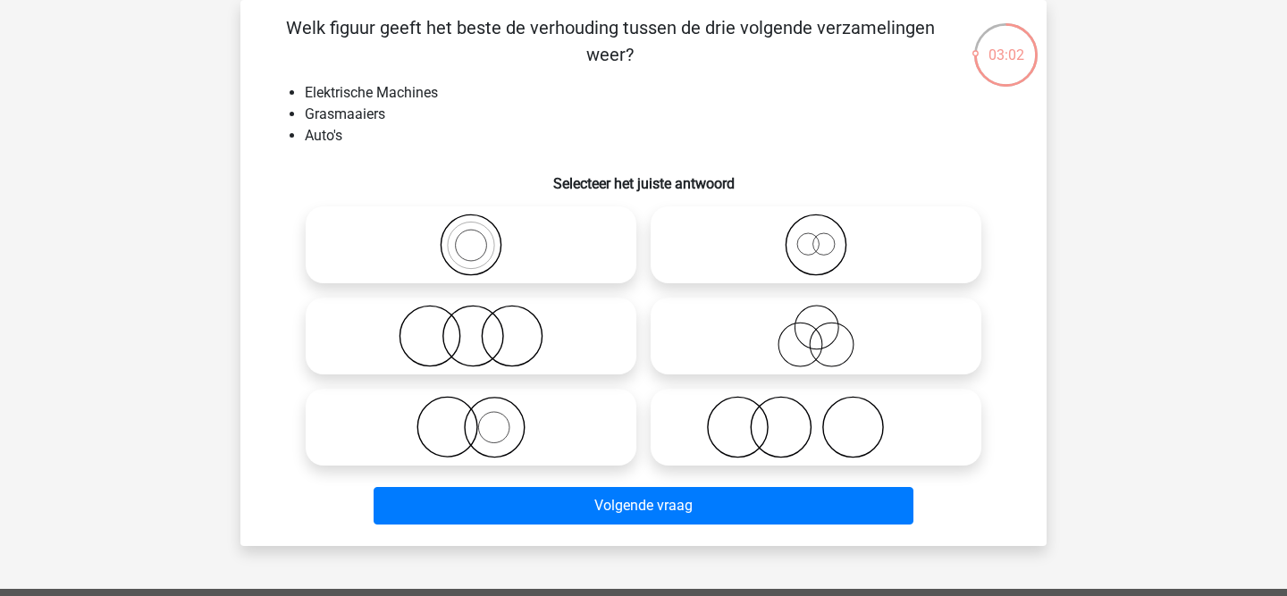
click at [483, 320] on icon at bounding box center [471, 336] width 316 height 63
click at [482, 320] on input "radio" at bounding box center [477, 321] width 12 height 12
radio input "true"
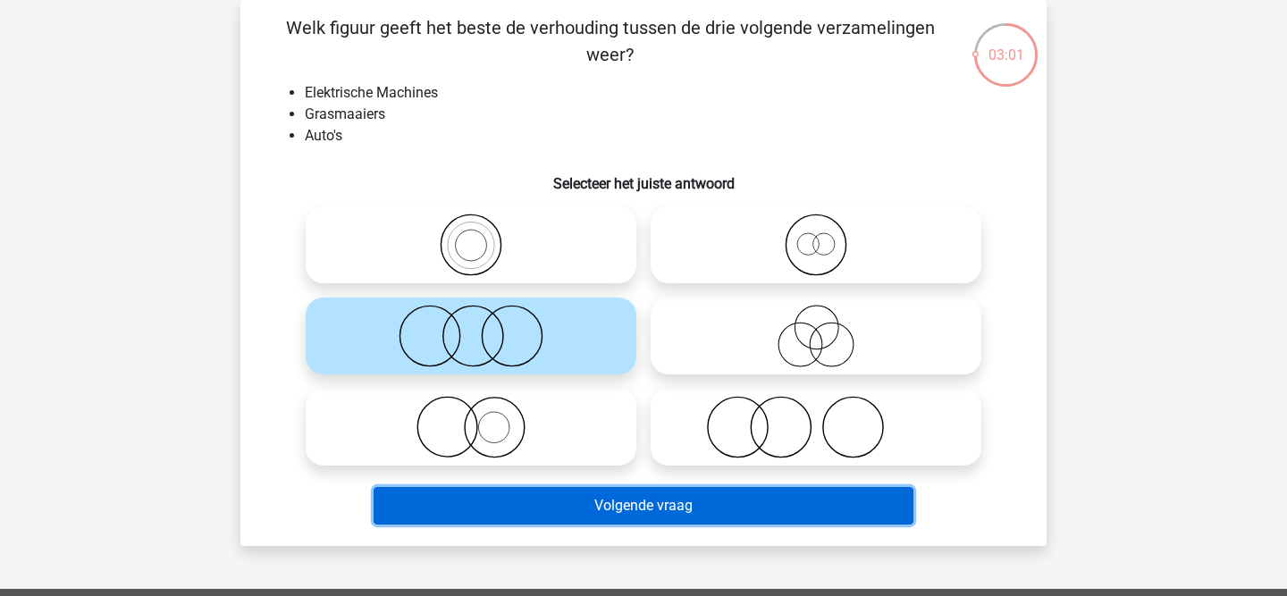
click at [513, 487] on button "Volgende vraag" at bounding box center [643, 506] width 541 height 38
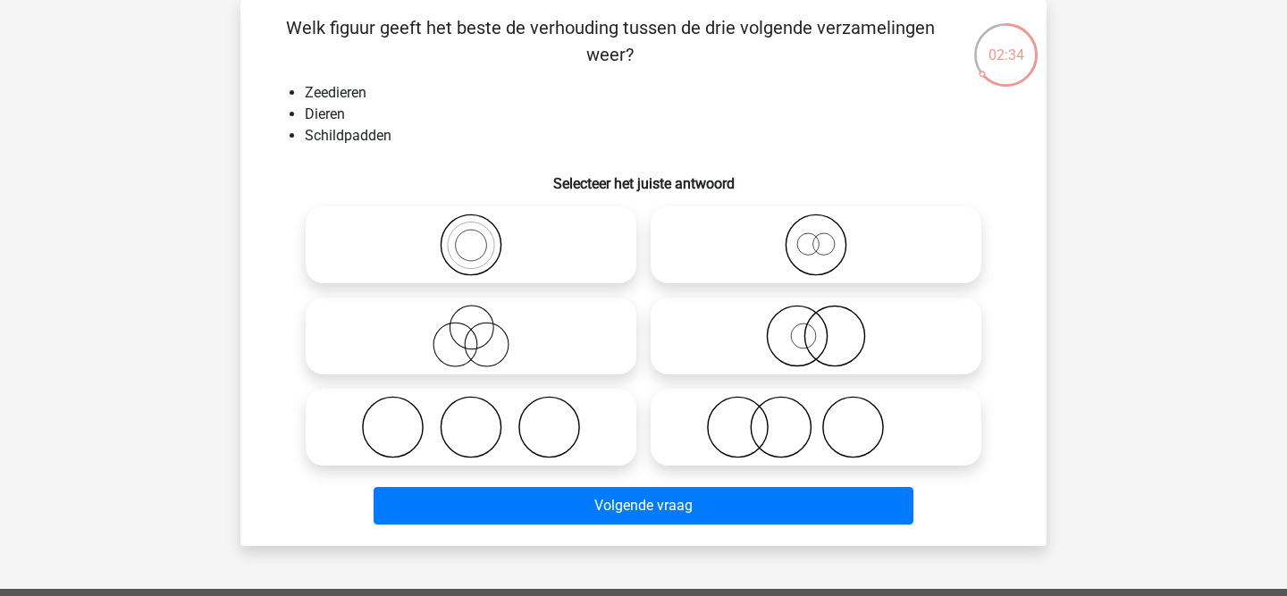
click at [792, 340] on icon at bounding box center [816, 336] width 316 height 63
click at [816, 327] on input "radio" at bounding box center [822, 321] width 12 height 12
radio input "true"
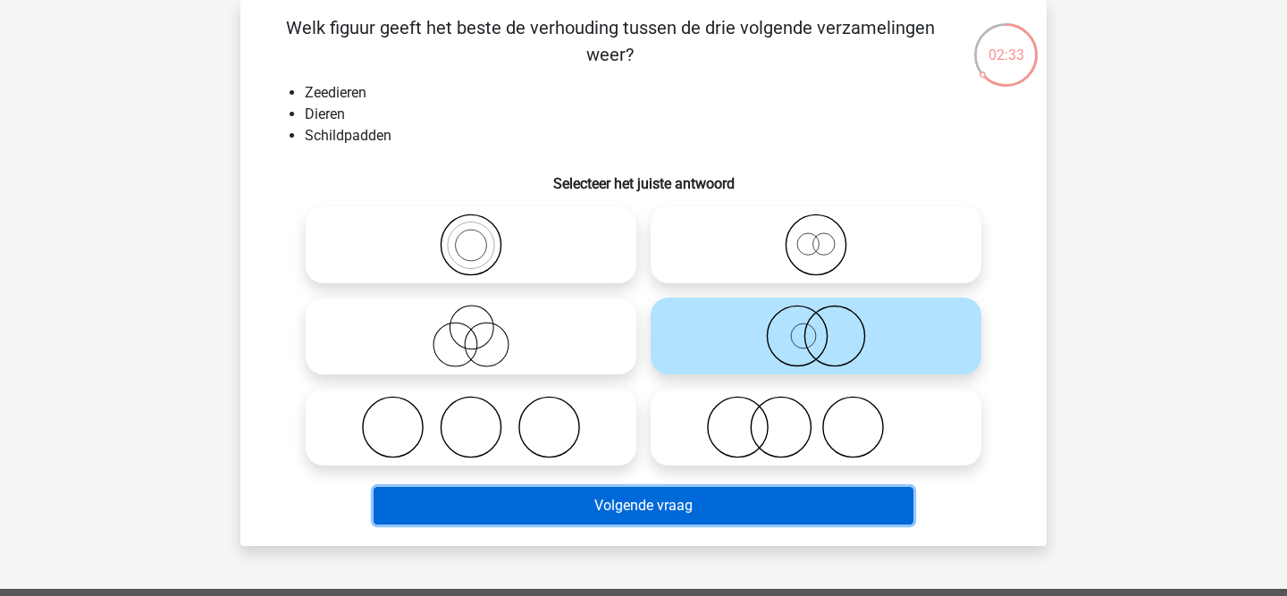
click at [735, 500] on button "Volgende vraag" at bounding box center [643, 506] width 541 height 38
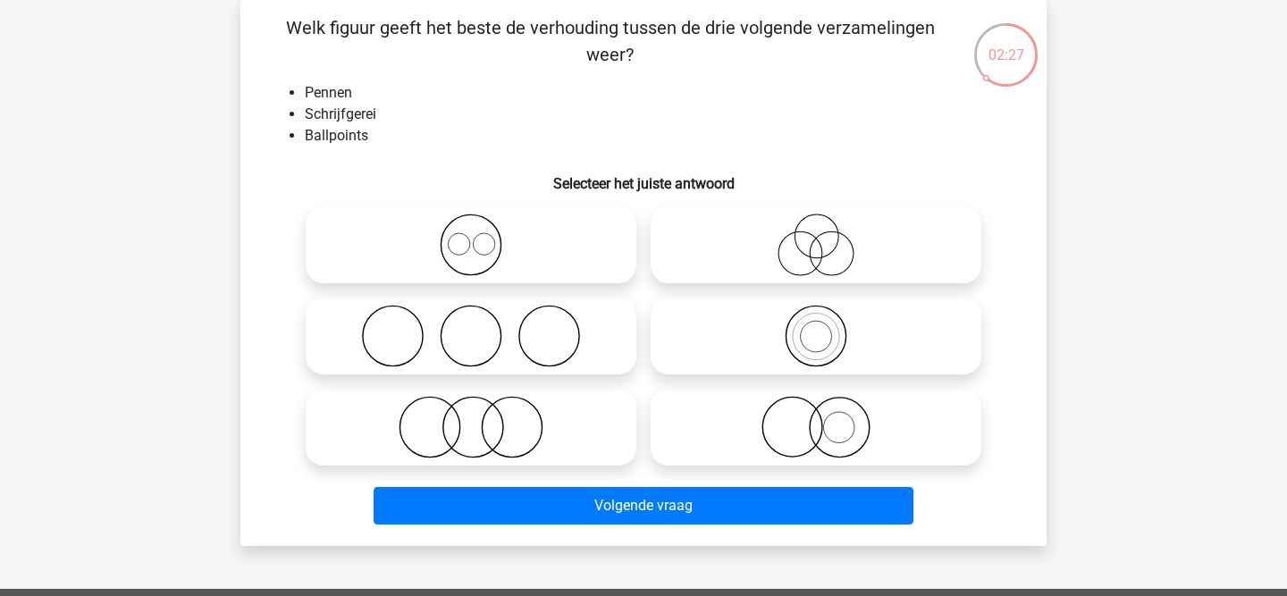
click at [435, 237] on icon at bounding box center [471, 245] width 316 height 63
click at [471, 236] on input "radio" at bounding box center [477, 230] width 12 height 12
radio input "true"
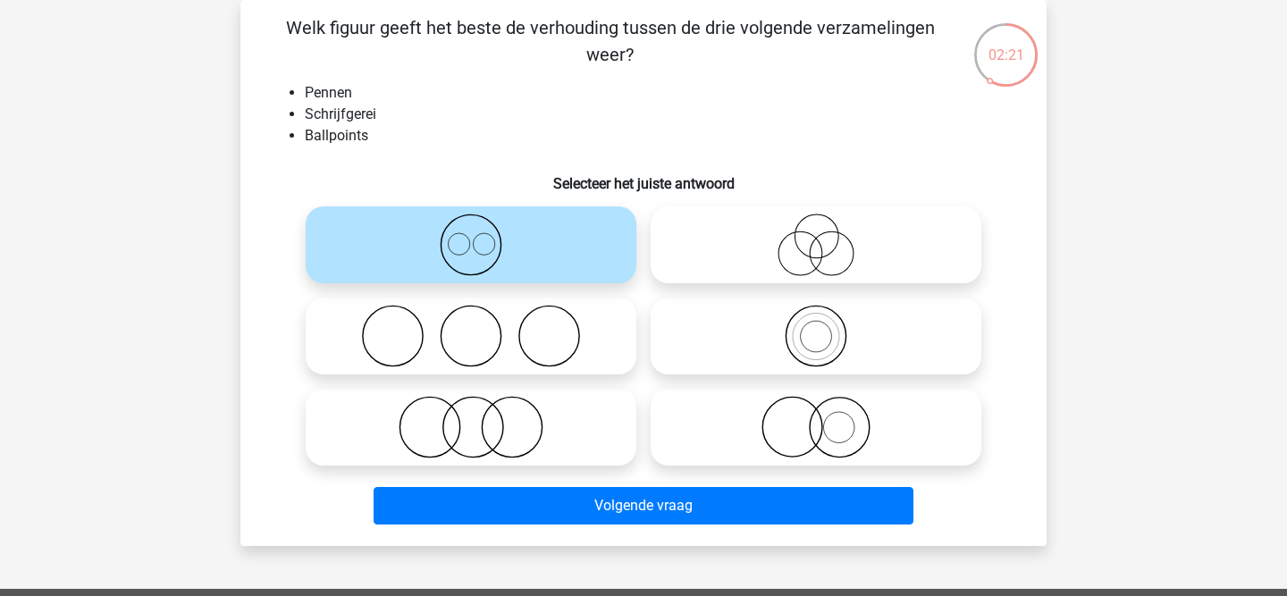
click at [847, 356] on icon at bounding box center [816, 336] width 316 height 63
click at [827, 327] on input "radio" at bounding box center [822, 321] width 12 height 12
radio input "true"
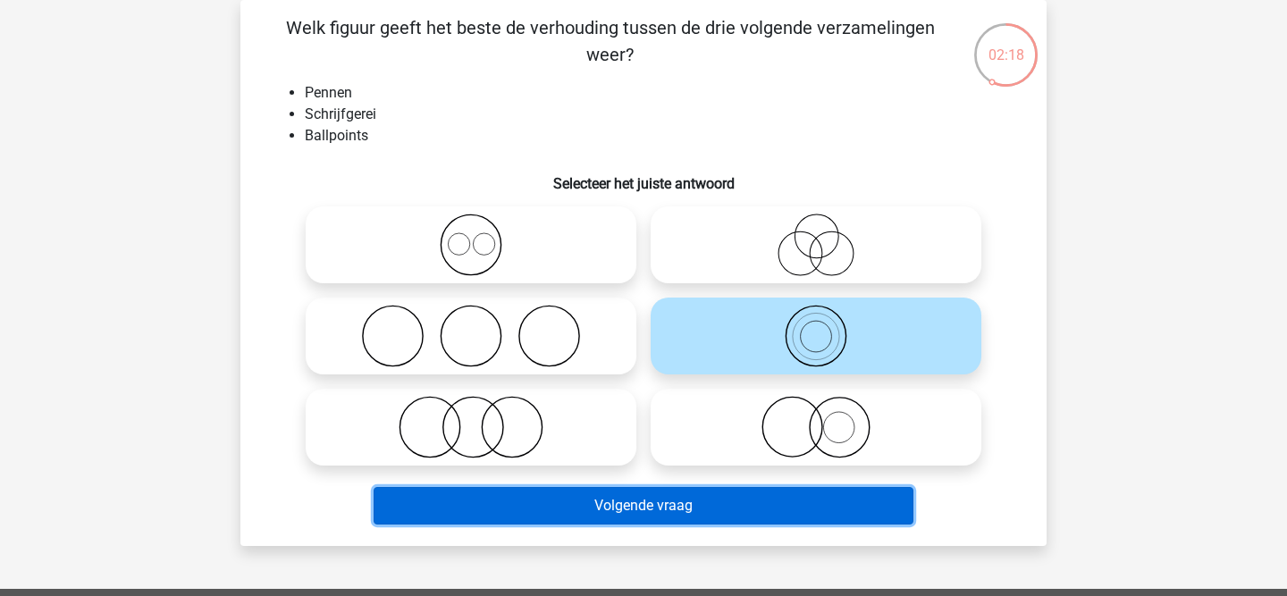
click at [689, 507] on button "Volgende vraag" at bounding box center [643, 506] width 541 height 38
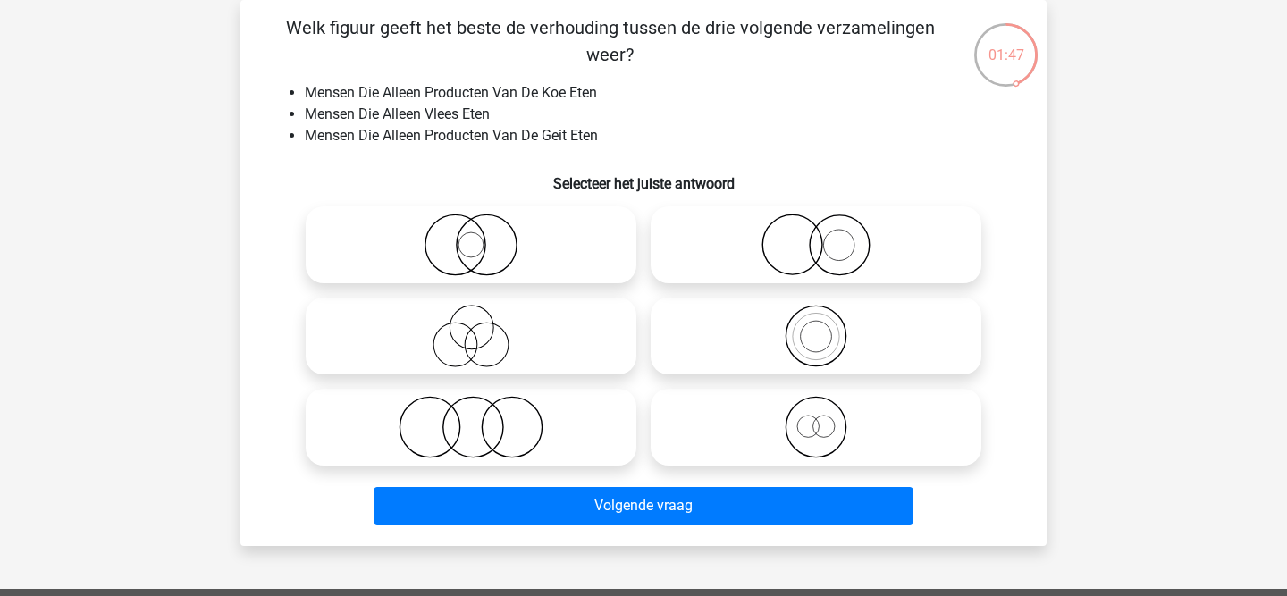
click at [464, 390] on label at bounding box center [471, 427] width 331 height 77
click at [471, 407] on input "radio" at bounding box center [477, 413] width 12 height 12
radio input "true"
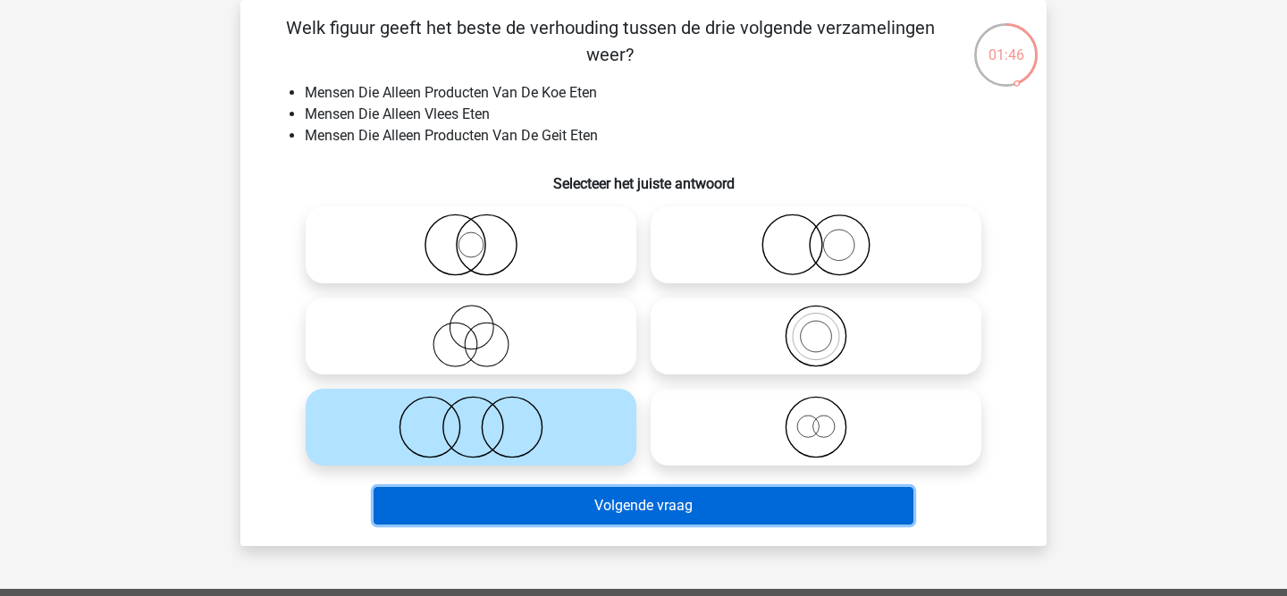
click at [477, 501] on button "Volgende vraag" at bounding box center [643, 506] width 541 height 38
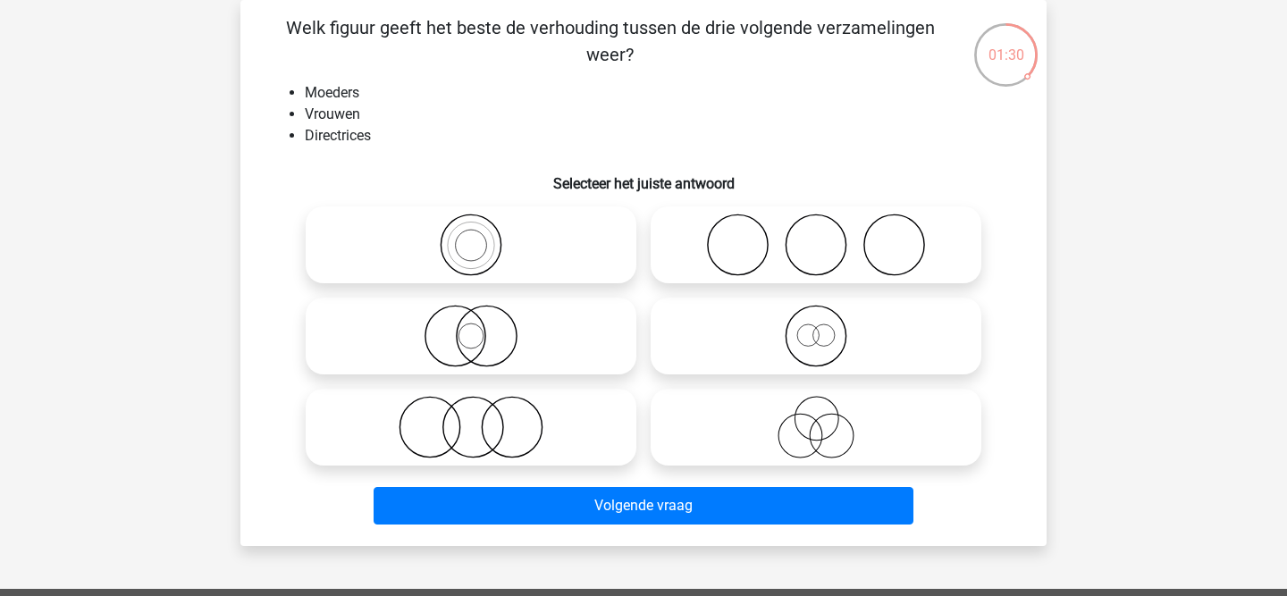
click at [821, 423] on icon at bounding box center [816, 427] width 316 height 63
click at [821, 418] on input "radio" at bounding box center [822, 413] width 12 height 12
radio input "true"
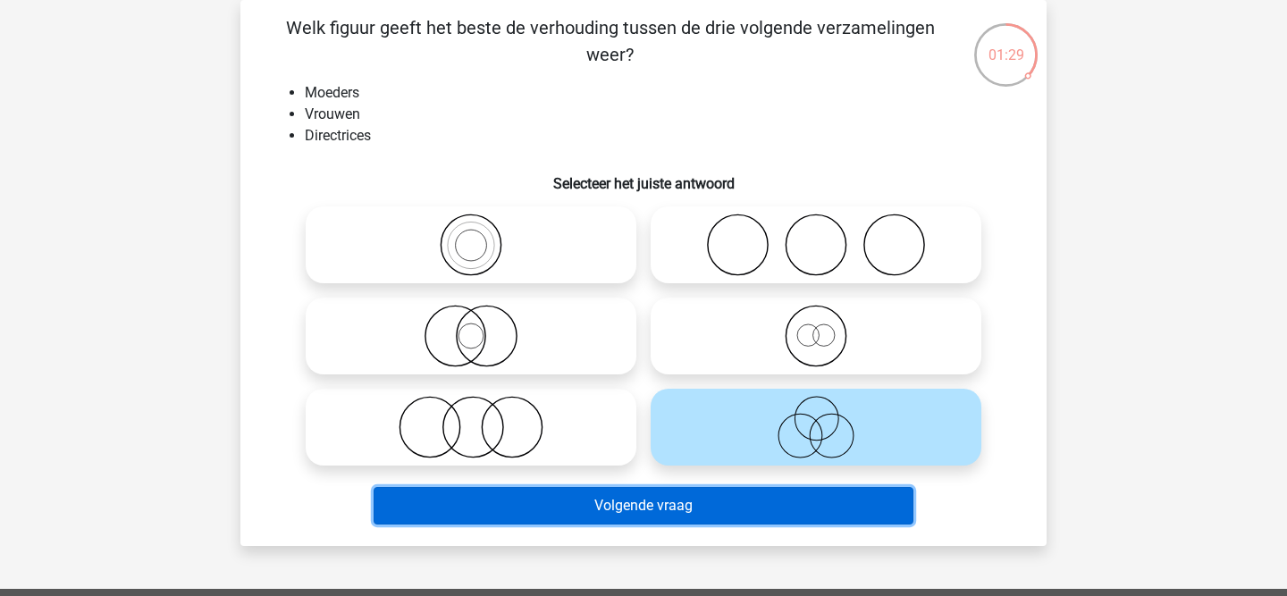
click at [744, 507] on button "Volgende vraag" at bounding box center [643, 506] width 541 height 38
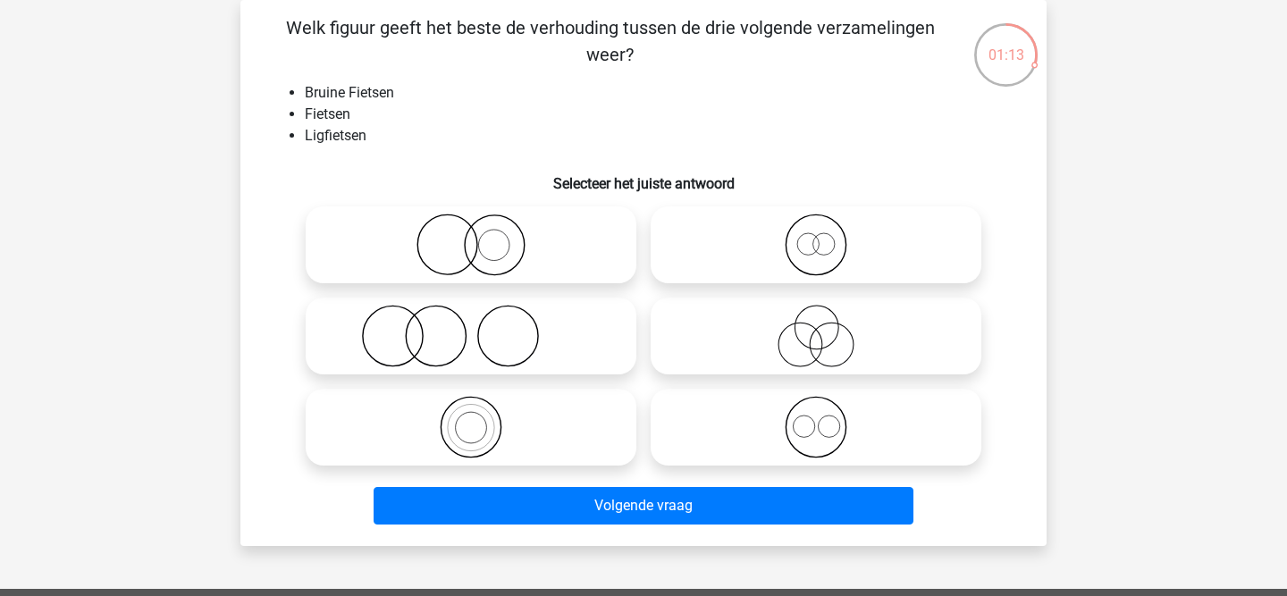
click at [827, 342] on icon at bounding box center [816, 336] width 316 height 63
click at [827, 327] on input "radio" at bounding box center [822, 321] width 12 height 12
radio input "true"
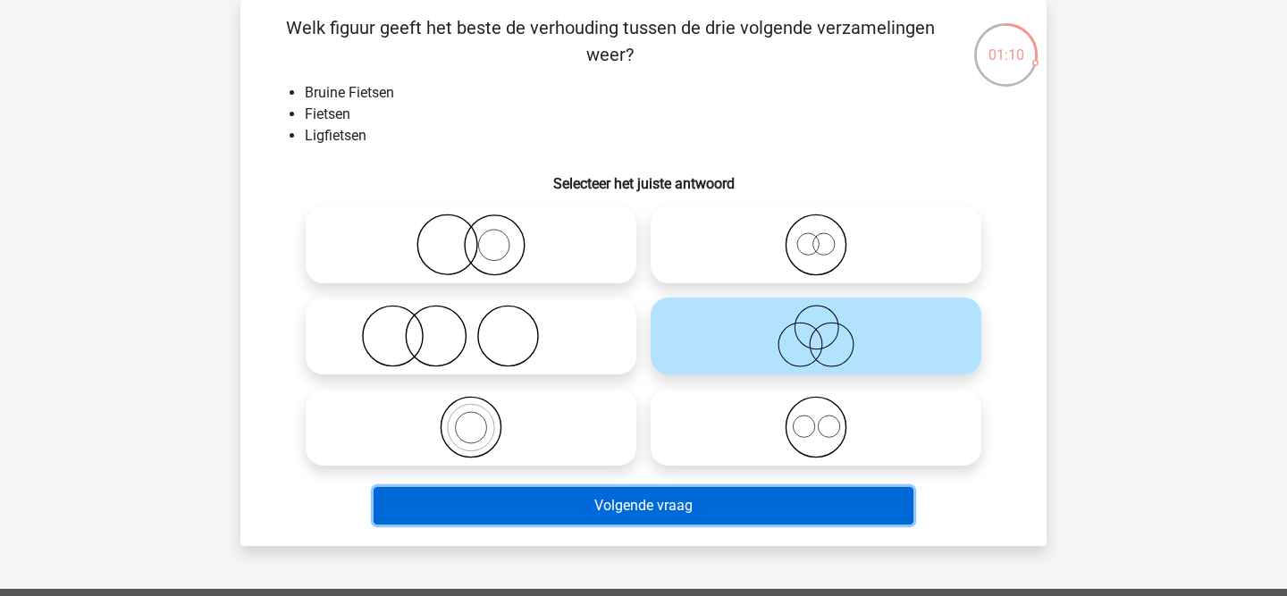
click at [624, 507] on button "Volgende vraag" at bounding box center [643, 506] width 541 height 38
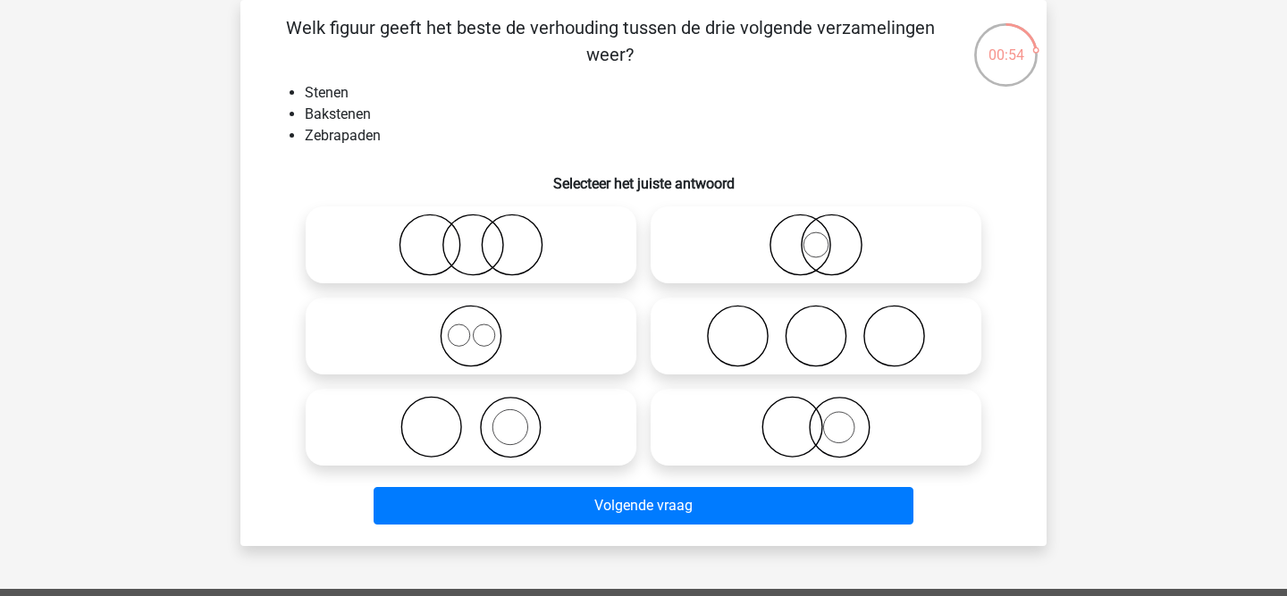
click at [507, 423] on icon at bounding box center [471, 427] width 316 height 63
click at [482, 418] on input "radio" at bounding box center [477, 413] width 12 height 12
radio input "true"
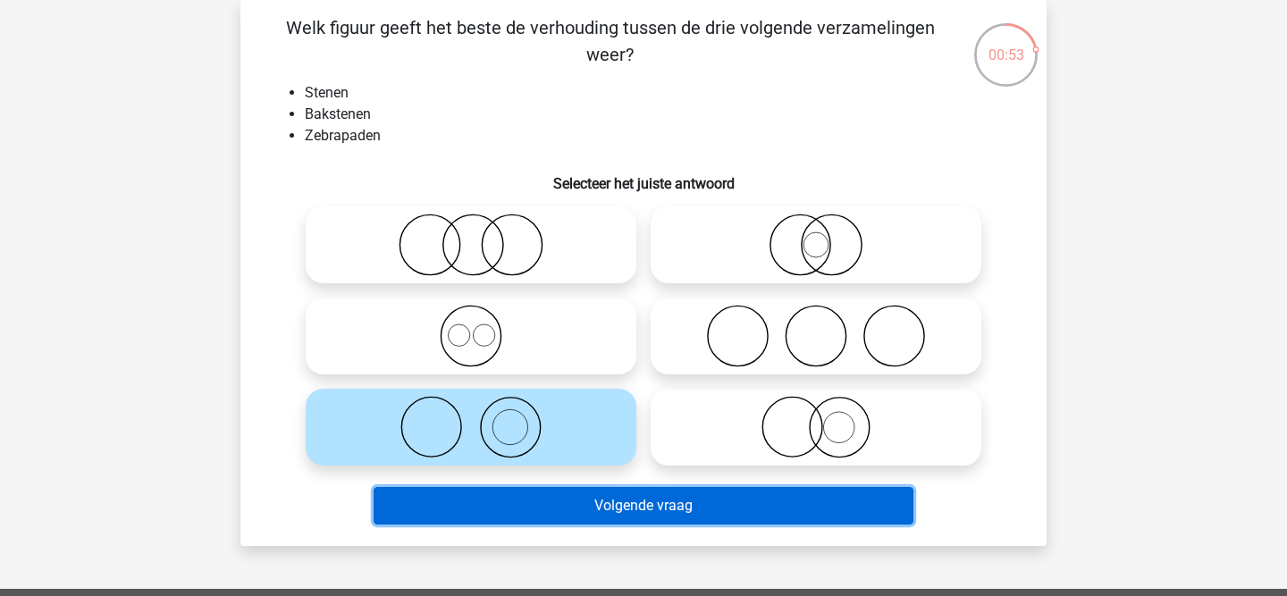
click at [514, 493] on button "Volgende vraag" at bounding box center [643, 506] width 541 height 38
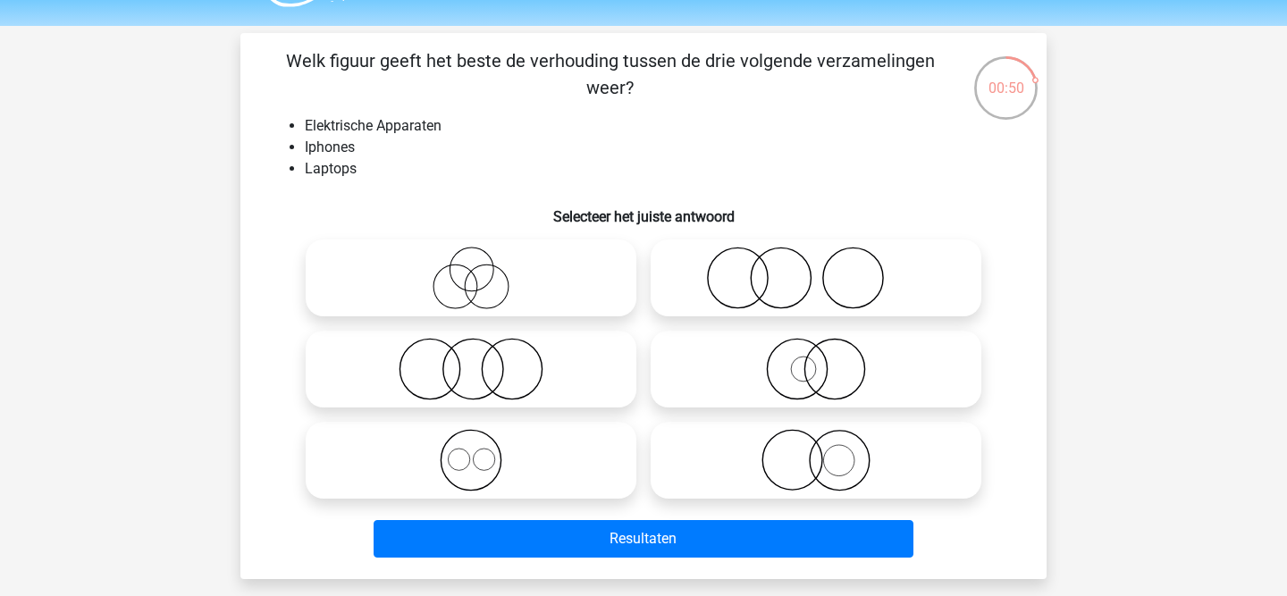
scroll to position [48, 0]
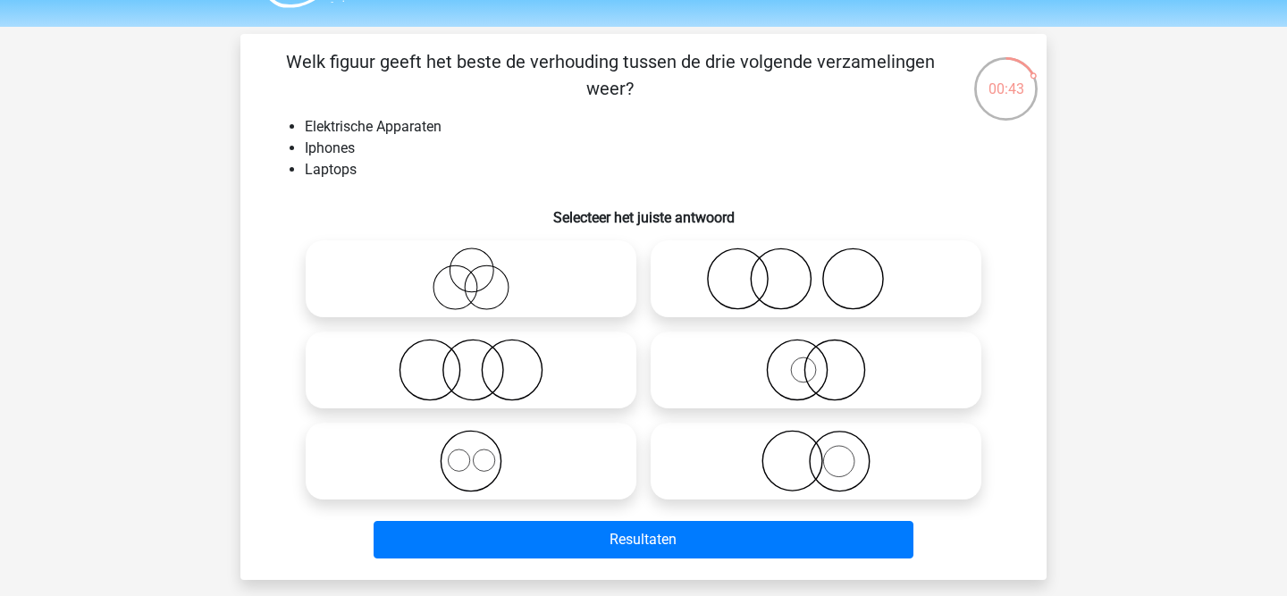
click at [462, 462] on icon at bounding box center [471, 461] width 316 height 63
click at [471, 452] on input "radio" at bounding box center [477, 446] width 12 height 12
radio input "true"
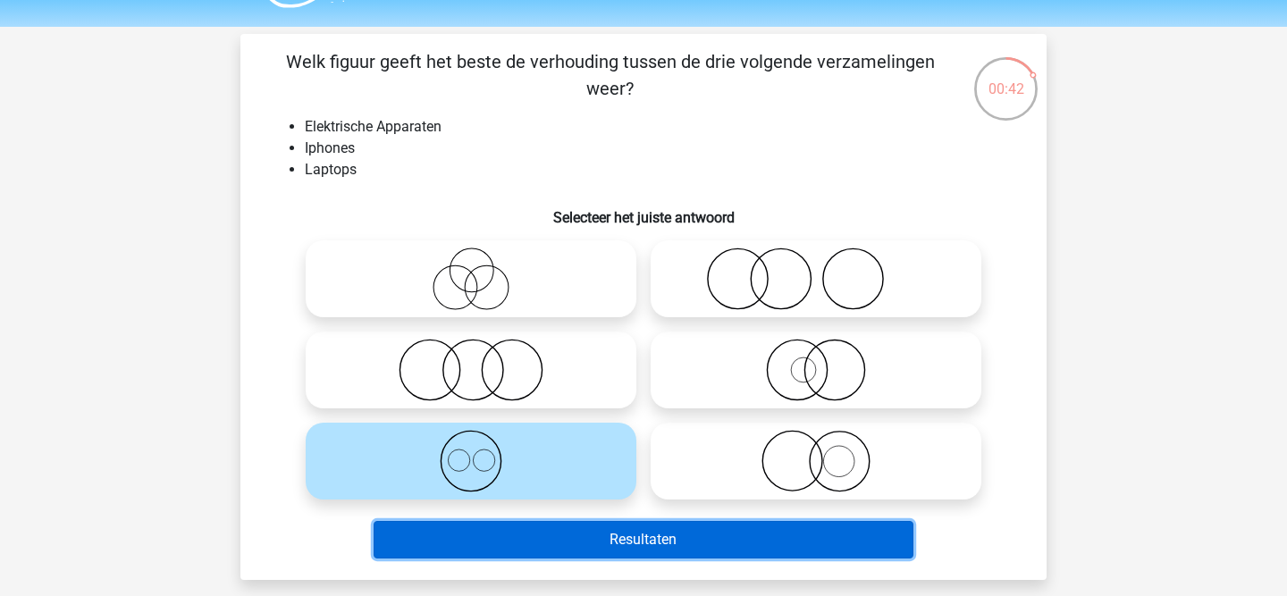
click at [474, 534] on button "Resultaten" at bounding box center [643, 540] width 541 height 38
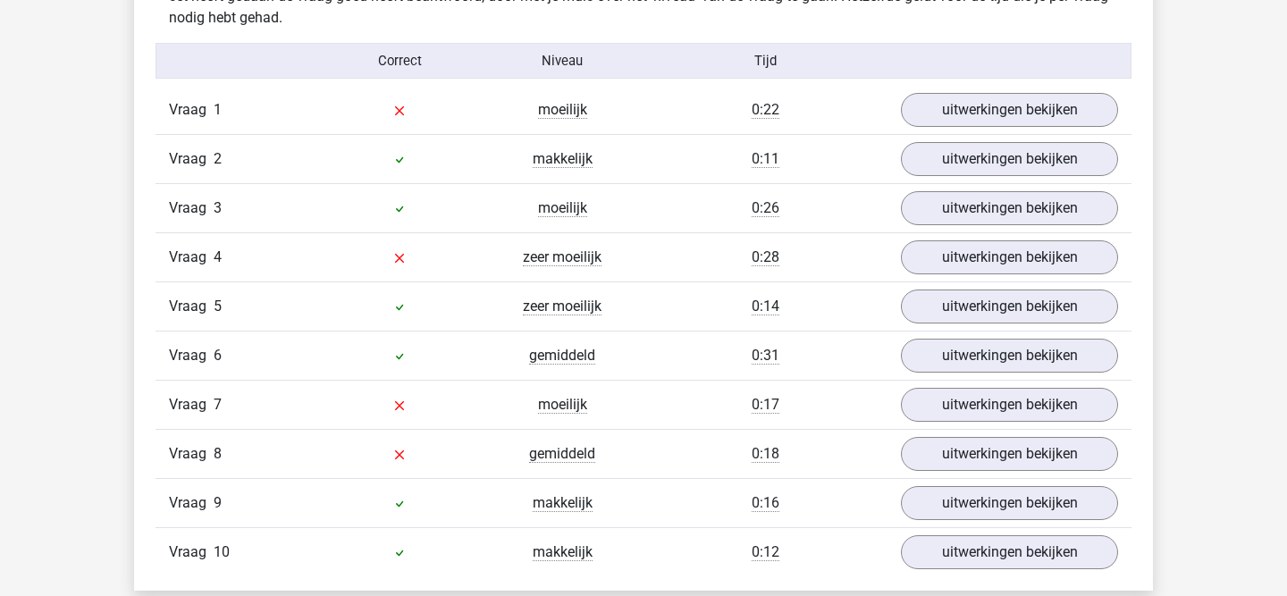
scroll to position [1095, 0]
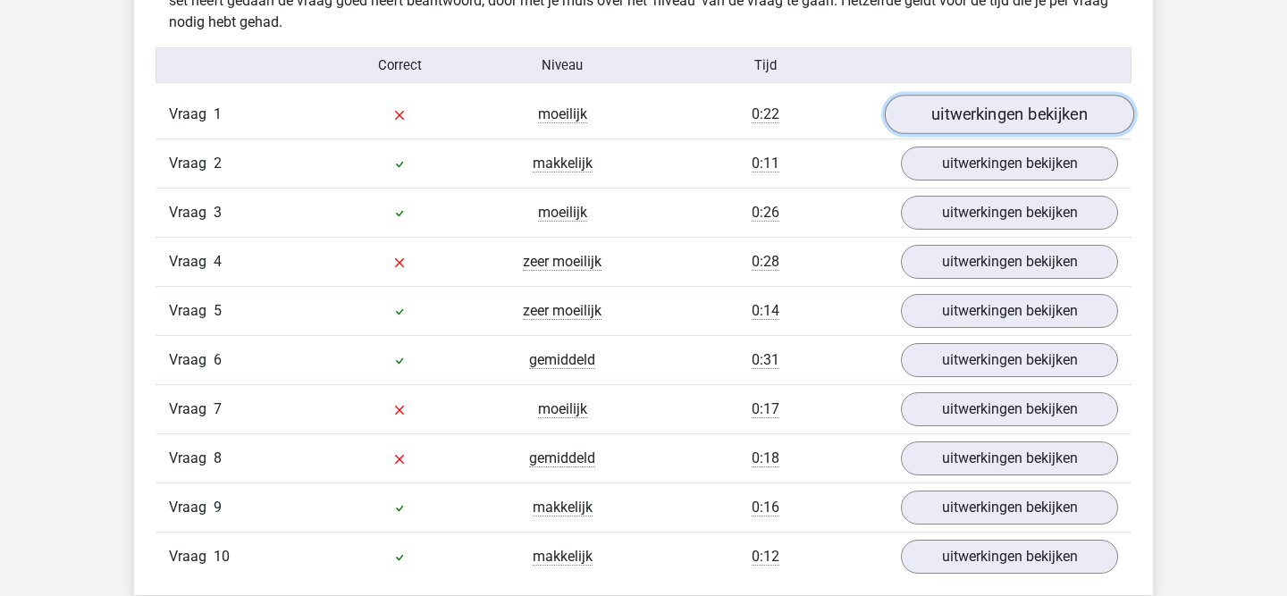
click at [965, 120] on link "uitwerkingen bekijken" at bounding box center [1008, 114] width 249 height 39
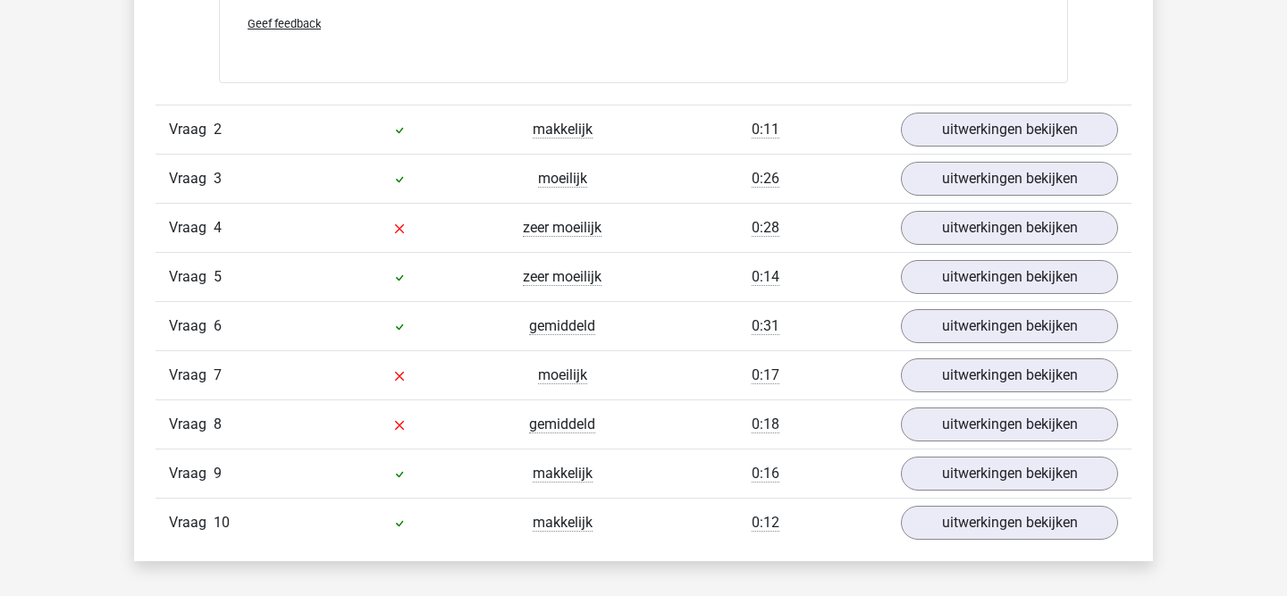
scroll to position [1806, 0]
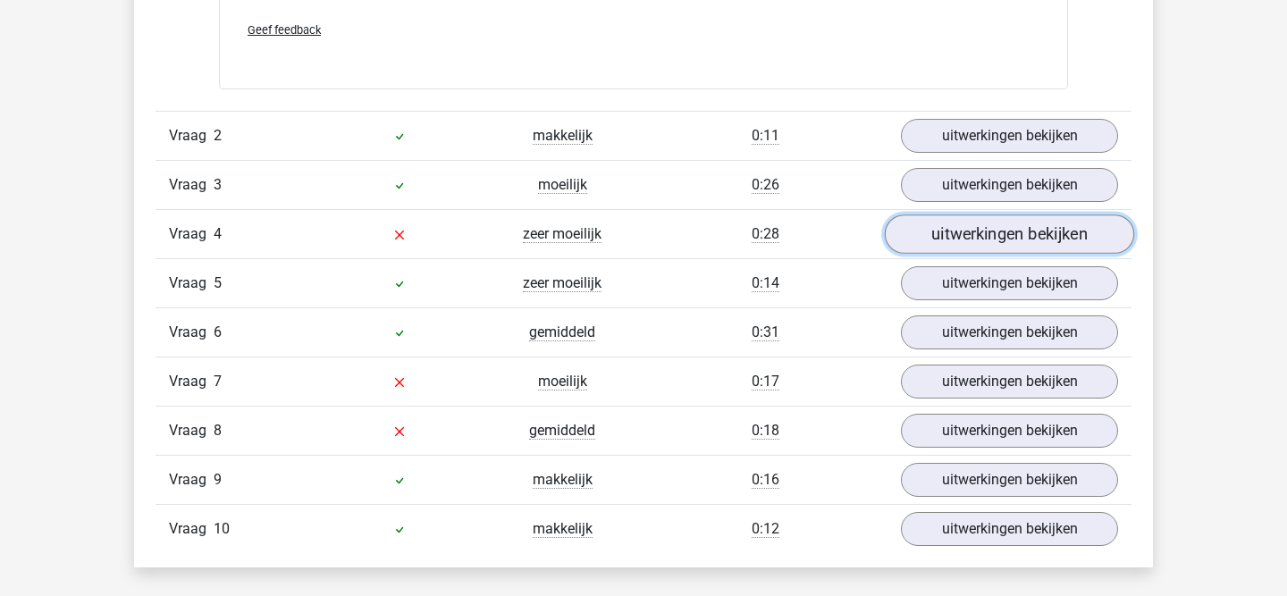
click at [1013, 231] on link "uitwerkingen bekijken" at bounding box center [1008, 233] width 249 height 39
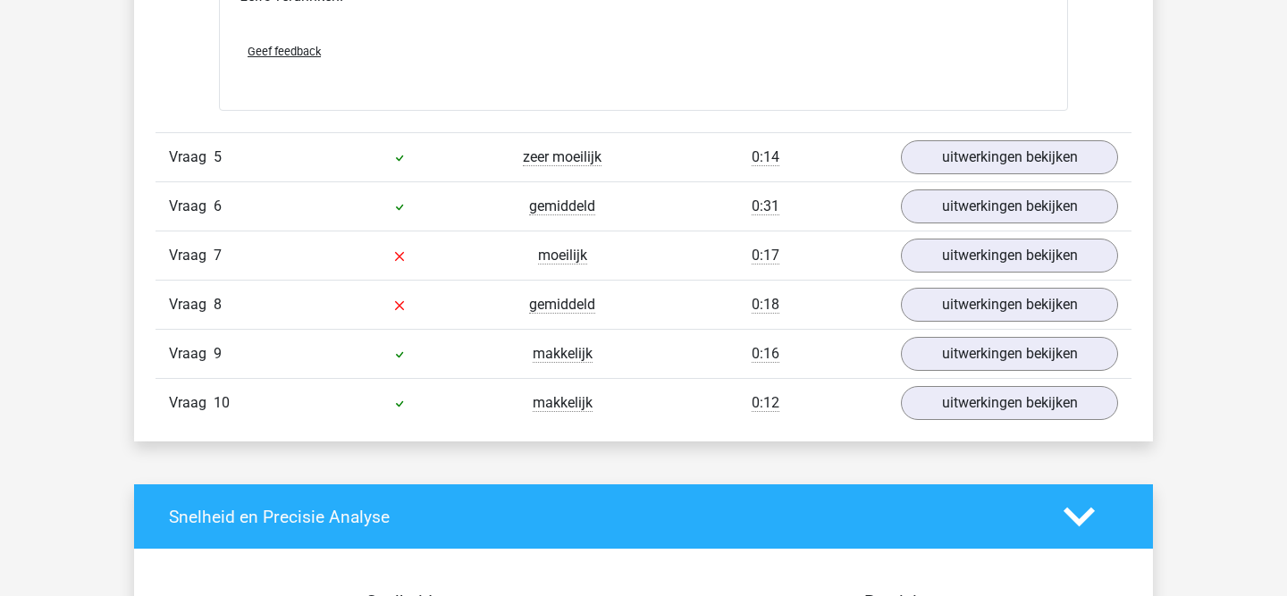
scroll to position [2715, 0]
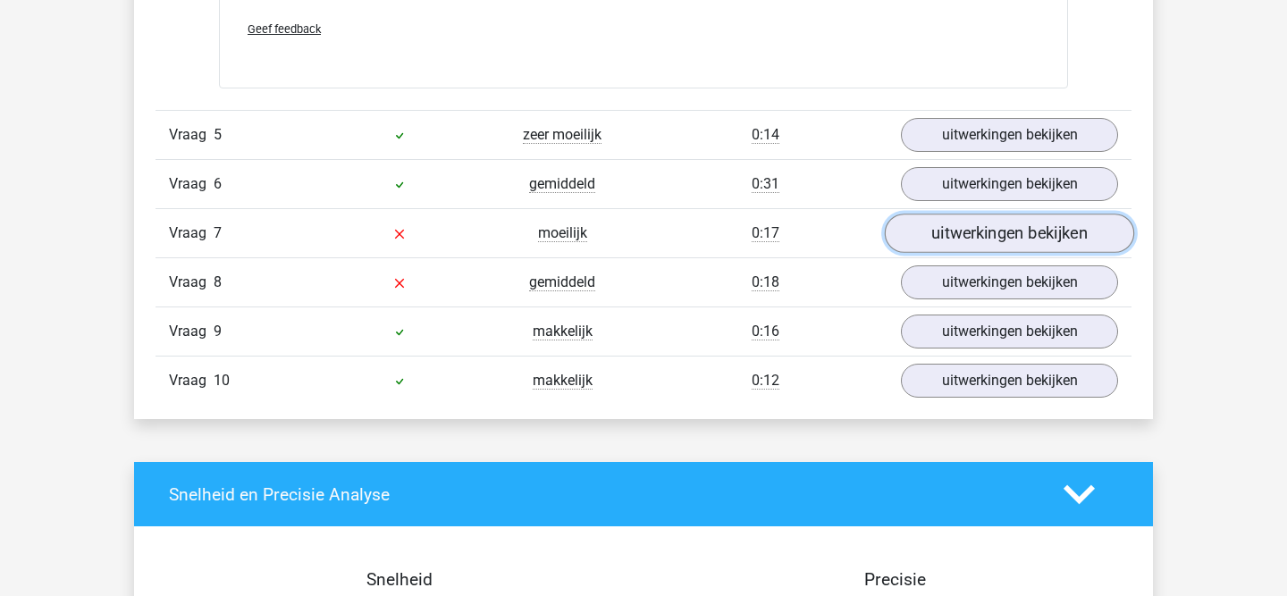
click at [1017, 230] on link "uitwerkingen bekijken" at bounding box center [1008, 233] width 249 height 39
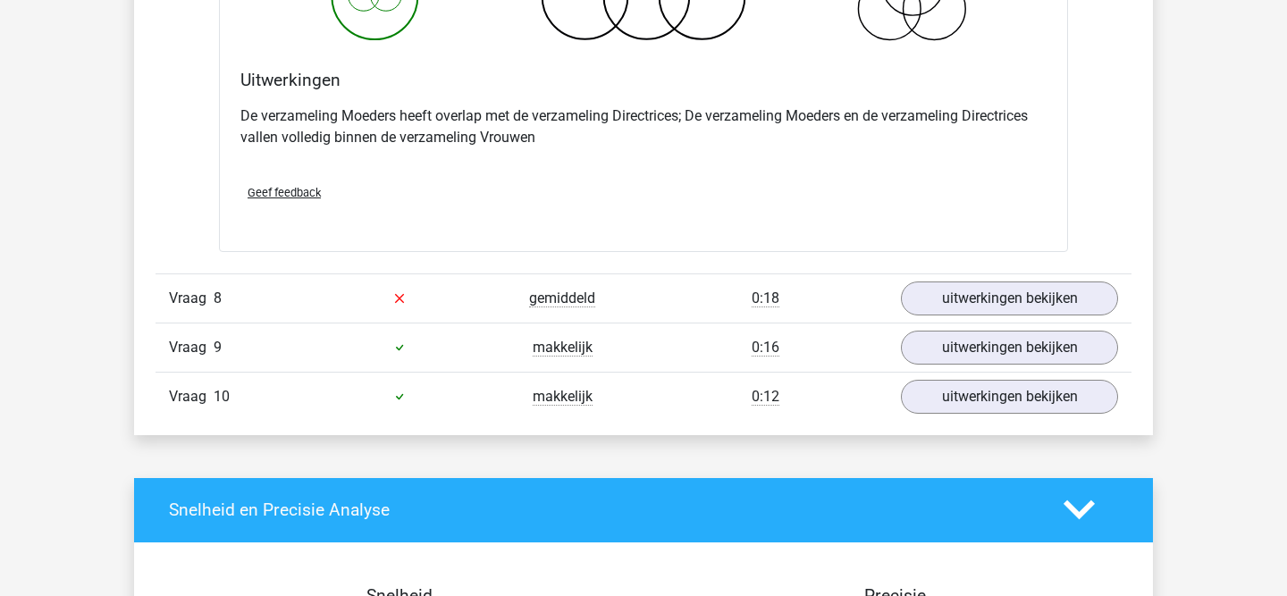
scroll to position [3411, 0]
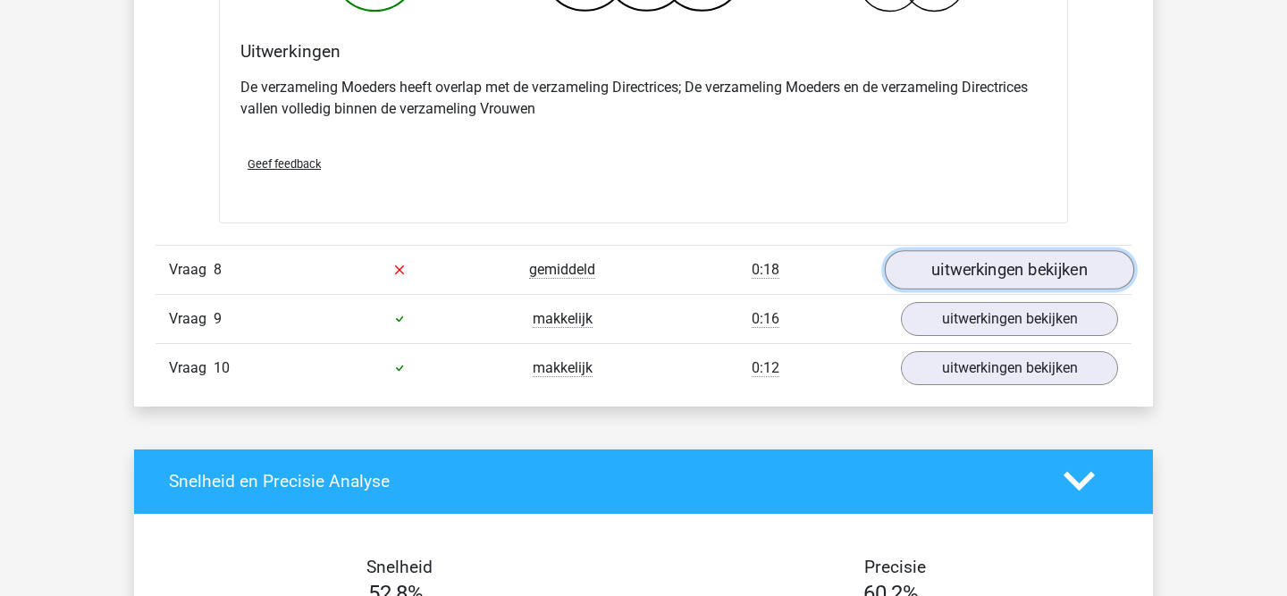
click at [969, 287] on link "uitwerkingen bekijken" at bounding box center [1008, 269] width 249 height 39
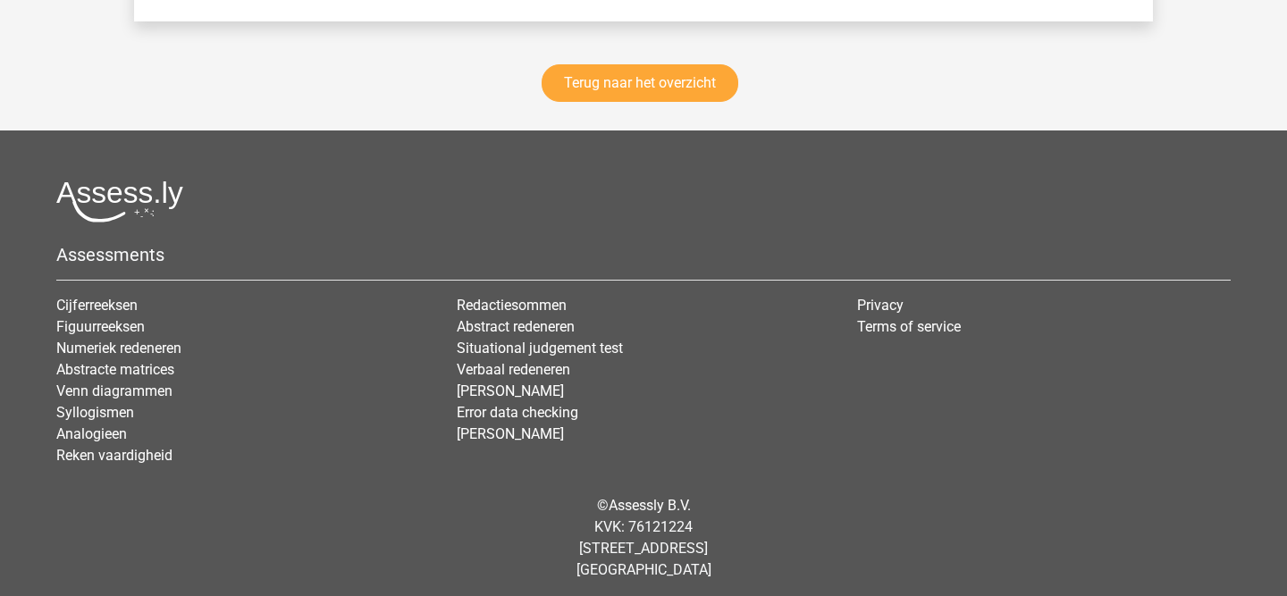
scroll to position [5474, 0]
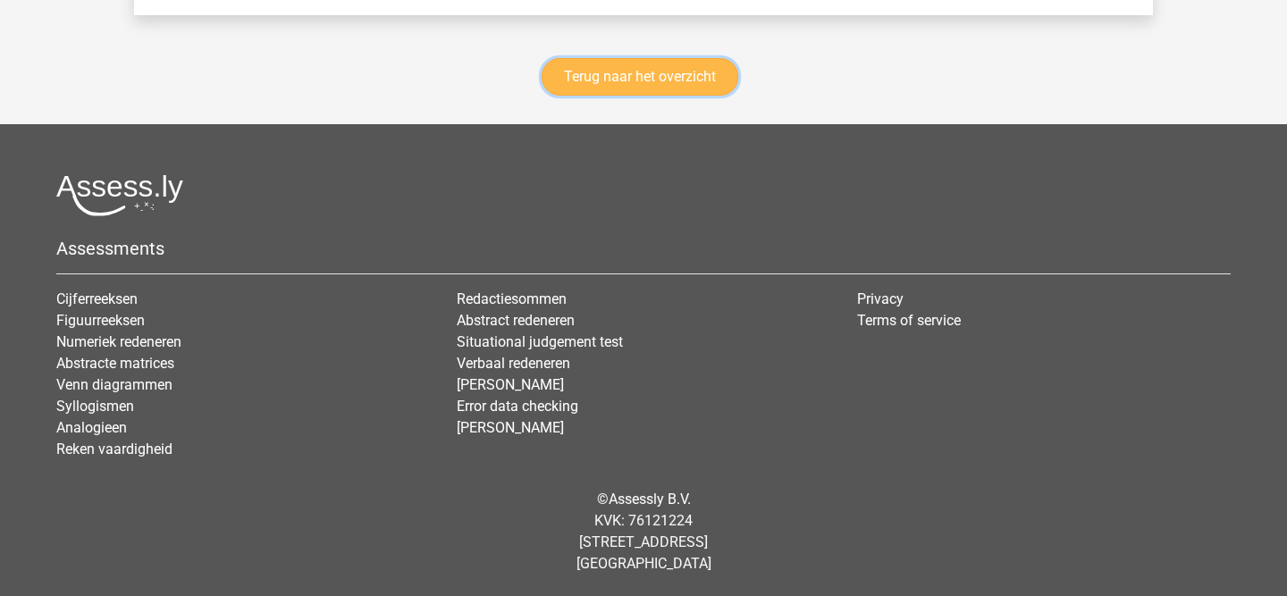
click at [625, 80] on link "Terug naar het overzicht" at bounding box center [639, 77] width 197 height 38
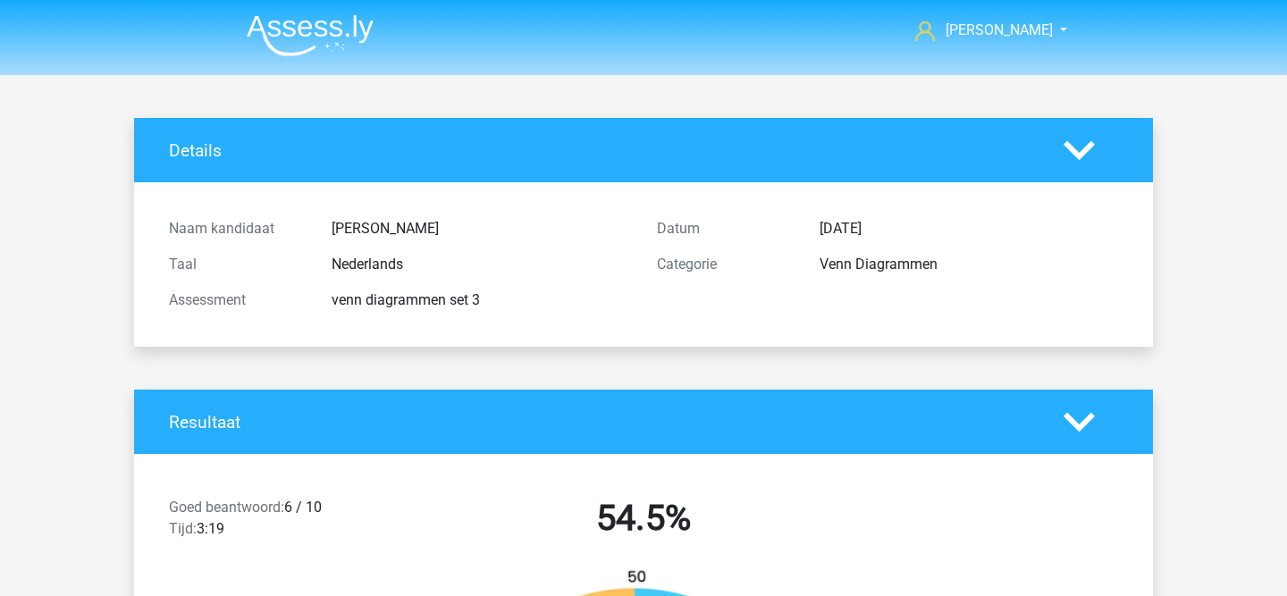
scroll to position [2664, 0]
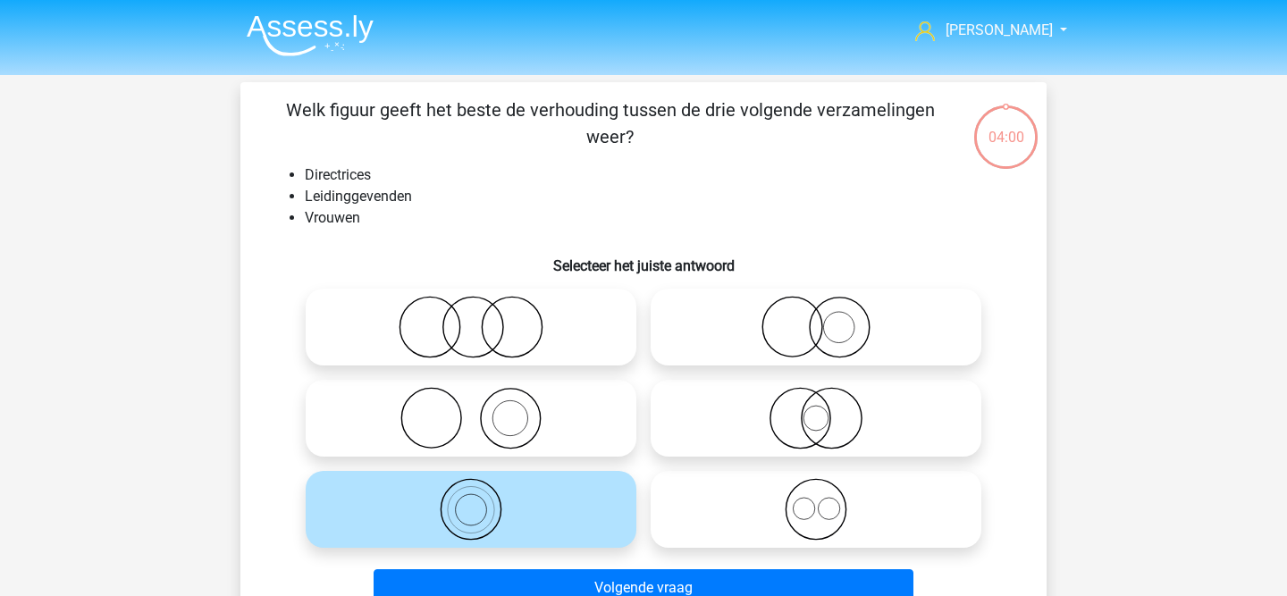
scroll to position [48, 0]
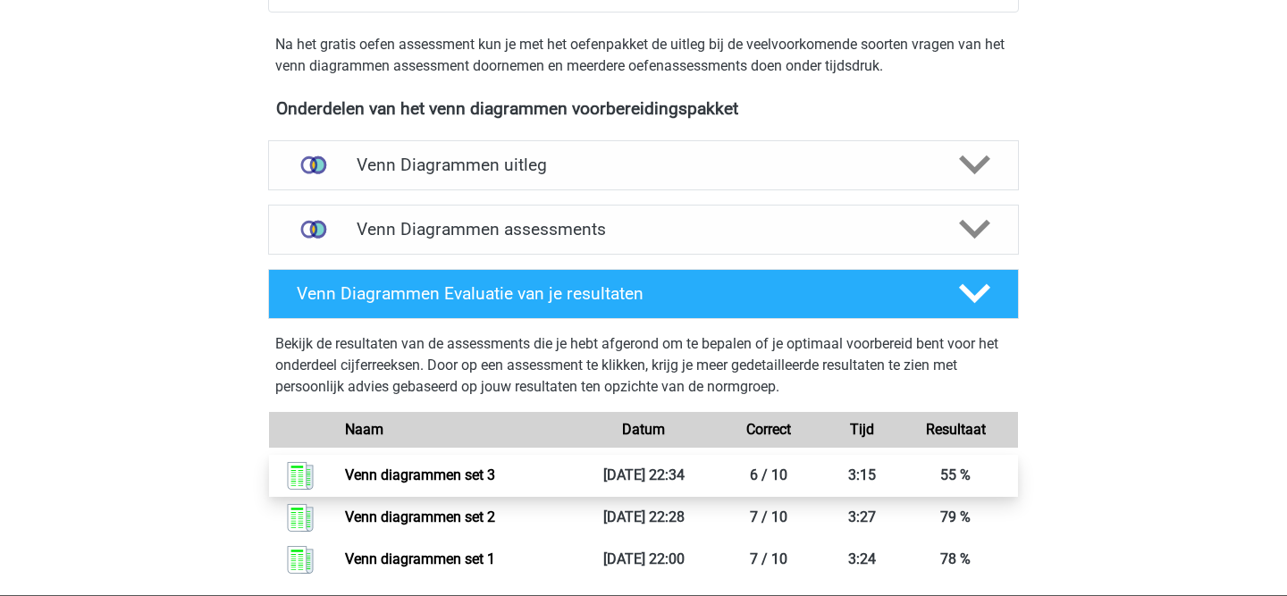
scroll to position [543, 0]
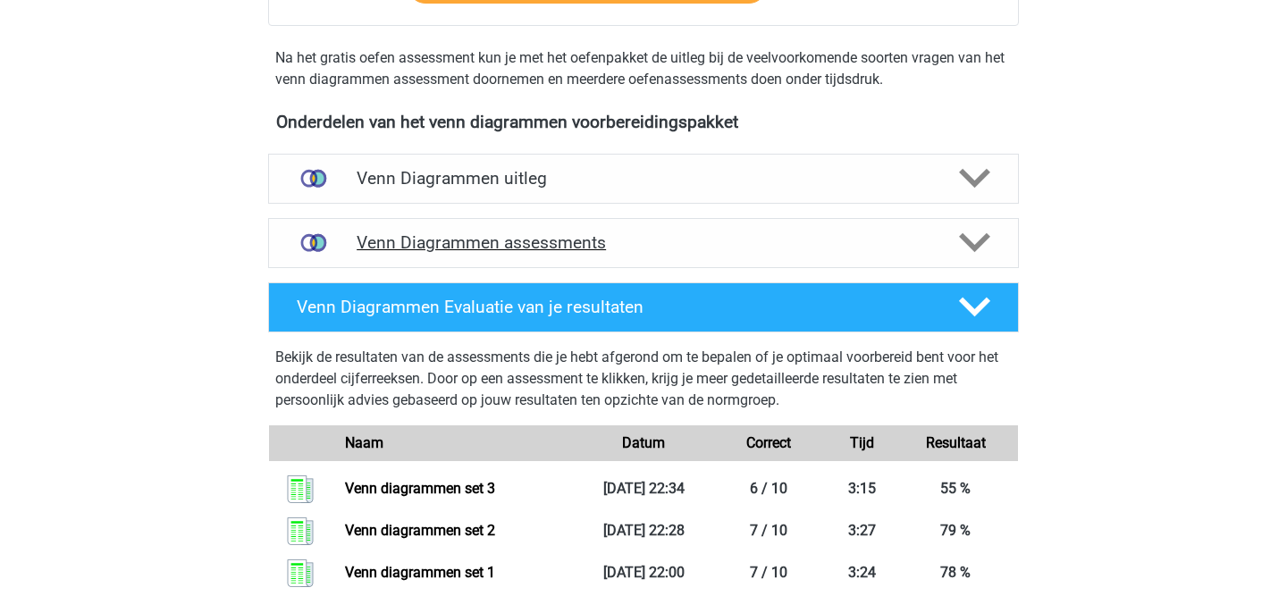
click at [481, 256] on div "Venn Diagrammen assessments" at bounding box center [643, 243] width 750 height 50
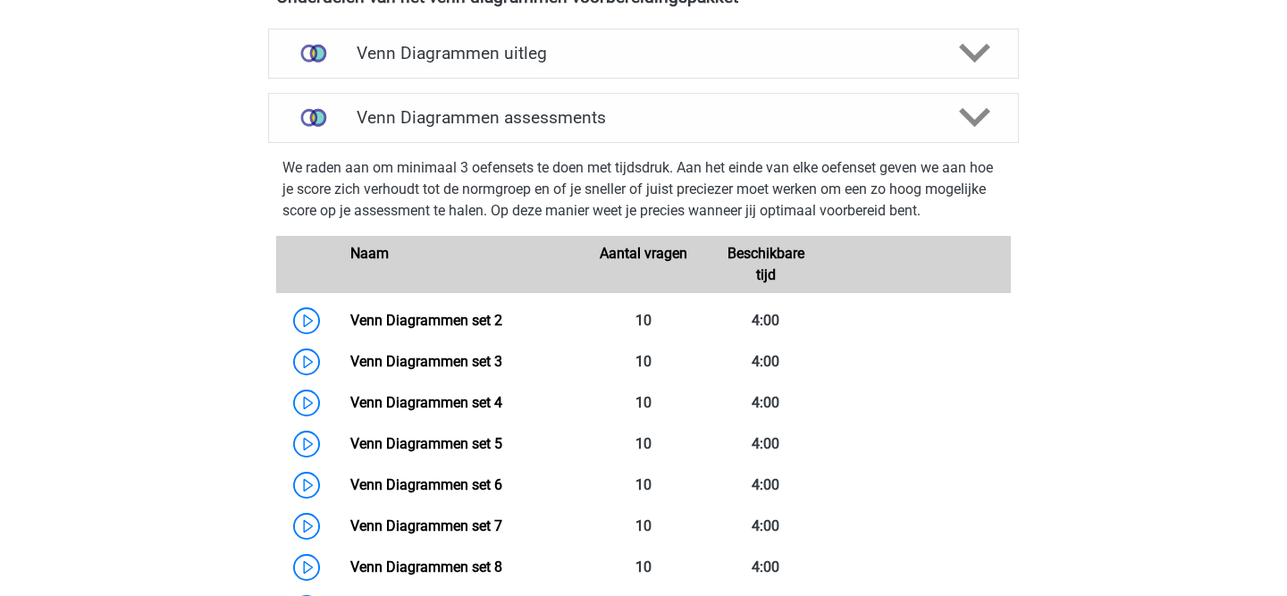
scroll to position [679, 0]
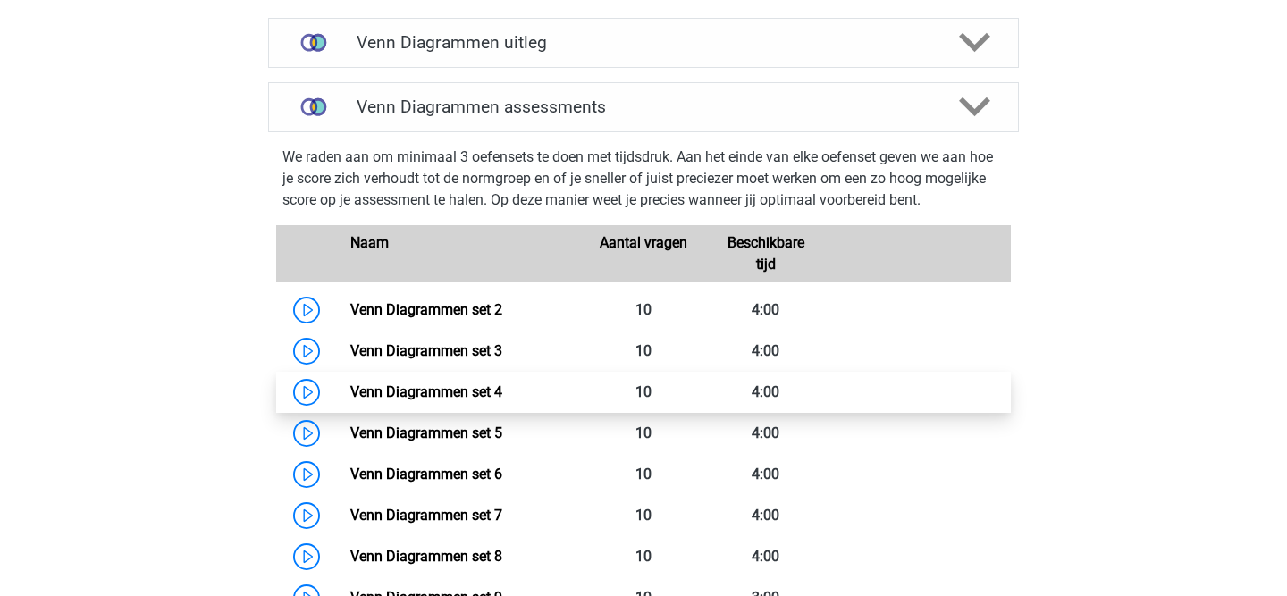
click at [449, 391] on link "Venn Diagrammen set 4" at bounding box center [426, 391] width 152 height 17
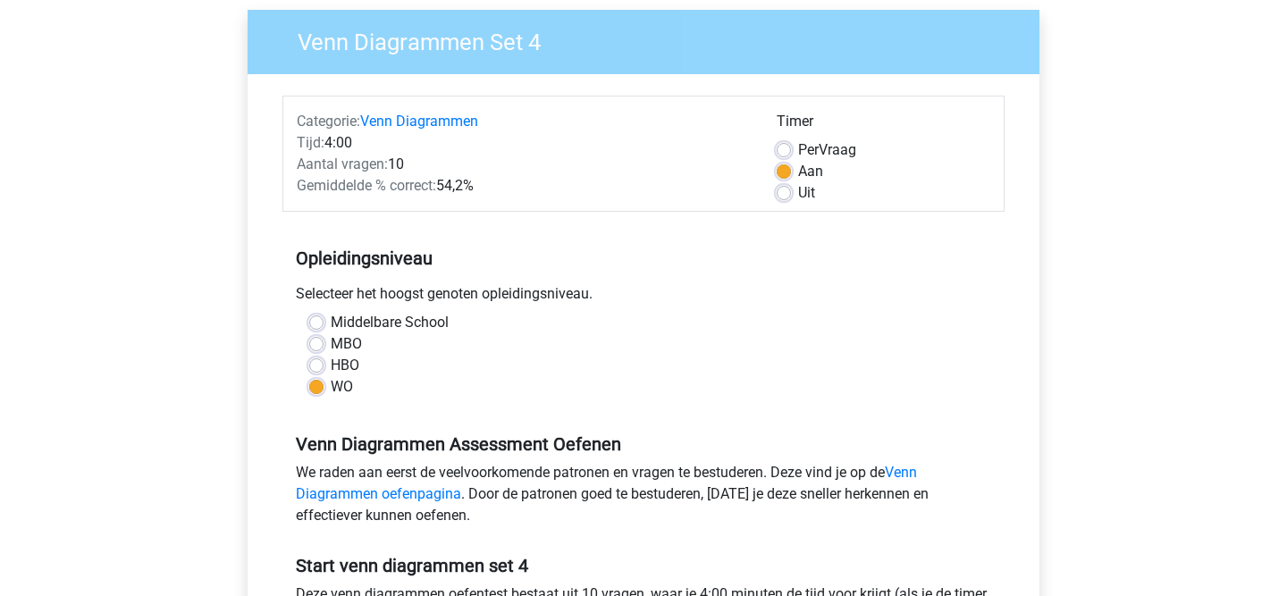
scroll to position [79, 0]
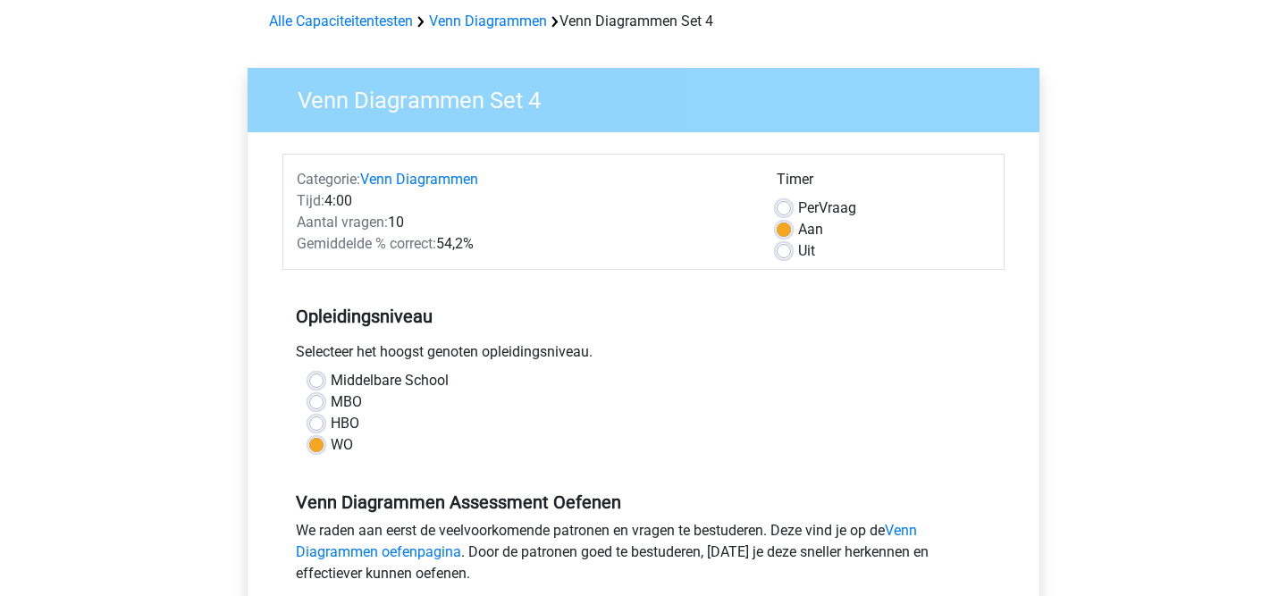
click at [797, 203] on div "Per Vraag" at bounding box center [883, 207] width 214 height 21
click at [798, 205] on label "Per Vraag" at bounding box center [827, 207] width 58 height 21
click at [787, 205] on input "Per Vraag" at bounding box center [783, 206] width 14 height 18
radio input "true"
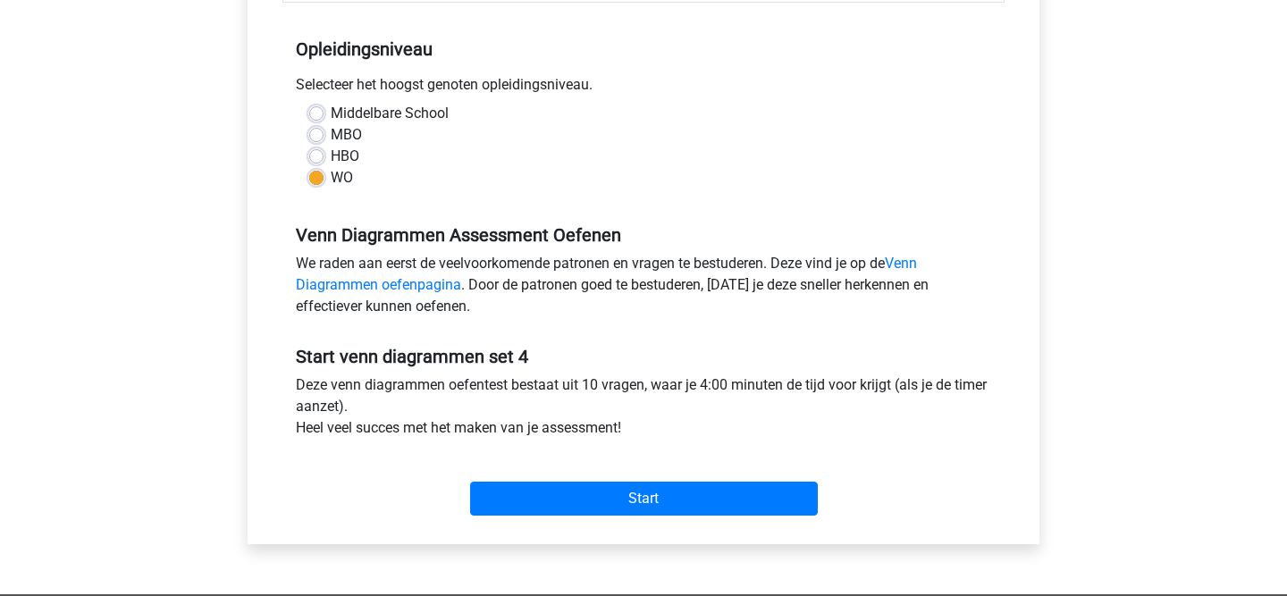
scroll to position [355, 0]
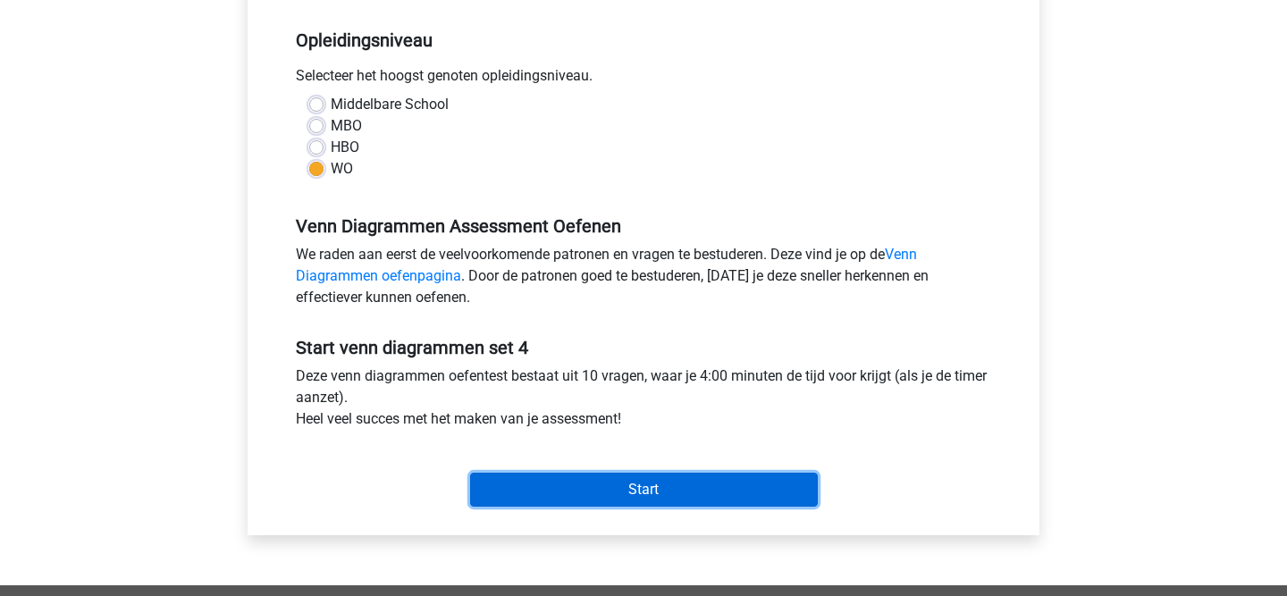
click at [657, 484] on input "Start" at bounding box center [644, 490] width 348 height 34
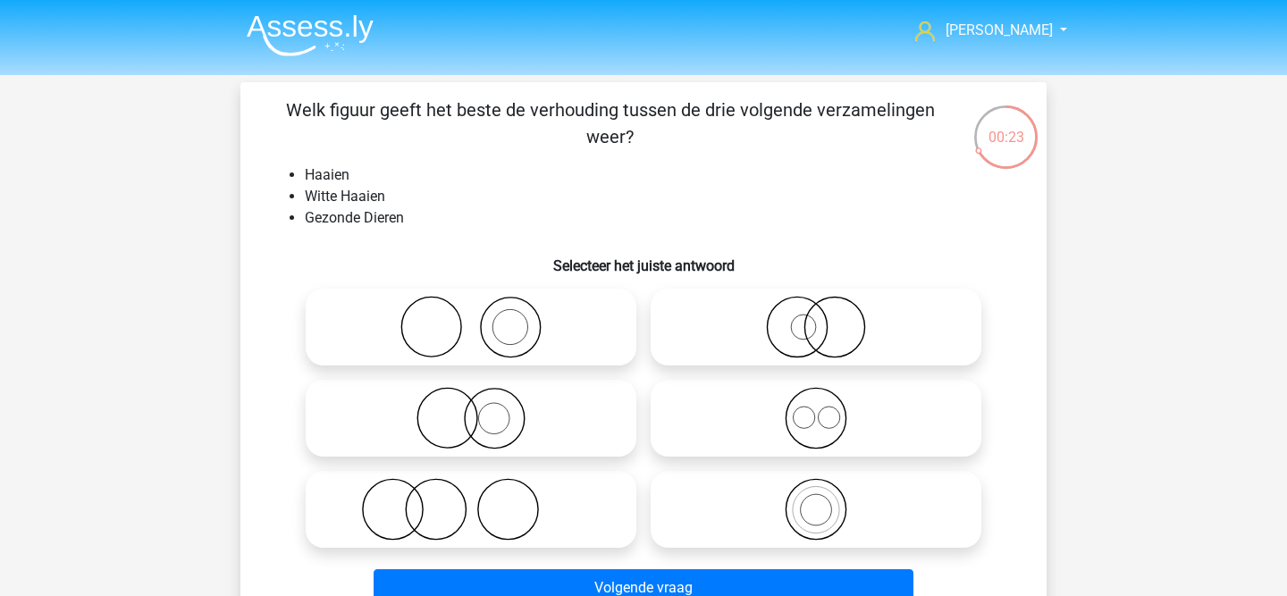
click at [493, 423] on icon at bounding box center [471, 418] width 316 height 63
click at [482, 409] on input "radio" at bounding box center [477, 404] width 12 height 12
radio input "true"
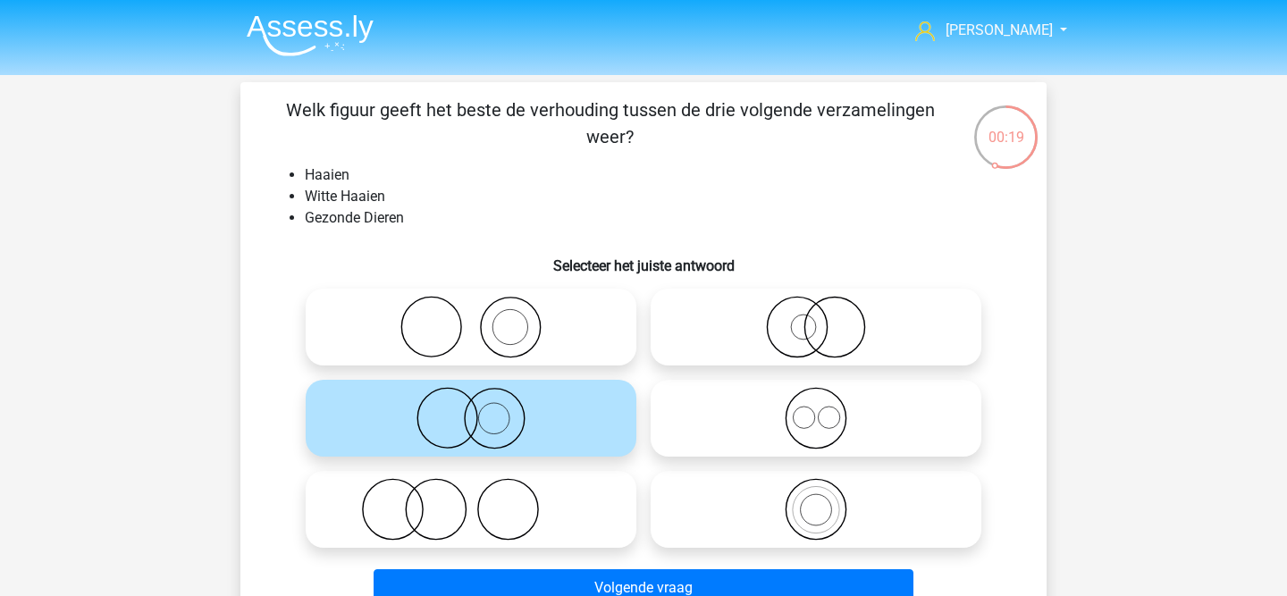
click at [747, 319] on icon at bounding box center [816, 327] width 316 height 63
click at [816, 318] on input "radio" at bounding box center [822, 312] width 12 height 12
radio input "true"
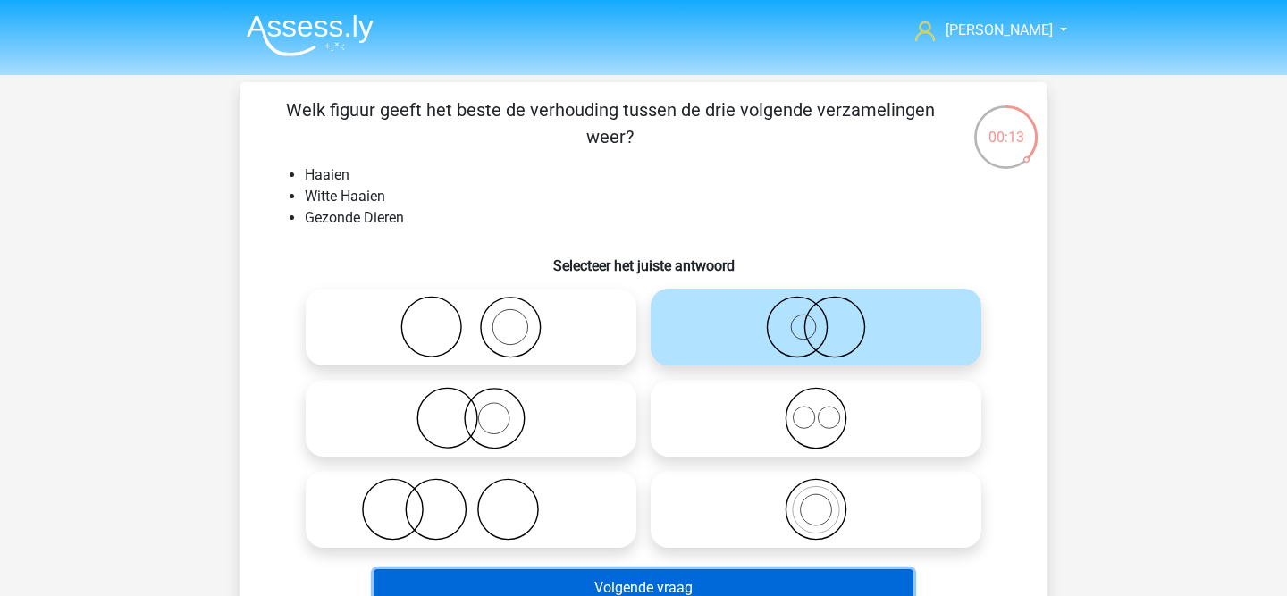
click at [717, 585] on button "Volgende vraag" at bounding box center [643, 588] width 541 height 38
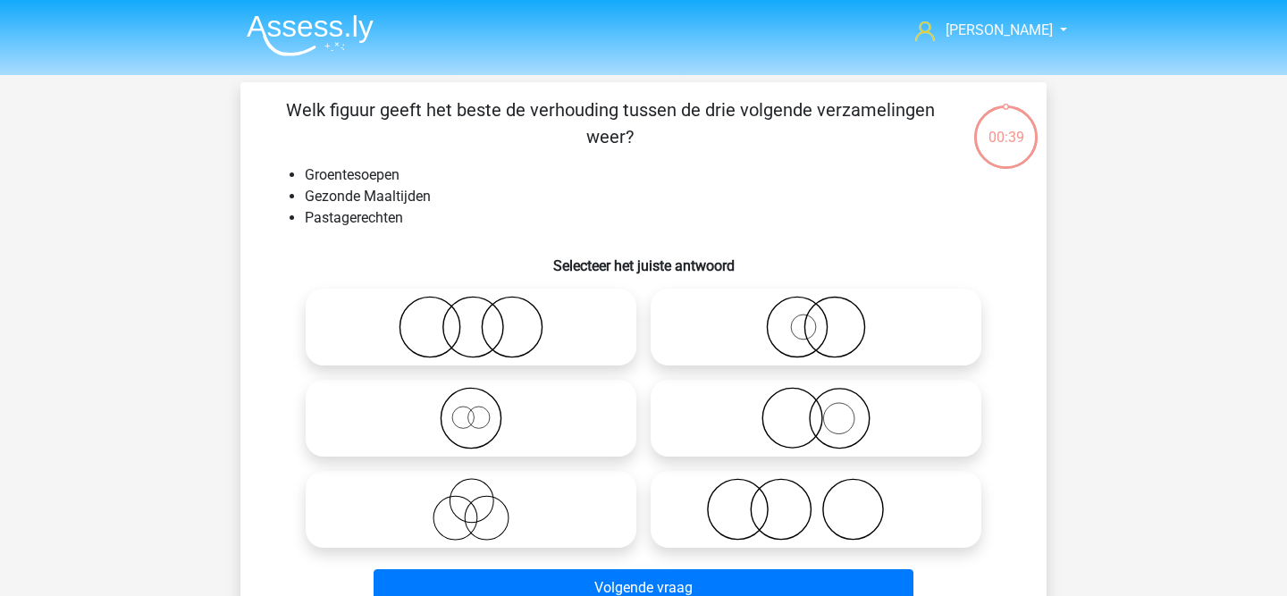
scroll to position [82, 0]
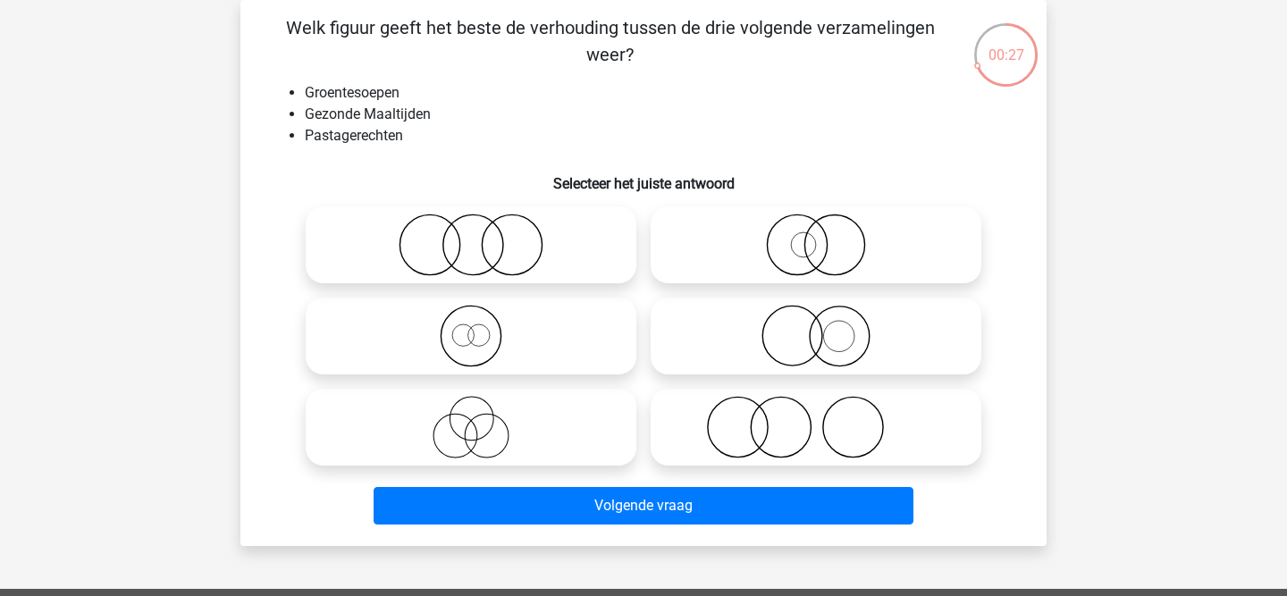
click at [465, 335] on icon at bounding box center [471, 336] width 316 height 63
click at [471, 327] on input "radio" at bounding box center [477, 321] width 12 height 12
radio input "true"
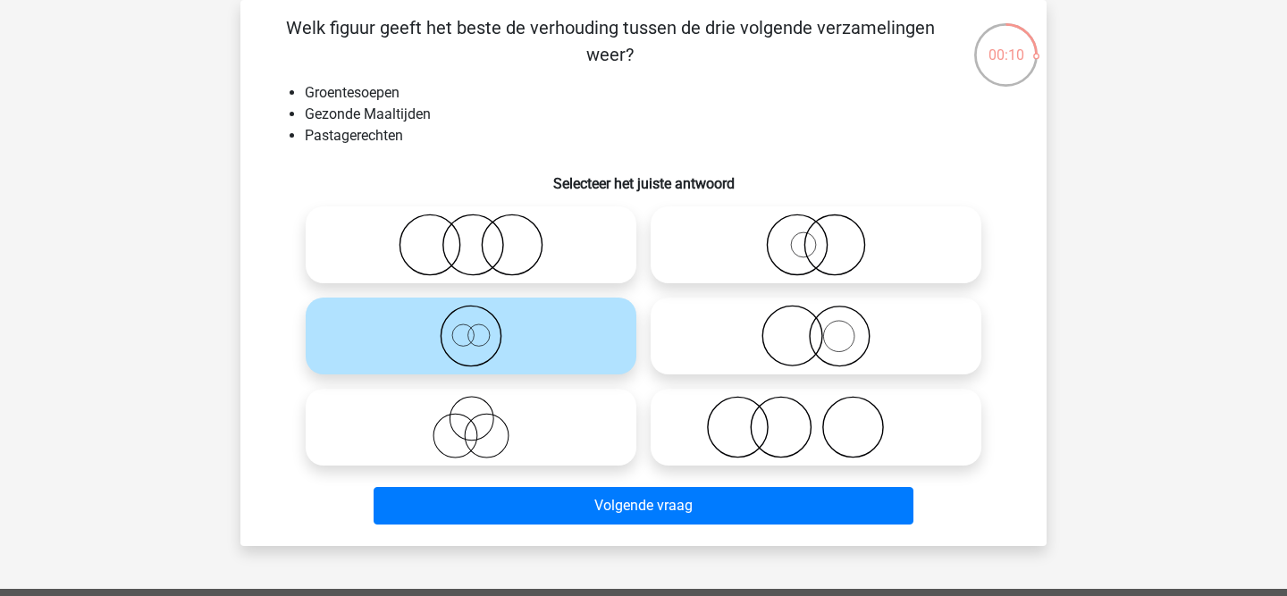
click at [817, 342] on icon at bounding box center [816, 336] width 316 height 63
click at [817, 327] on input "radio" at bounding box center [822, 321] width 12 height 12
radio input "true"
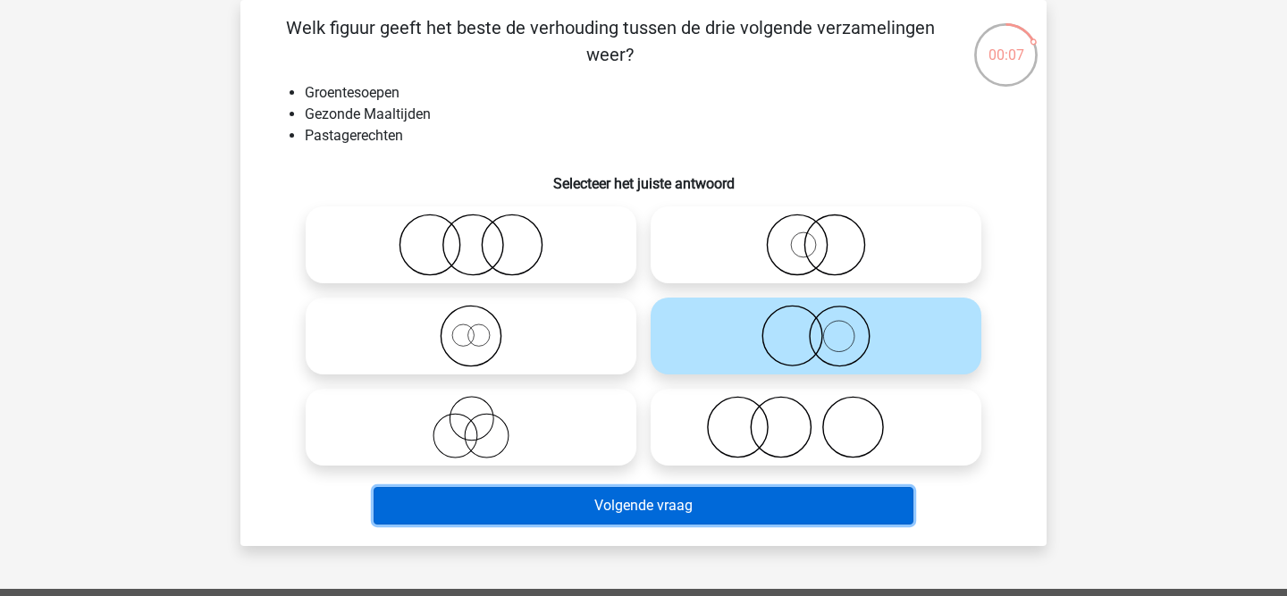
click at [759, 507] on button "Volgende vraag" at bounding box center [643, 506] width 541 height 38
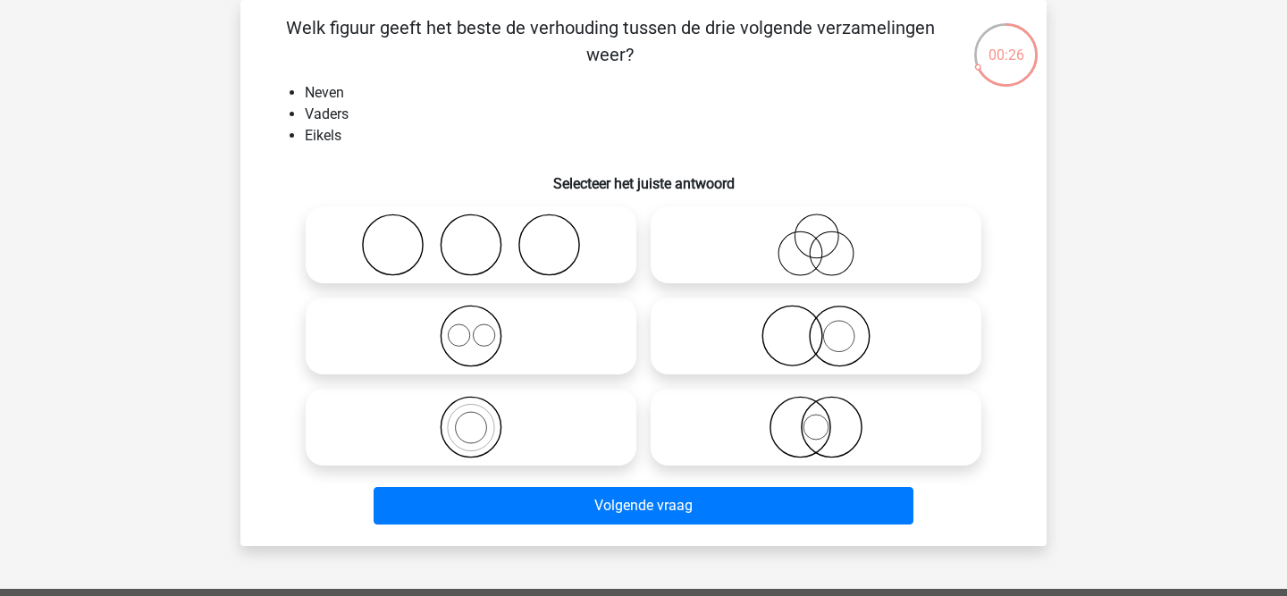
click at [502, 266] on icon at bounding box center [471, 245] width 316 height 63
click at [482, 236] on input "radio" at bounding box center [477, 230] width 12 height 12
radio input "true"
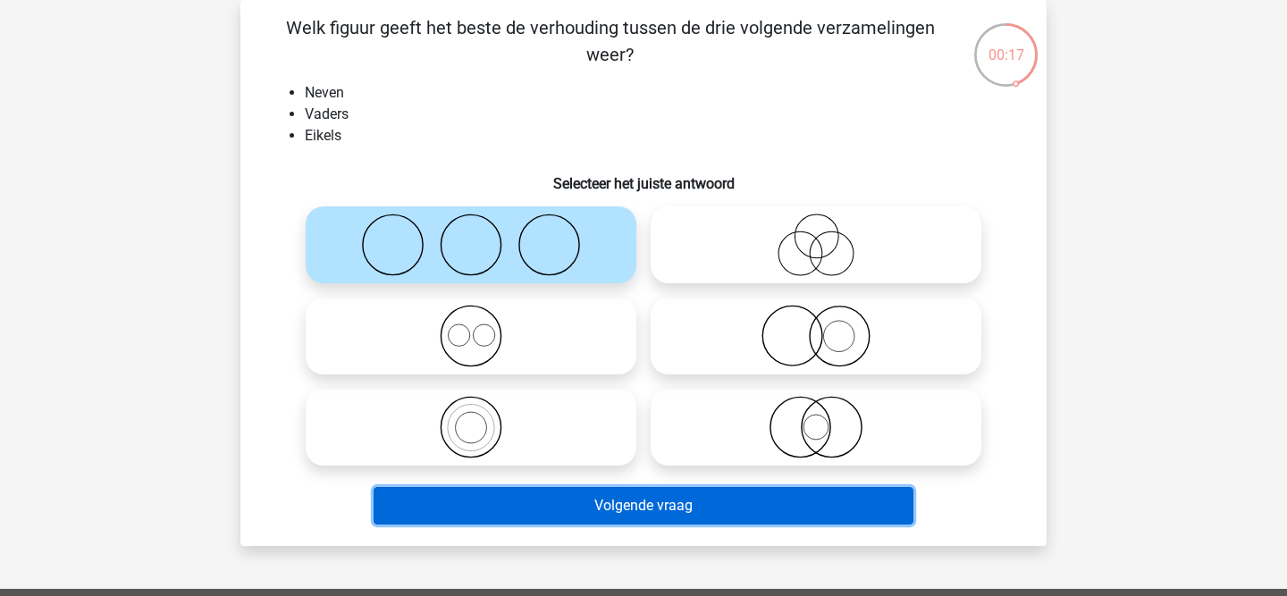
click at [708, 512] on button "Volgende vraag" at bounding box center [643, 506] width 541 height 38
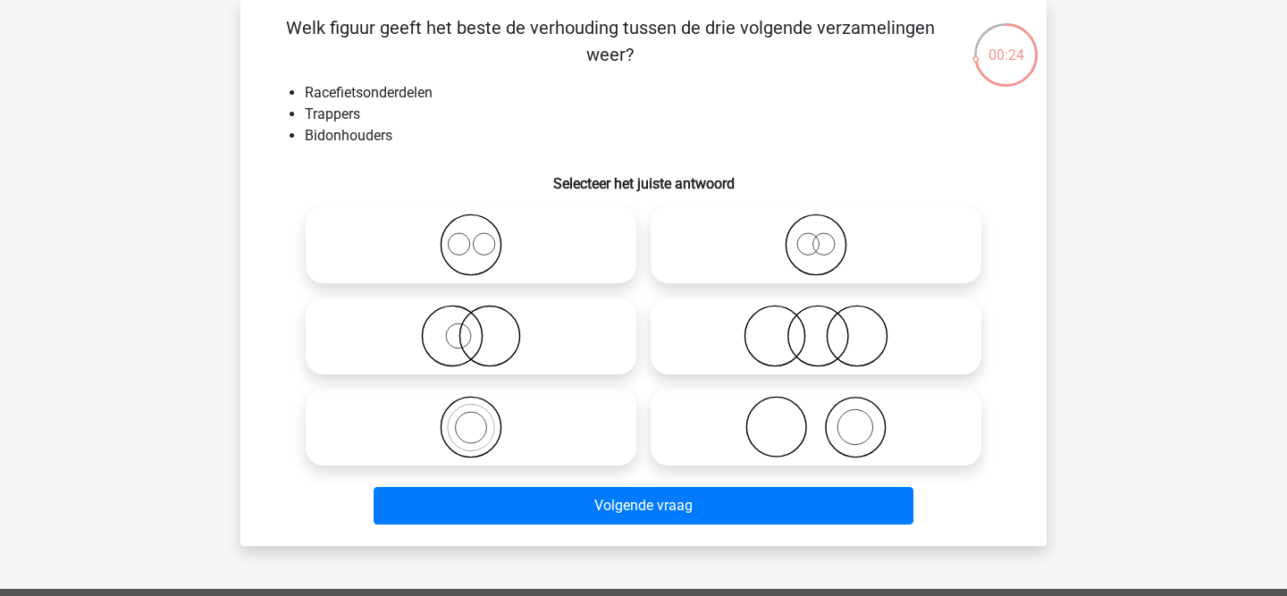
click at [474, 247] on icon at bounding box center [471, 245] width 316 height 63
click at [474, 236] on input "radio" at bounding box center [477, 230] width 12 height 12
radio input "true"
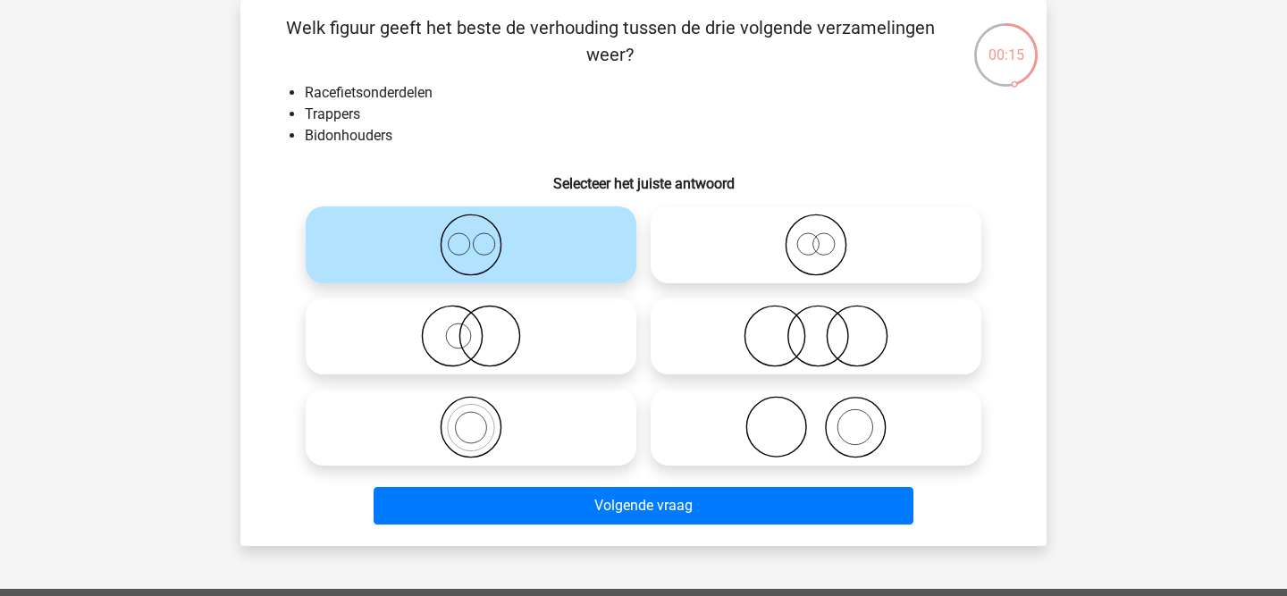
click at [813, 366] on circle at bounding box center [818, 336] width 60 height 60
click at [816, 327] on input "radio" at bounding box center [822, 321] width 12 height 12
radio input "true"
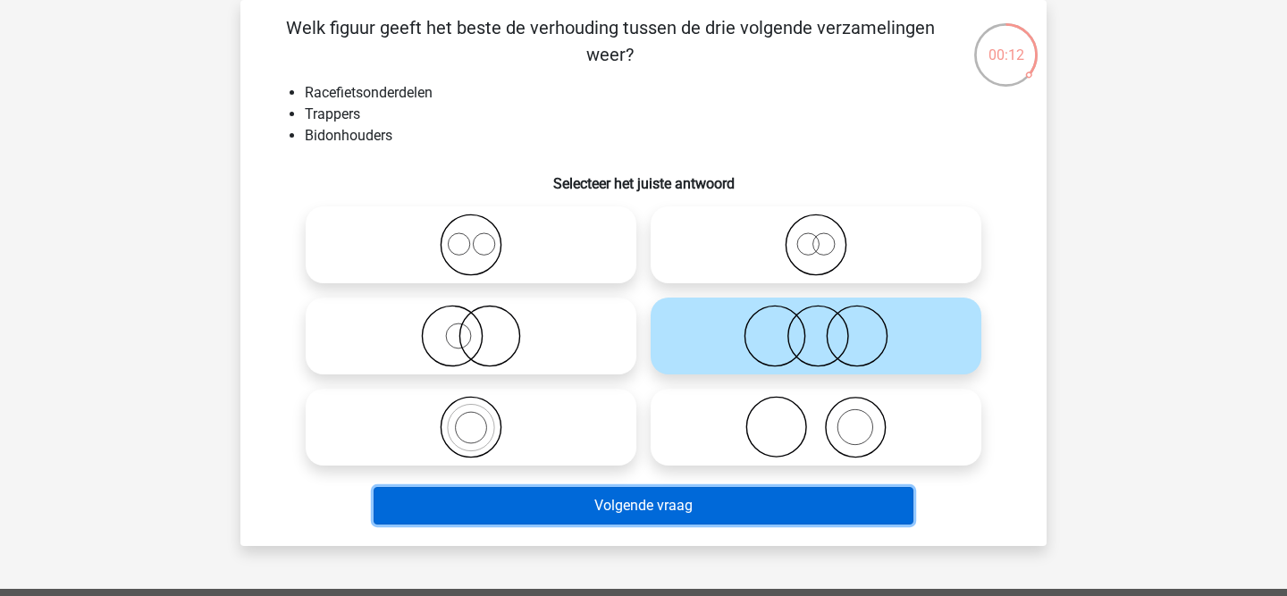
click at [640, 502] on button "Volgende vraag" at bounding box center [643, 506] width 541 height 38
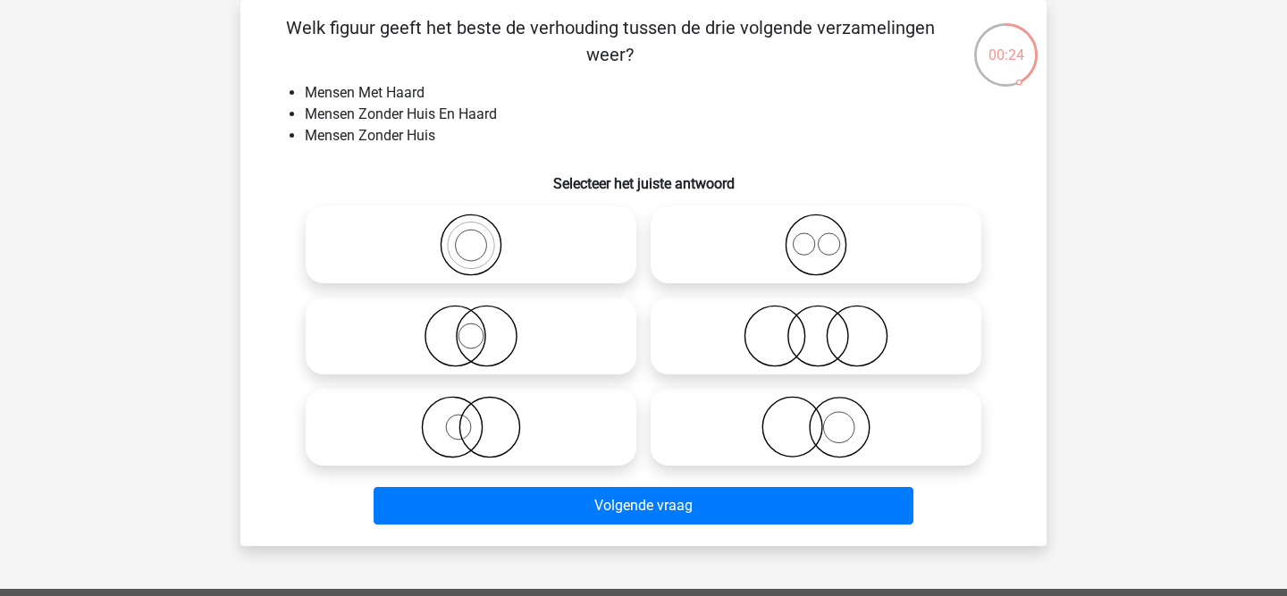
click at [820, 421] on circle at bounding box center [792, 428] width 60 height 60
click at [820, 418] on input "radio" at bounding box center [822, 413] width 12 height 12
radio input "true"
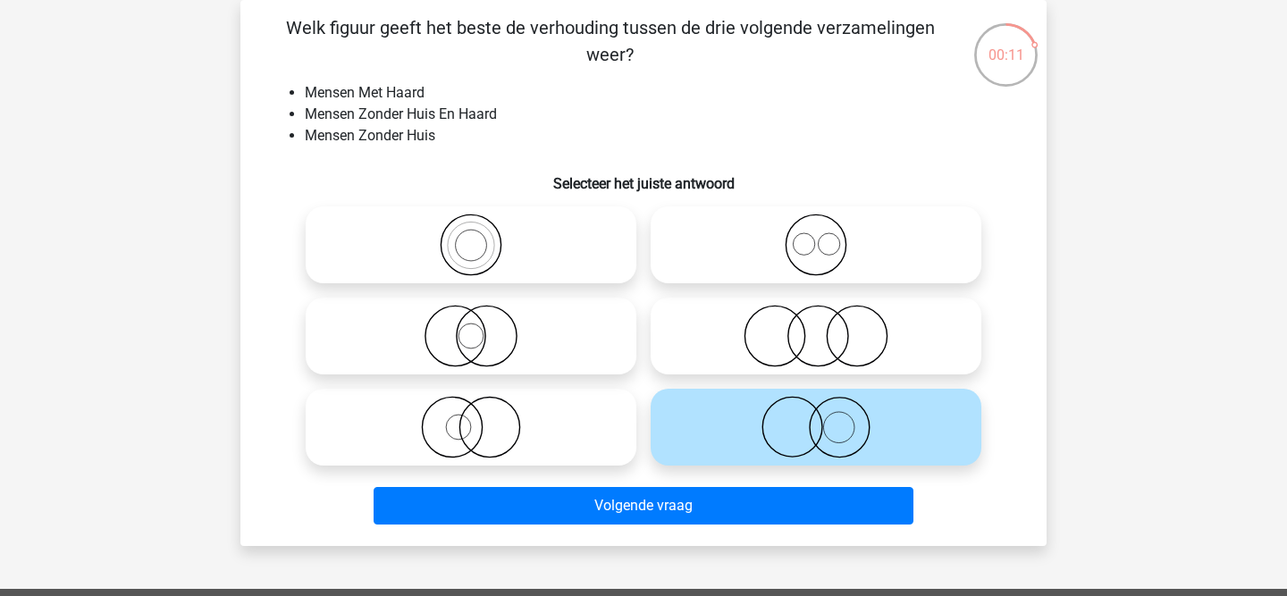
click at [810, 353] on icon at bounding box center [816, 336] width 316 height 63
click at [816, 327] on input "radio" at bounding box center [822, 321] width 12 height 12
radio input "true"
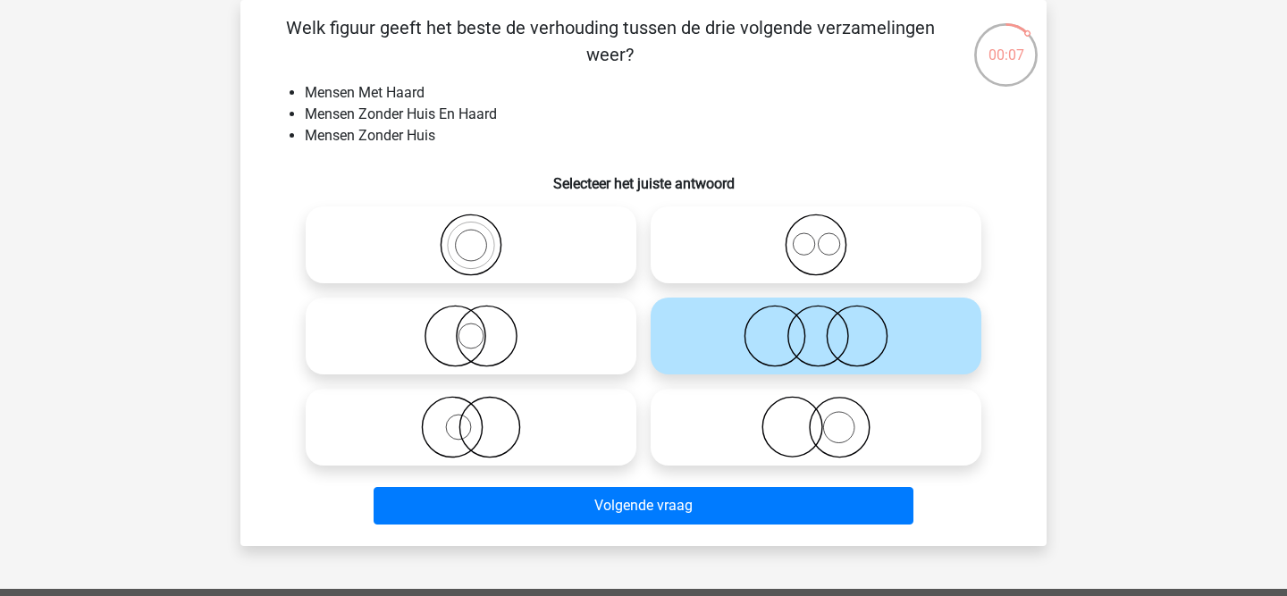
click at [812, 415] on circle at bounding box center [839, 428] width 60 height 60
click at [816, 415] on input "radio" at bounding box center [822, 413] width 12 height 12
radio input "true"
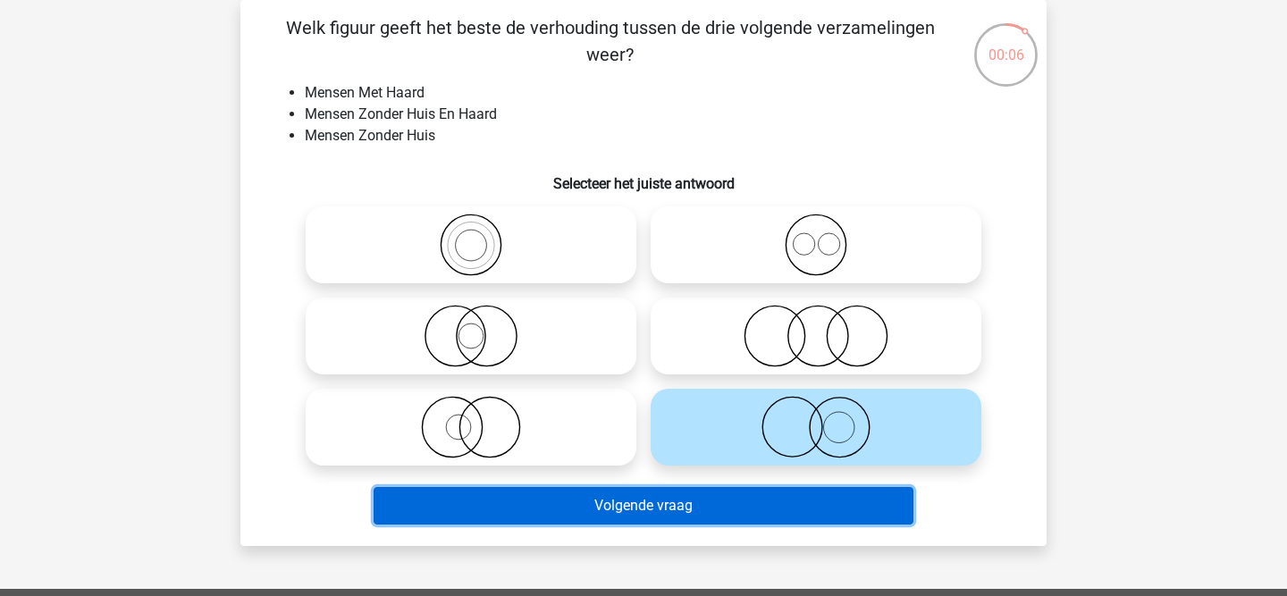
click at [764, 499] on button "Volgende vraag" at bounding box center [643, 506] width 541 height 38
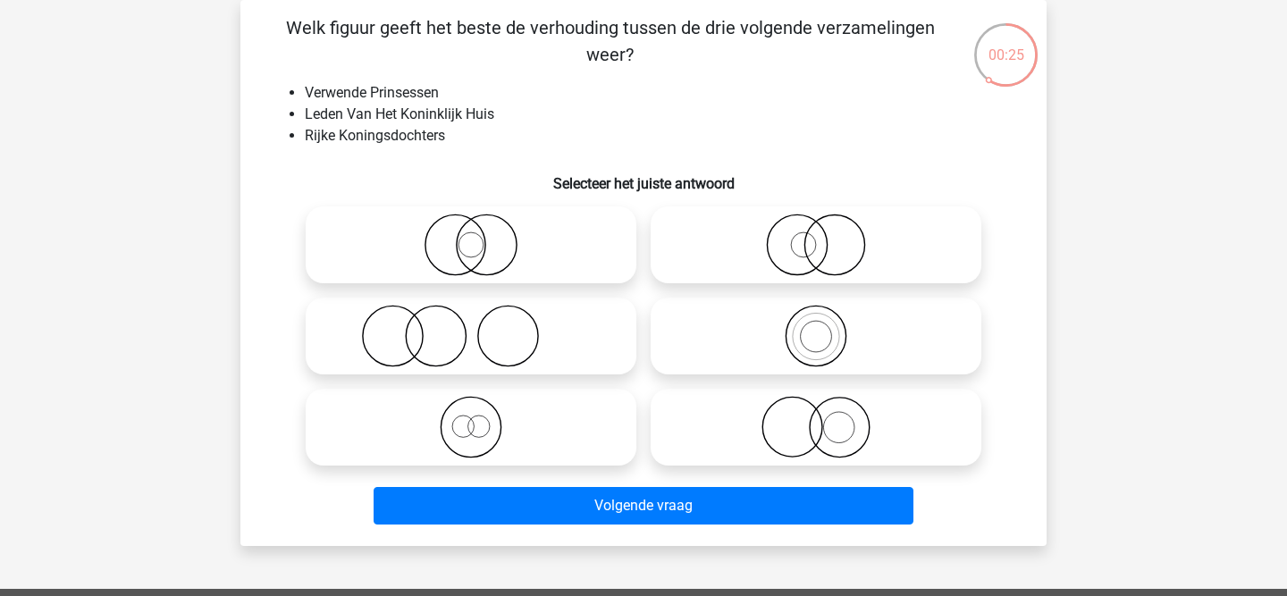
click at [465, 421] on icon at bounding box center [471, 427] width 316 height 63
click at [471, 418] on input "radio" at bounding box center [477, 413] width 12 height 12
radio input "true"
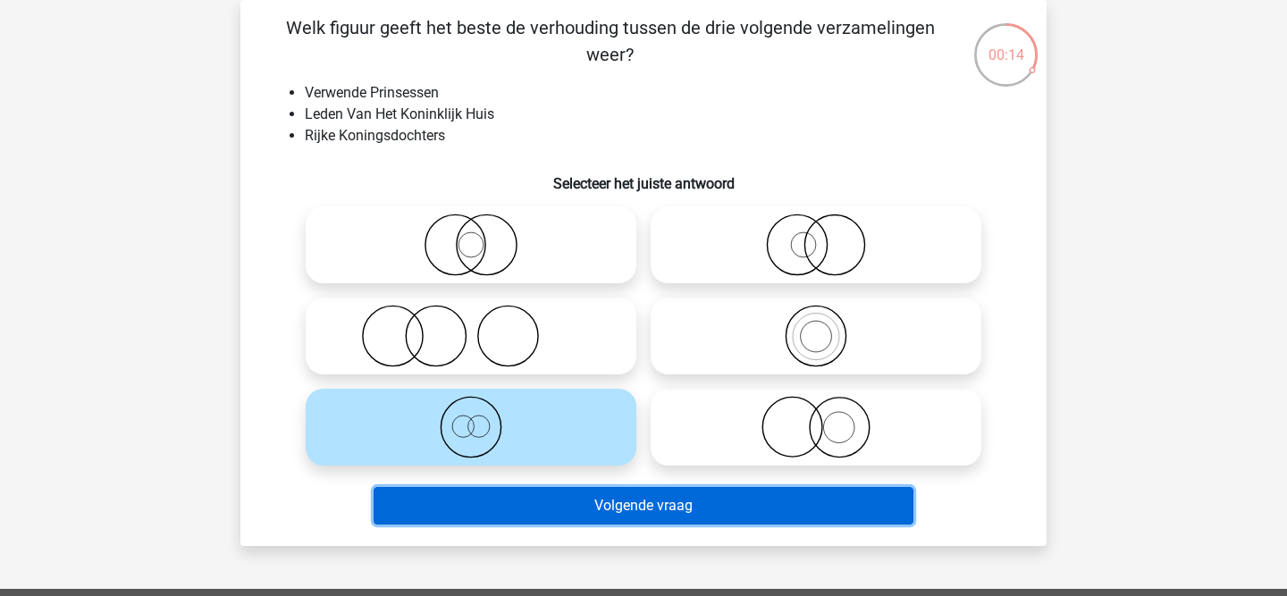
click at [515, 516] on button "Volgende vraag" at bounding box center [643, 506] width 541 height 38
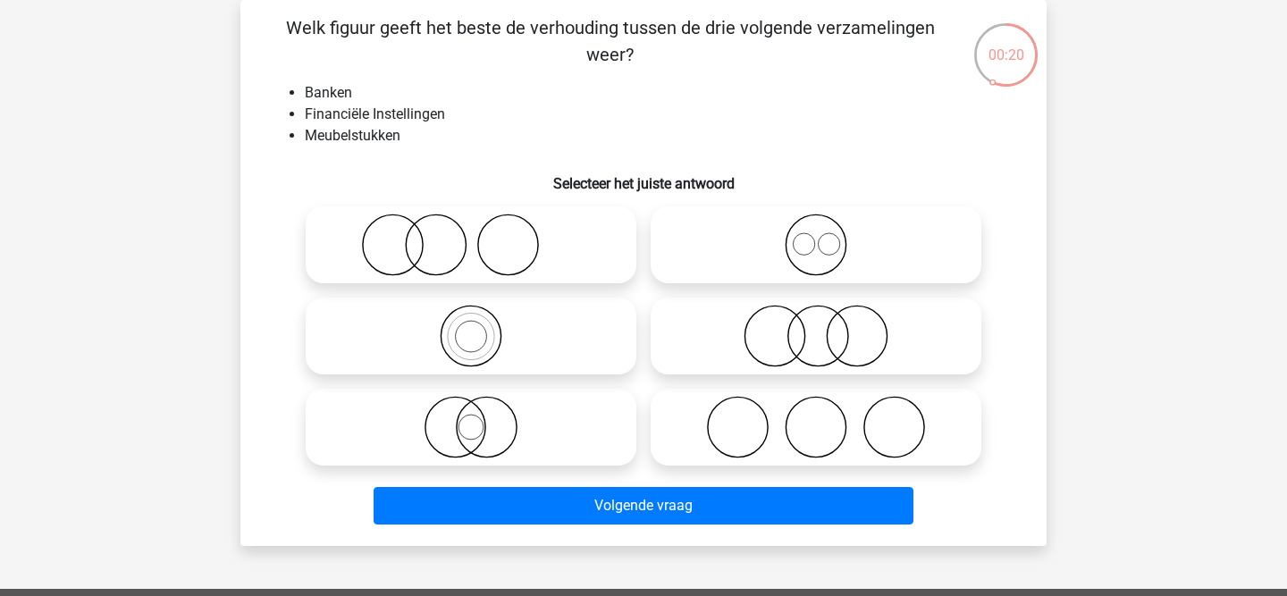
click at [830, 343] on icon at bounding box center [816, 336] width 316 height 63
click at [827, 327] on input "radio" at bounding box center [822, 321] width 12 height 12
radio input "true"
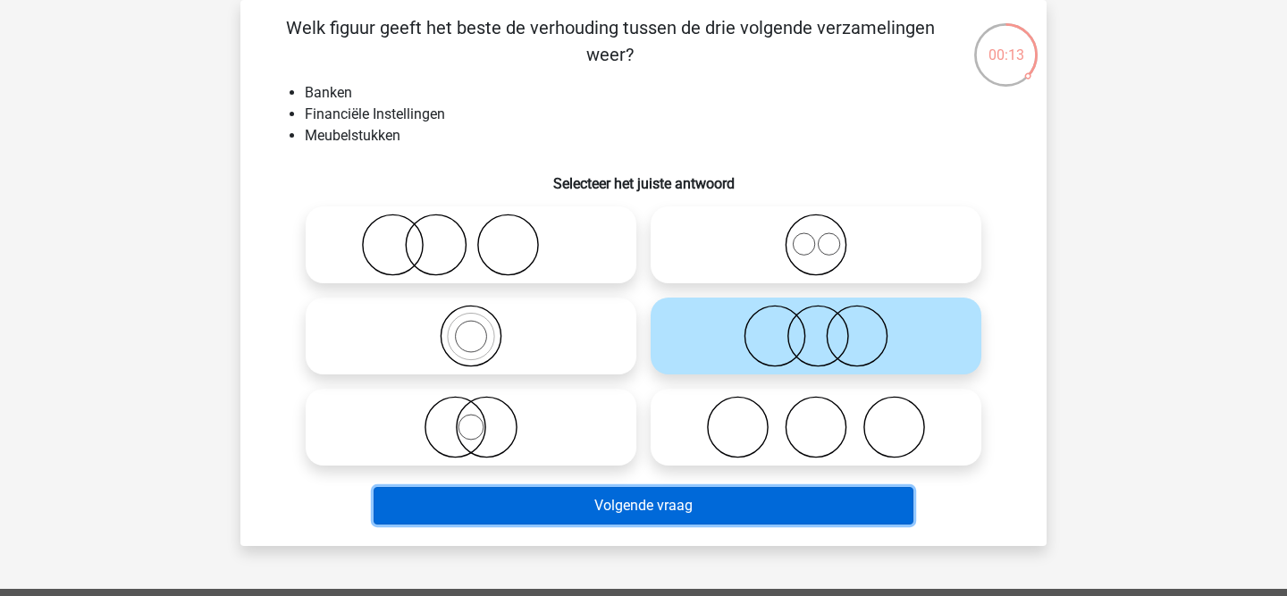
click at [739, 515] on button "Volgende vraag" at bounding box center [643, 506] width 541 height 38
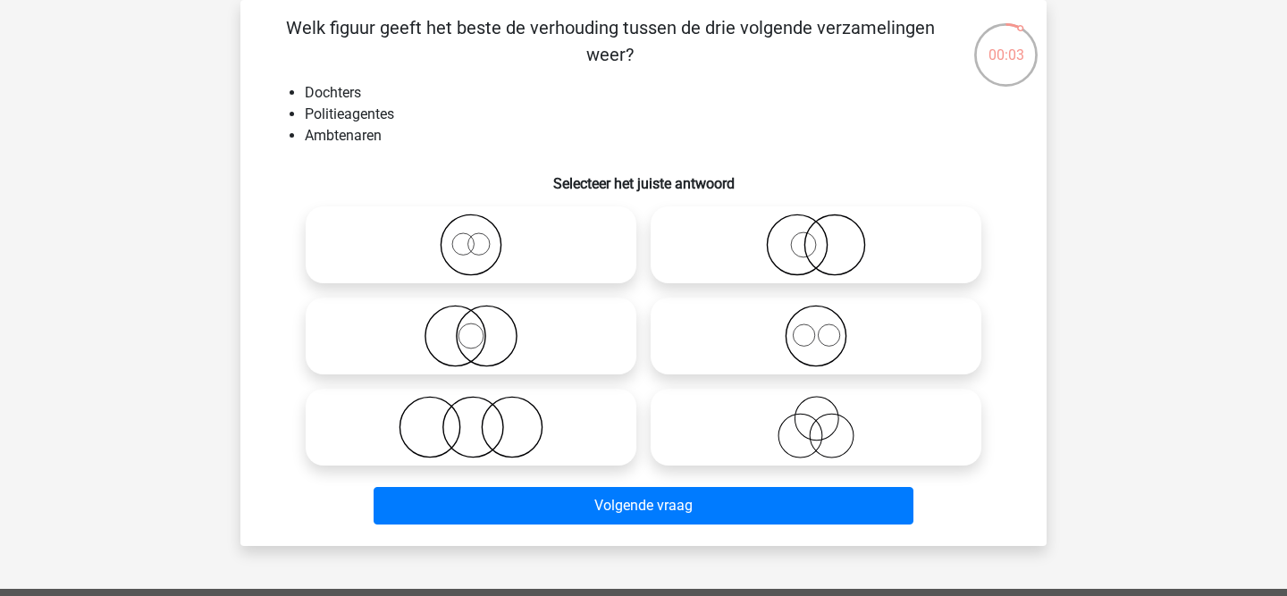
click at [809, 257] on icon at bounding box center [816, 245] width 316 height 63
click at [816, 236] on input "radio" at bounding box center [822, 230] width 12 height 12
radio input "true"
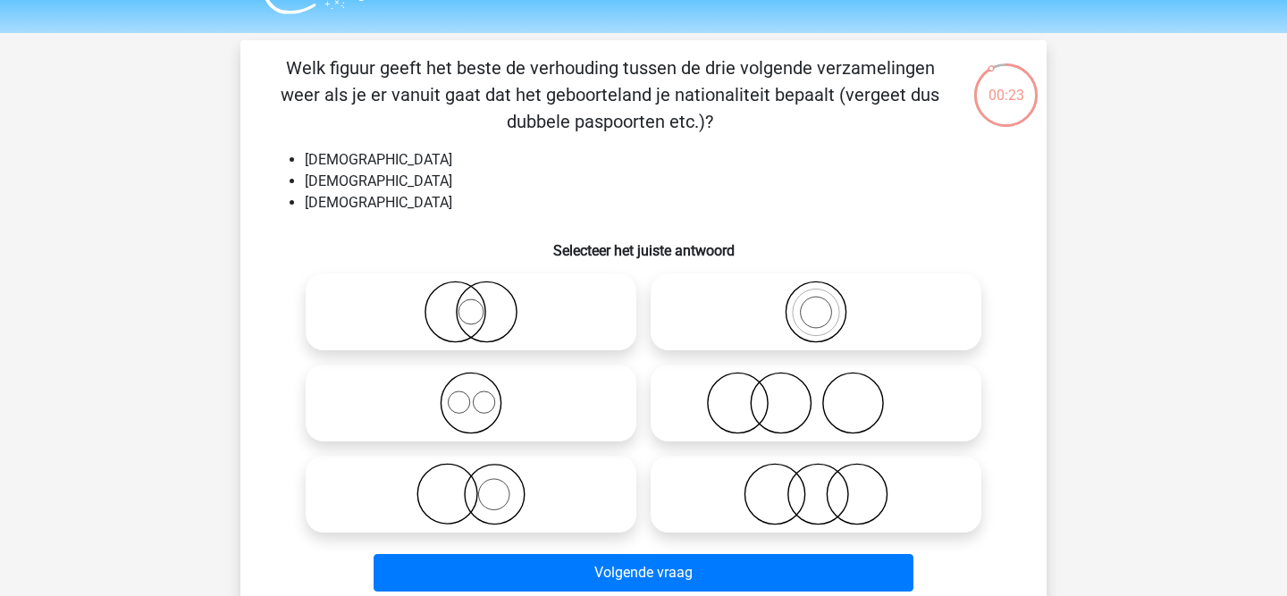
scroll to position [44, 0]
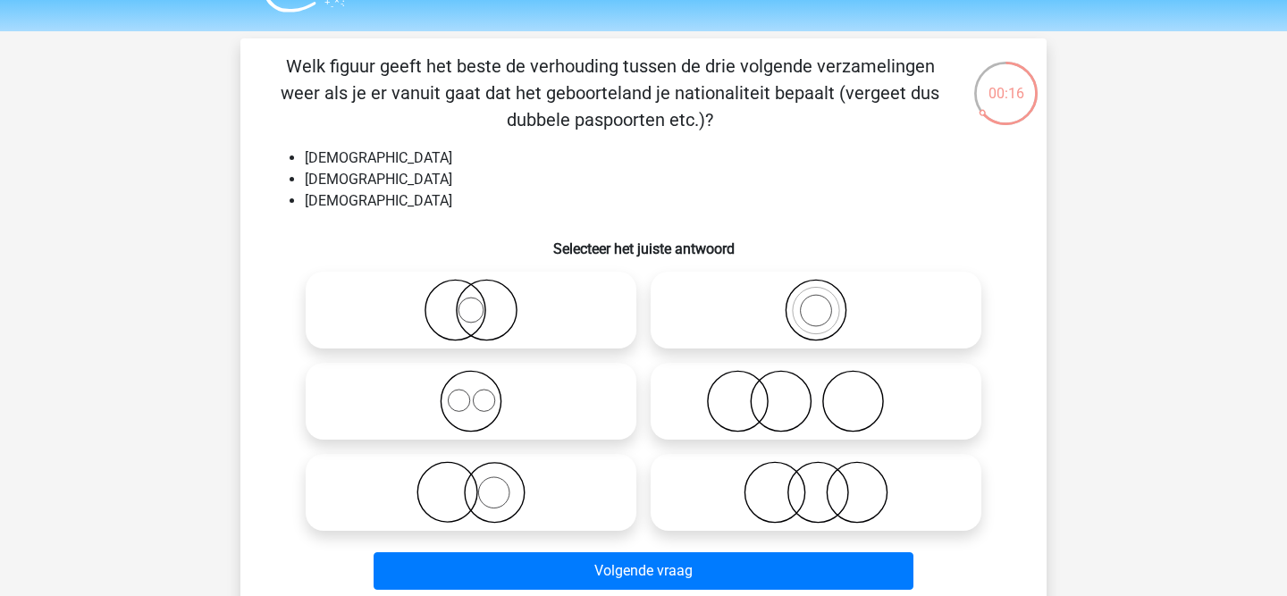
click at [480, 407] on icon at bounding box center [471, 401] width 316 height 63
click at [480, 392] on input "radio" at bounding box center [477, 387] width 12 height 12
radio input "true"
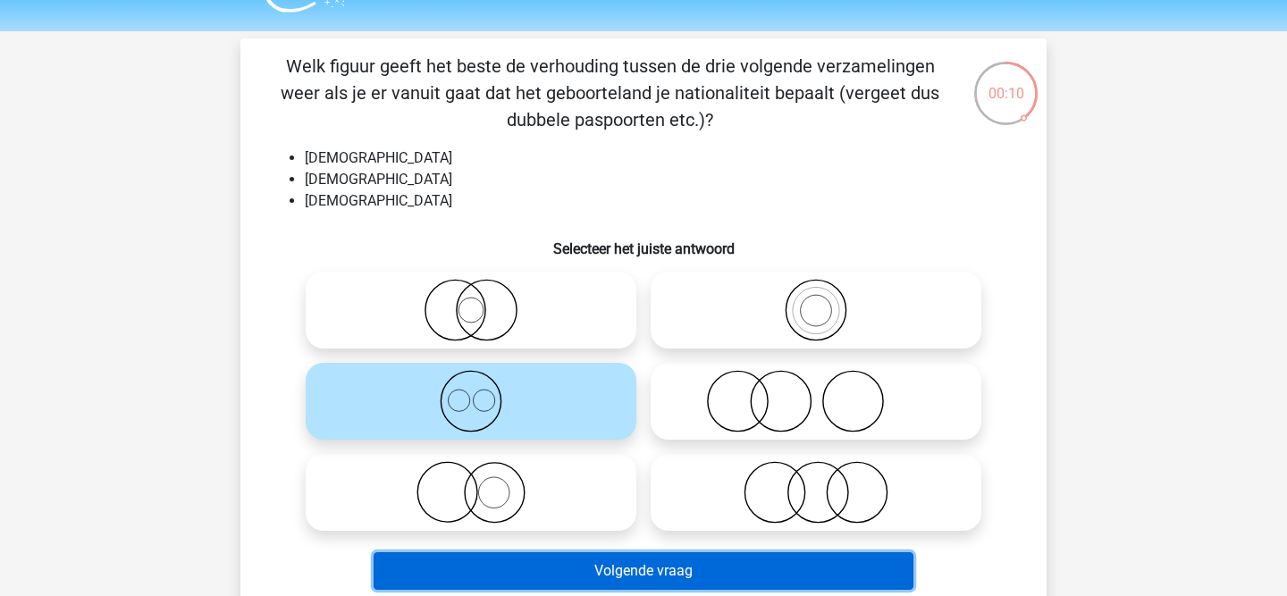
click at [519, 569] on button "Volgende vraag" at bounding box center [643, 571] width 541 height 38
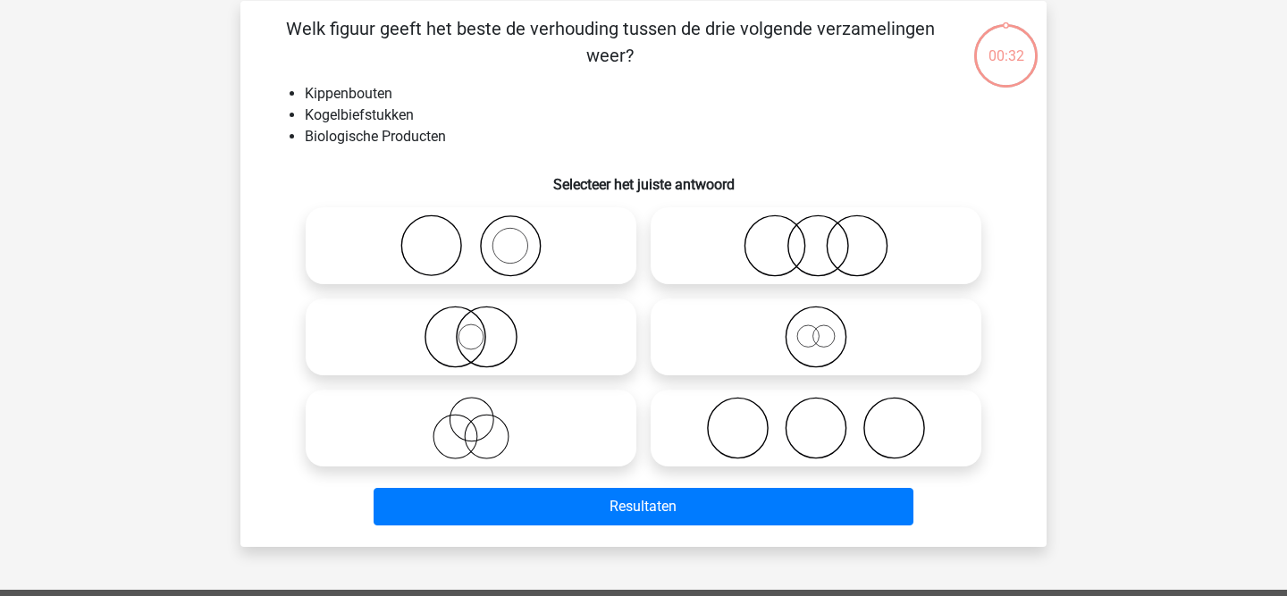
scroll to position [82, 0]
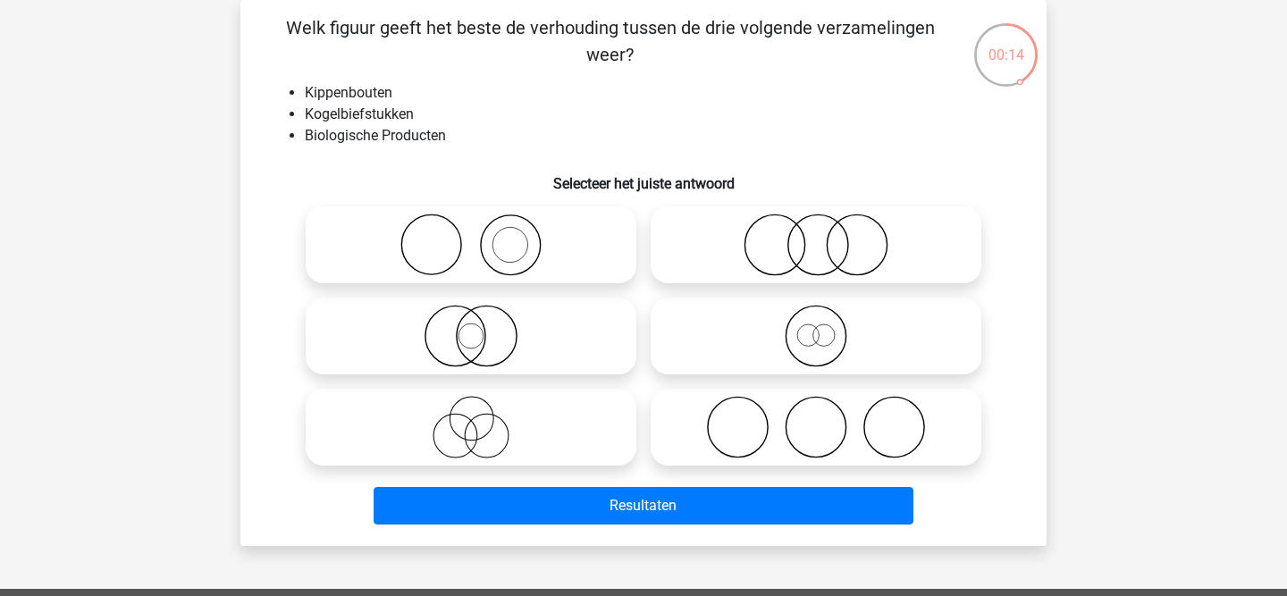
click at [824, 259] on icon at bounding box center [816, 245] width 316 height 63
click at [824, 236] on input "radio" at bounding box center [822, 230] width 12 height 12
radio input "true"
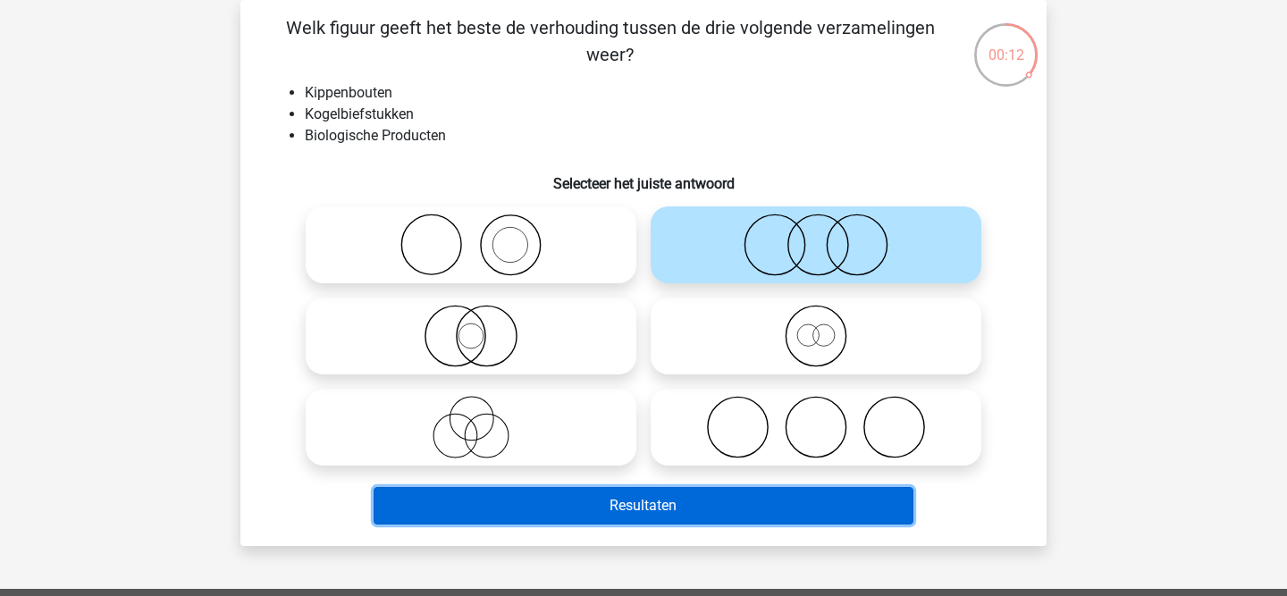
click at [691, 507] on button "Resultaten" at bounding box center [643, 506] width 541 height 38
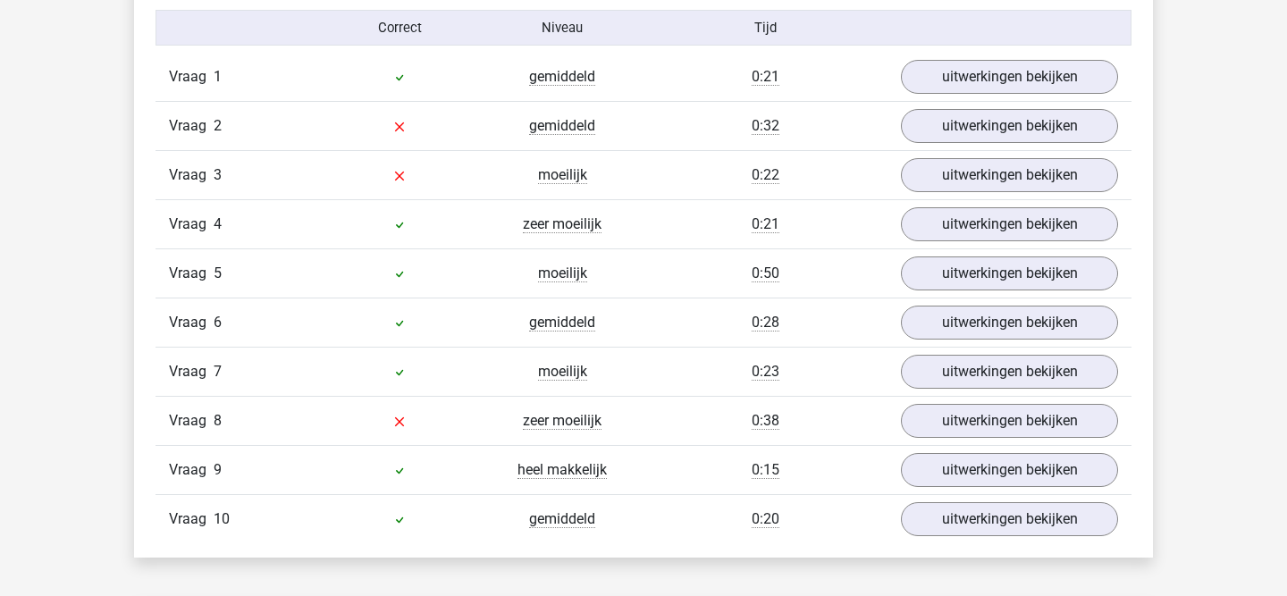
scroll to position [1181, 0]
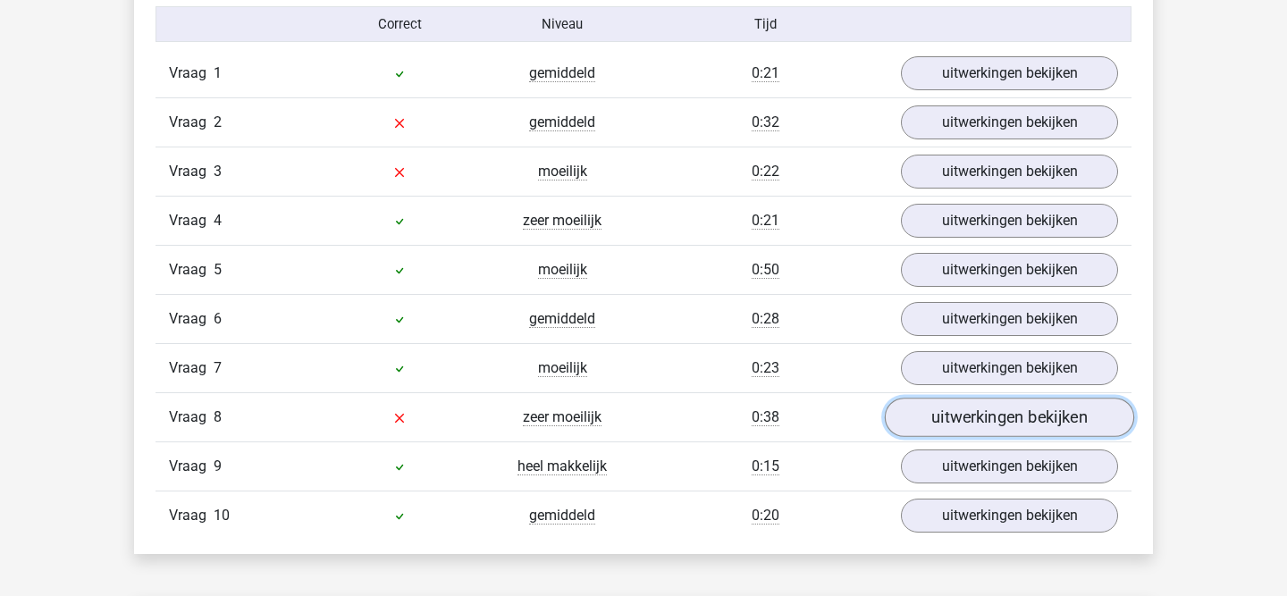
click at [932, 420] on link "uitwerkingen bekijken" at bounding box center [1008, 417] width 249 height 39
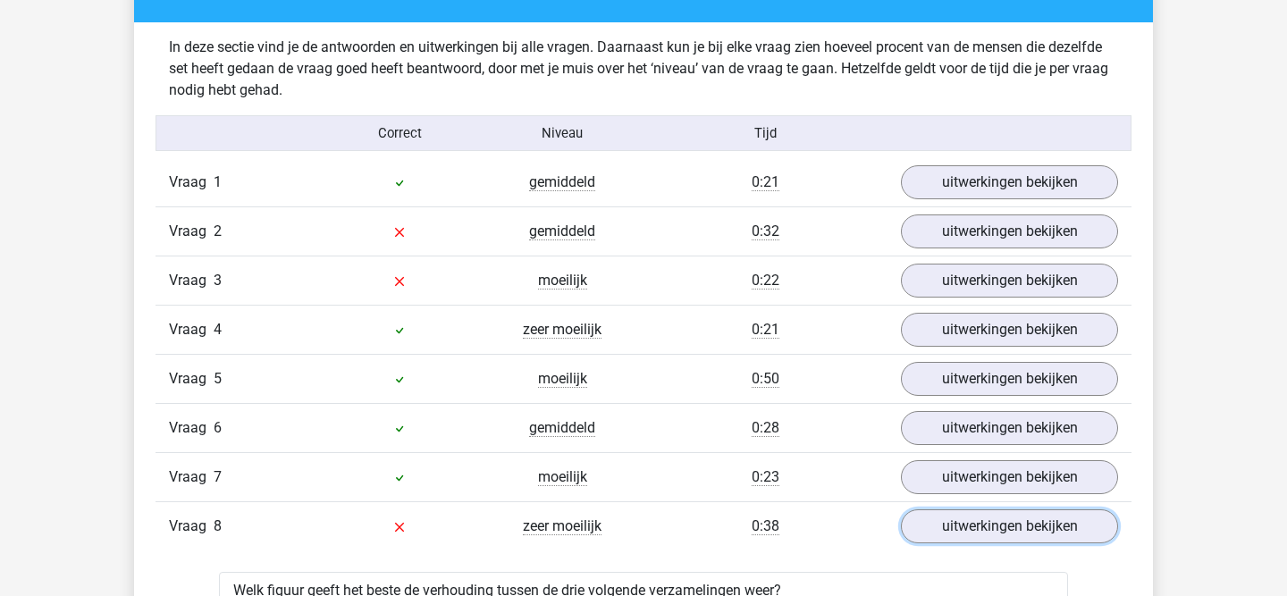
scroll to position [1053, 0]
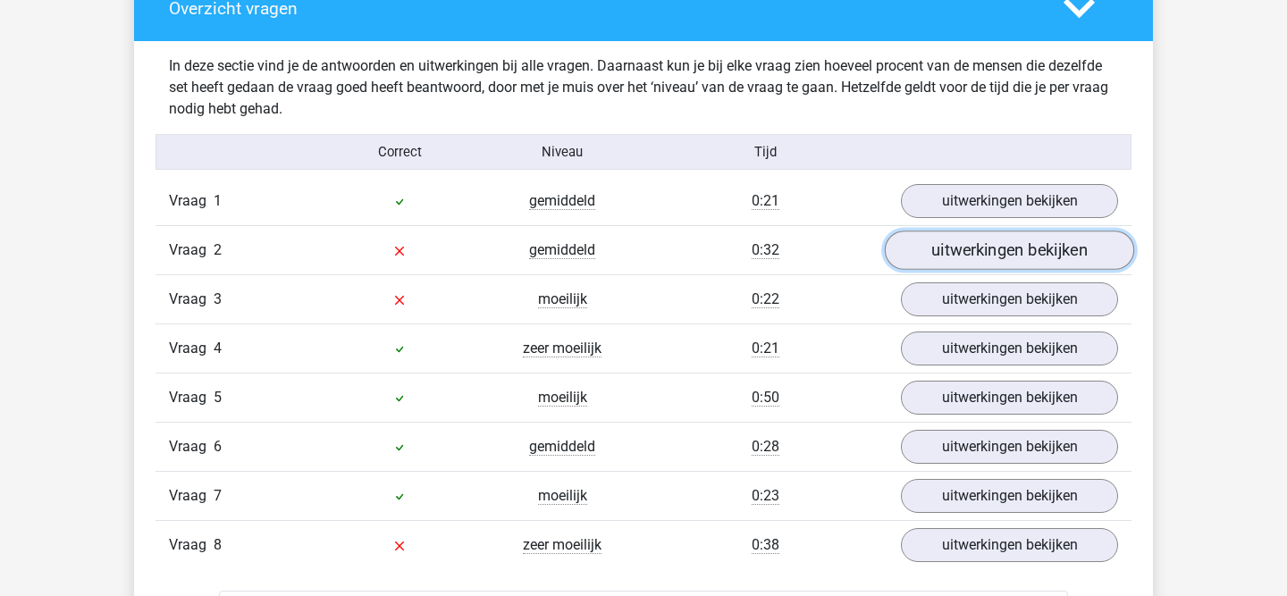
click at [1039, 256] on link "uitwerkingen bekijken" at bounding box center [1008, 250] width 249 height 39
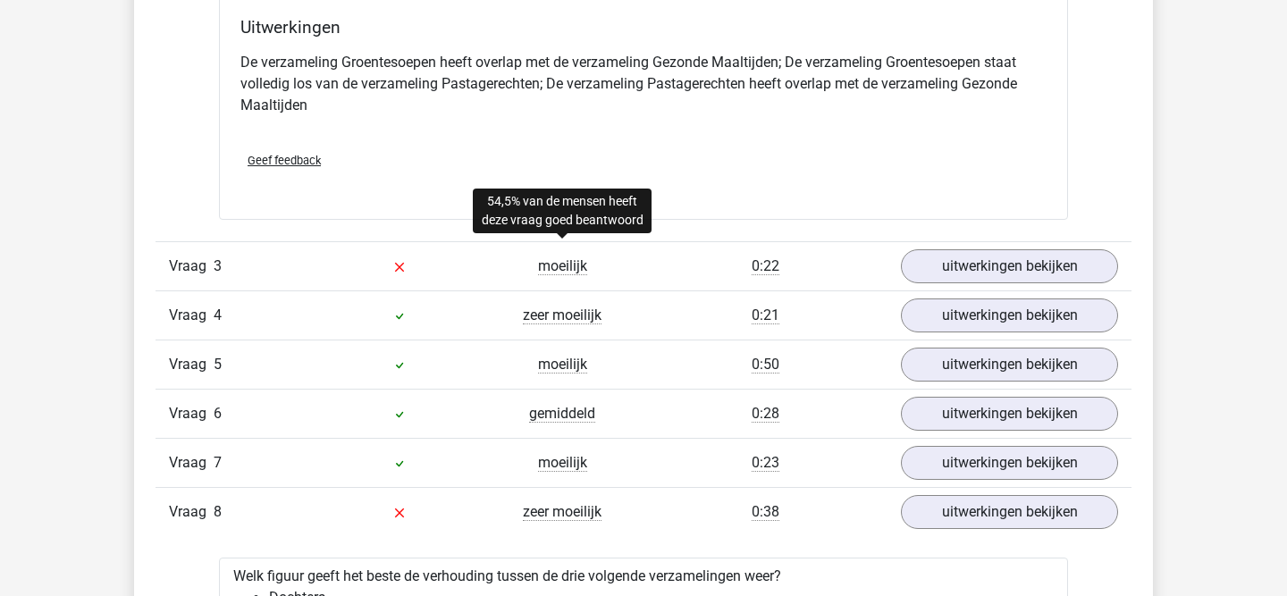
scroll to position [1794, 0]
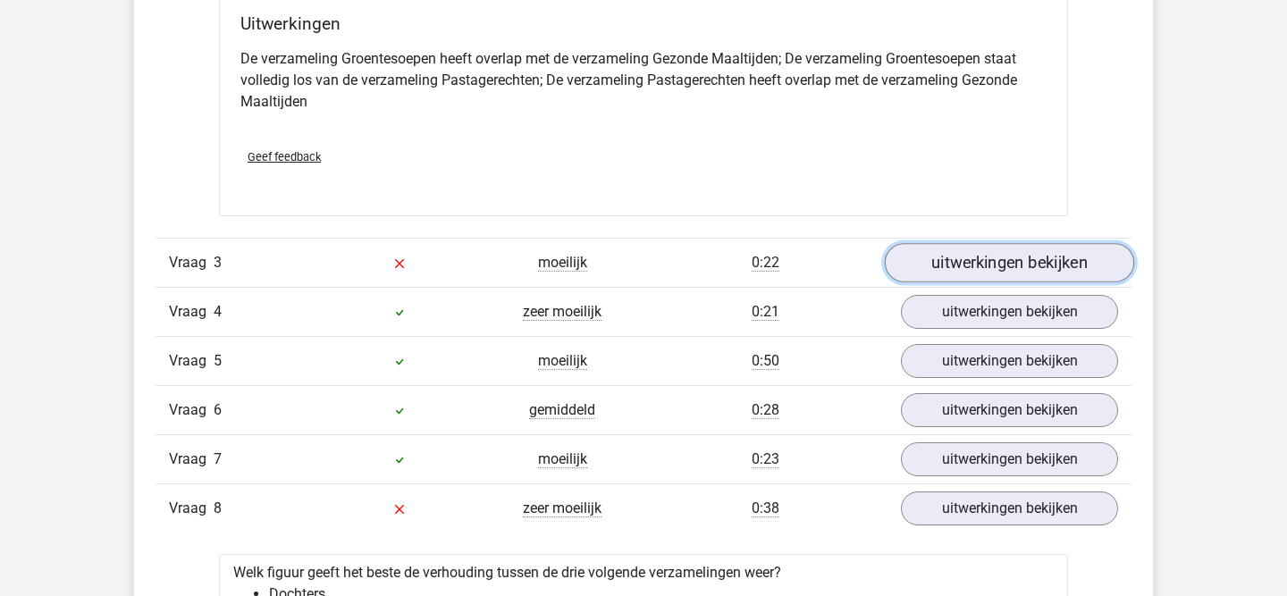
click at [929, 266] on link "uitwerkingen bekijken" at bounding box center [1008, 262] width 249 height 39
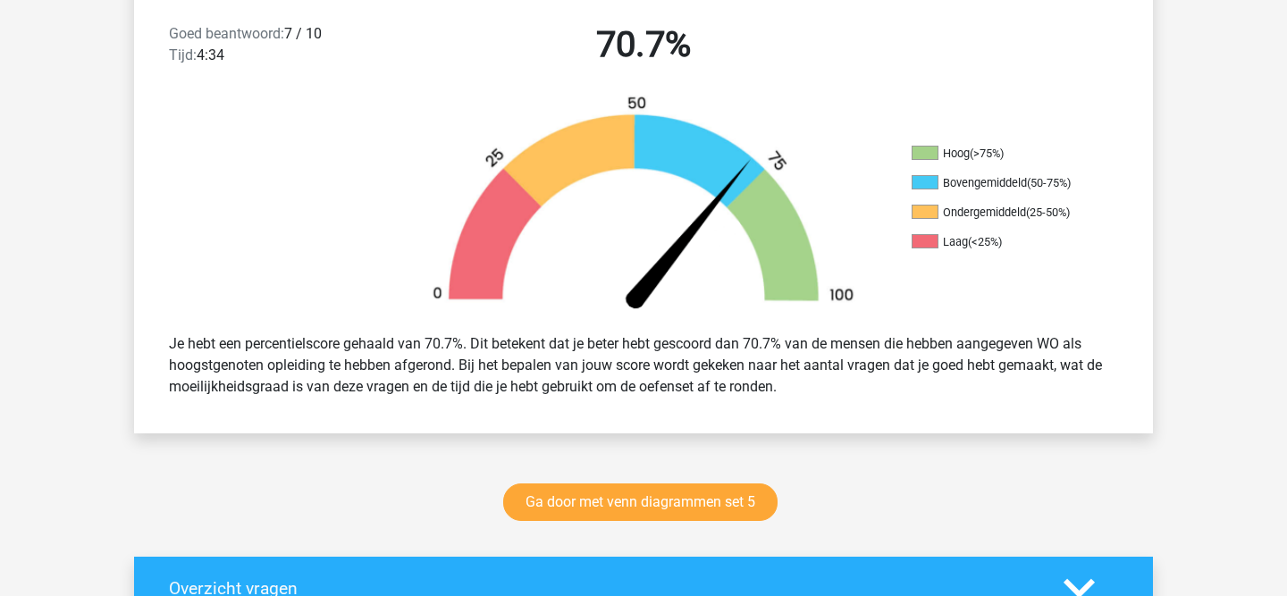
scroll to position [501, 0]
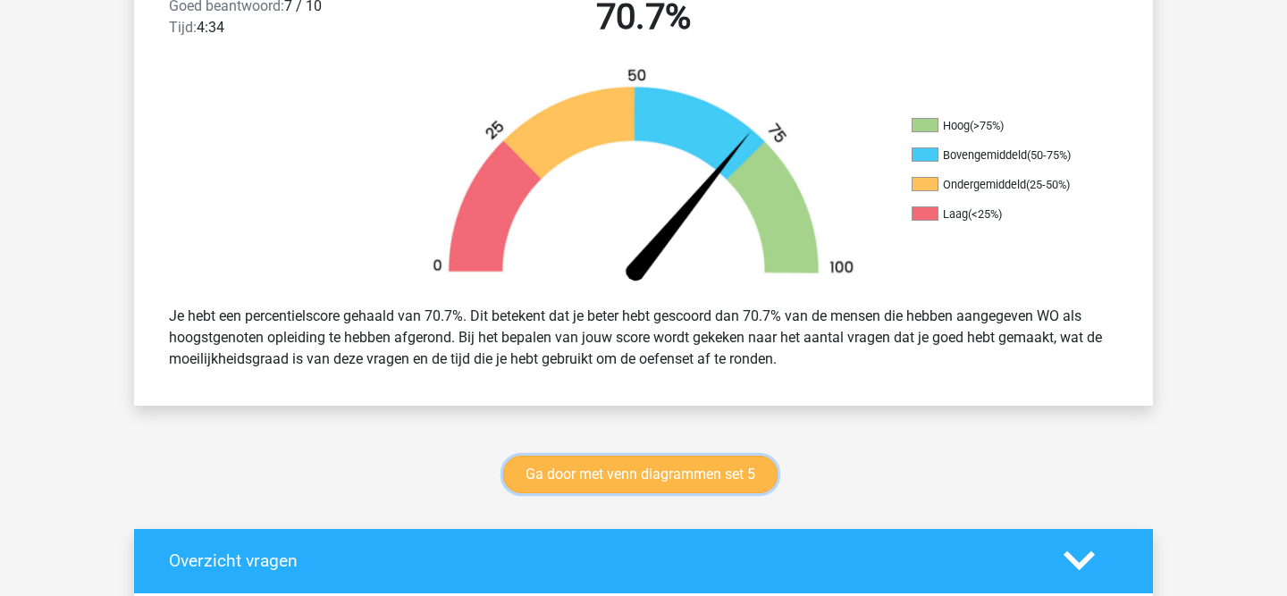
click at [618, 481] on link "Ga door met venn diagrammen set 5" at bounding box center [640, 475] width 274 height 38
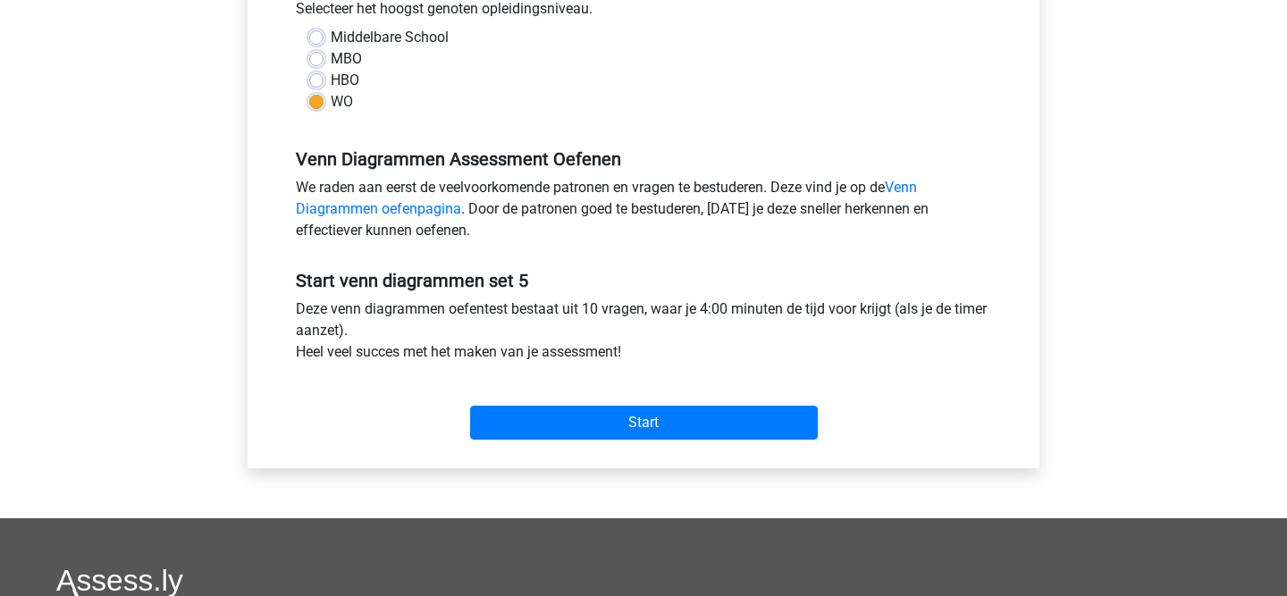
scroll to position [423, 0]
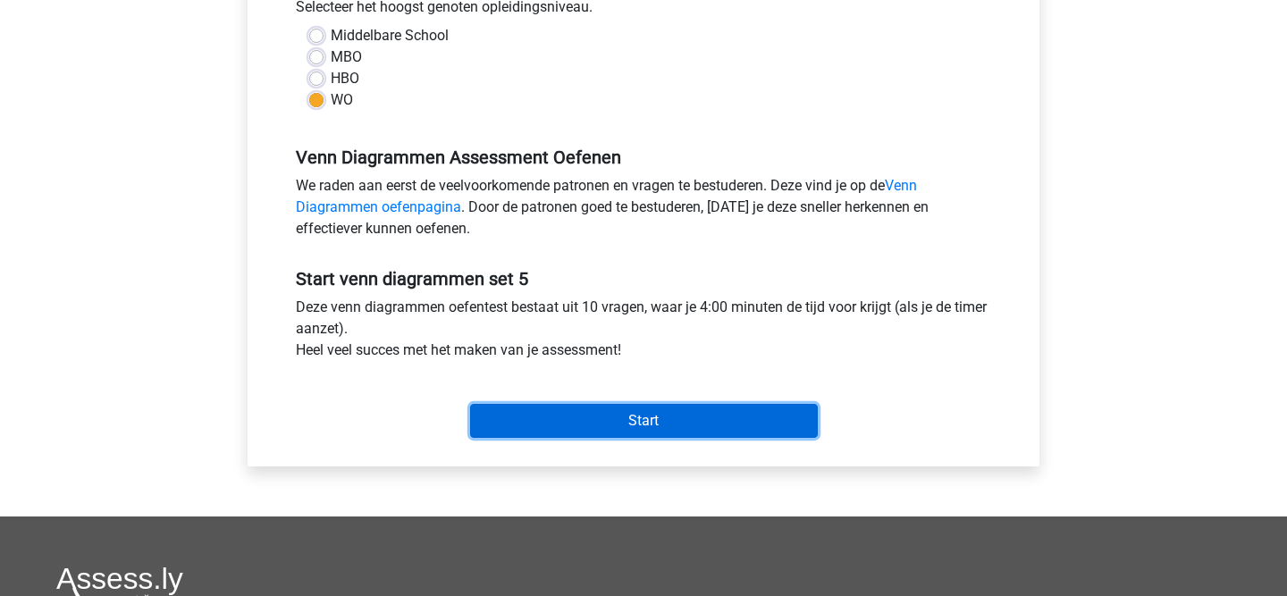
click at [701, 428] on input "Start" at bounding box center [644, 421] width 348 height 34
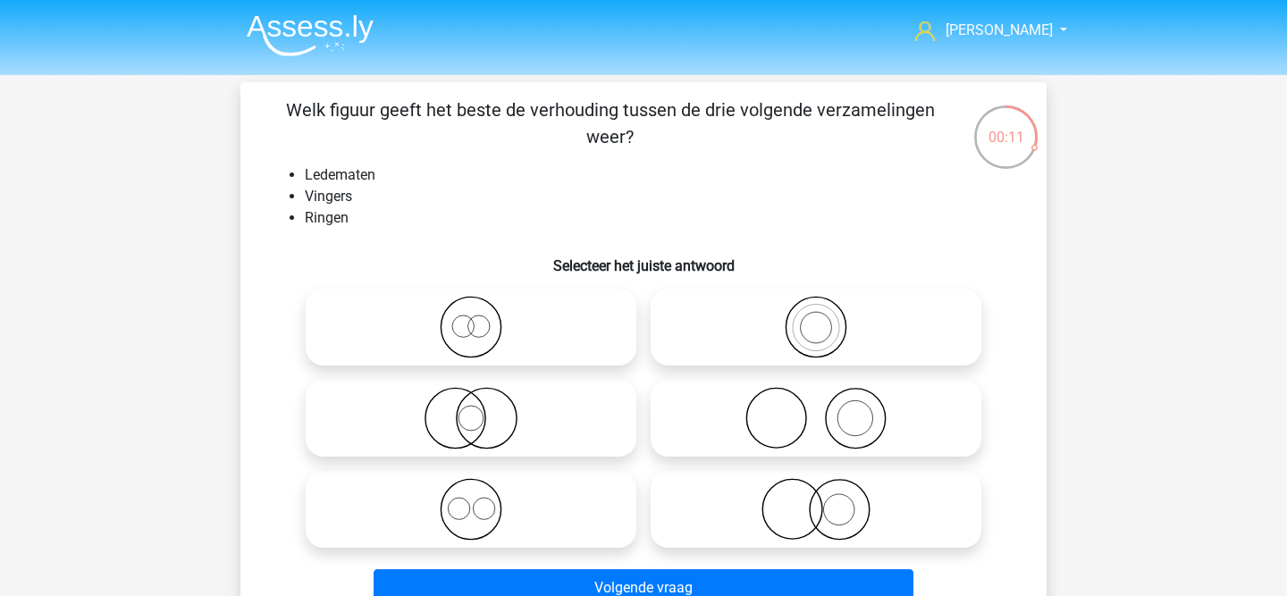
click at [811, 429] on icon at bounding box center [816, 418] width 316 height 63
click at [816, 409] on input "radio" at bounding box center [822, 404] width 12 height 12
radio input "true"
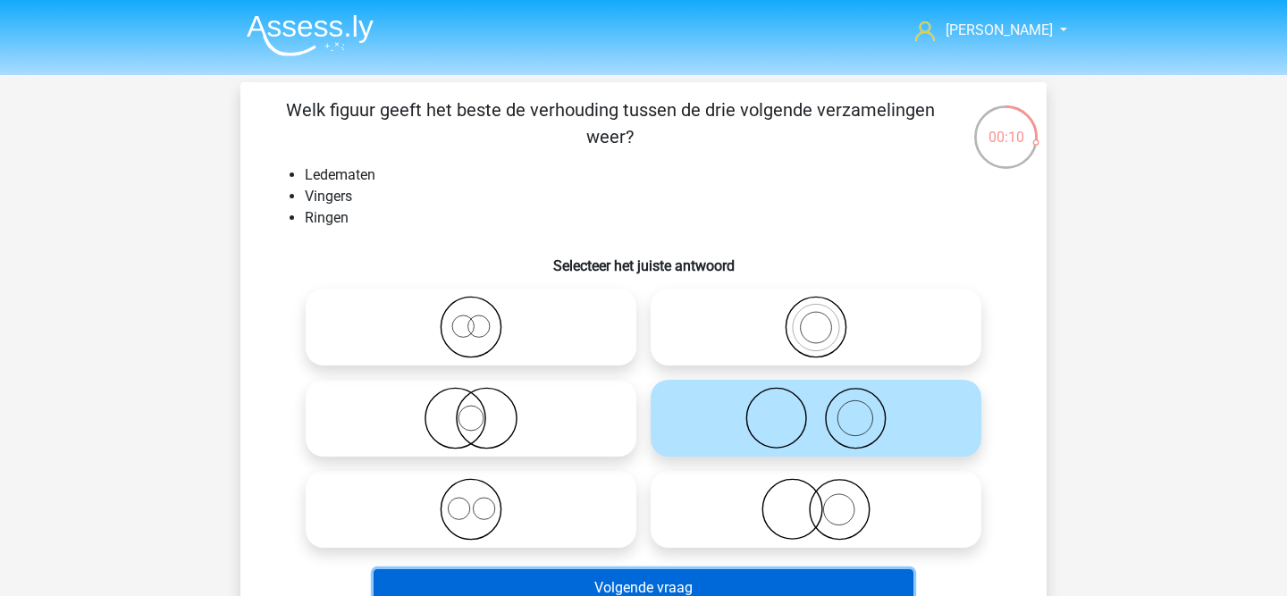
click at [739, 578] on button "Volgende vraag" at bounding box center [643, 588] width 541 height 38
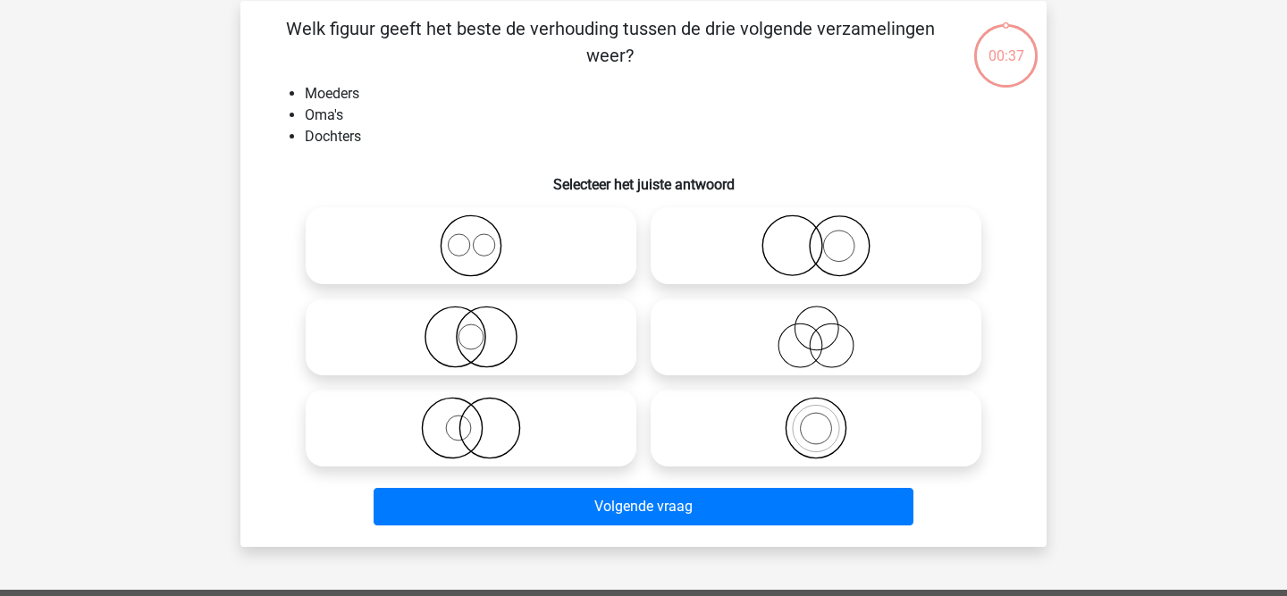
scroll to position [82, 0]
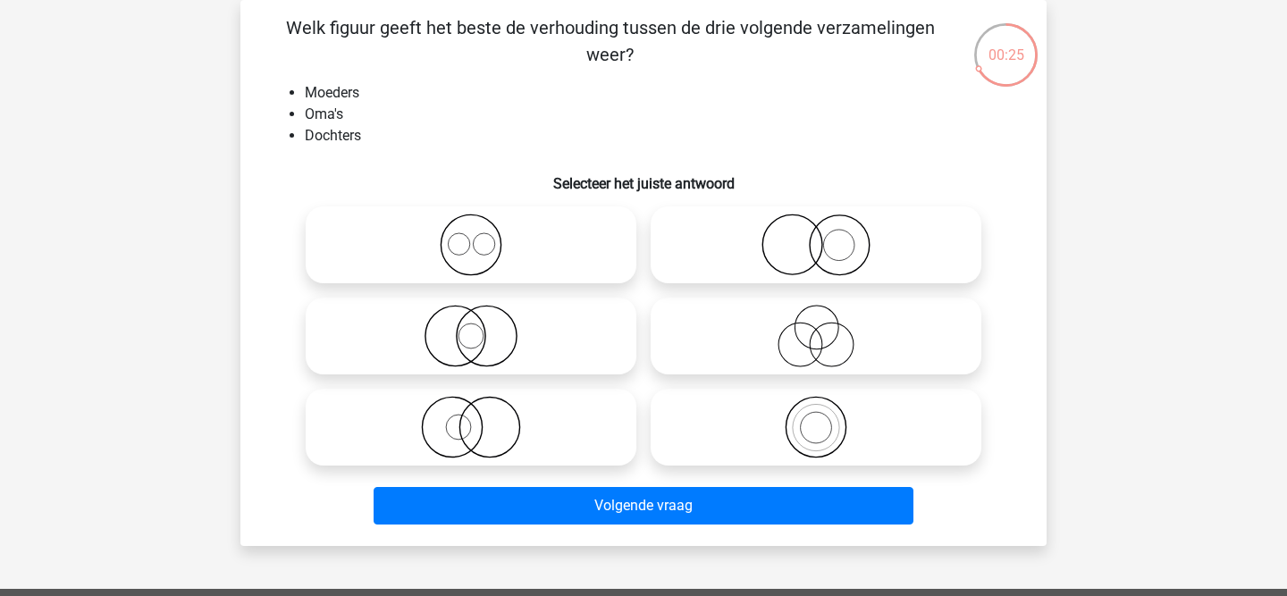
click at [796, 355] on icon at bounding box center [816, 336] width 316 height 63
click at [816, 327] on input "radio" at bounding box center [822, 321] width 12 height 12
radio input "true"
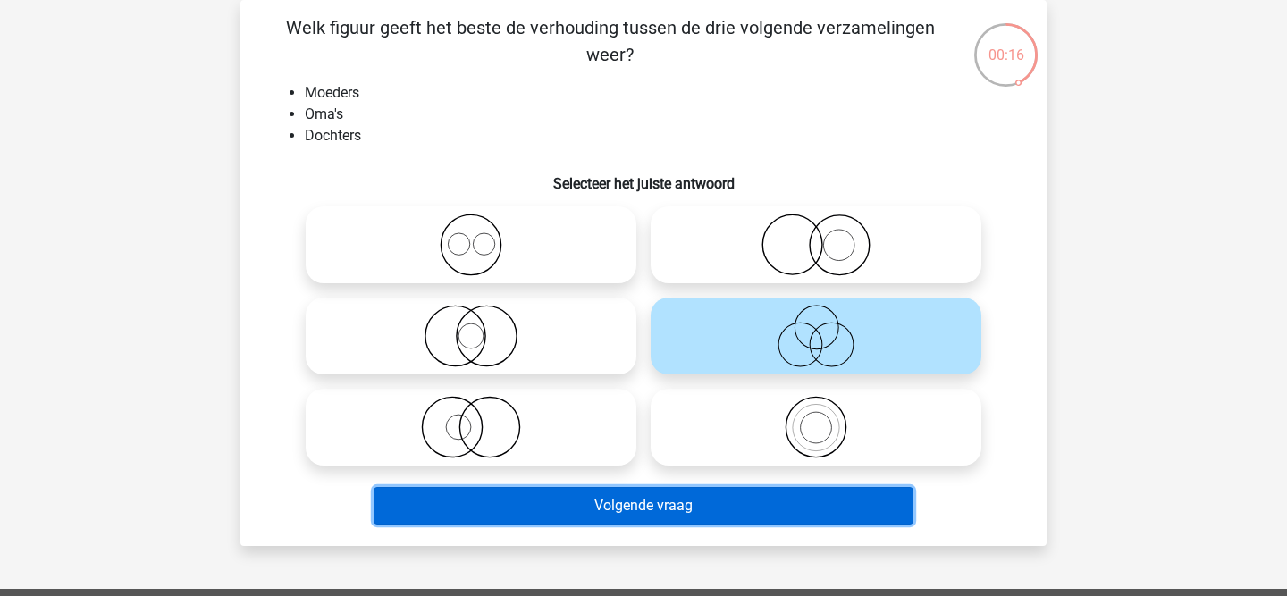
click at [697, 501] on button "Volgende vraag" at bounding box center [643, 506] width 541 height 38
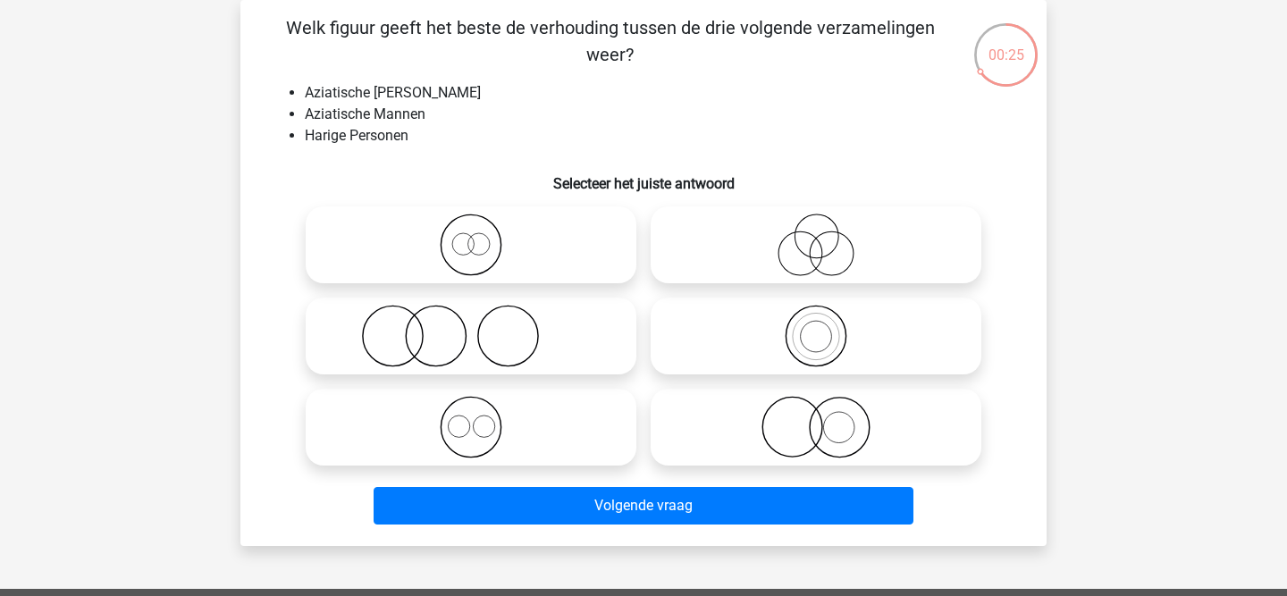
click at [435, 329] on icon at bounding box center [471, 336] width 316 height 63
click at [471, 327] on input "radio" at bounding box center [477, 321] width 12 height 12
radio input "true"
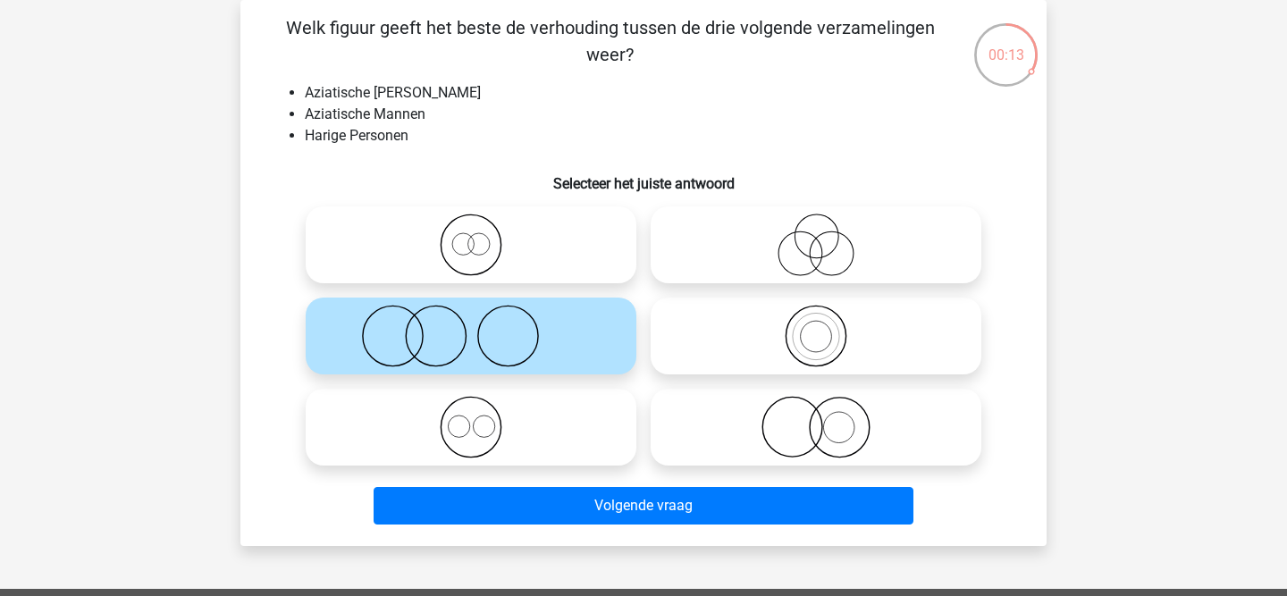
click at [852, 438] on icon at bounding box center [816, 427] width 316 height 63
click at [827, 418] on input "radio" at bounding box center [822, 413] width 12 height 12
radio input "true"
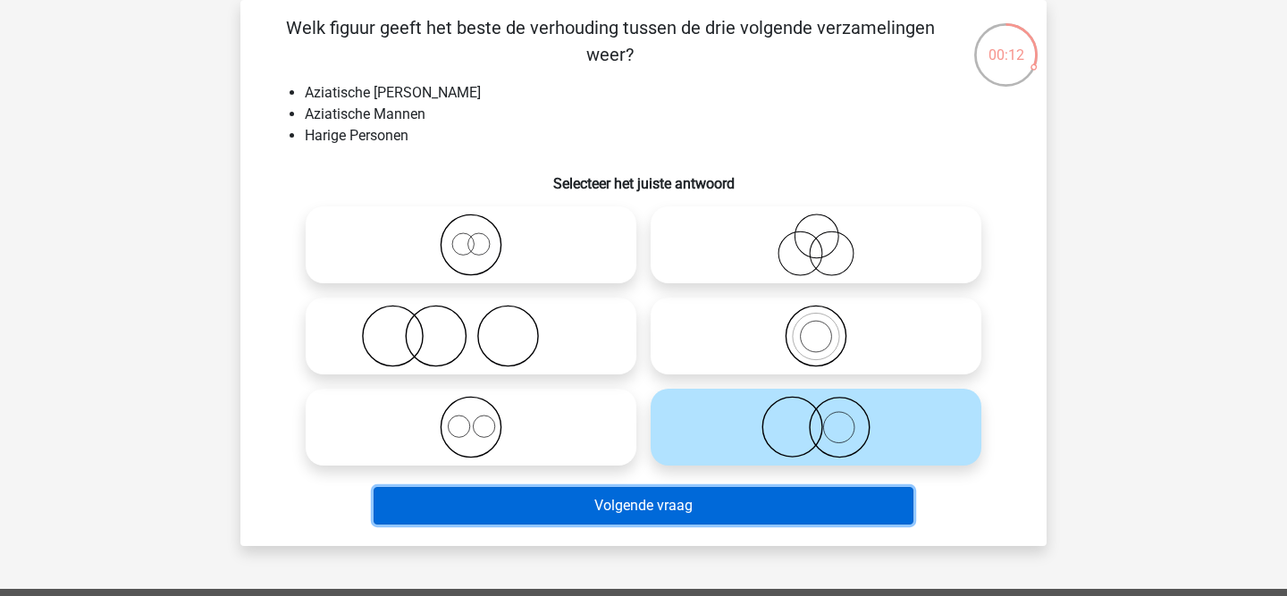
click at [799, 505] on button "Volgende vraag" at bounding box center [643, 506] width 541 height 38
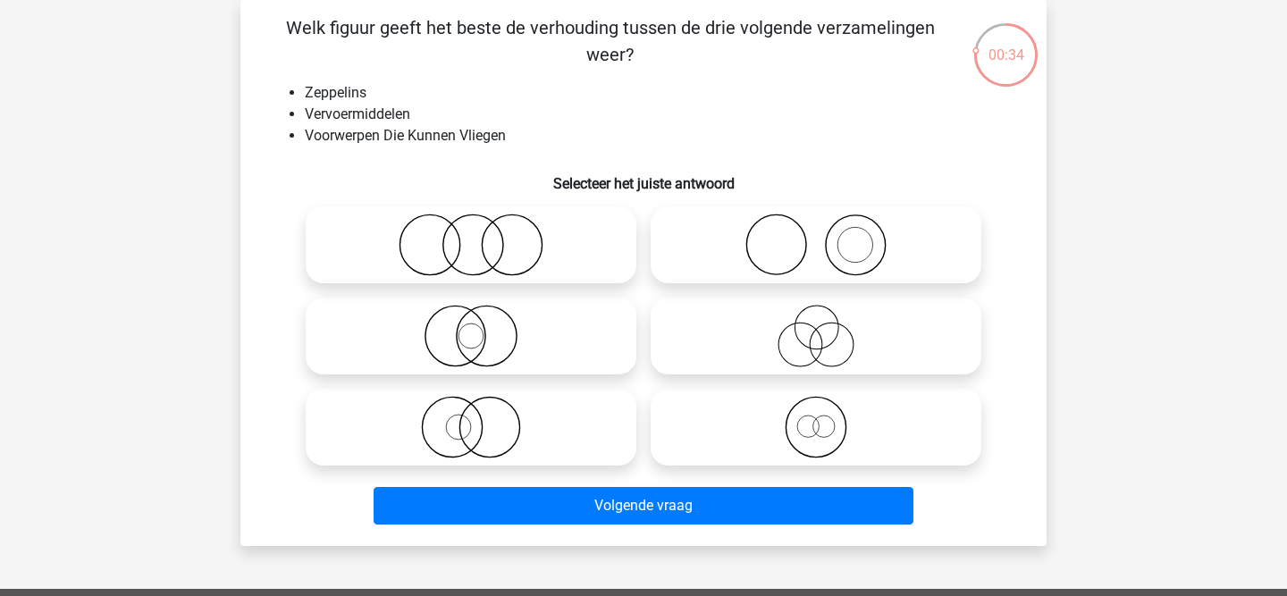
click at [504, 239] on icon at bounding box center [471, 245] width 316 height 63
click at [482, 236] on input "radio" at bounding box center [477, 230] width 12 height 12
radio input "true"
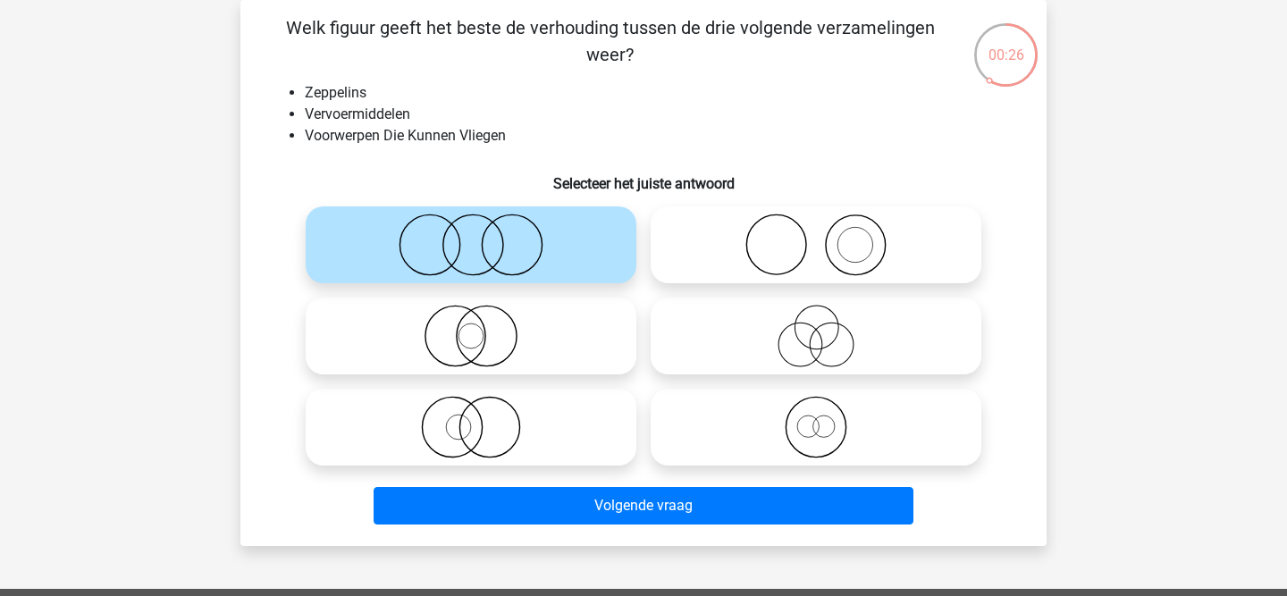
click at [474, 343] on icon at bounding box center [471, 336] width 316 height 63
click at [474, 327] on input "radio" at bounding box center [477, 321] width 12 height 12
radio input "true"
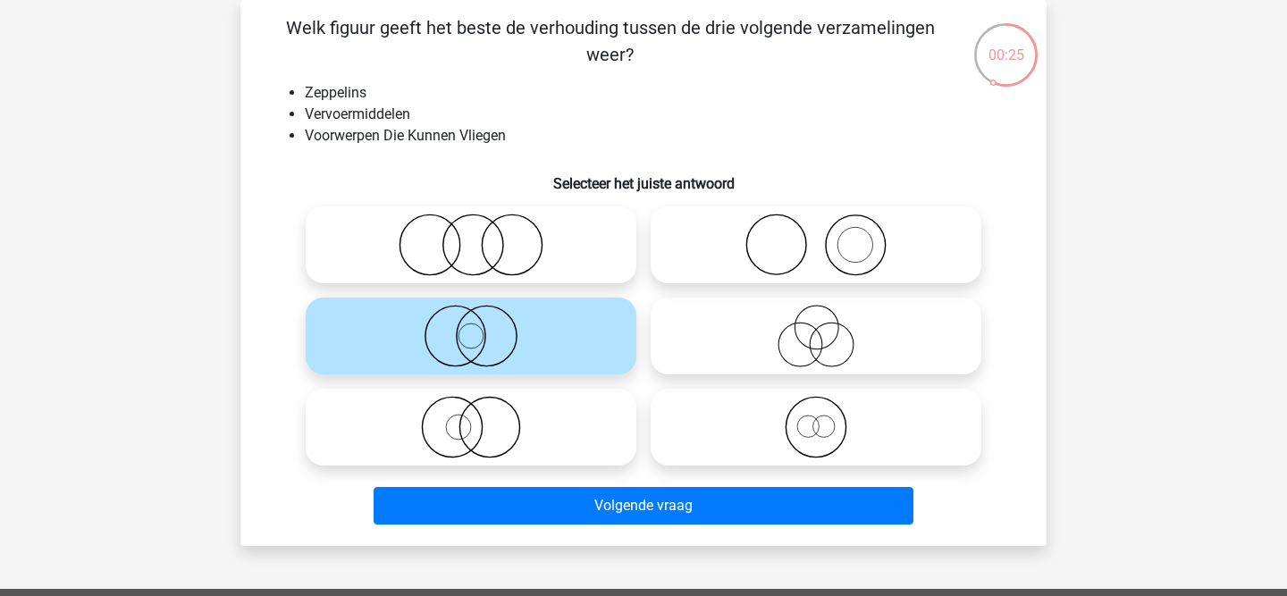
click at [499, 485] on div "Volgende vraag" at bounding box center [643, 502] width 749 height 59
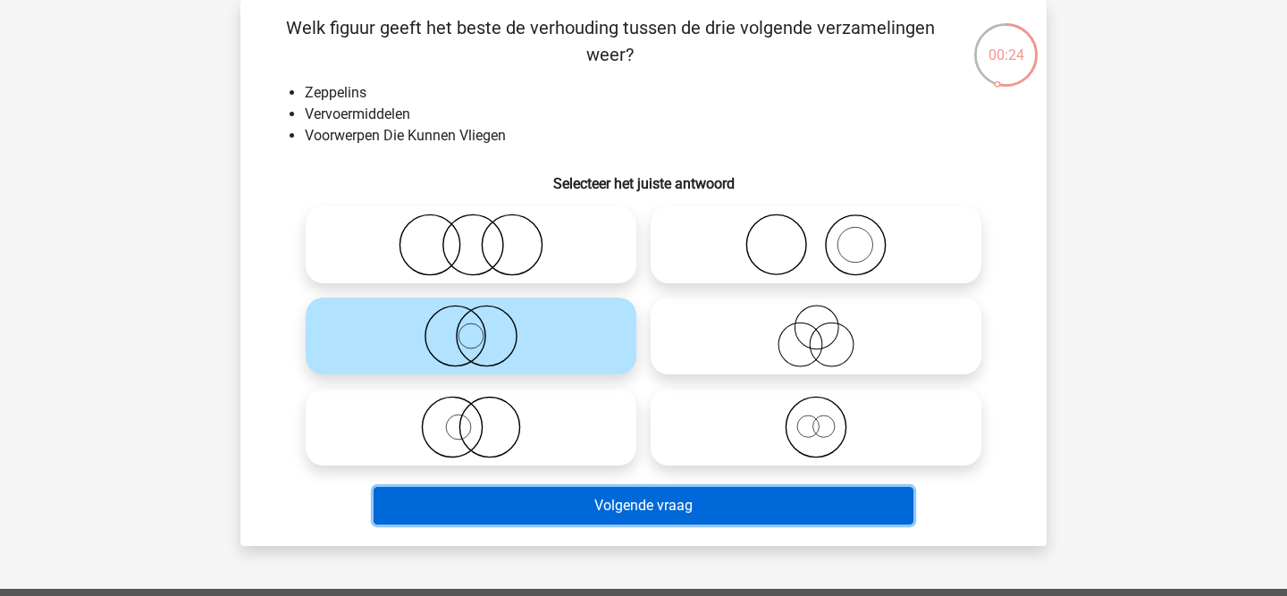
click at [499, 495] on button "Volgende vraag" at bounding box center [643, 506] width 541 height 38
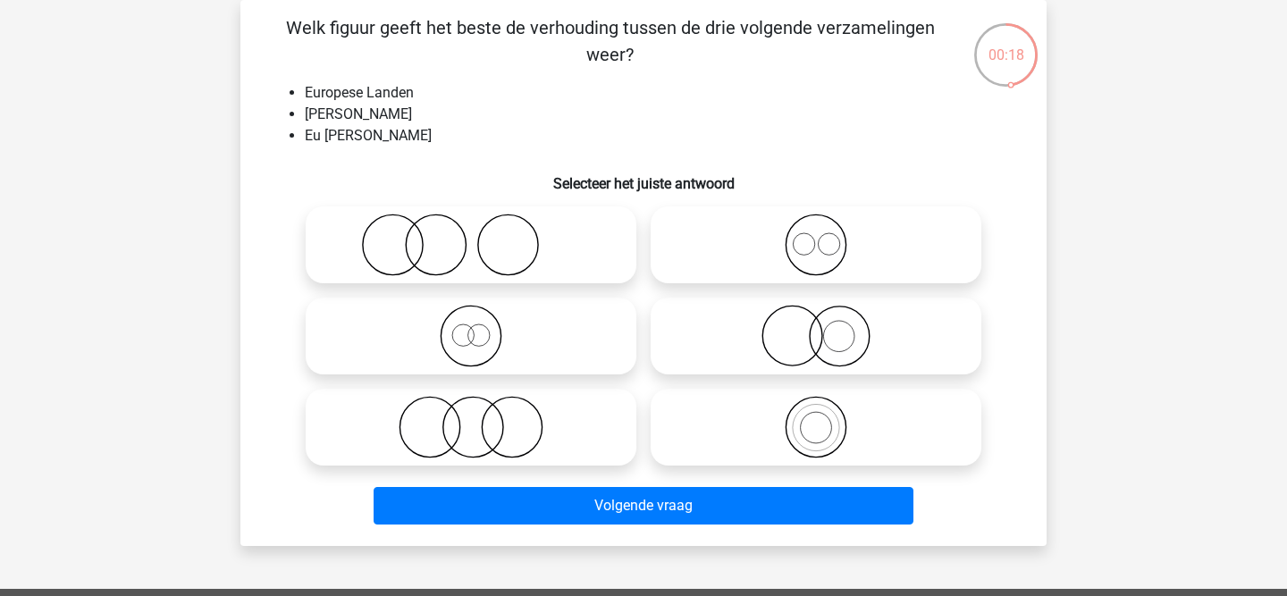
click at [483, 348] on icon at bounding box center [471, 336] width 316 height 63
click at [482, 327] on input "radio" at bounding box center [477, 321] width 12 height 12
radio input "true"
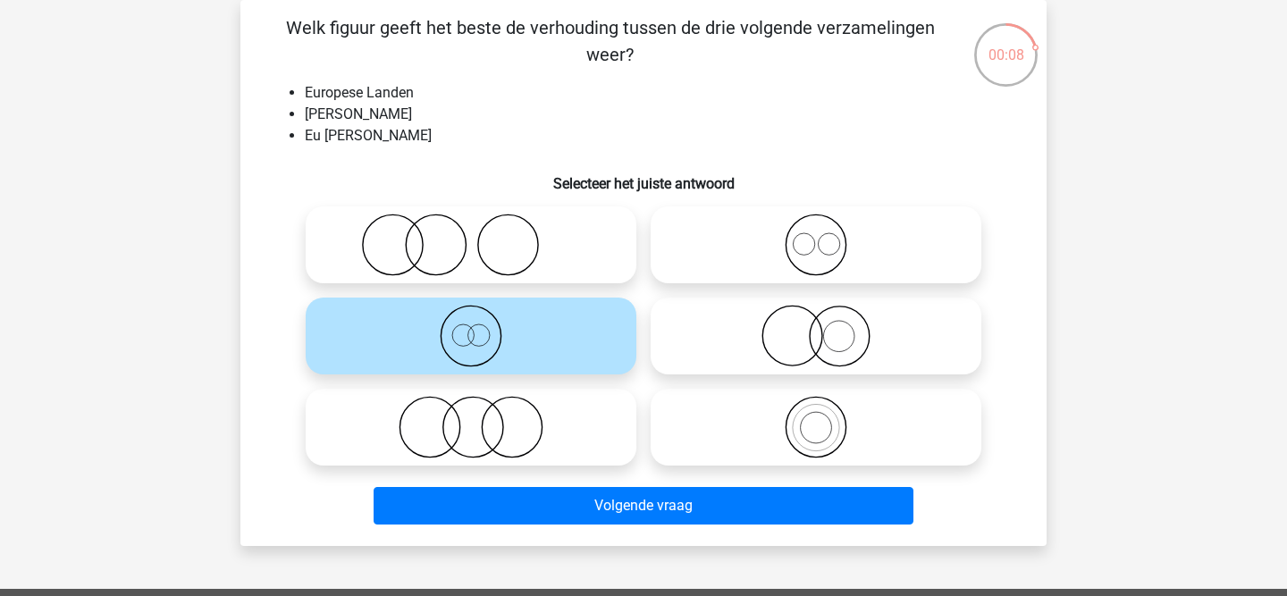
click at [821, 432] on icon at bounding box center [816, 427] width 316 height 63
click at [821, 418] on input "radio" at bounding box center [822, 413] width 12 height 12
radio input "true"
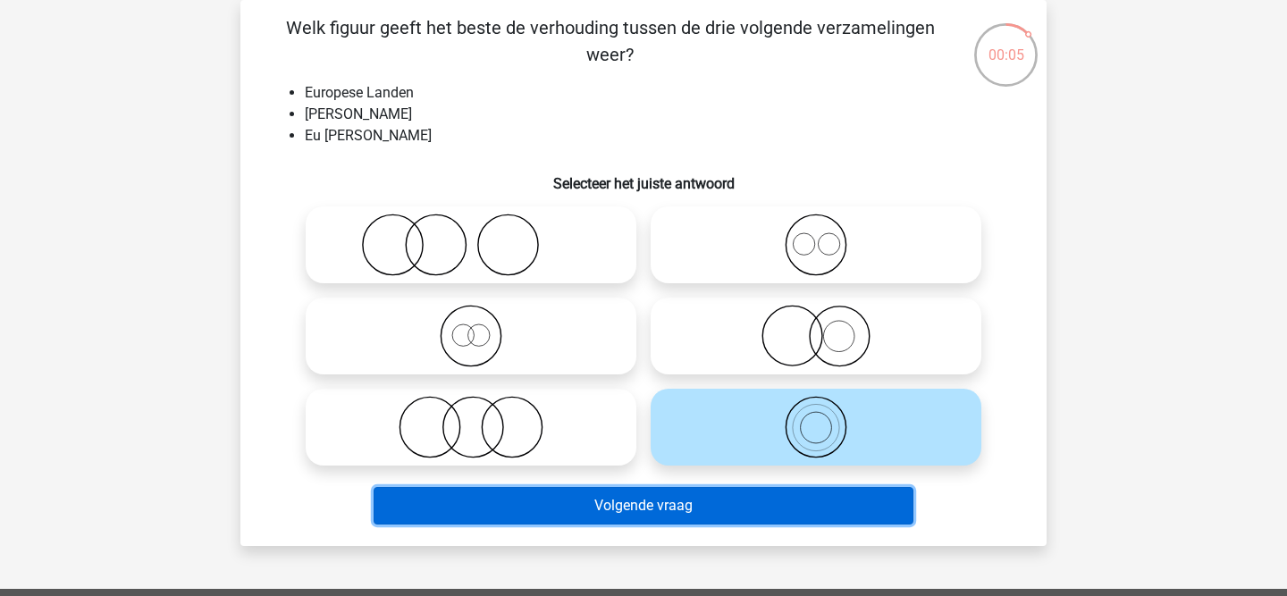
click at [708, 506] on button "Volgende vraag" at bounding box center [643, 506] width 541 height 38
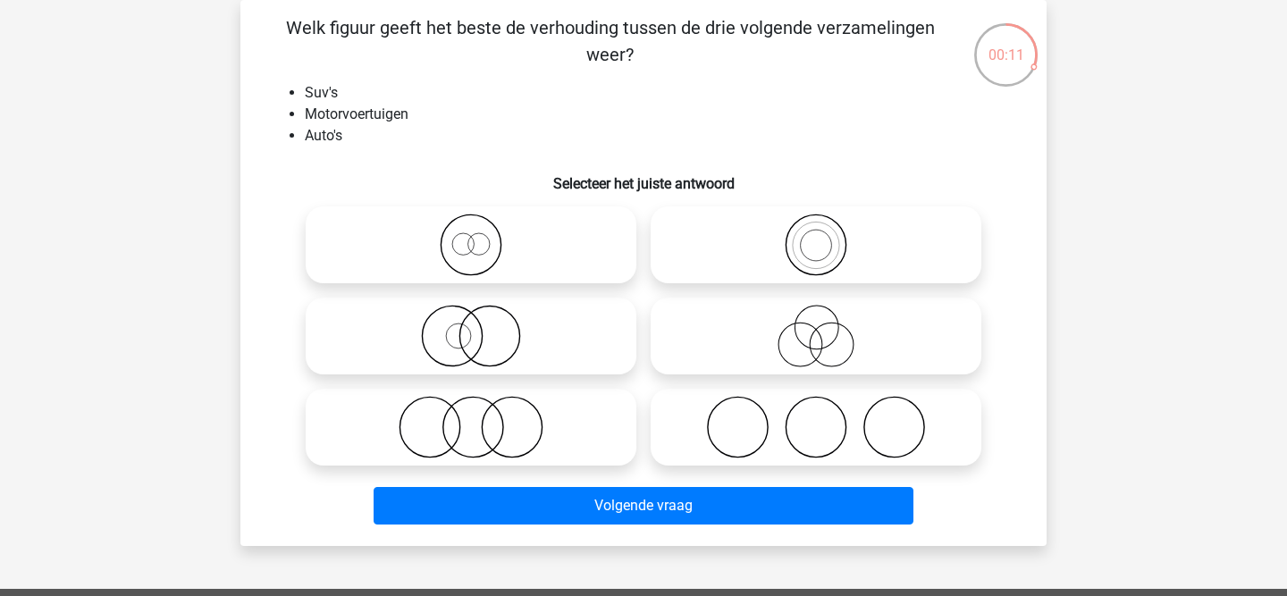
click at [453, 326] on icon at bounding box center [471, 336] width 316 height 63
click at [471, 326] on input "radio" at bounding box center [477, 321] width 12 height 12
radio input "true"
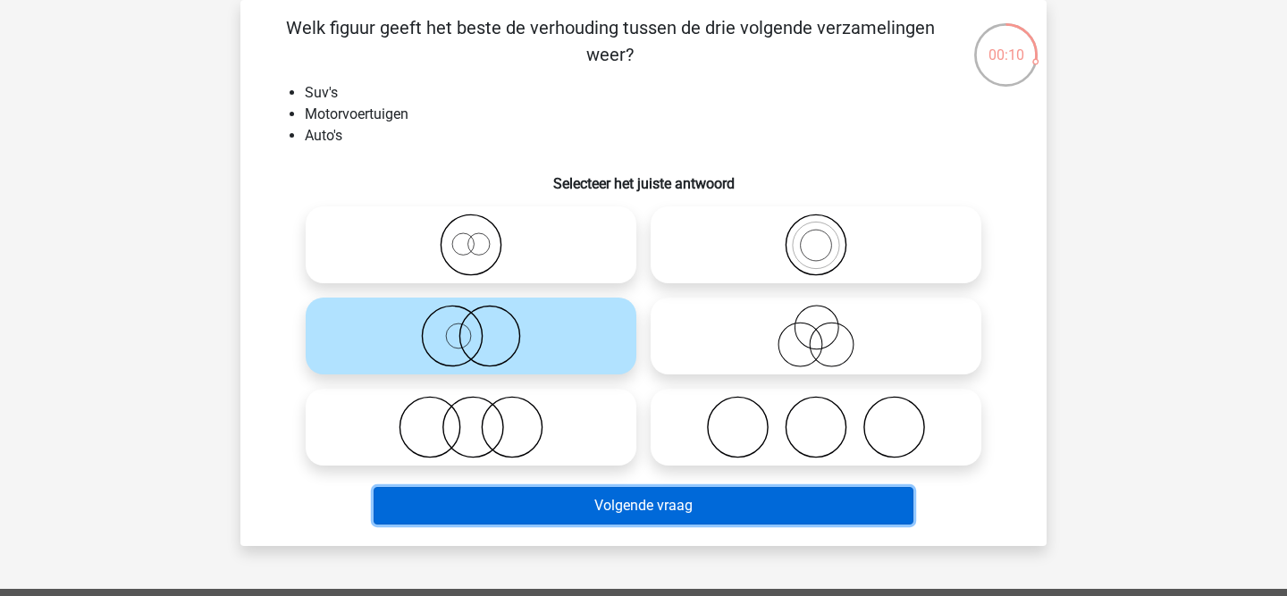
click at [475, 495] on button "Volgende vraag" at bounding box center [643, 506] width 541 height 38
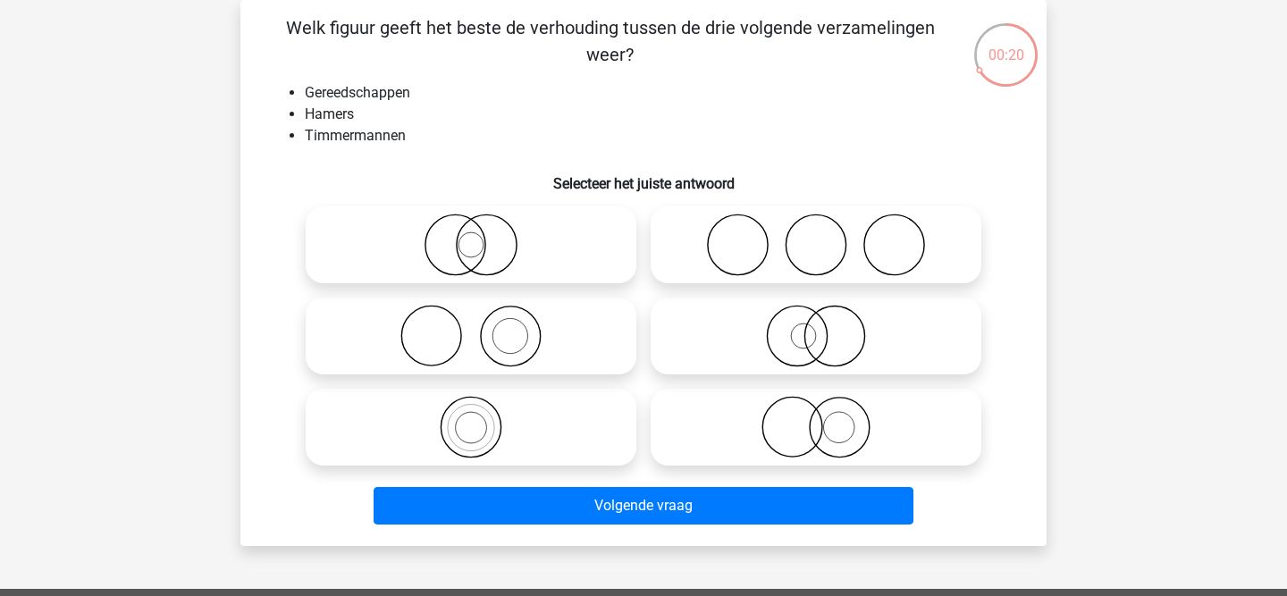
click at [503, 341] on icon at bounding box center [471, 336] width 316 height 63
click at [482, 327] on input "radio" at bounding box center [477, 321] width 12 height 12
radio input "true"
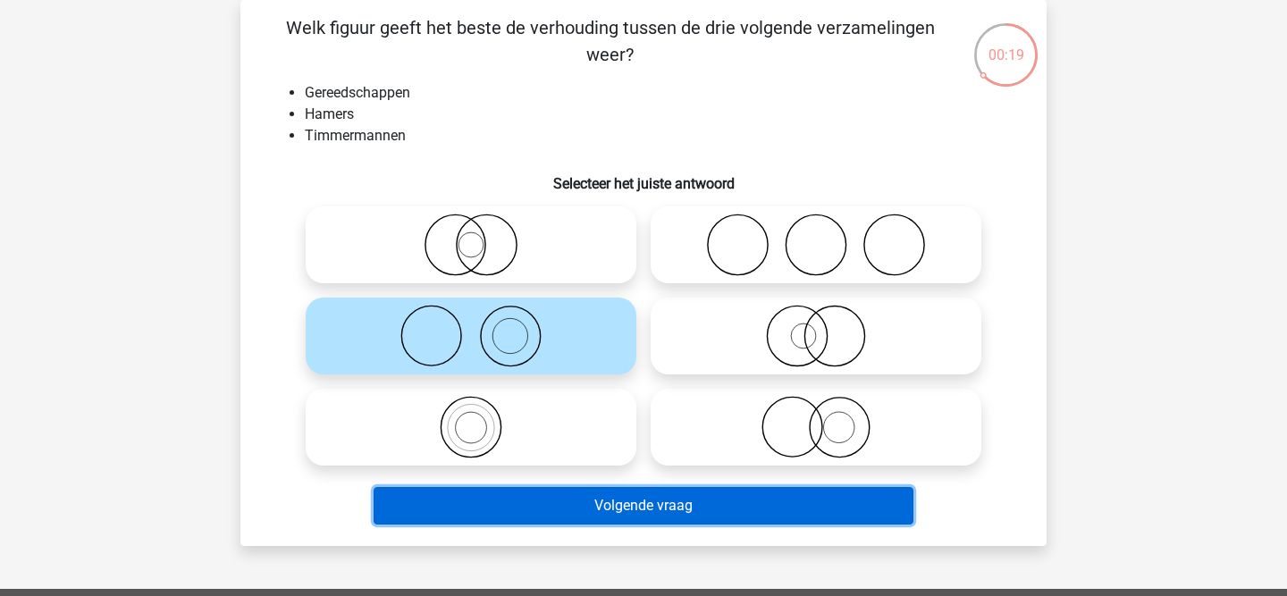
click at [532, 516] on button "Volgende vraag" at bounding box center [643, 506] width 541 height 38
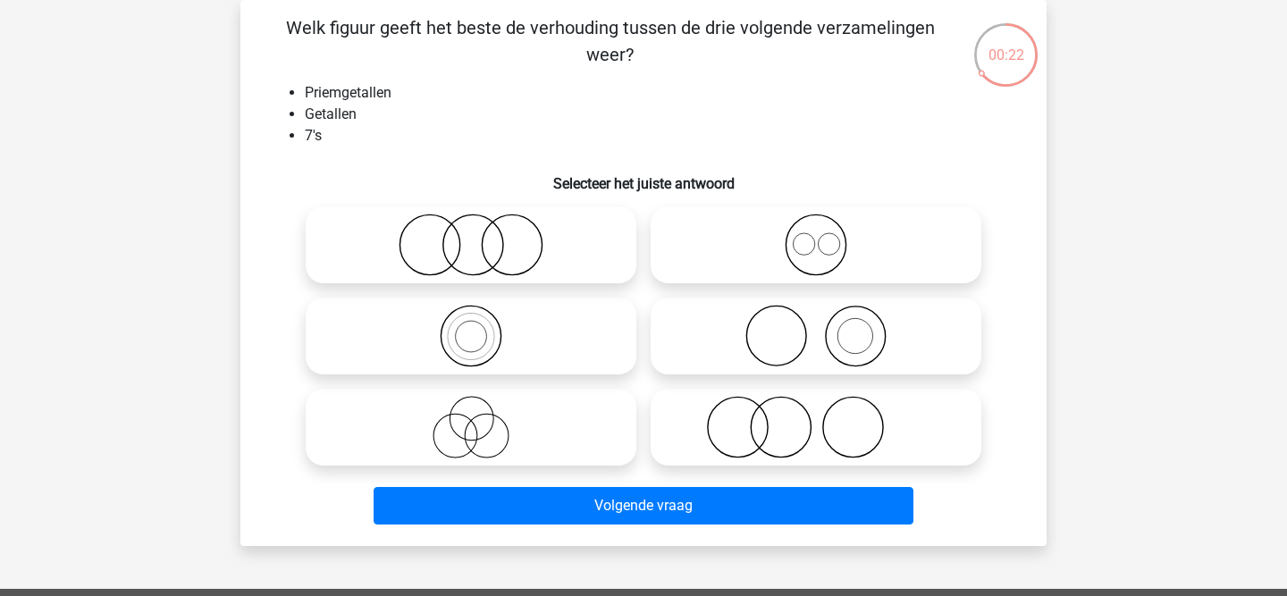
click at [809, 344] on icon at bounding box center [816, 336] width 316 height 63
click at [816, 327] on input "radio" at bounding box center [822, 321] width 12 height 12
radio input "true"
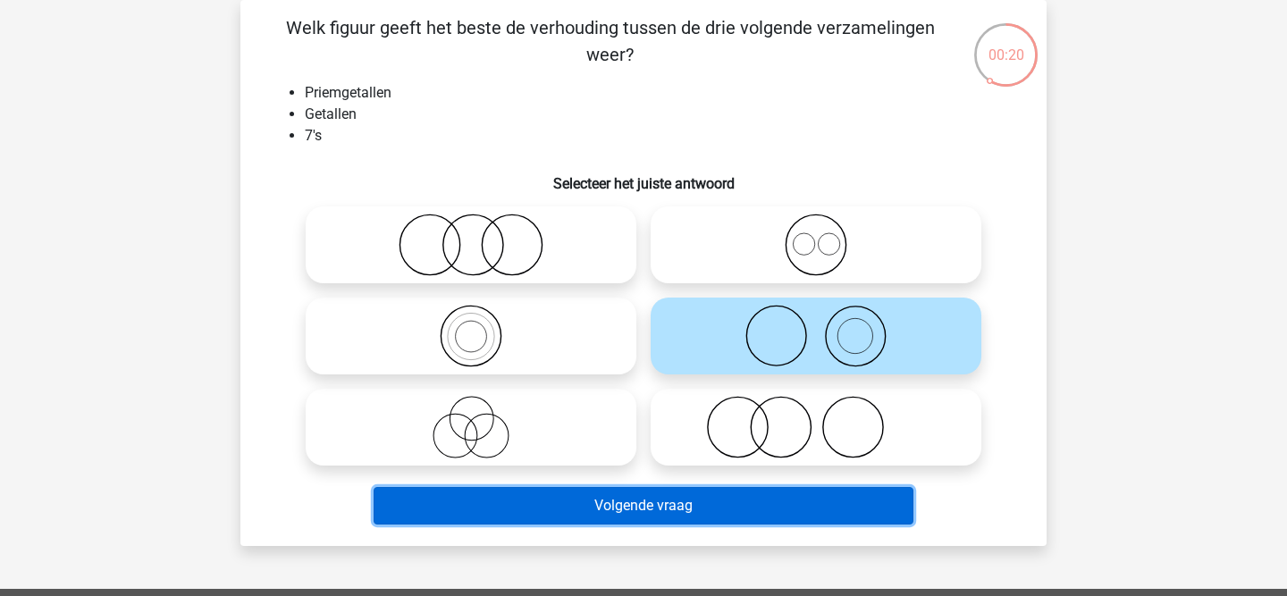
click at [671, 512] on button "Volgende vraag" at bounding box center [643, 506] width 541 height 38
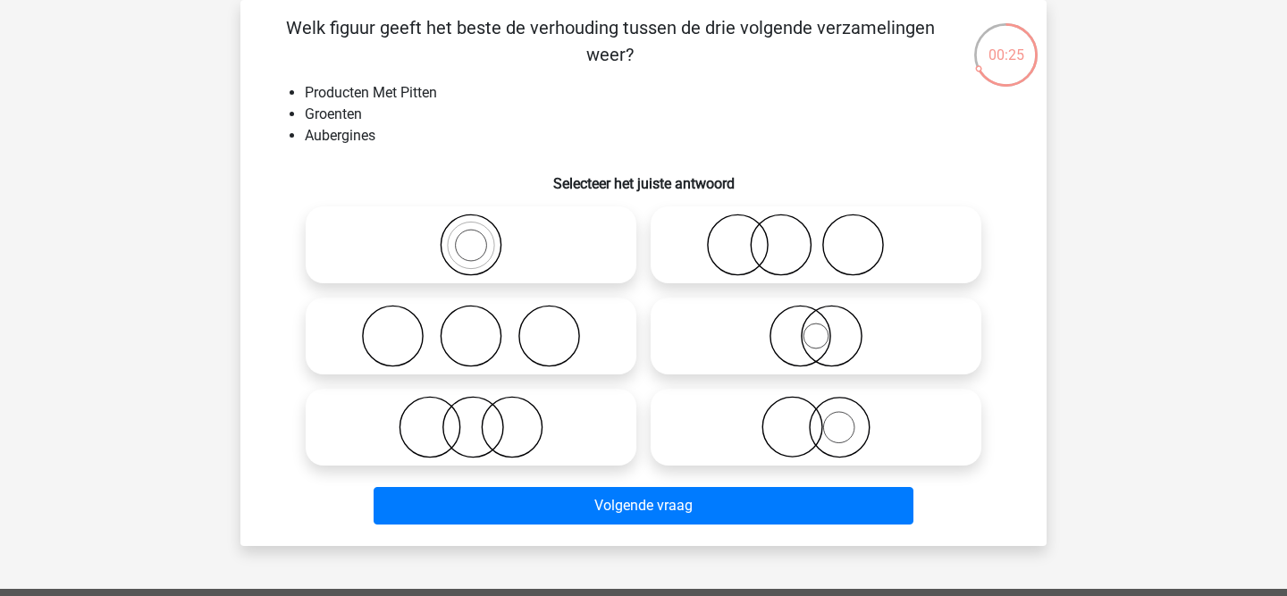
click at [820, 442] on icon at bounding box center [816, 427] width 316 height 63
click at [820, 418] on input "radio" at bounding box center [822, 413] width 12 height 12
radio input "true"
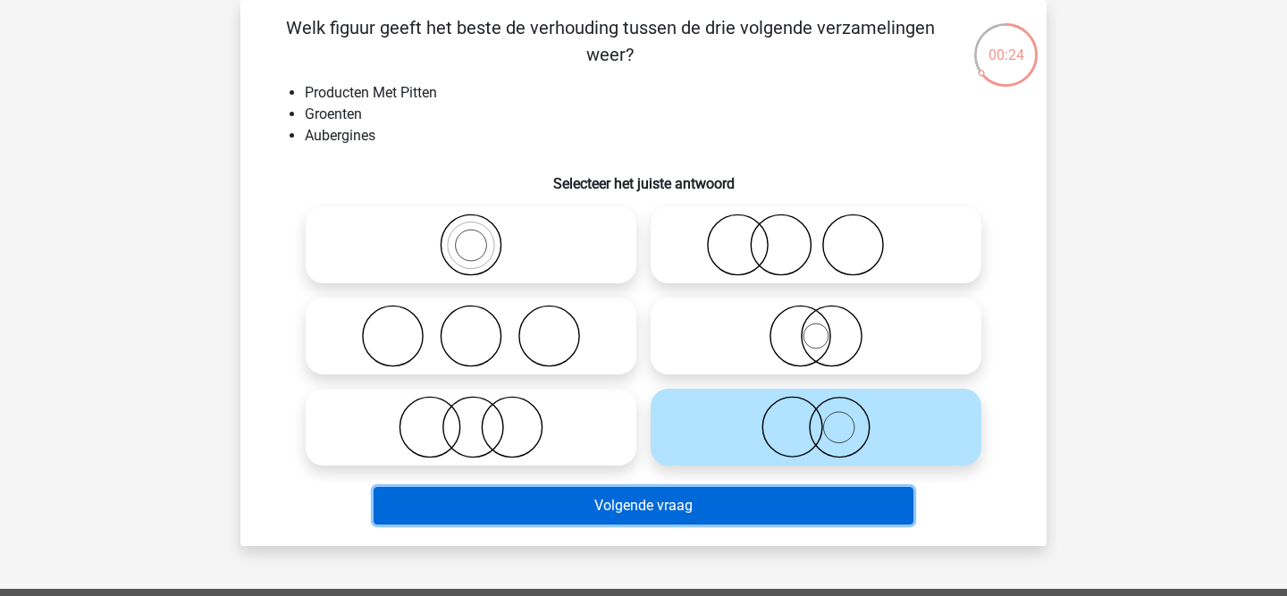
click at [759, 495] on button "Volgende vraag" at bounding box center [643, 506] width 541 height 38
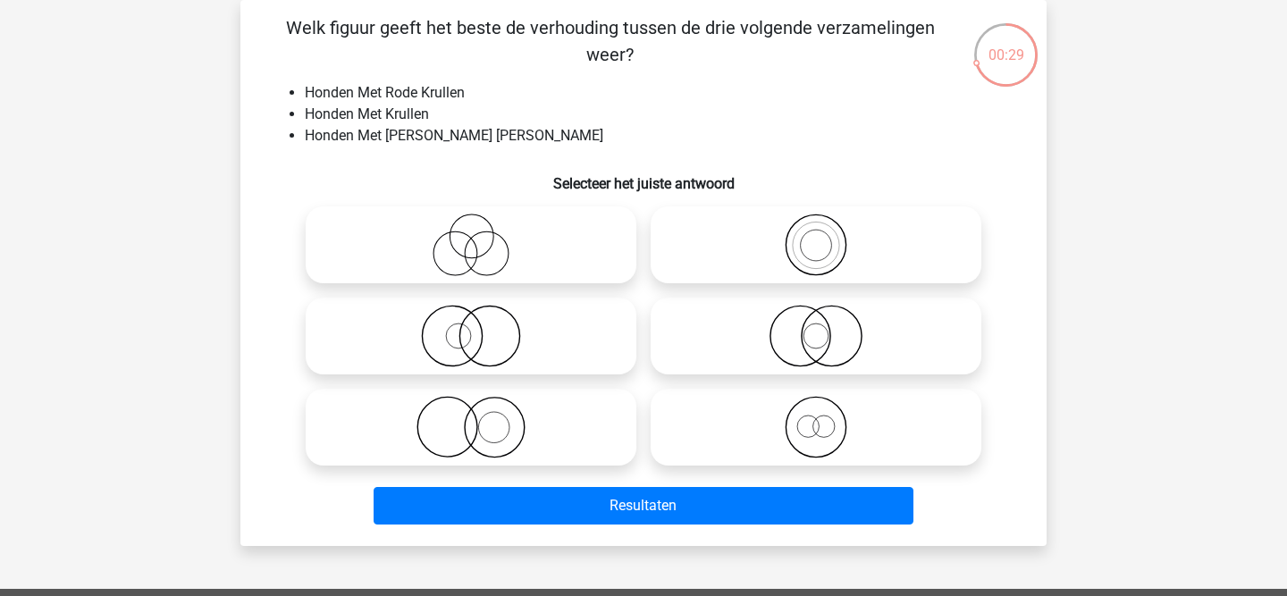
click at [818, 343] on icon at bounding box center [816, 336] width 316 height 63
click at [818, 327] on input "radio" at bounding box center [822, 321] width 12 height 12
radio input "true"
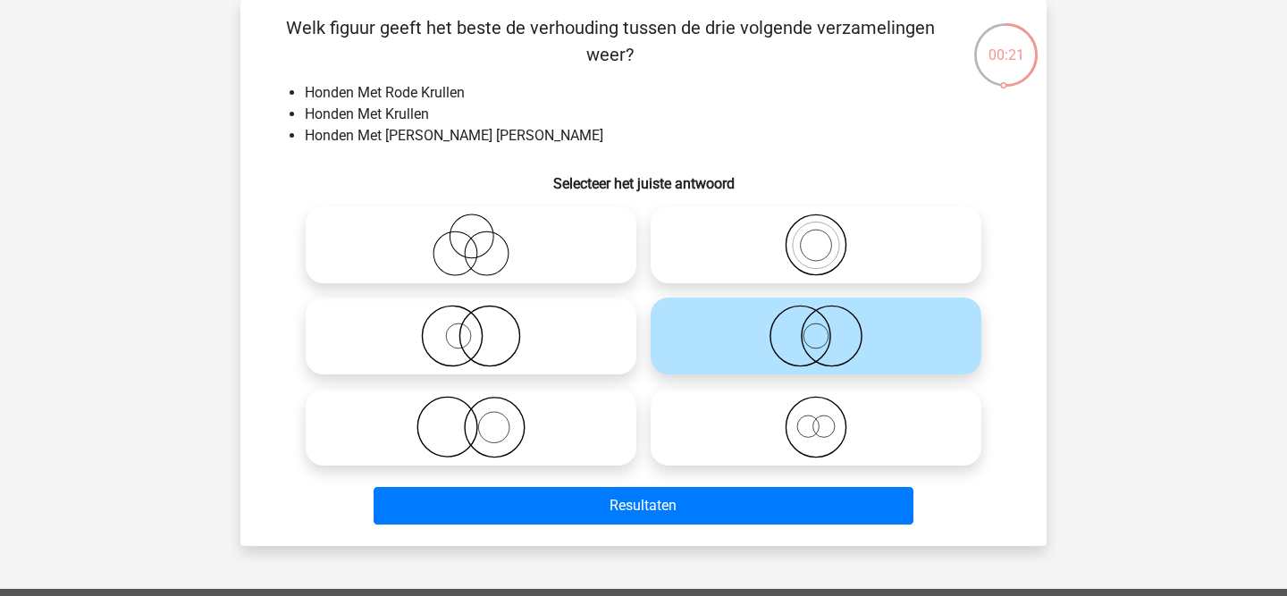
click at [814, 443] on icon at bounding box center [816, 427] width 316 height 63
click at [816, 418] on input "radio" at bounding box center [822, 413] width 12 height 12
radio input "true"
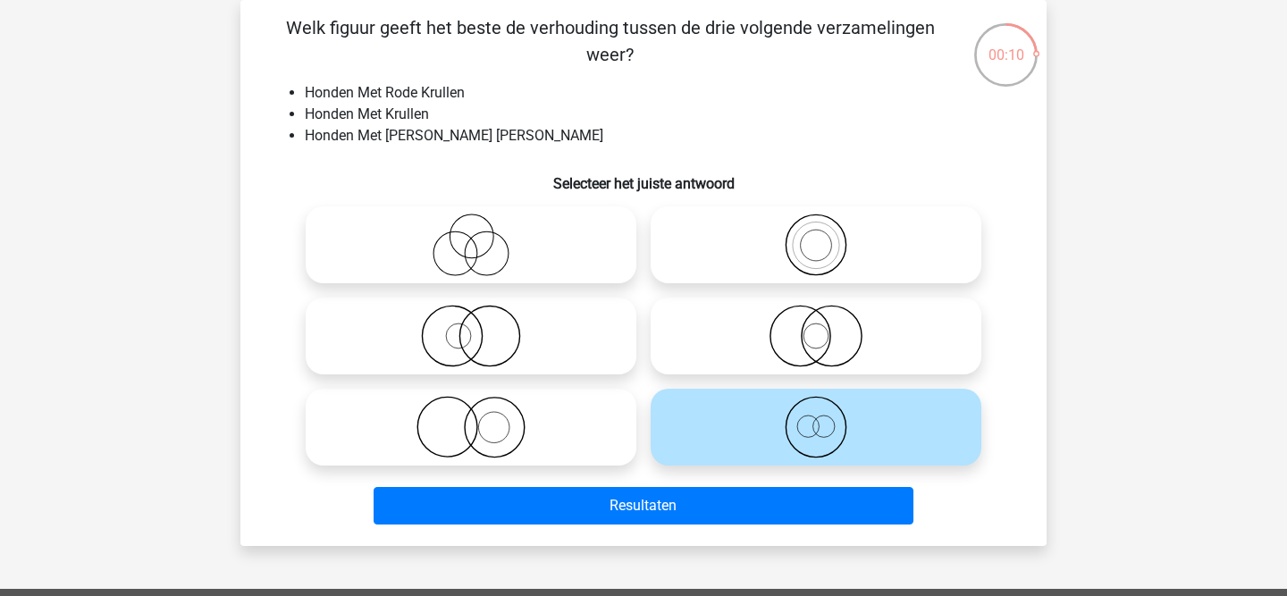
click at [476, 346] on icon at bounding box center [471, 336] width 316 height 63
click at [476, 327] on input "radio" at bounding box center [477, 321] width 12 height 12
radio input "true"
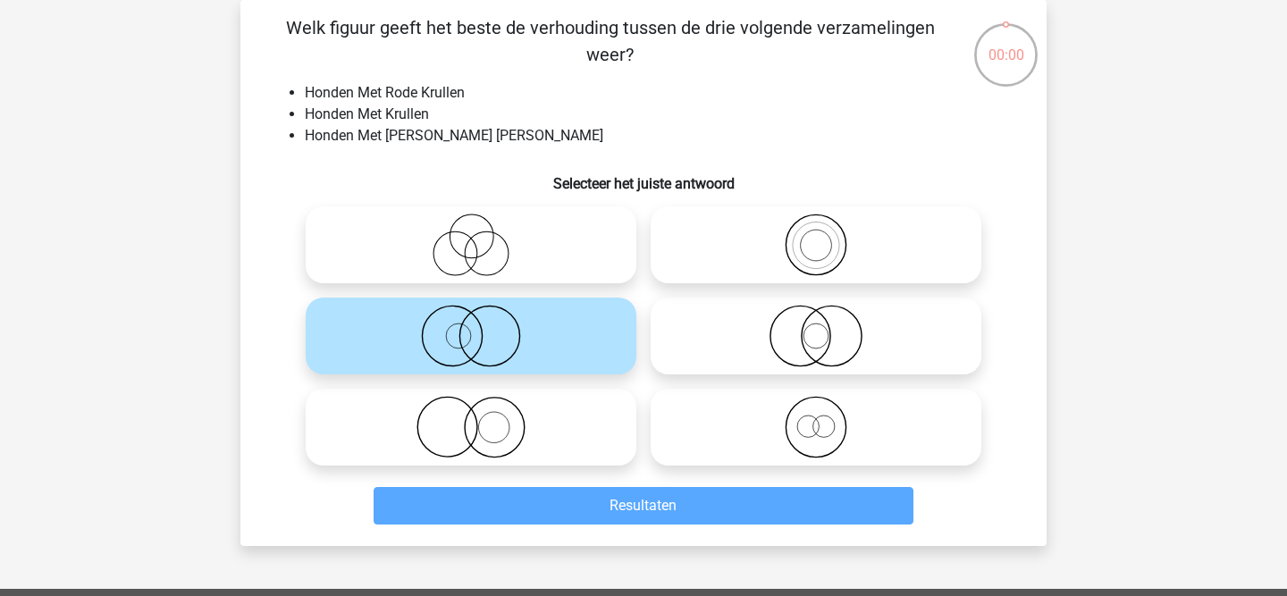
click at [499, 407] on icon at bounding box center [471, 427] width 316 height 63
click at [482, 407] on input "radio" at bounding box center [477, 413] width 12 height 12
radio input "true"
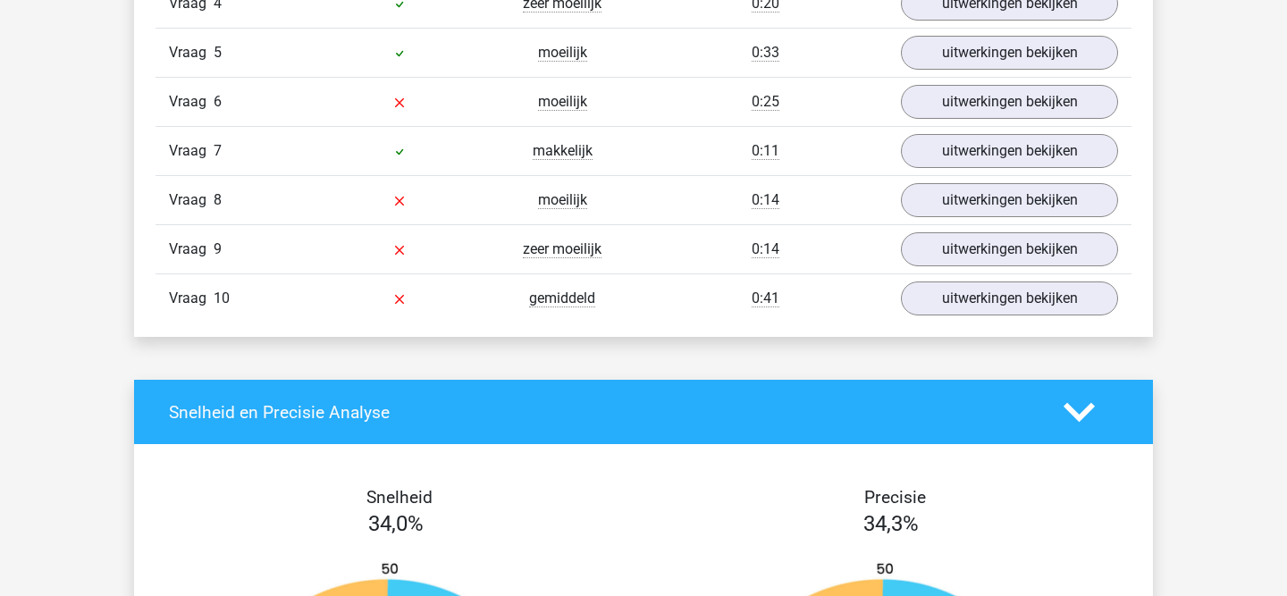
scroll to position [1408, 0]
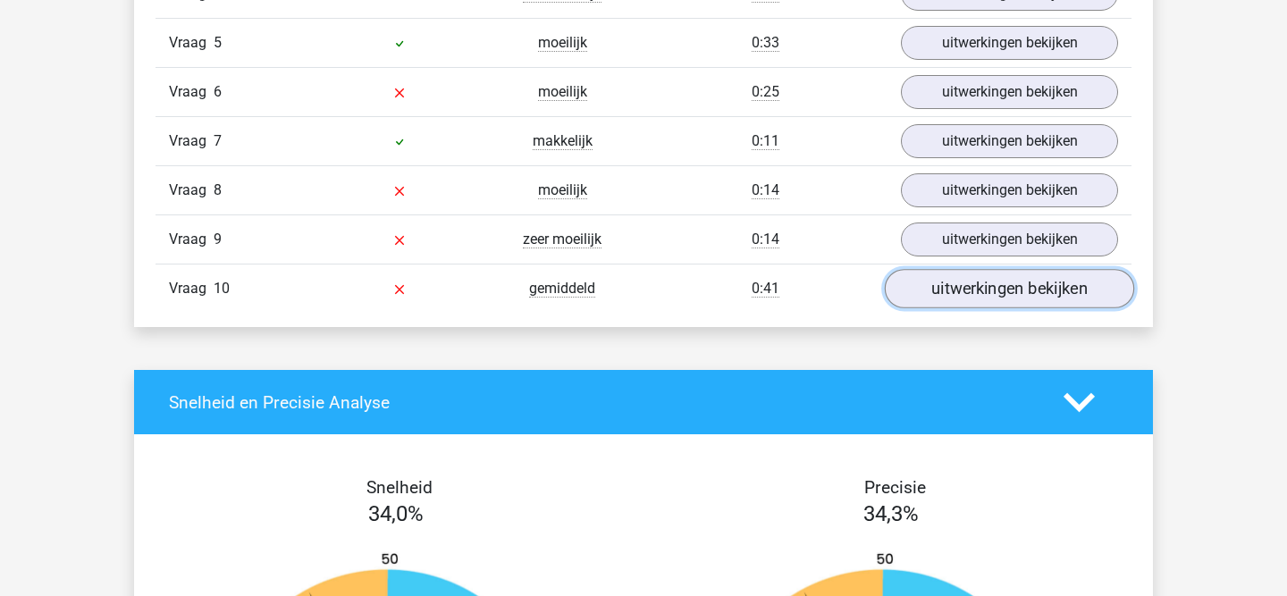
click at [957, 289] on link "uitwerkingen bekijken" at bounding box center [1008, 288] width 249 height 39
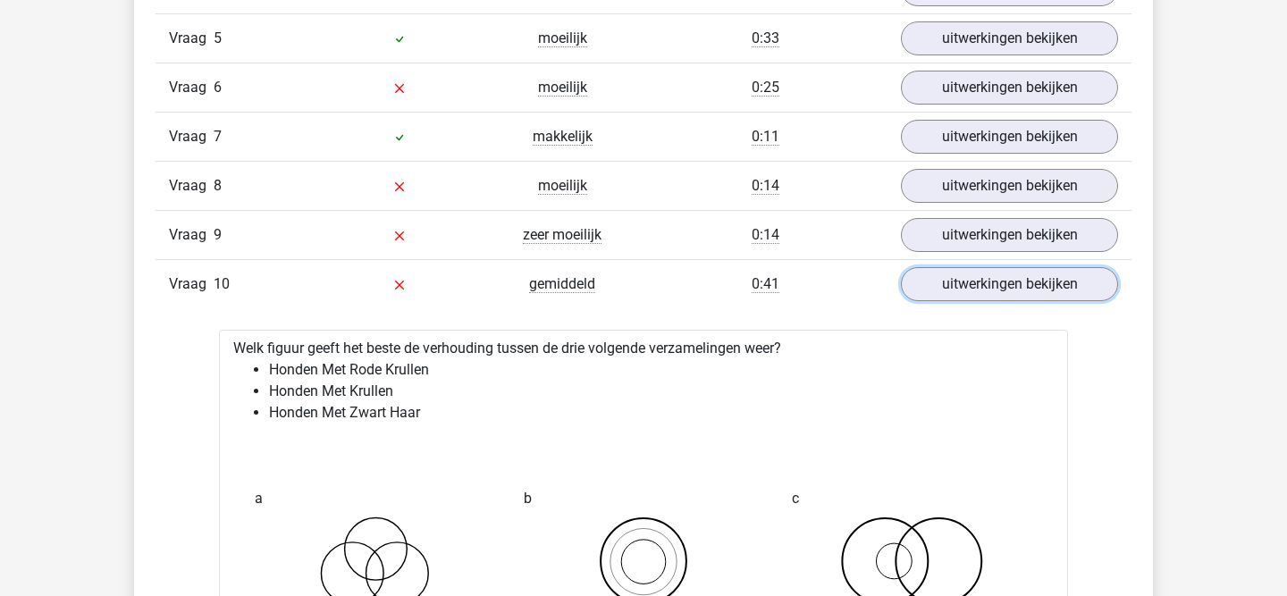
scroll to position [1393, 0]
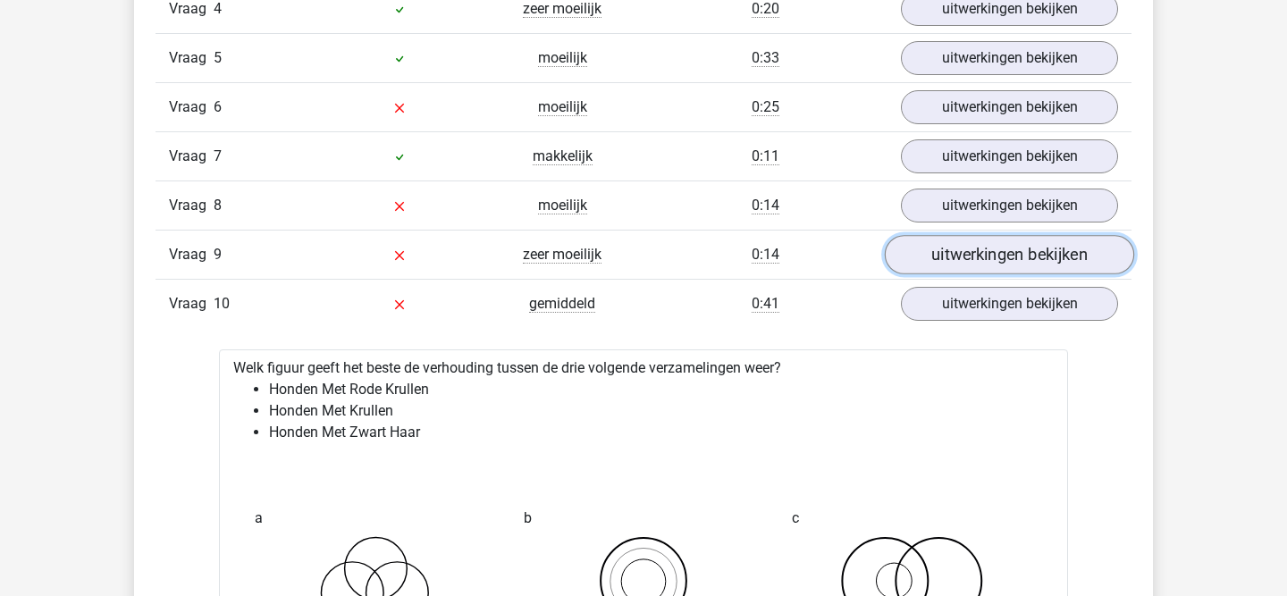
click at [982, 264] on link "uitwerkingen bekijken" at bounding box center [1008, 254] width 249 height 39
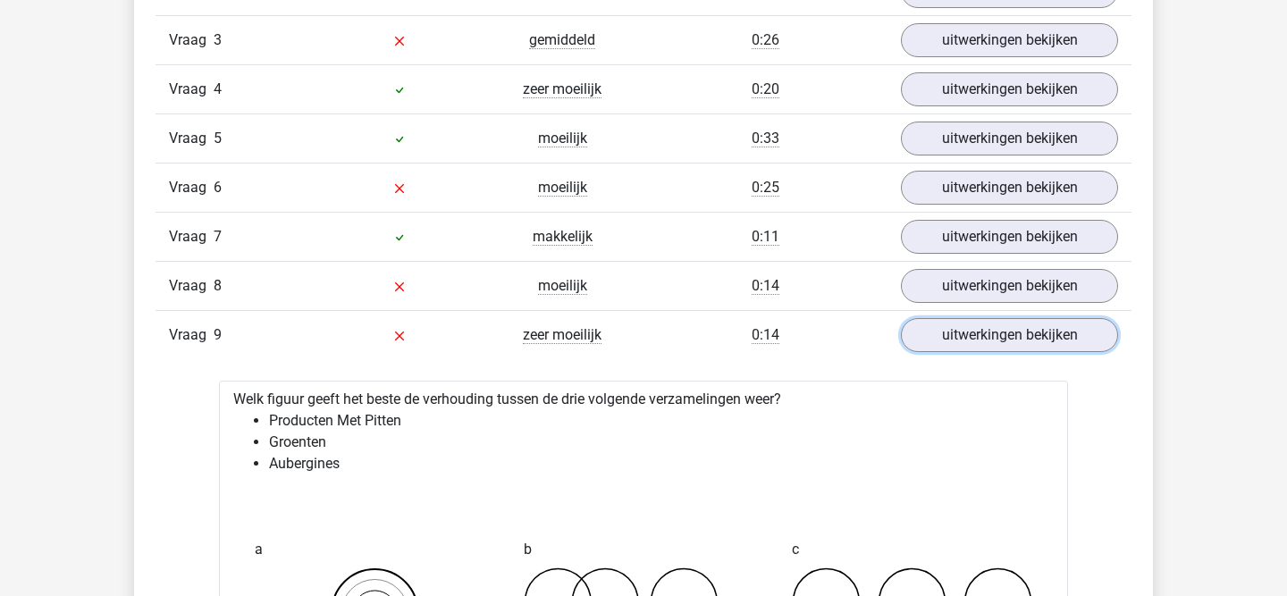
scroll to position [1306, 0]
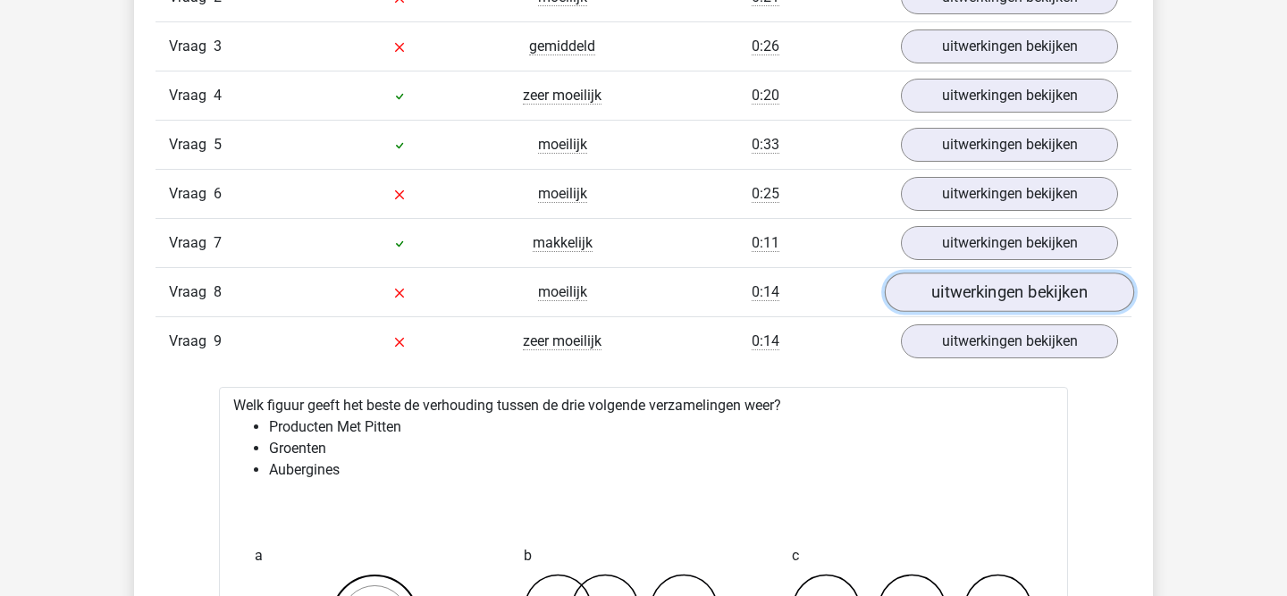
click at [960, 289] on link "uitwerkingen bekijken" at bounding box center [1008, 291] width 249 height 39
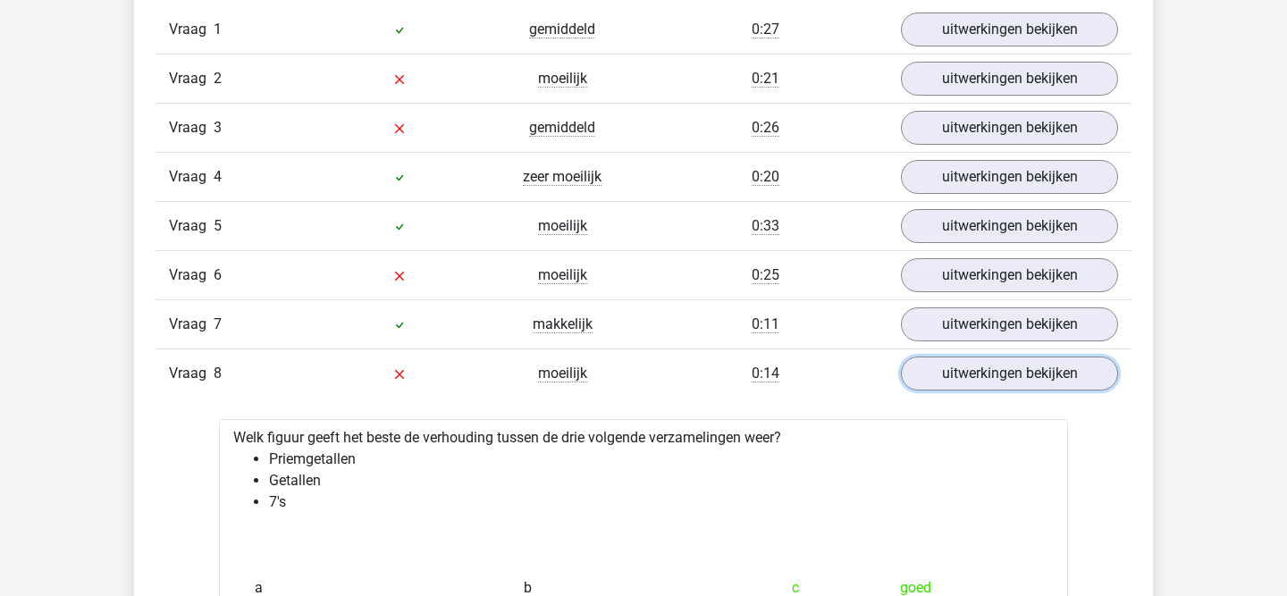
scroll to position [1205, 0]
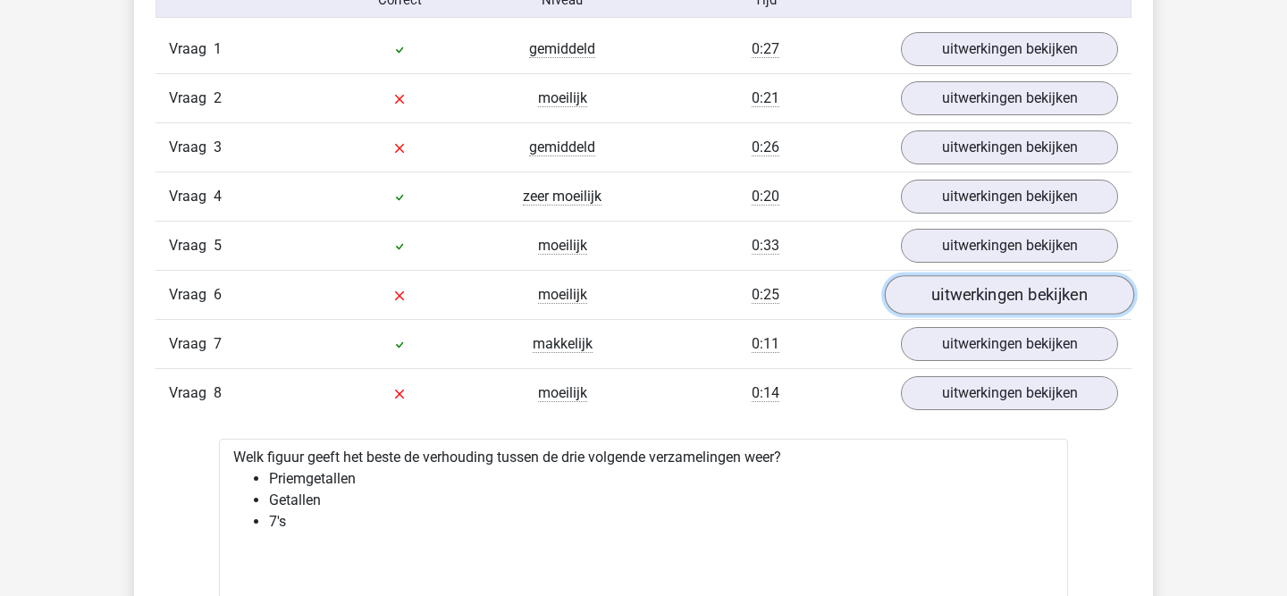
click at [1006, 295] on link "uitwerkingen bekijken" at bounding box center [1008, 294] width 249 height 39
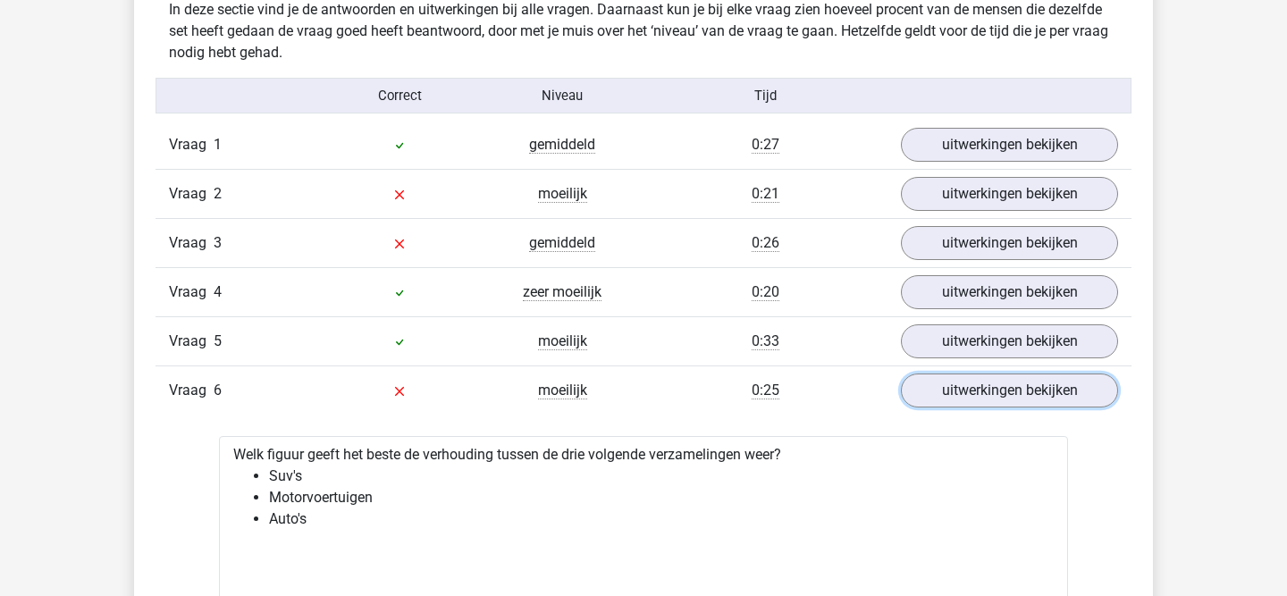
scroll to position [1052, 0]
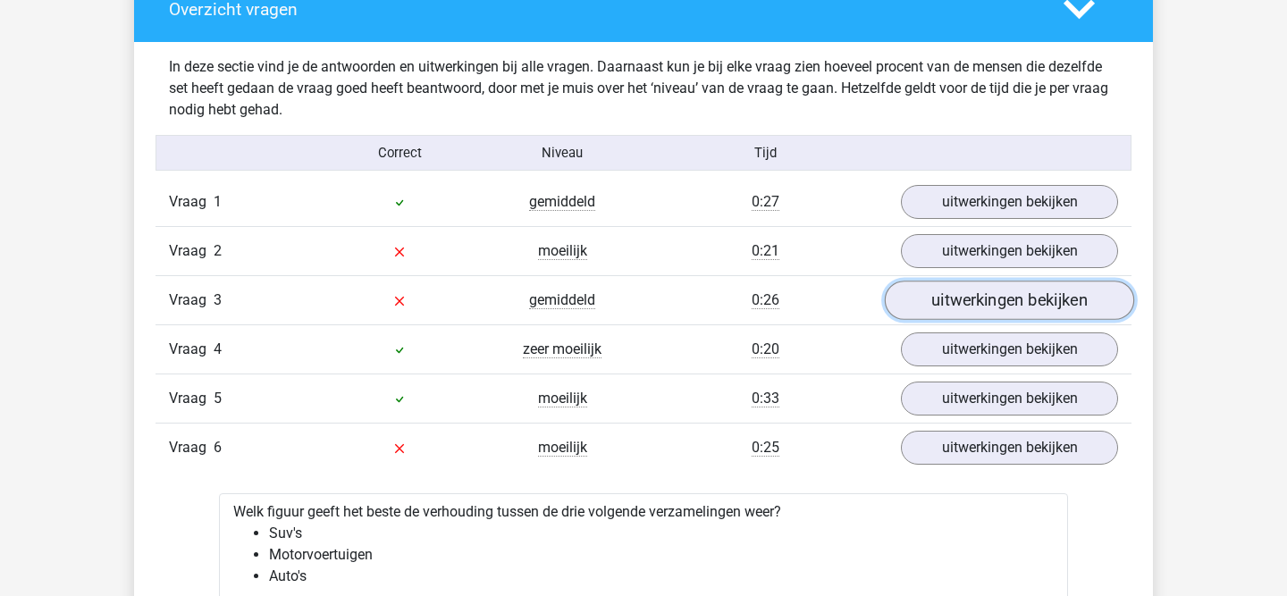
click at [929, 304] on link "uitwerkingen bekijken" at bounding box center [1008, 300] width 249 height 39
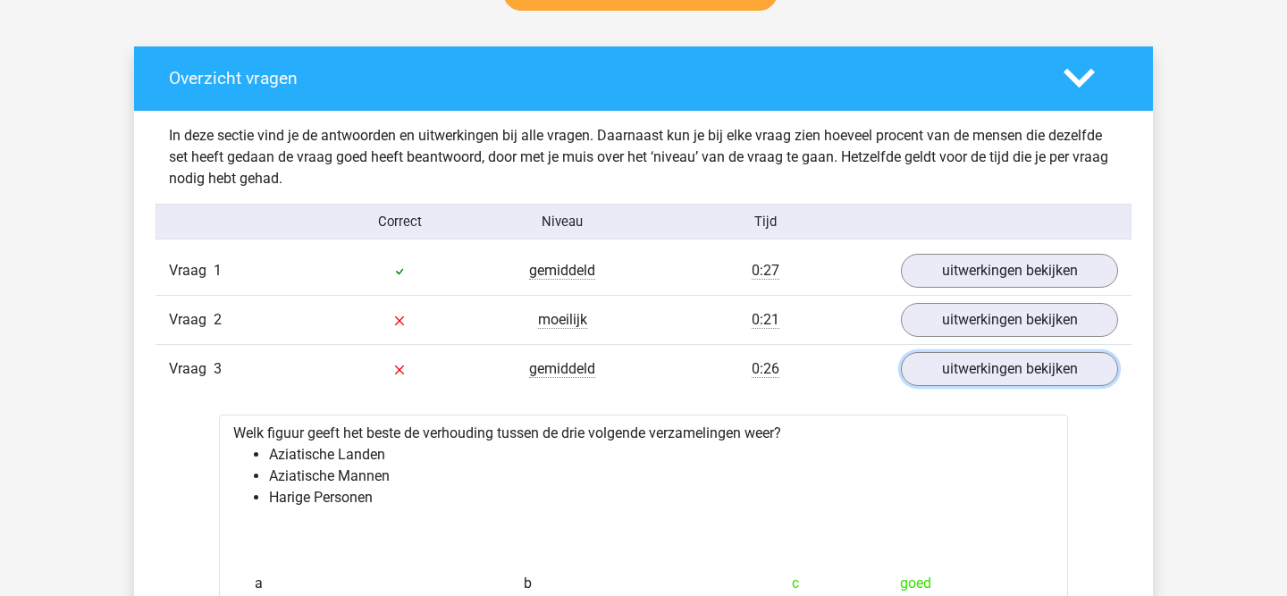
scroll to position [976, 0]
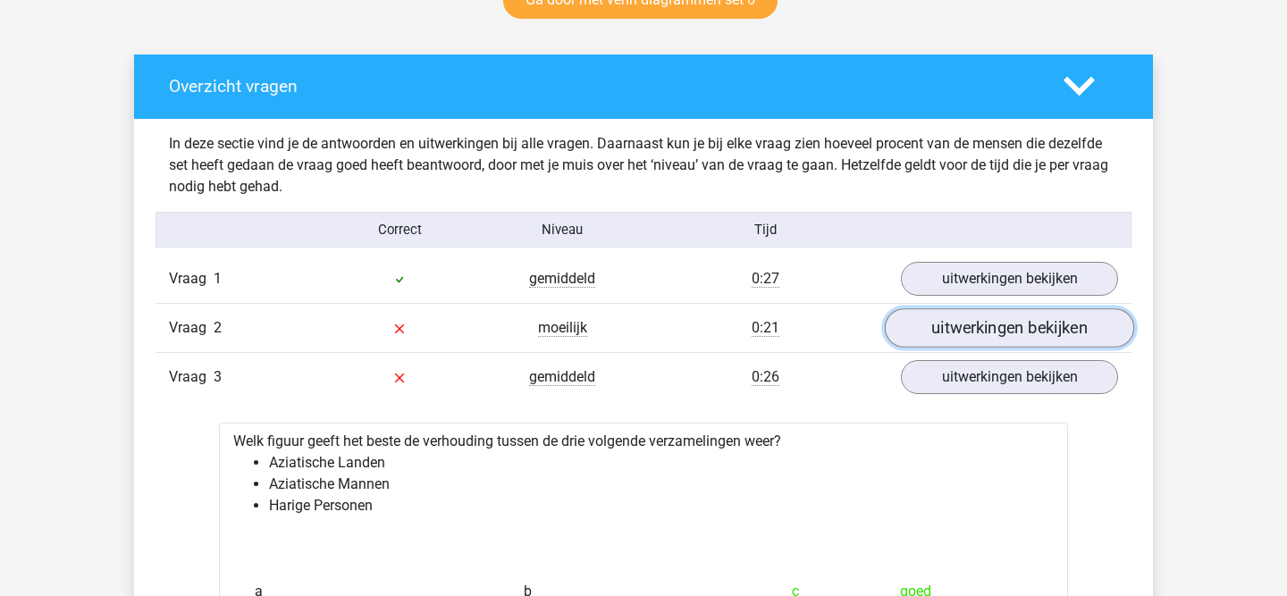
click at [967, 333] on link "uitwerkingen bekijken" at bounding box center [1008, 327] width 249 height 39
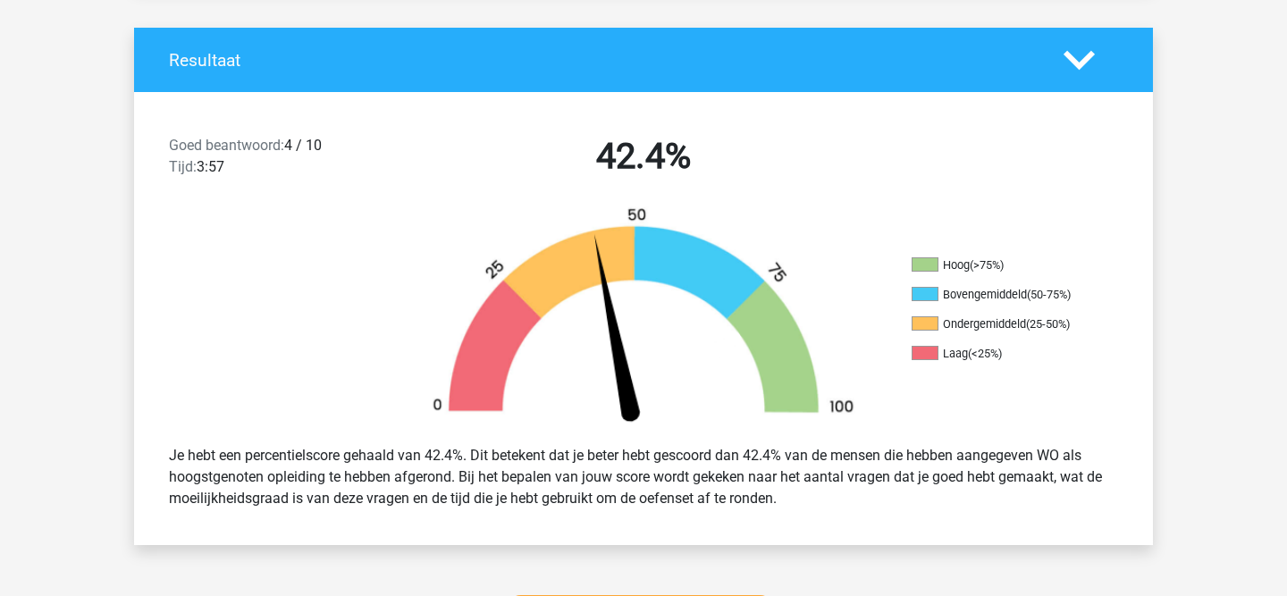
scroll to position [550, 0]
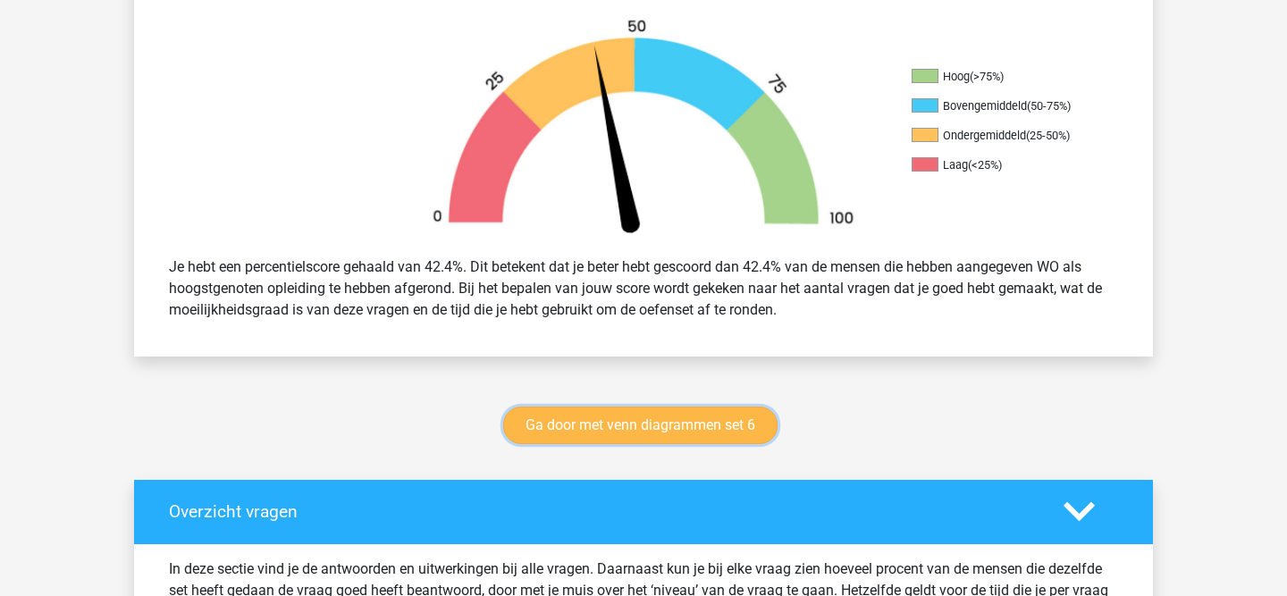
click at [725, 435] on link "Ga door met venn diagrammen set 6" at bounding box center [640, 426] width 274 height 38
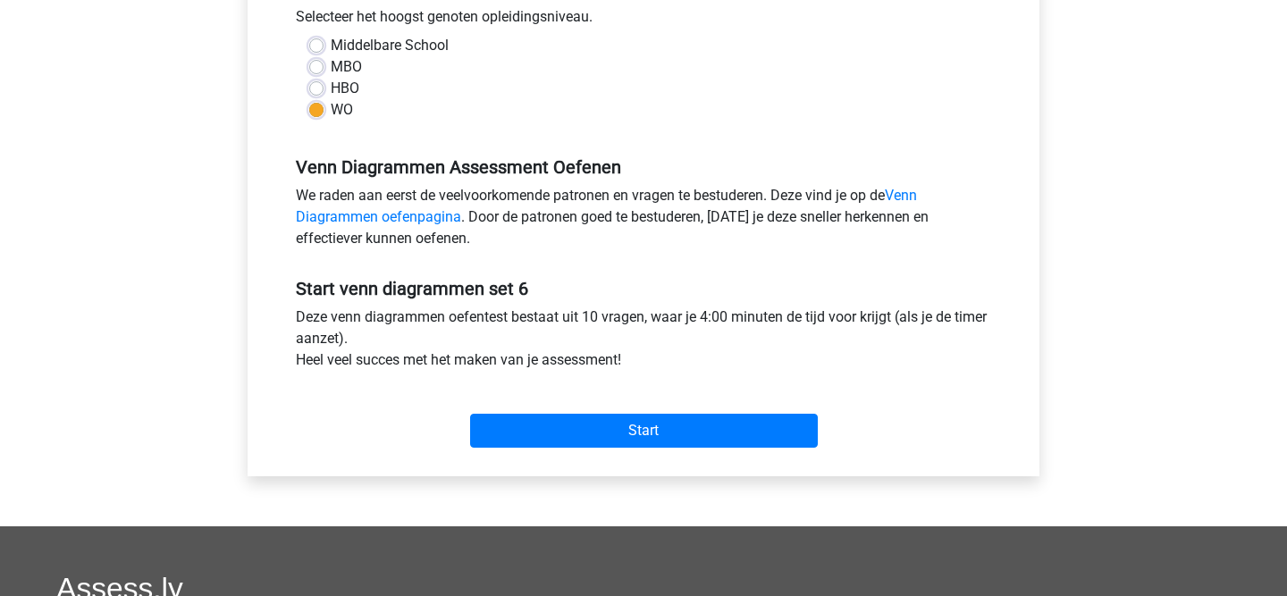
scroll to position [426, 0]
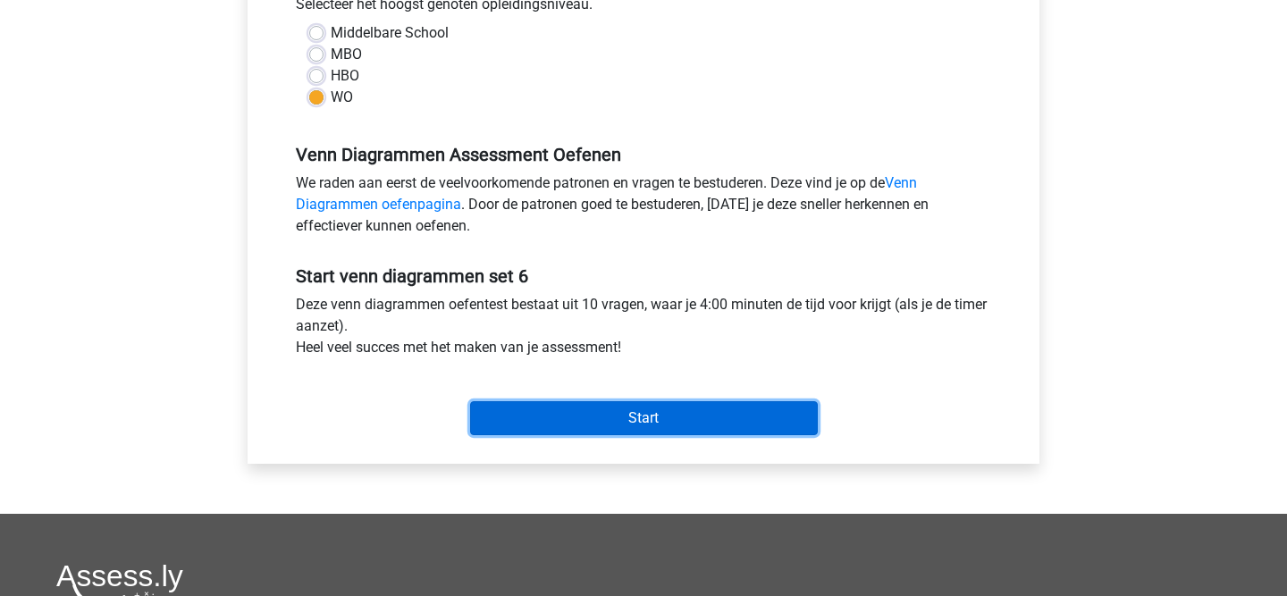
click at [742, 423] on input "Start" at bounding box center [644, 418] width 348 height 34
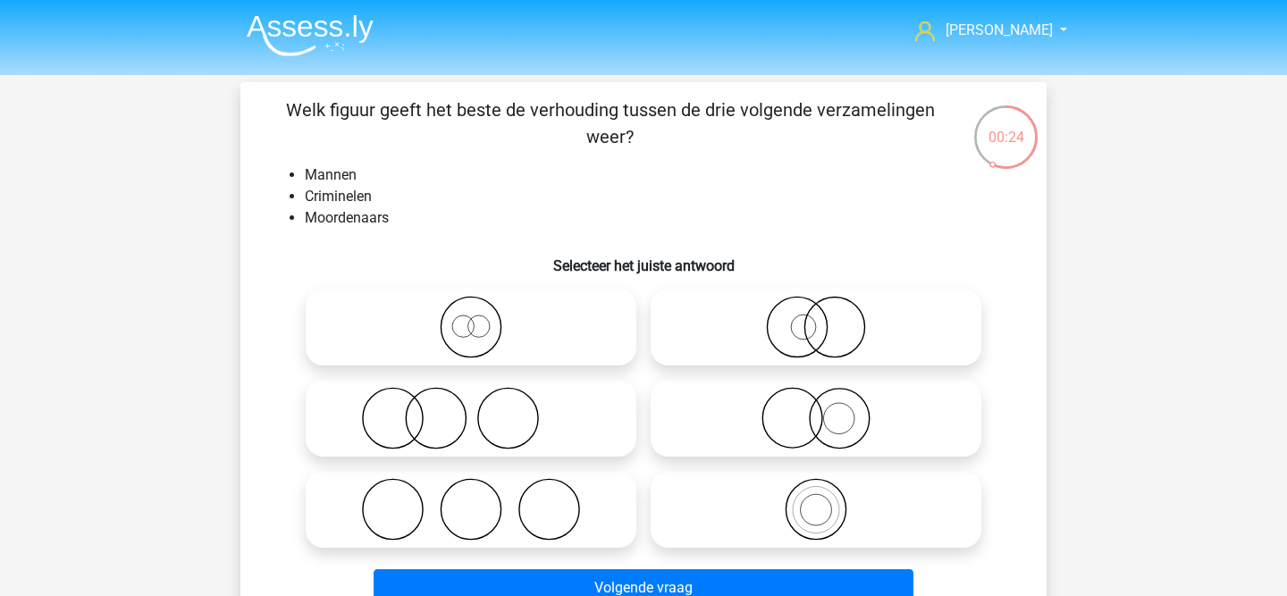
click at [799, 346] on icon at bounding box center [816, 327] width 316 height 63
click at [816, 318] on input "radio" at bounding box center [822, 312] width 12 height 12
radio input "true"
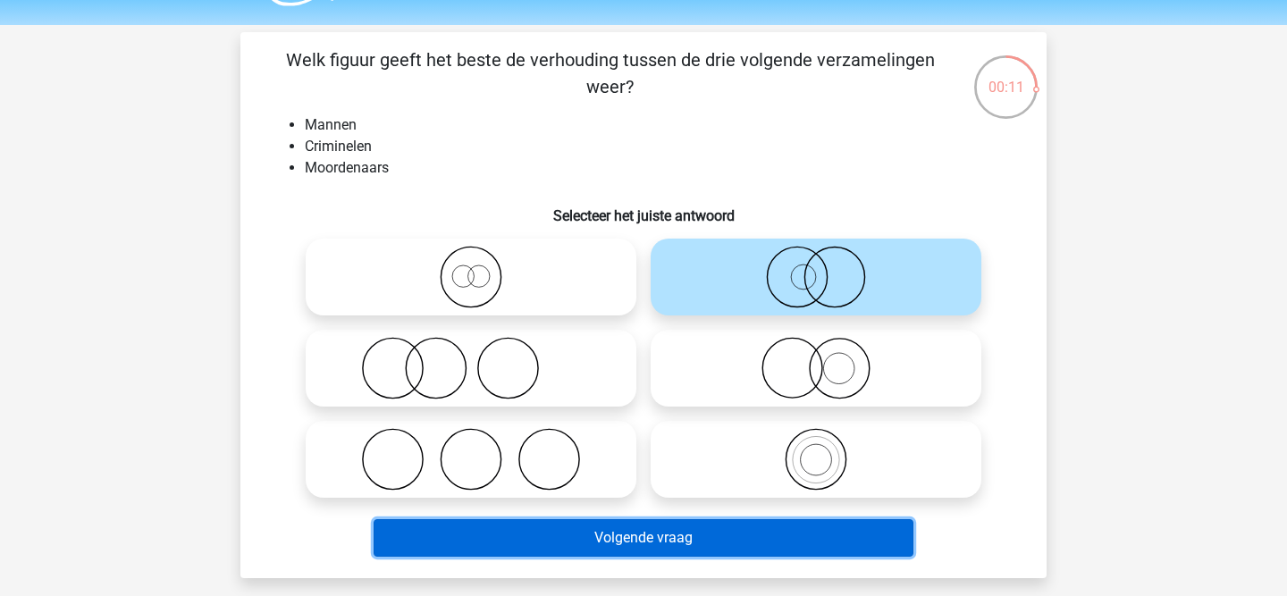
click at [790, 544] on button "Volgende vraag" at bounding box center [643, 538] width 541 height 38
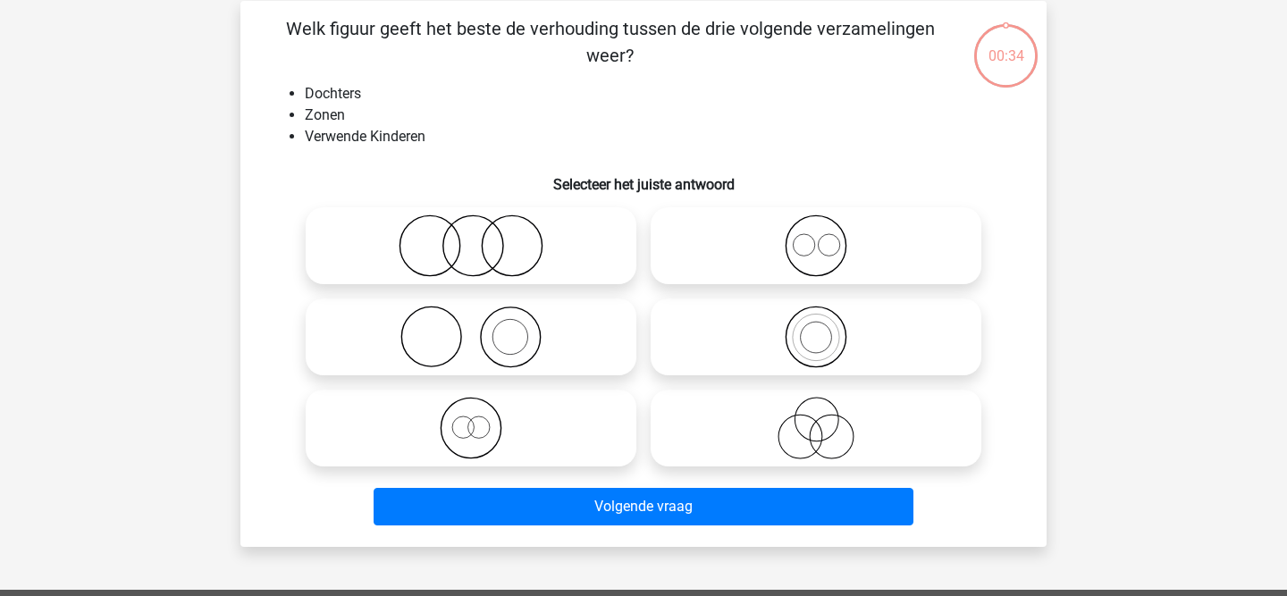
scroll to position [82, 0]
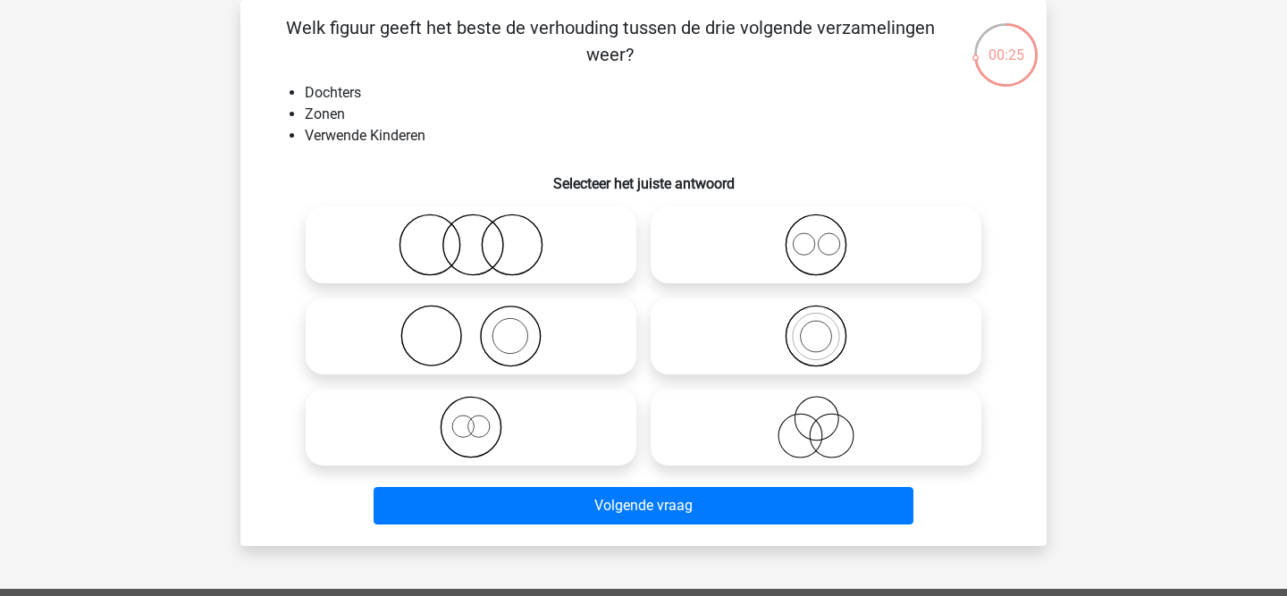
click at [512, 246] on icon at bounding box center [471, 245] width 316 height 63
click at [482, 236] on input "radio" at bounding box center [477, 230] width 12 height 12
radio input "true"
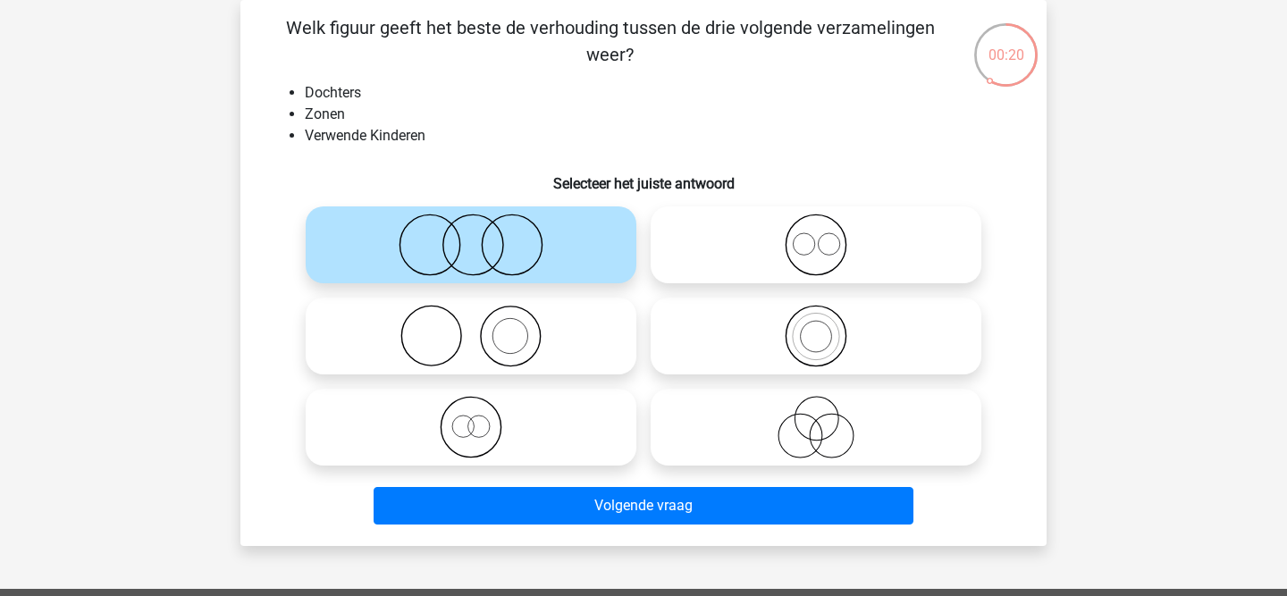
click at [477, 425] on icon at bounding box center [471, 427] width 316 height 63
click at [477, 418] on input "radio" at bounding box center [477, 413] width 12 height 12
radio input "true"
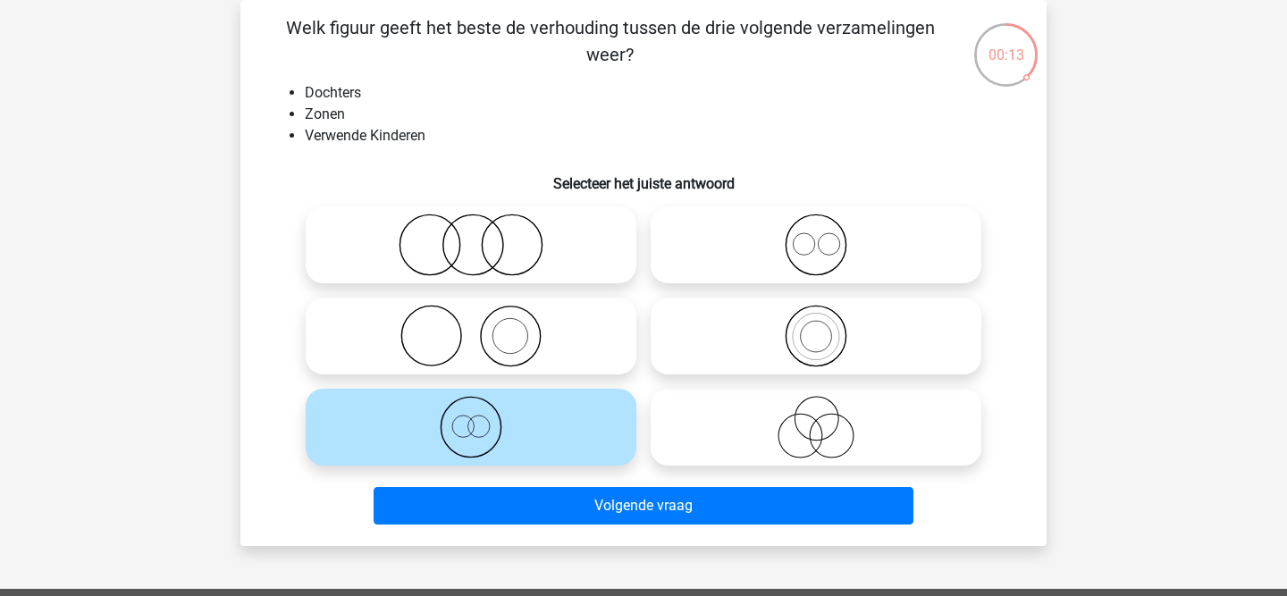
click at [806, 271] on icon at bounding box center [816, 245] width 316 height 63
click at [816, 236] on input "radio" at bounding box center [822, 230] width 12 height 12
radio input "true"
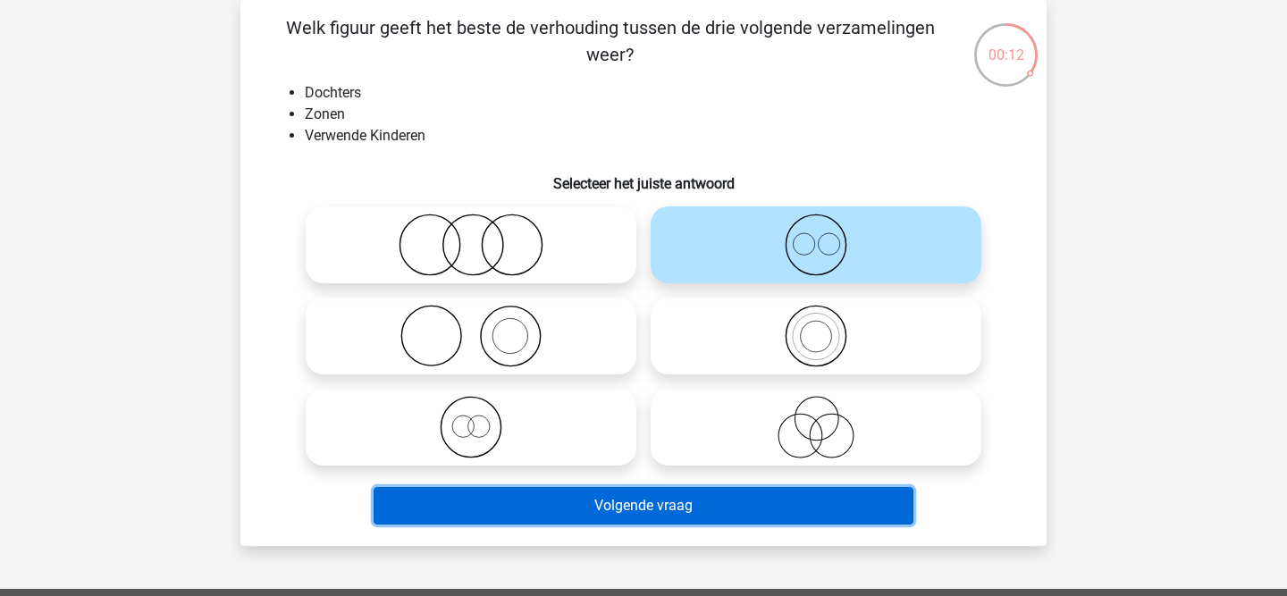
click at [709, 501] on button "Volgende vraag" at bounding box center [643, 506] width 541 height 38
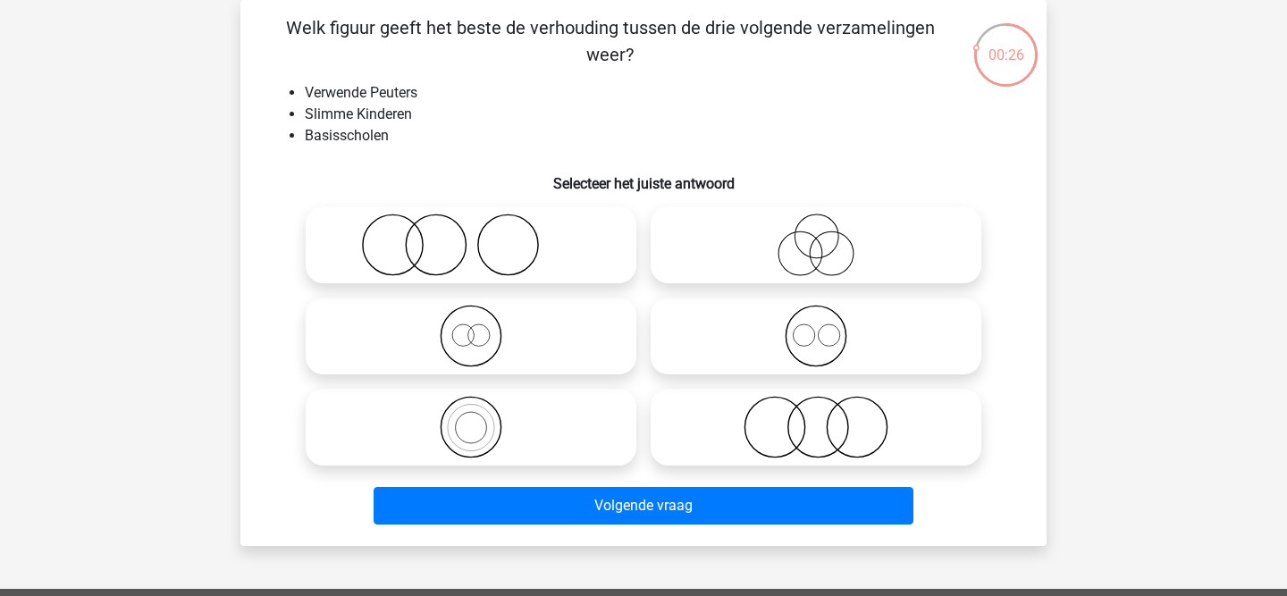
click at [408, 260] on icon at bounding box center [471, 245] width 316 height 63
click at [471, 236] on input "radio" at bounding box center [477, 230] width 12 height 12
radio input "true"
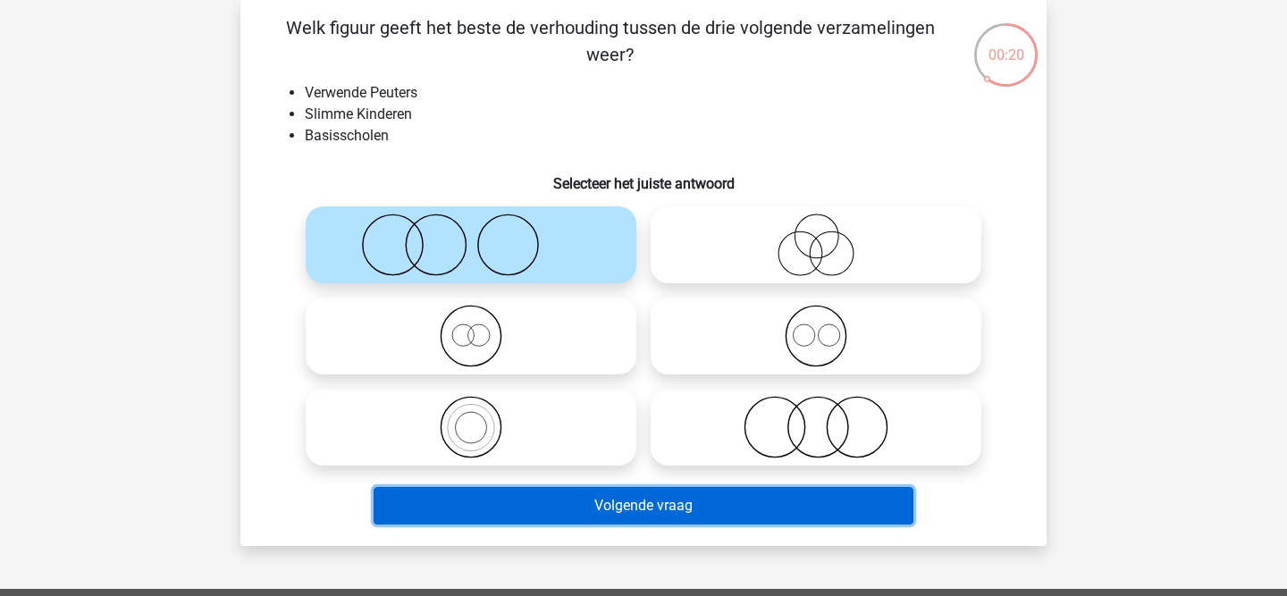
click at [568, 490] on button "Volgende vraag" at bounding box center [643, 506] width 541 height 38
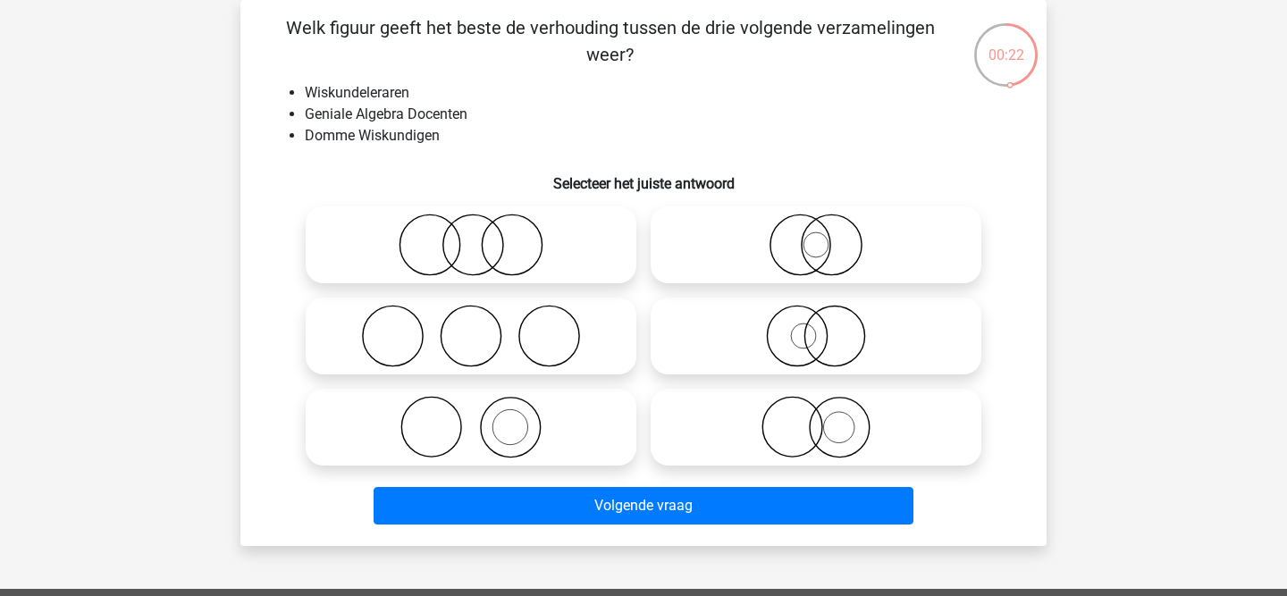
click at [454, 236] on icon at bounding box center [471, 245] width 316 height 63
click at [471, 236] on input "radio" at bounding box center [477, 230] width 12 height 12
radio input "true"
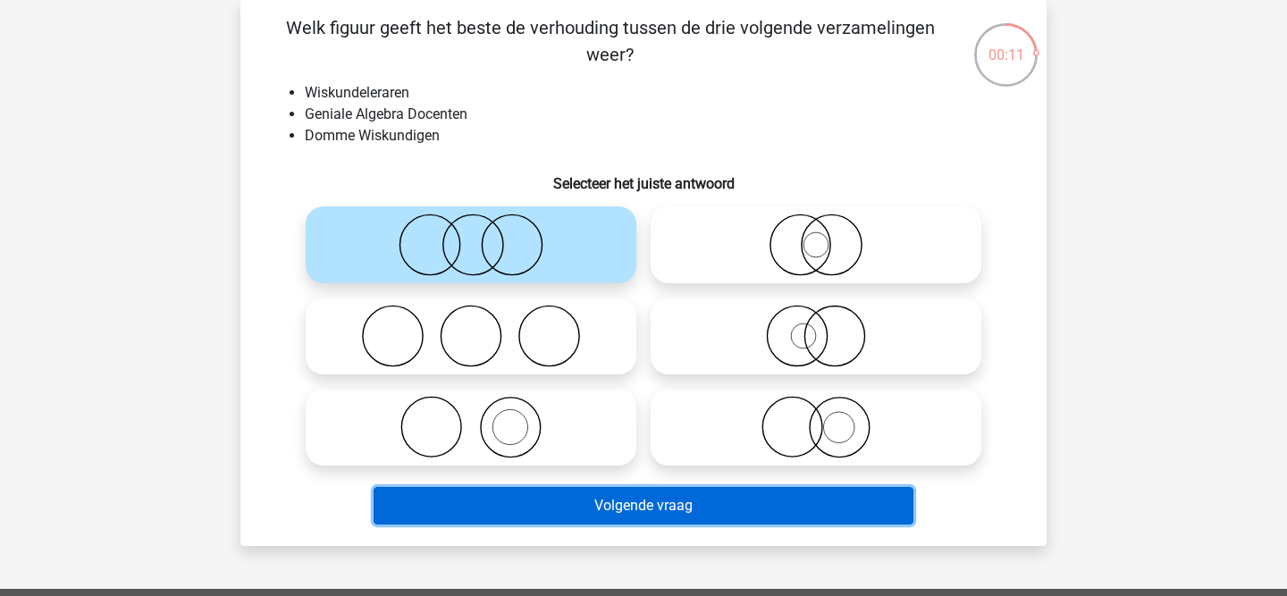
click at [515, 496] on button "Volgende vraag" at bounding box center [643, 506] width 541 height 38
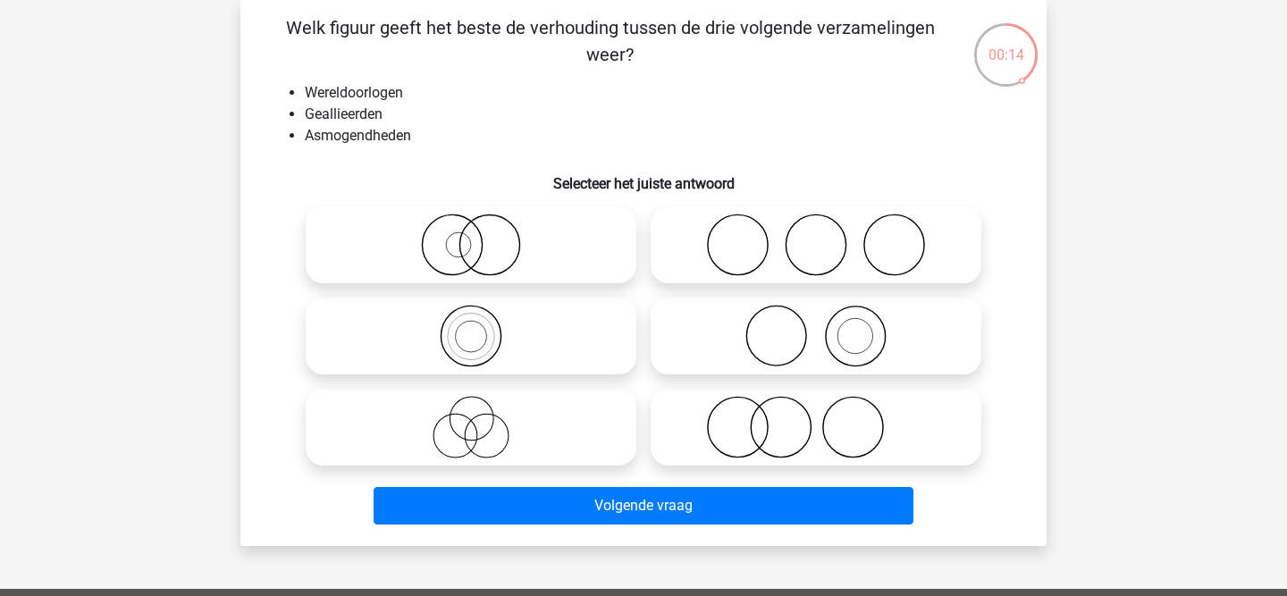
click at [781, 429] on icon at bounding box center [816, 427] width 316 height 63
click at [816, 418] on input "radio" at bounding box center [822, 413] width 12 height 12
radio input "true"
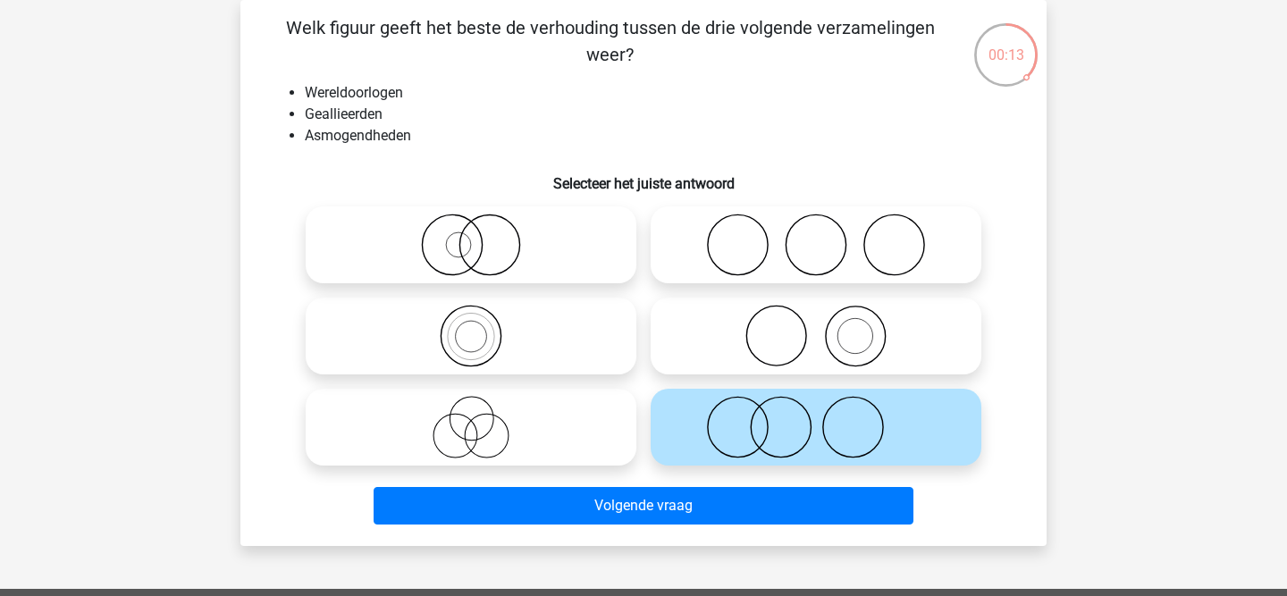
click at [727, 484] on div "Volgende vraag" at bounding box center [643, 502] width 749 height 59
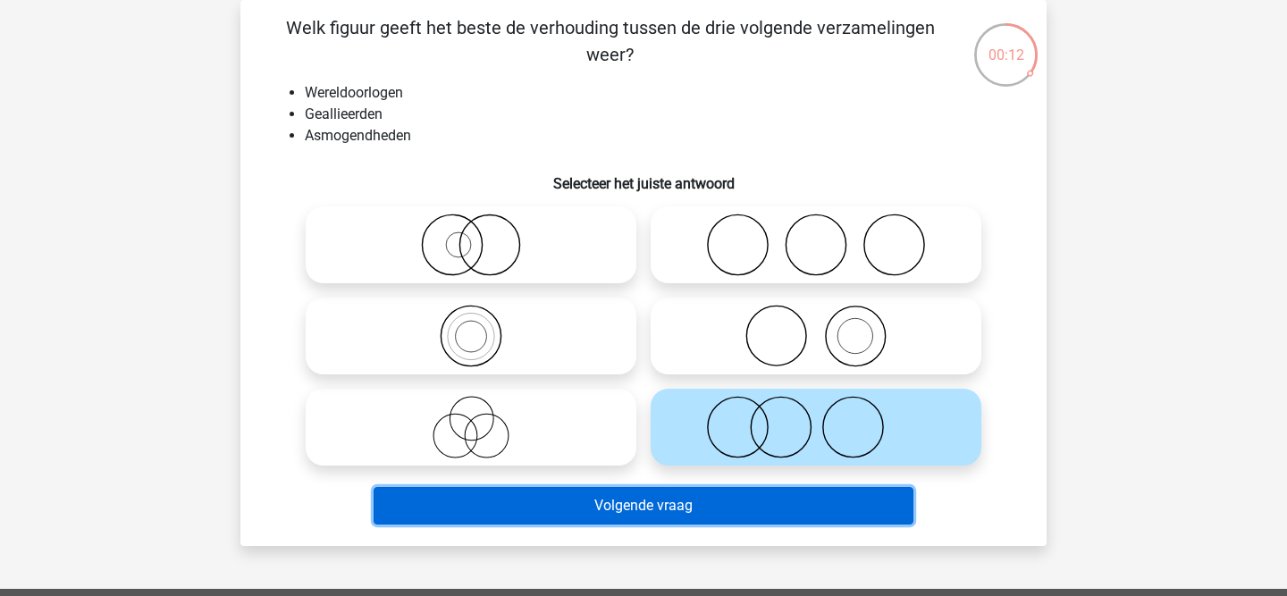
click at [717, 498] on button "Volgende vraag" at bounding box center [643, 506] width 541 height 38
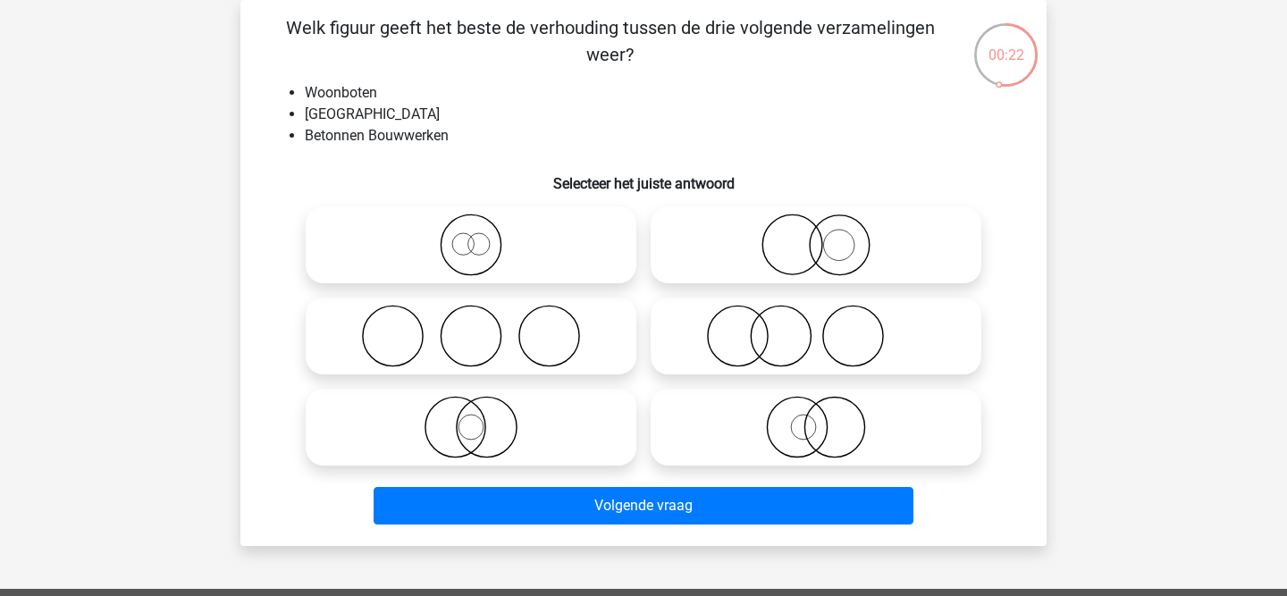
click at [817, 432] on icon at bounding box center [816, 427] width 316 height 63
click at [817, 418] on input "radio" at bounding box center [822, 413] width 12 height 12
radio input "true"
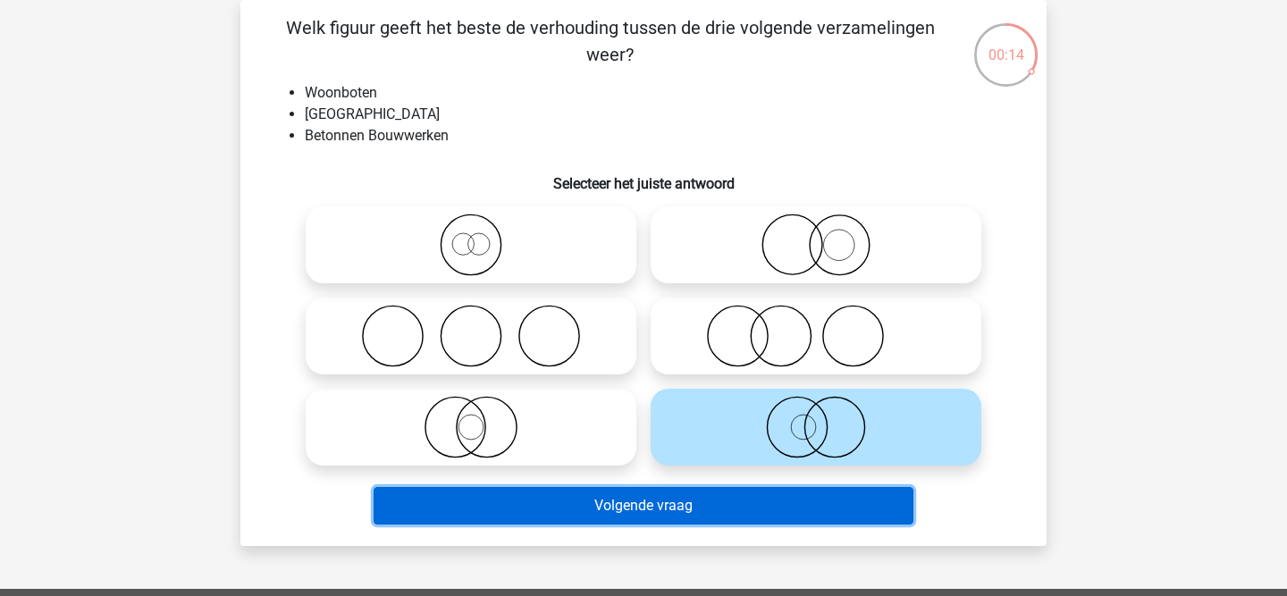
click at [749, 499] on button "Volgende vraag" at bounding box center [643, 506] width 541 height 38
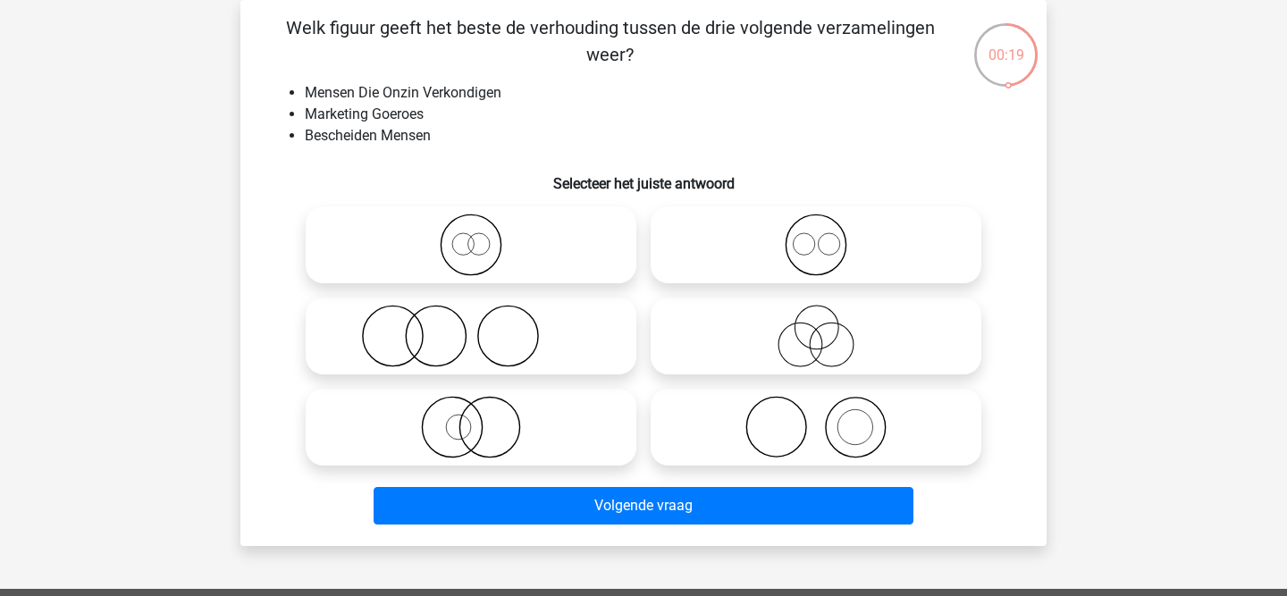
click at [820, 343] on icon at bounding box center [816, 336] width 316 height 63
click at [820, 327] on input "radio" at bounding box center [822, 321] width 12 height 12
radio input "true"
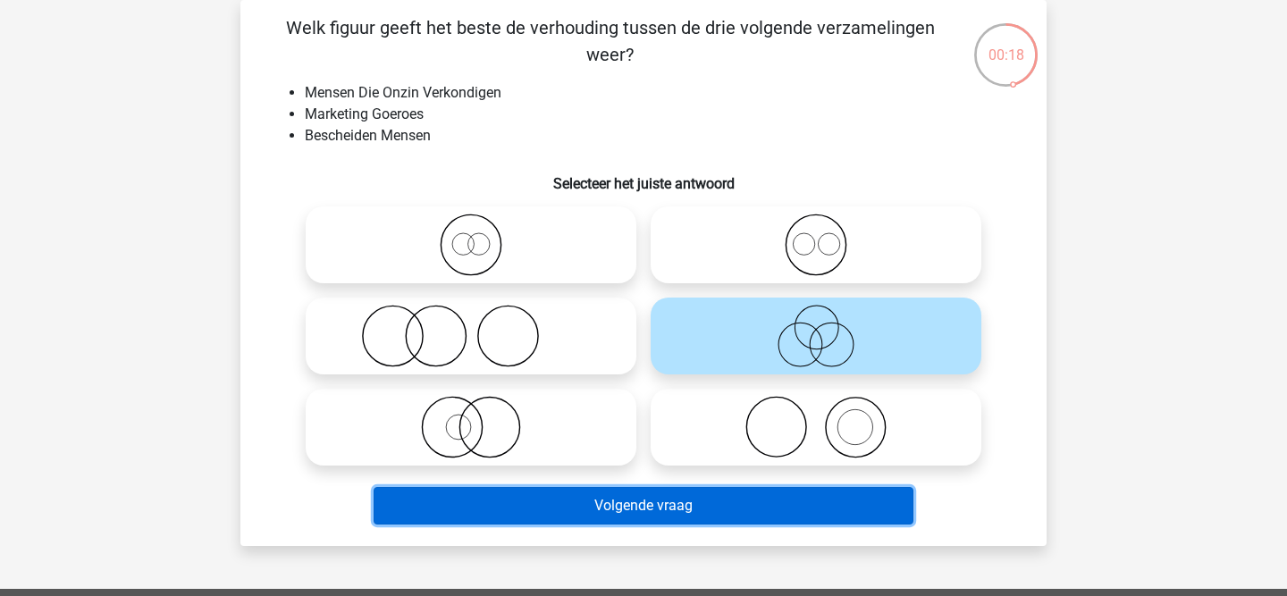
click at [692, 511] on button "Volgende vraag" at bounding box center [643, 506] width 541 height 38
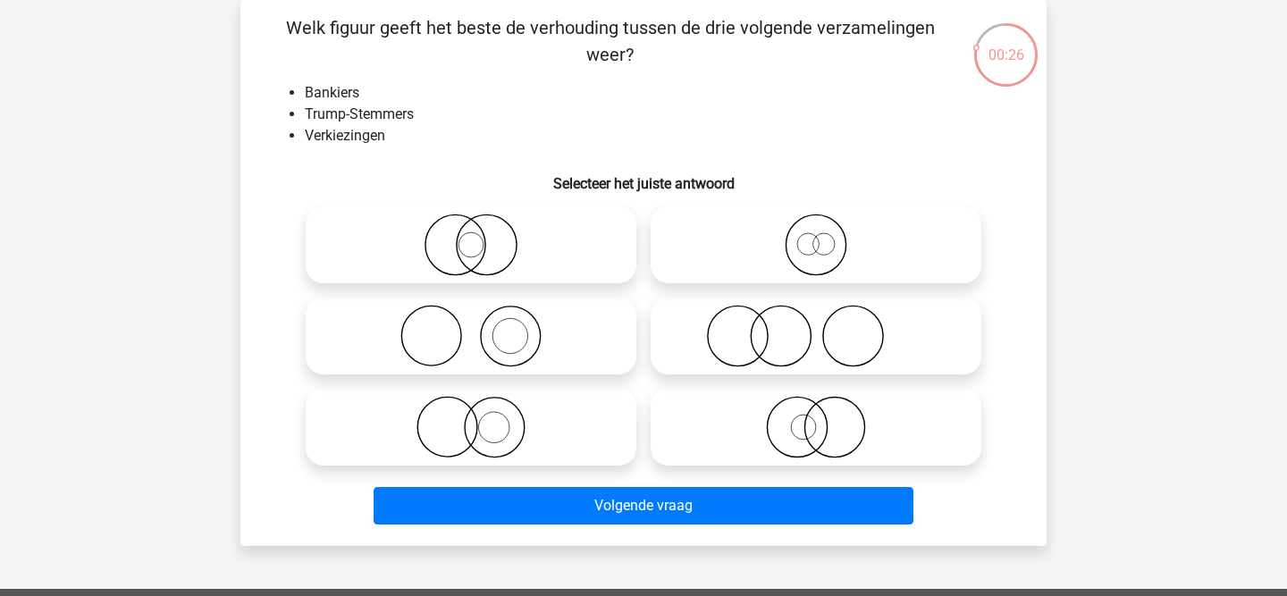
click at [485, 342] on icon at bounding box center [471, 336] width 316 height 63
click at [482, 327] on input "radio" at bounding box center [477, 321] width 12 height 12
radio input "true"
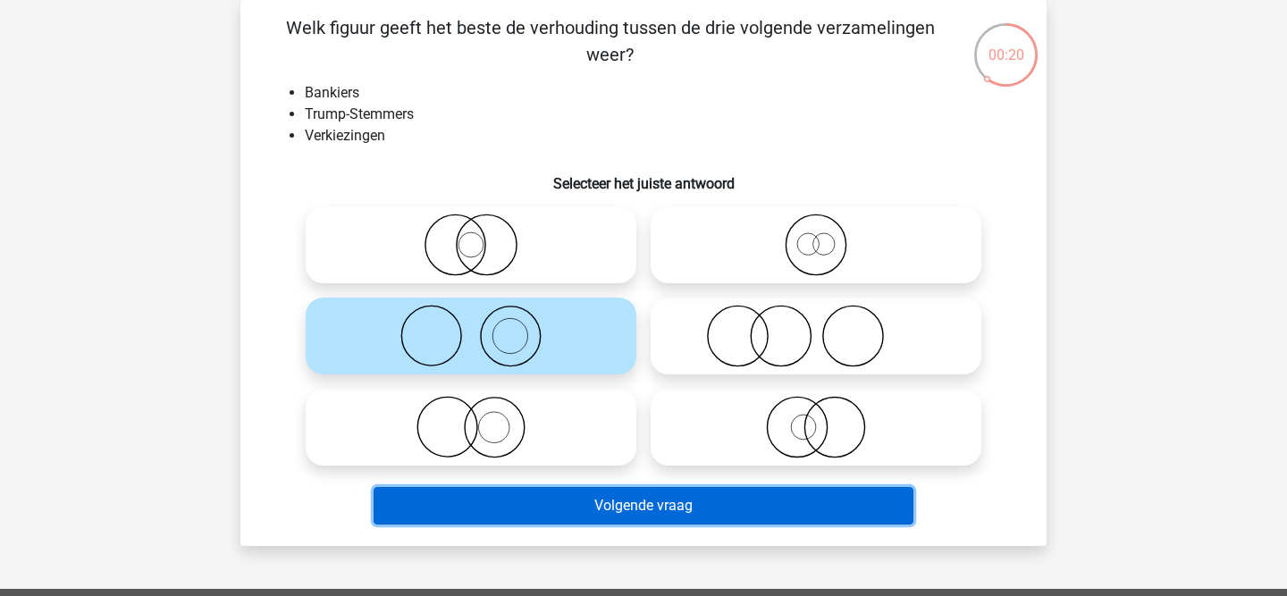
drag, startPoint x: 524, startPoint y: 500, endPoint x: 296, endPoint y: 491, distance: 228.9
click at [296, 491] on div "Volgende vraag" at bounding box center [643, 502] width 749 height 59
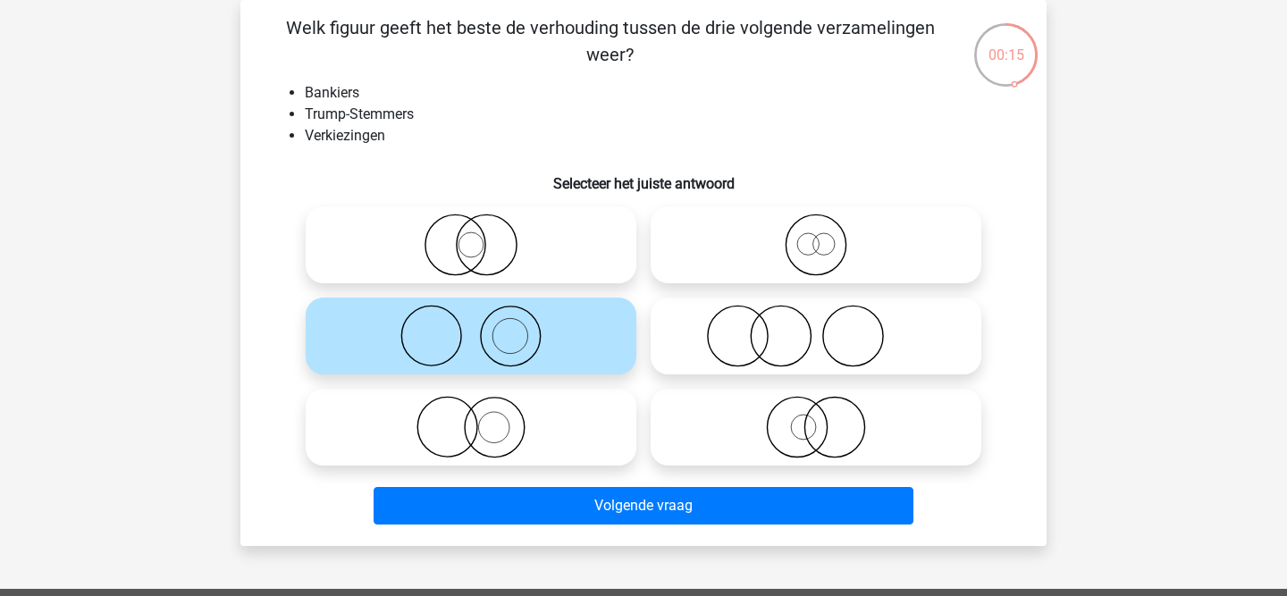
click at [782, 342] on icon at bounding box center [816, 336] width 316 height 63
click at [816, 327] on input "radio" at bounding box center [822, 321] width 12 height 12
radio input "true"
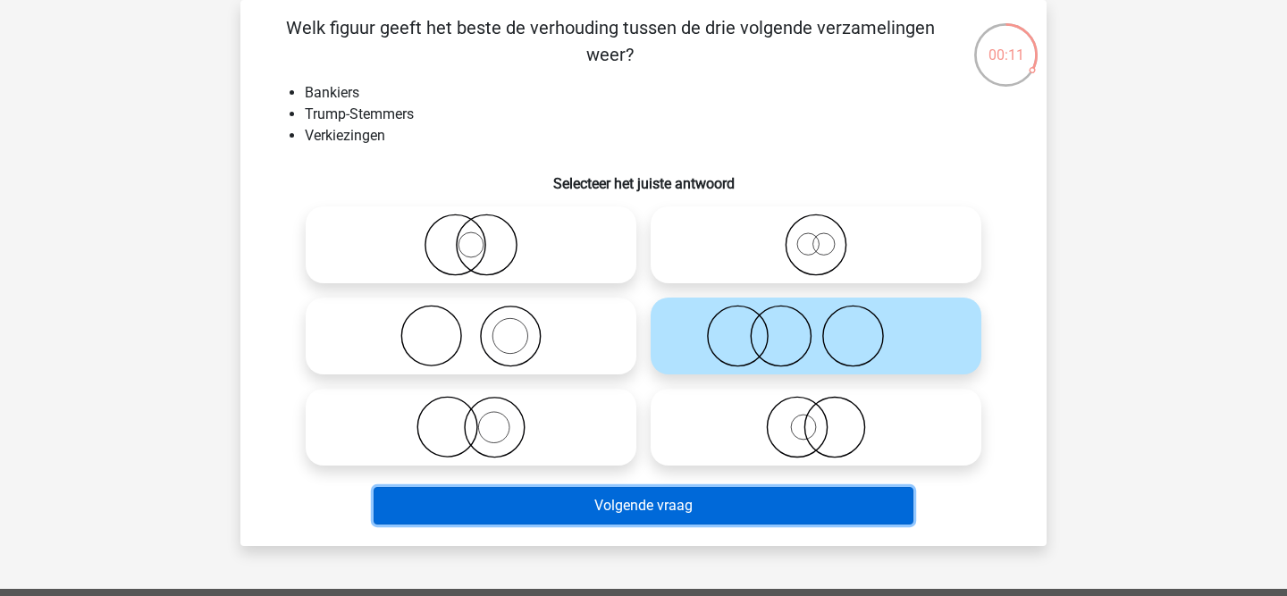
click at [647, 515] on button "Volgende vraag" at bounding box center [643, 506] width 541 height 38
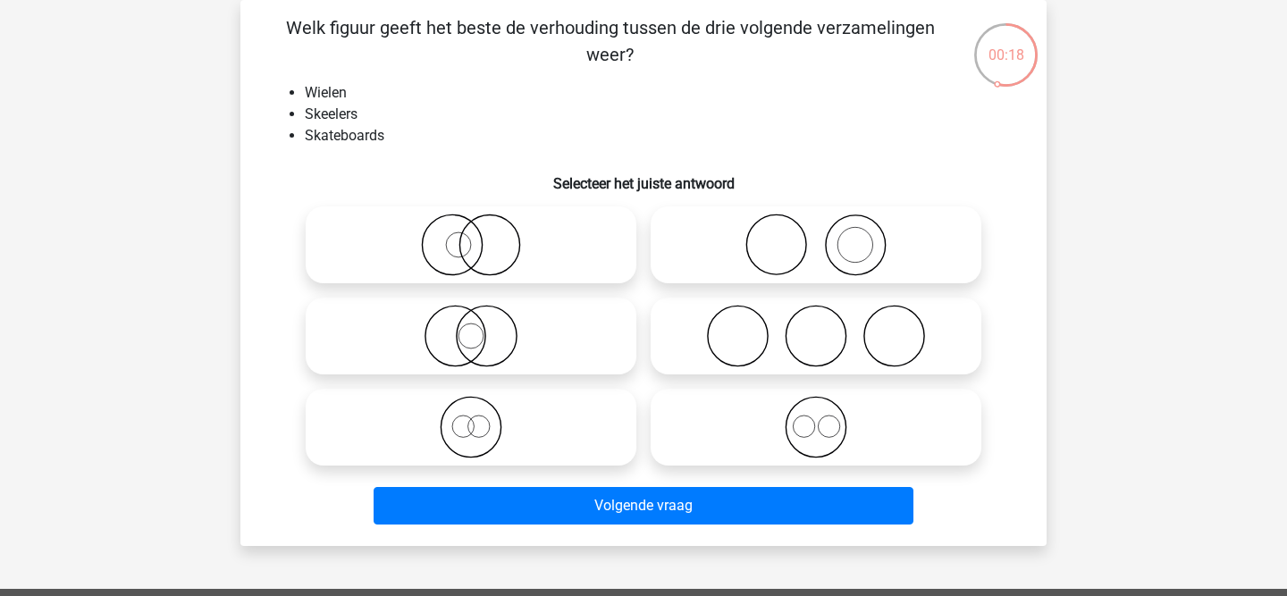
click at [815, 324] on icon at bounding box center [816, 336] width 316 height 63
click at [816, 324] on input "radio" at bounding box center [822, 321] width 12 height 12
radio input "true"
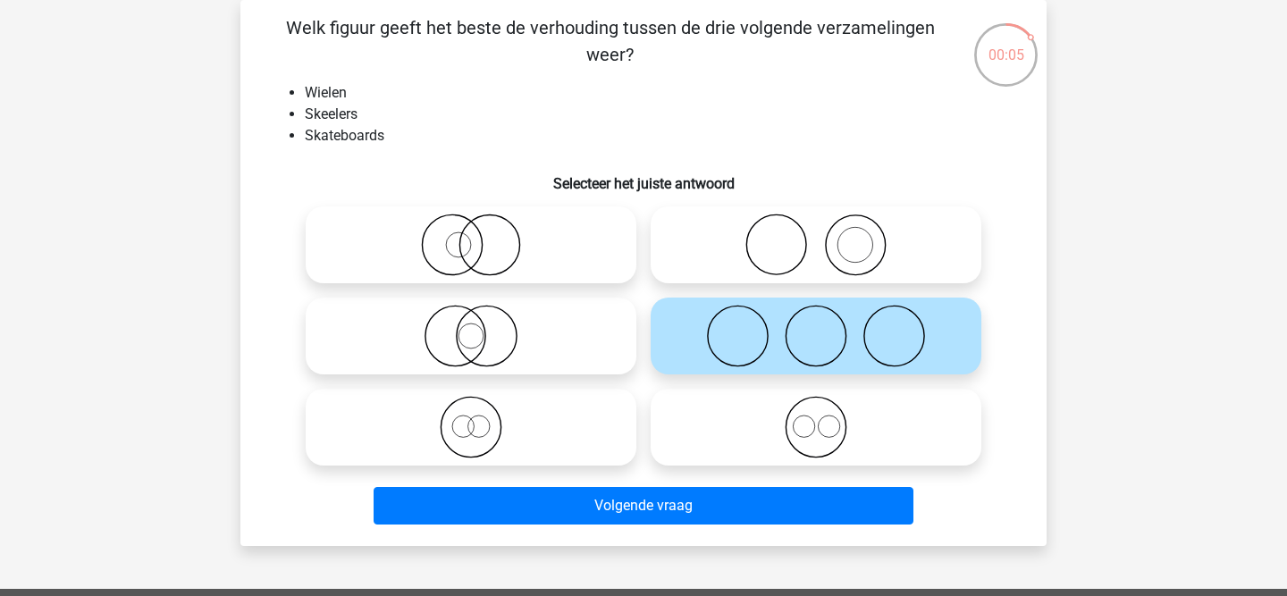
click at [628, 451] on icon at bounding box center [471, 427] width 316 height 63
click at [482, 418] on input "radio" at bounding box center [477, 413] width 12 height 12
radio input "true"
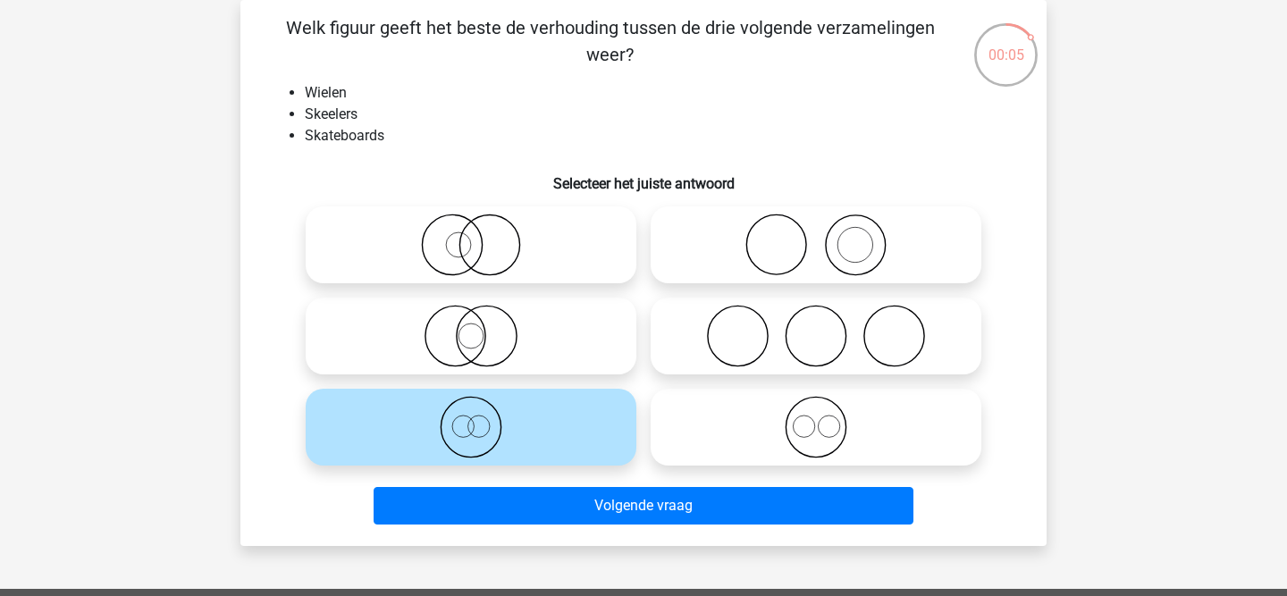
click at [628, 451] on icon at bounding box center [471, 427] width 316 height 63
click at [482, 418] on input "radio" at bounding box center [477, 413] width 12 height 12
click at [803, 328] on icon at bounding box center [816, 336] width 316 height 63
click at [816, 327] on input "radio" at bounding box center [822, 321] width 12 height 12
radio input "true"
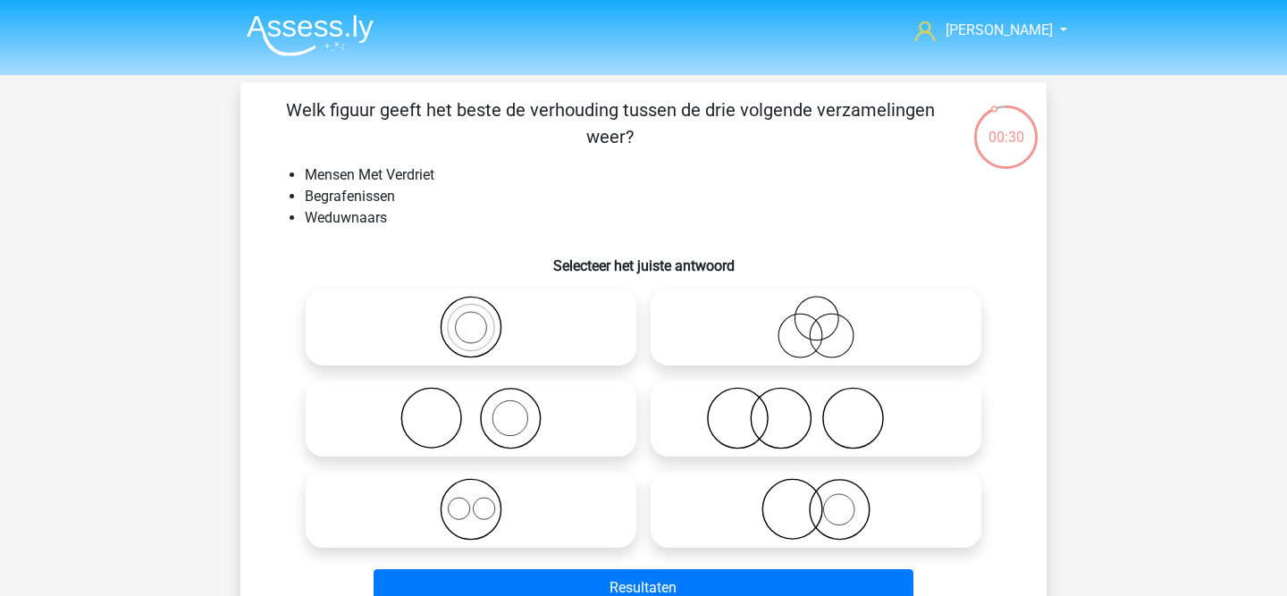
scroll to position [7, 0]
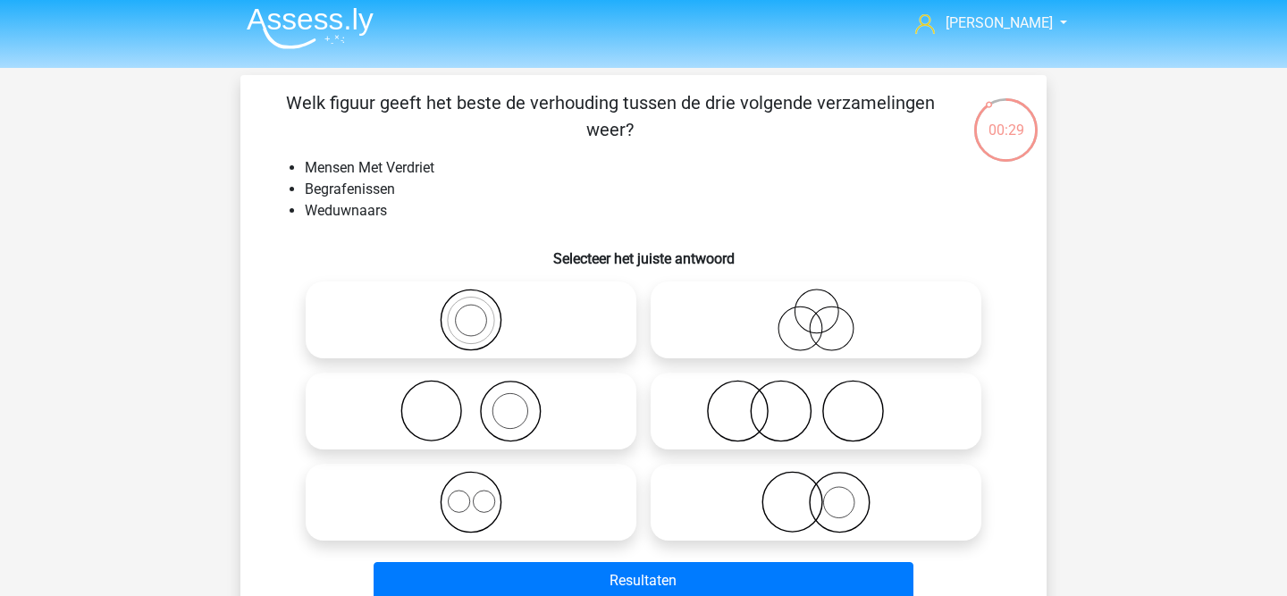
click at [773, 404] on icon at bounding box center [816, 411] width 316 height 63
click at [816, 402] on input "radio" at bounding box center [822, 396] width 12 height 12
radio input "true"
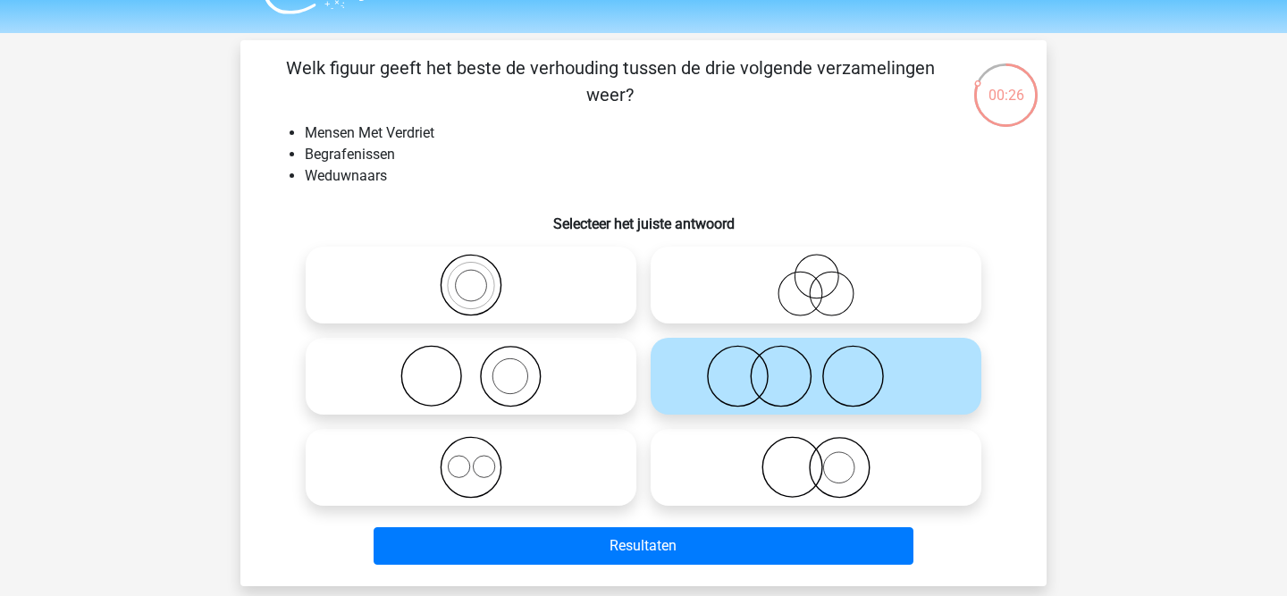
scroll to position [50, 0]
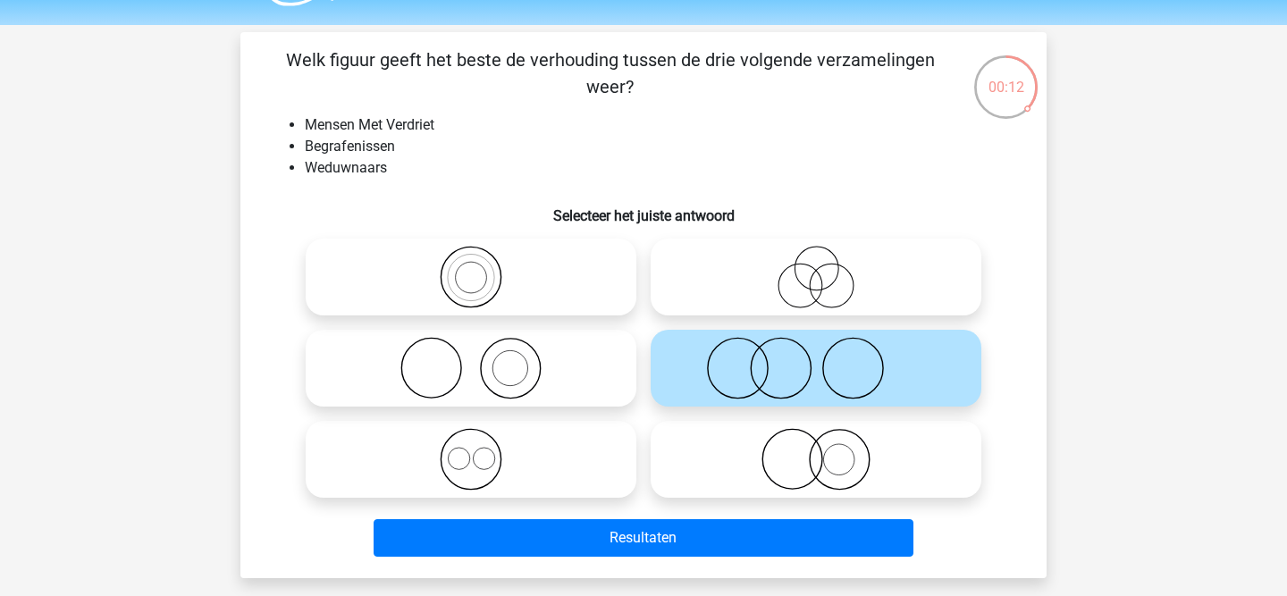
click at [750, 367] on circle at bounding box center [780, 369] width 60 height 60
click at [816, 359] on input "radio" at bounding box center [822, 354] width 12 height 12
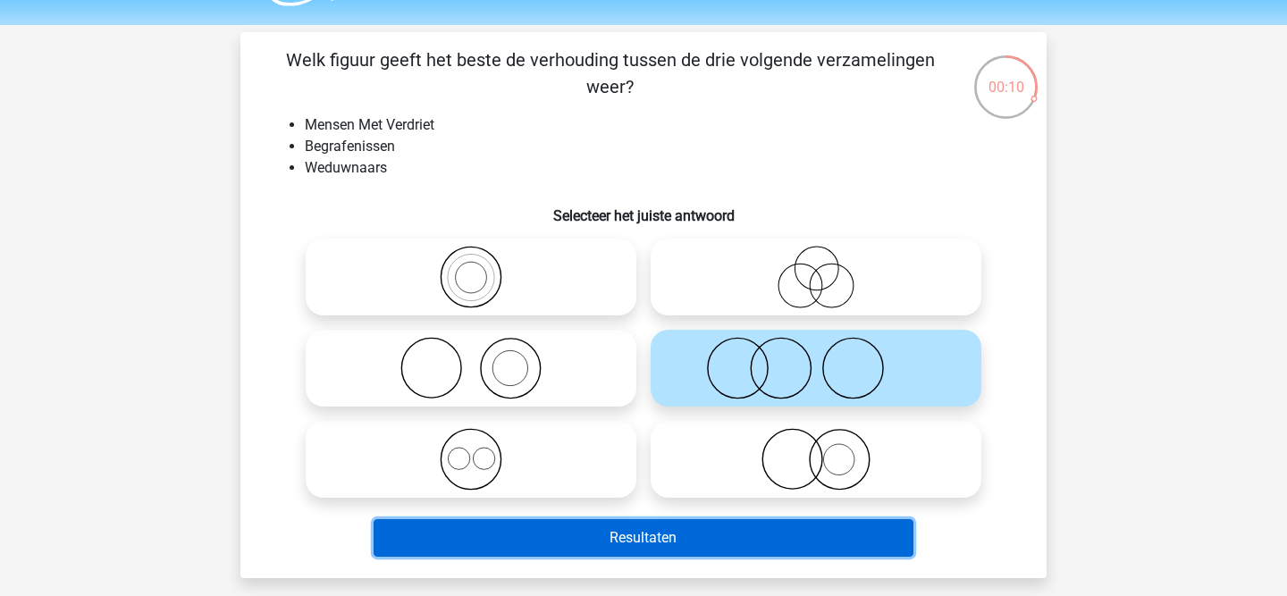
click at [714, 546] on button "Resultaten" at bounding box center [643, 538] width 541 height 38
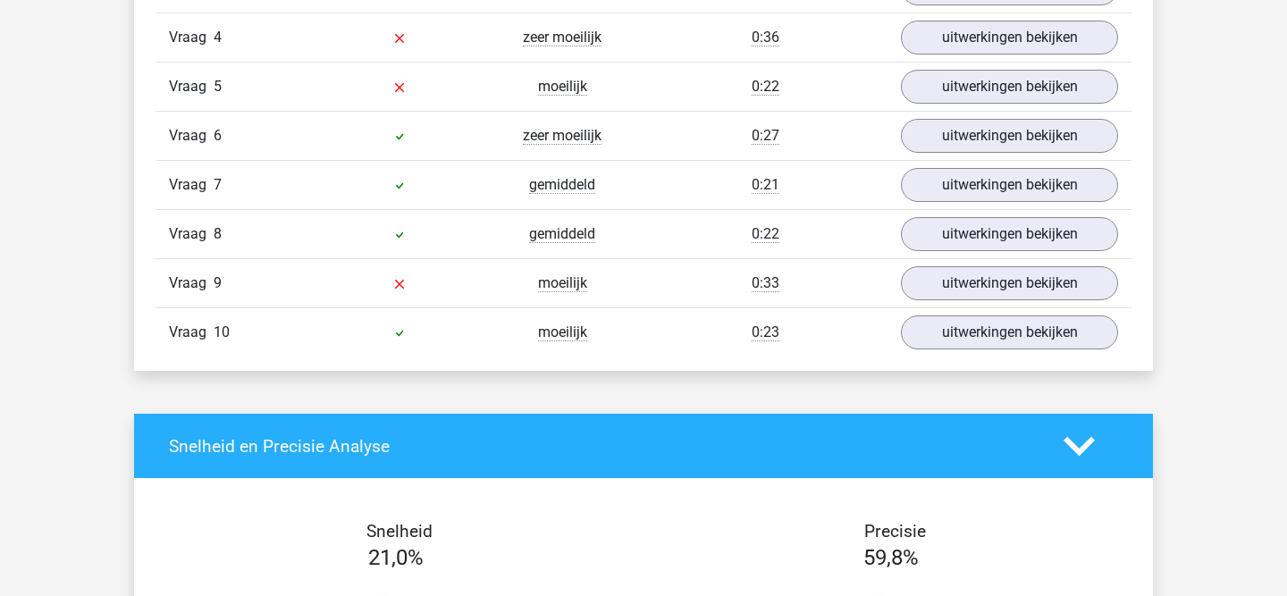
scroll to position [1327, 0]
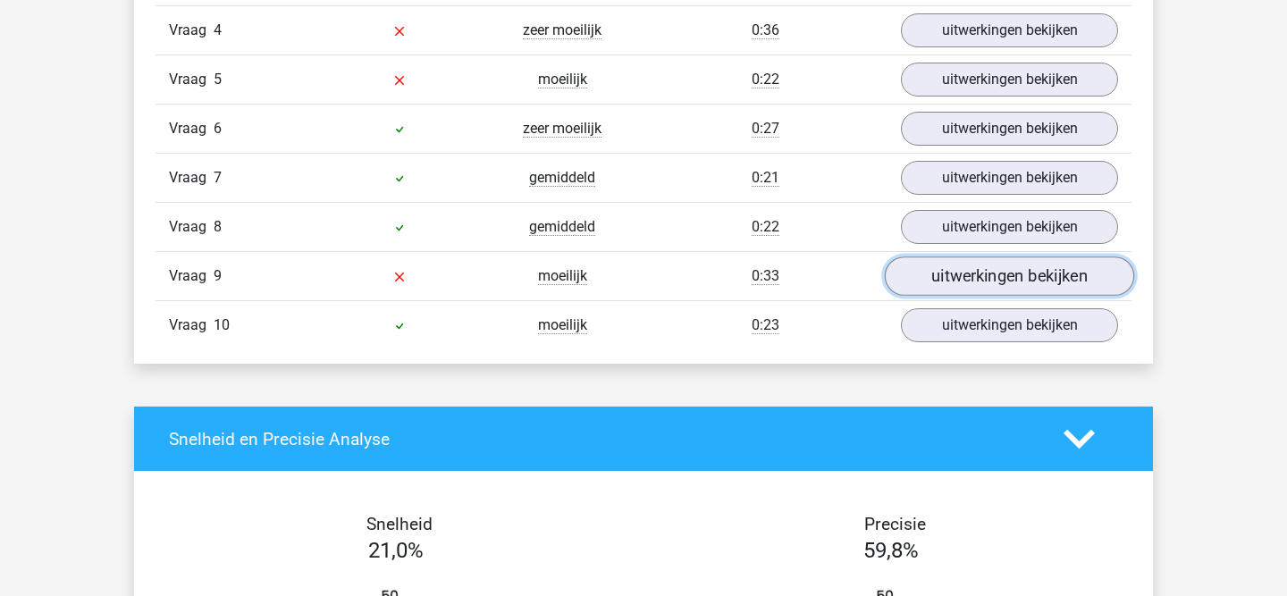
click at [979, 281] on link "uitwerkingen bekijken" at bounding box center [1008, 275] width 249 height 39
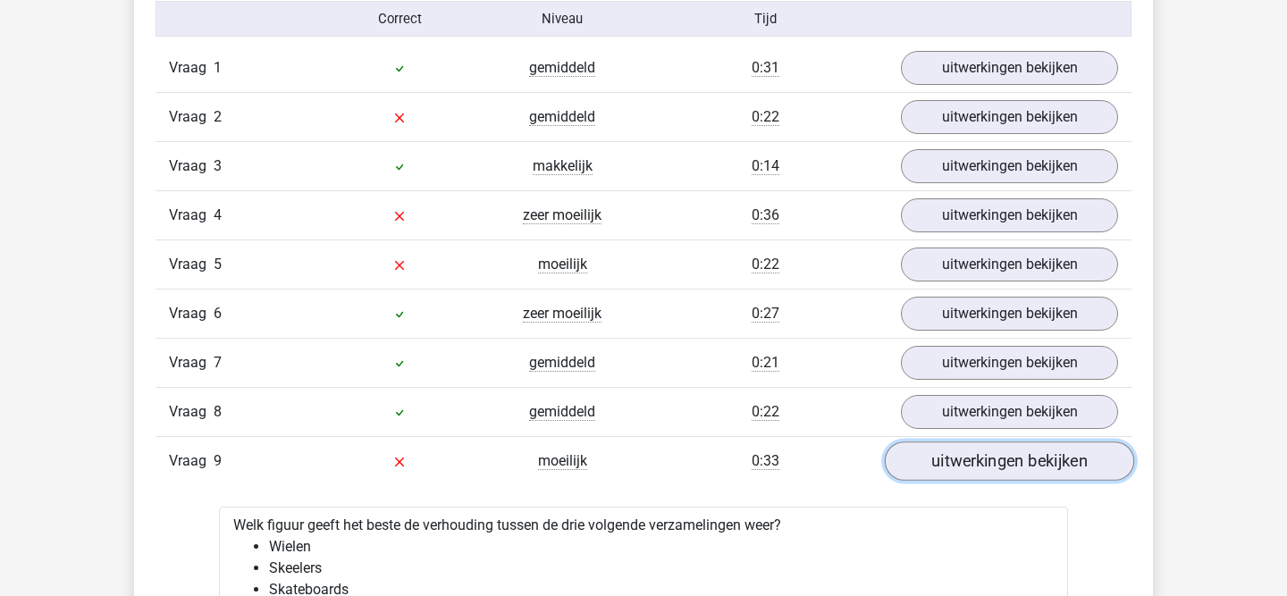
scroll to position [1140, 0]
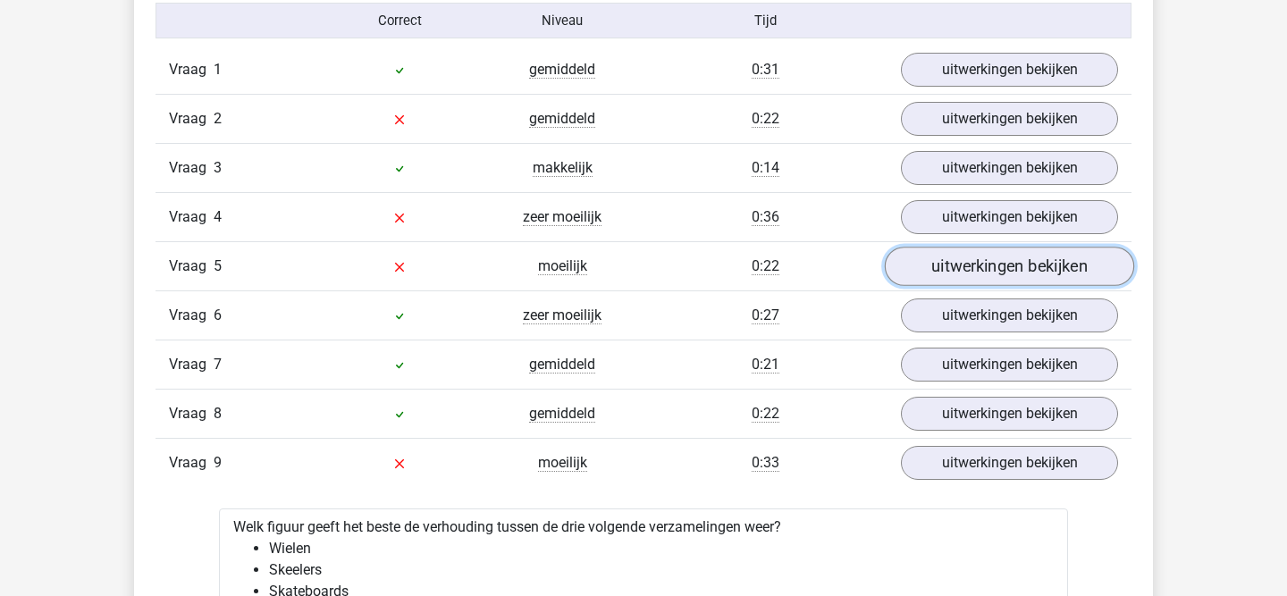
click at [984, 271] on link "uitwerkingen bekijken" at bounding box center [1008, 266] width 249 height 39
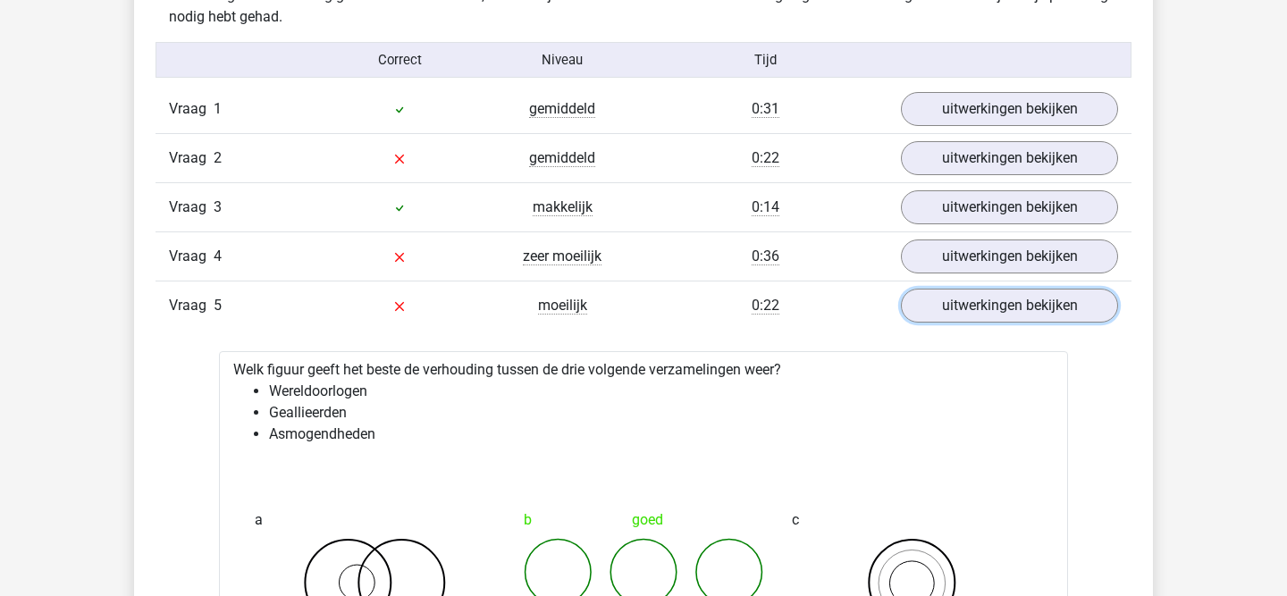
scroll to position [1098, 0]
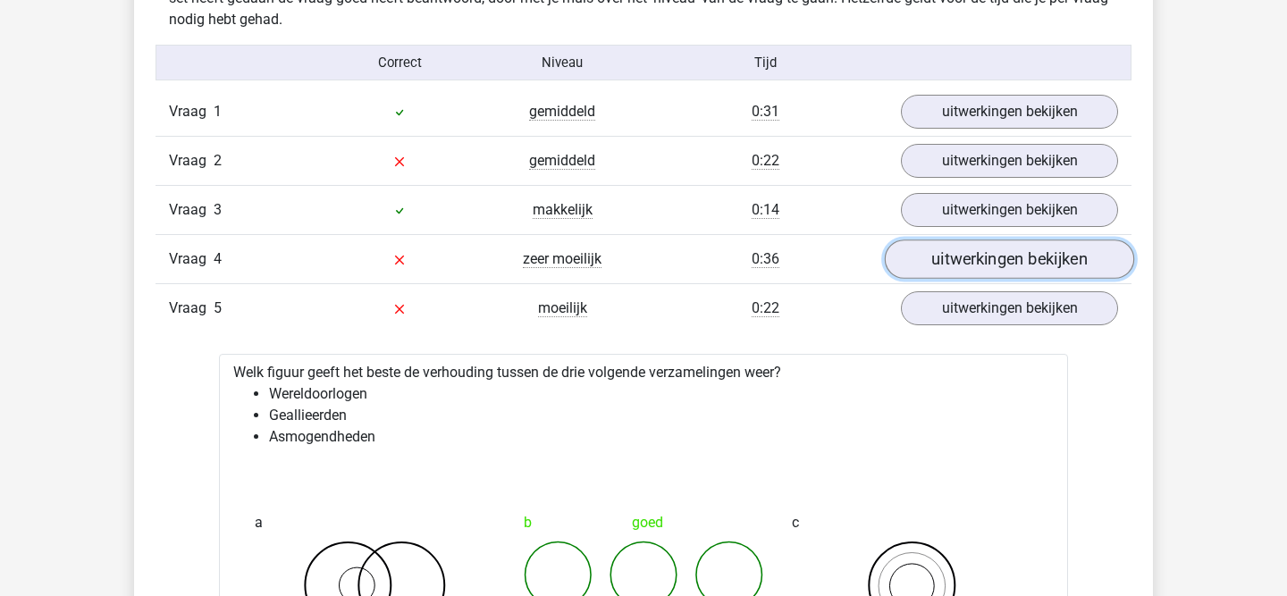
click at [985, 256] on link "uitwerkingen bekijken" at bounding box center [1008, 258] width 249 height 39
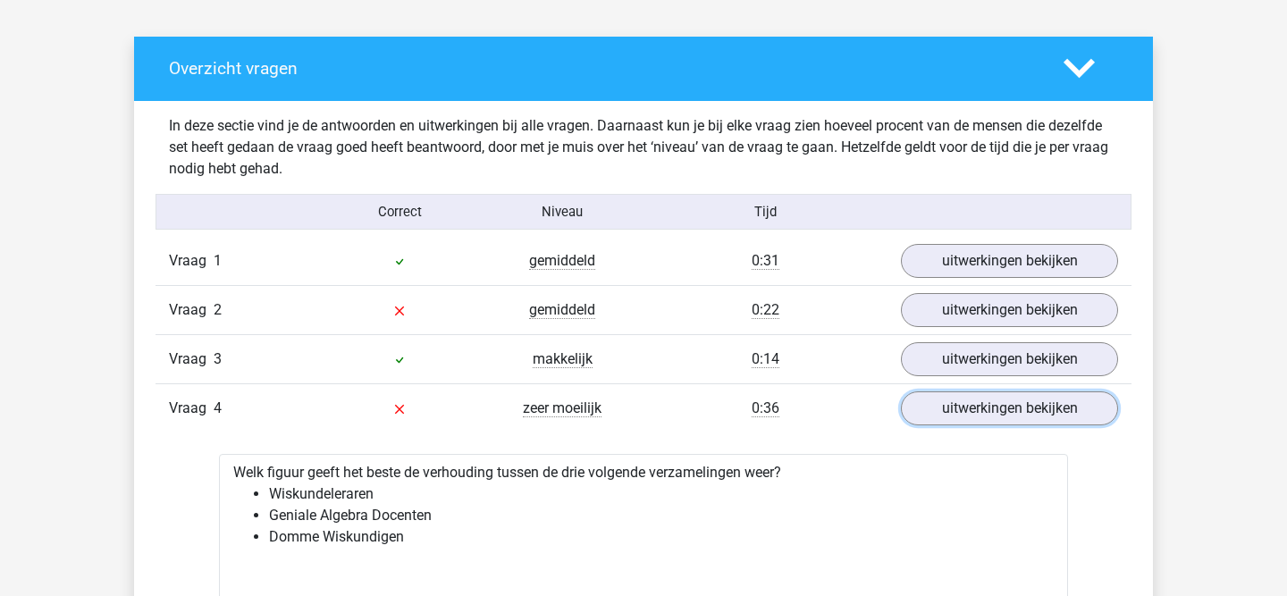
scroll to position [946, 0]
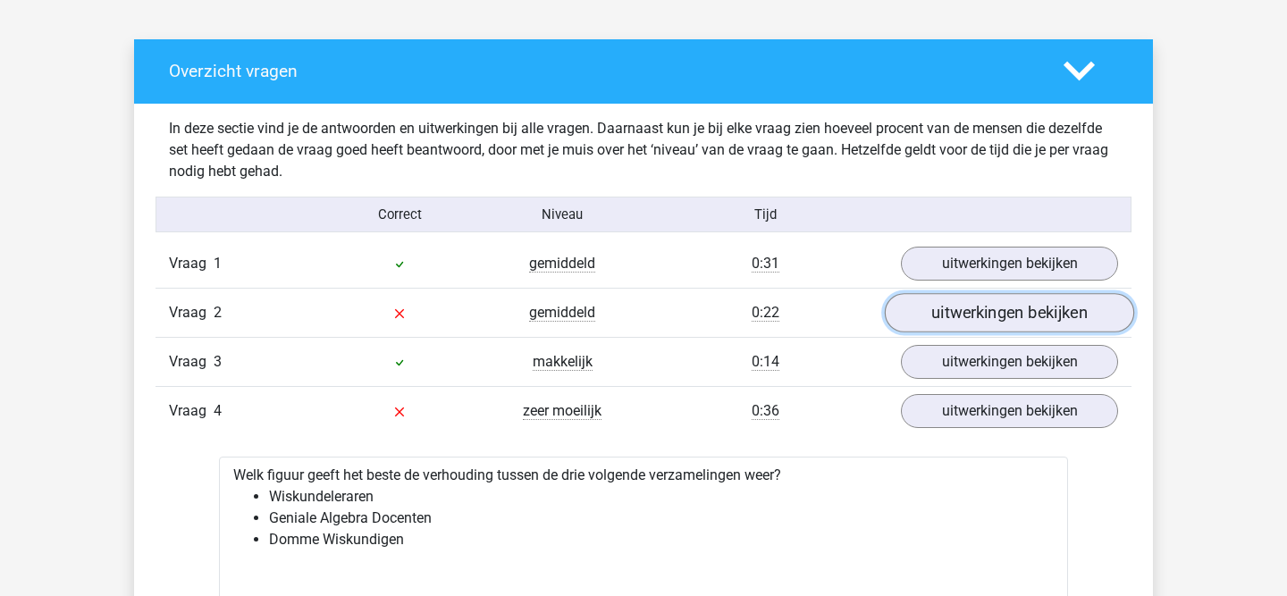
click at [956, 319] on link "uitwerkingen bekijken" at bounding box center [1008, 312] width 249 height 39
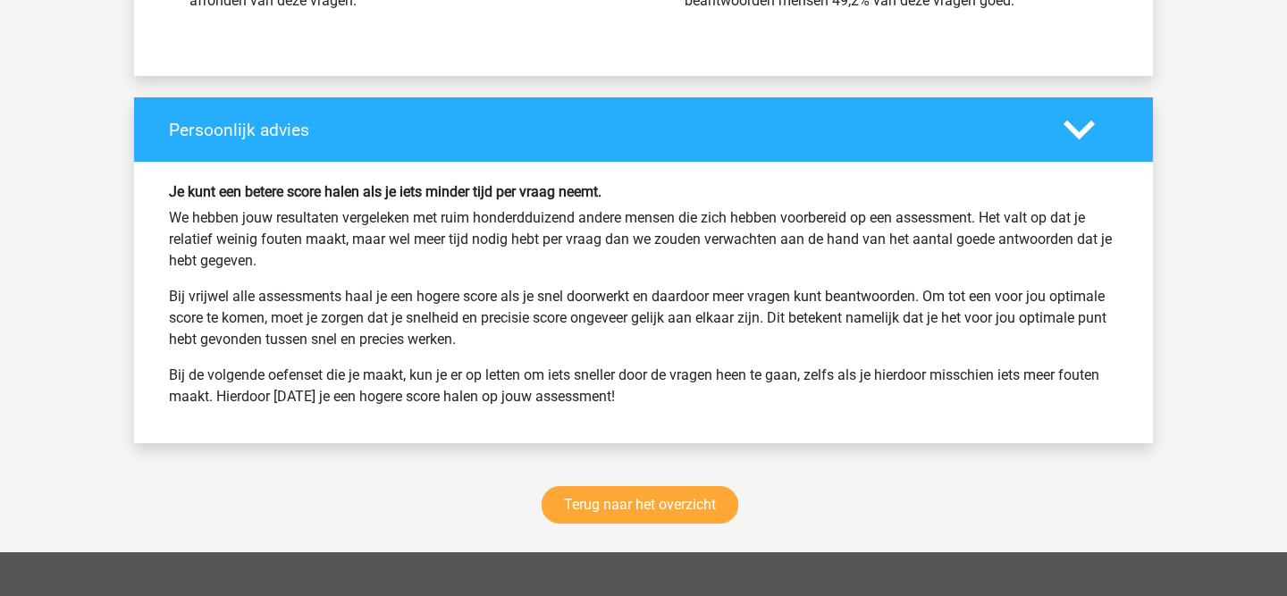
scroll to position [4944, 0]
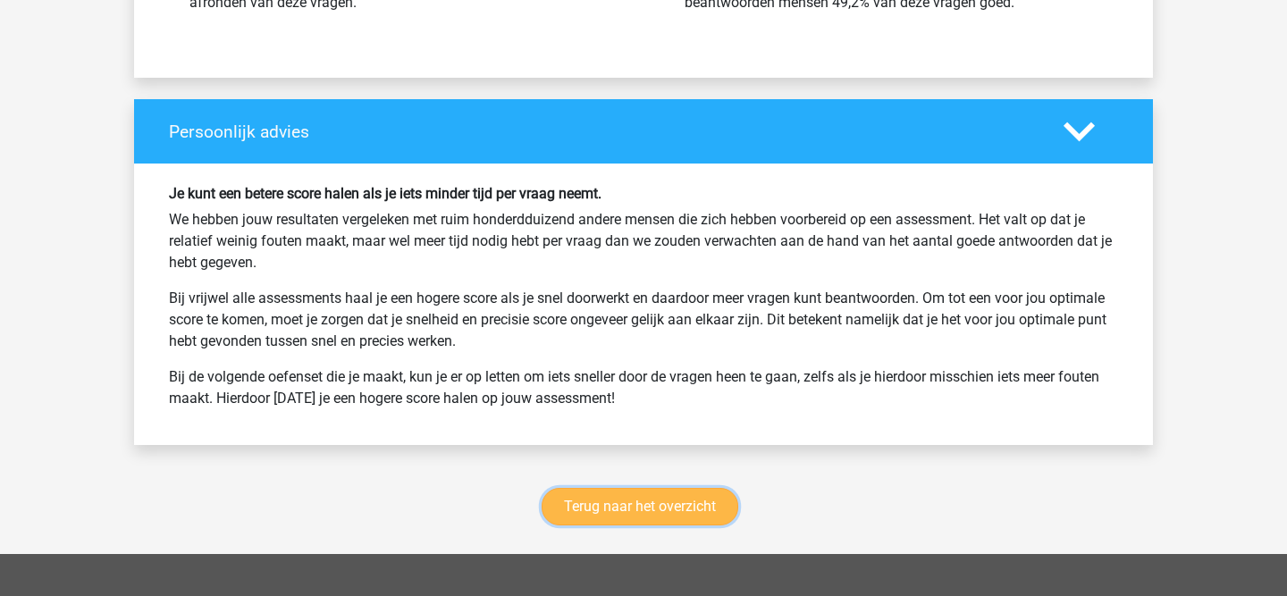
click at [621, 499] on link "Terug naar het overzicht" at bounding box center [639, 507] width 197 height 38
